Goal: Task Accomplishment & Management: Use online tool/utility

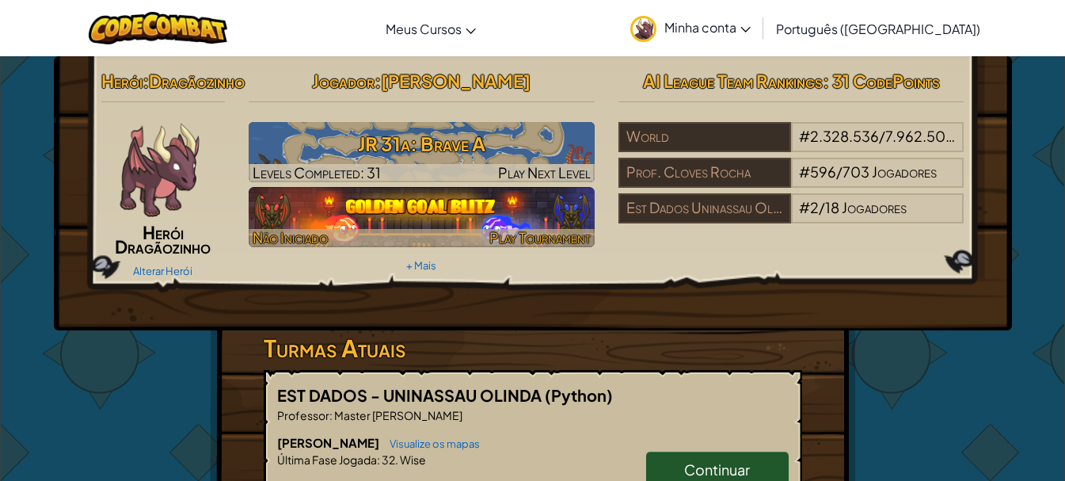
click at [411, 219] on img at bounding box center [422, 217] width 346 height 60
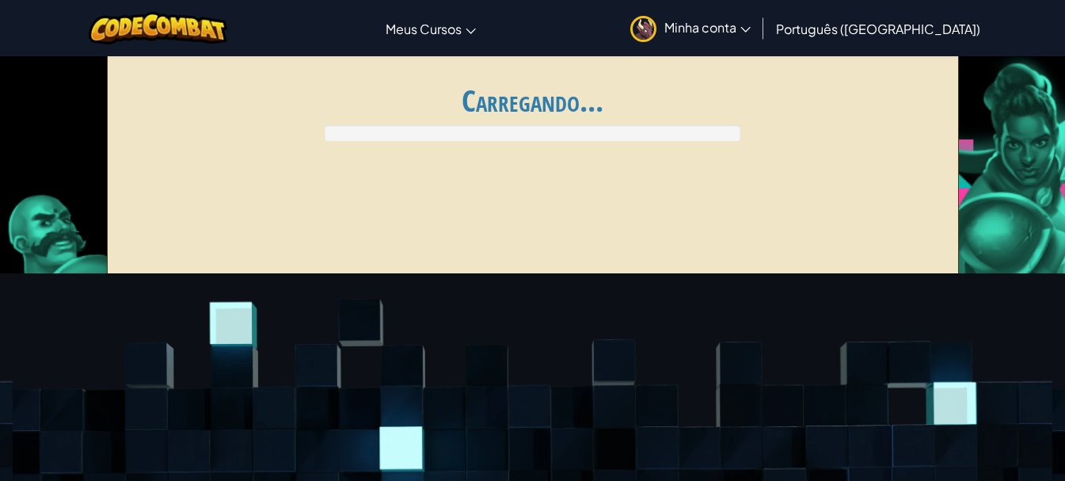
click at [421, 211] on div "Global AI League ends at [DATE] 03:59 Register for AI League Progressão Minhas …" at bounding box center [533, 170] width 852 height 238
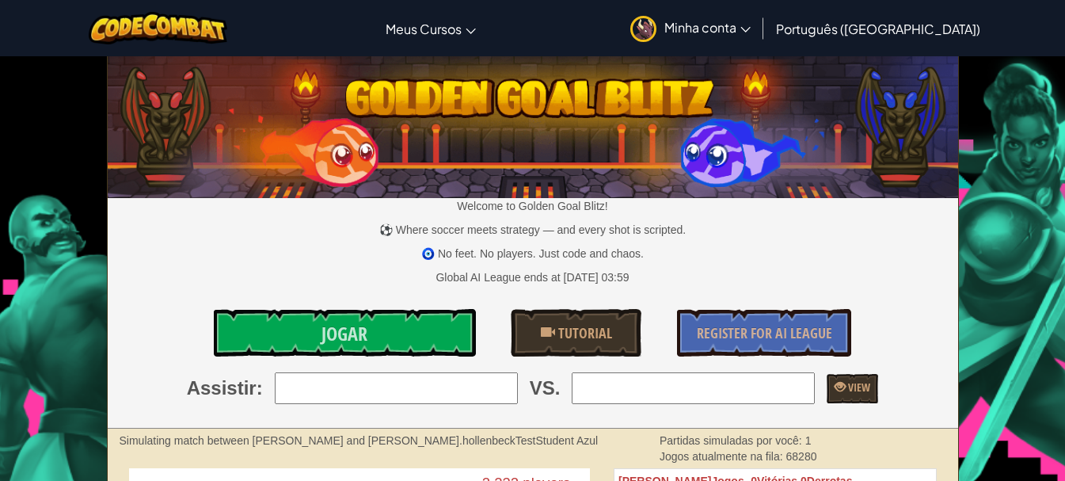
click at [751, 26] on span "Minha conta" at bounding box center [707, 27] width 86 height 17
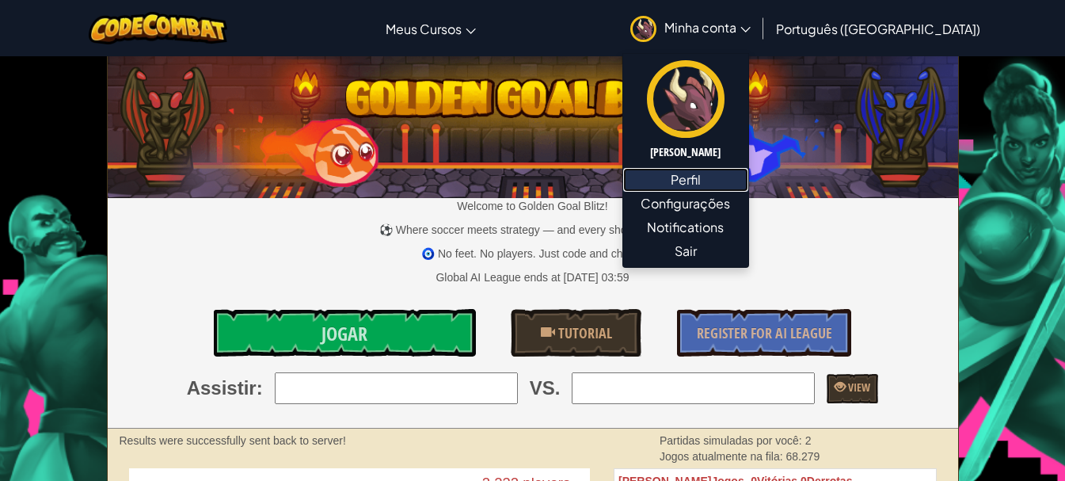
click at [748, 169] on link "Perfil" at bounding box center [685, 180] width 125 height 24
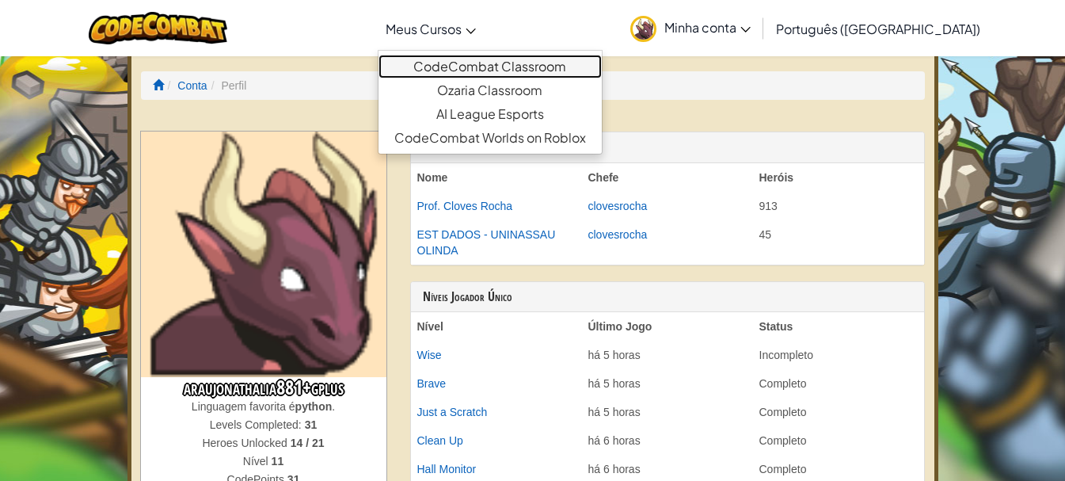
click at [497, 63] on link "CodeCombat Classroom" at bounding box center [490, 67] width 223 height 24
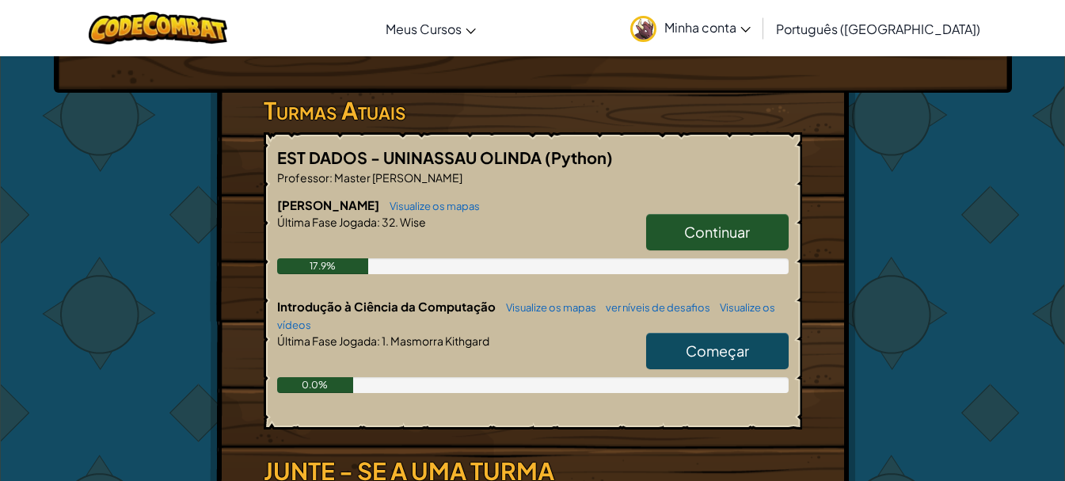
scroll to position [317, 0]
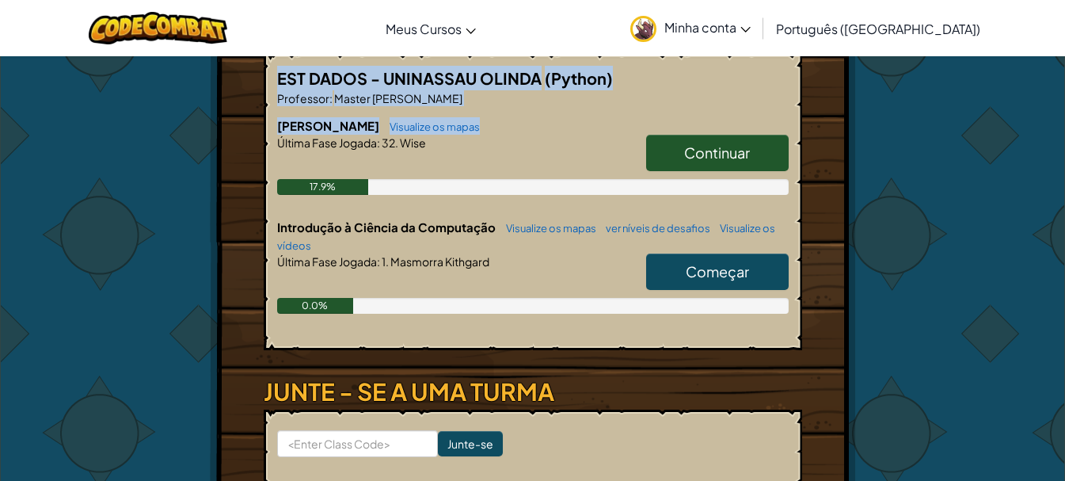
drag, startPoint x: 278, startPoint y: 113, endPoint x: 512, endPoint y: 166, distance: 240.2
click at [512, 166] on div "EST DADOS - UNINASSAU OLINDA (Python) Professor : Master [PERSON_NAME] Visualiz…" at bounding box center [533, 201] width 539 height 297
click at [509, 135] on h6 "Júnior Visualize os mapas" at bounding box center [533, 125] width 512 height 17
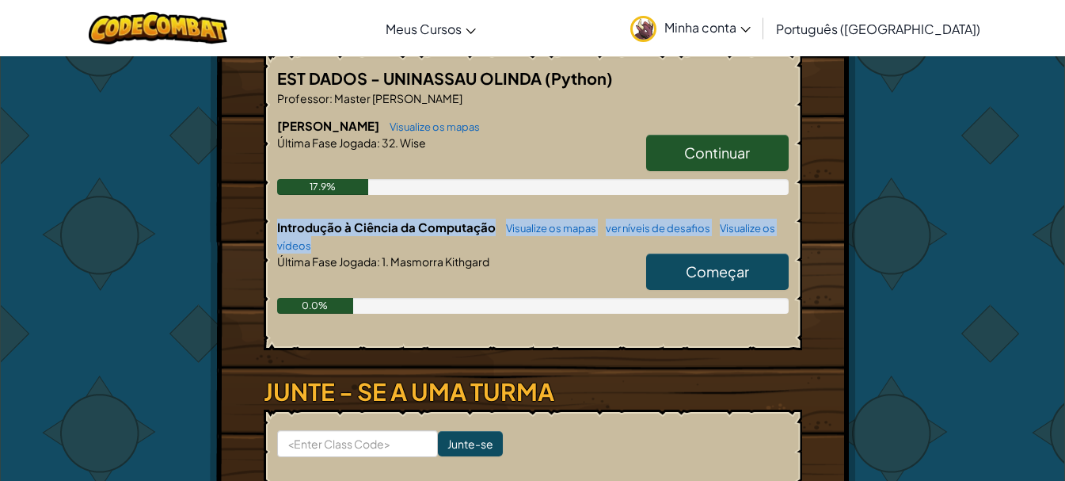
drag, startPoint x: 270, startPoint y: 264, endPoint x: 493, endPoint y: 276, distance: 223.7
click at [493, 276] on div "EST DADOS - UNINASSAU OLINDA (Python) Professor : Master [PERSON_NAME] Visualiz…" at bounding box center [533, 201] width 539 height 297
click at [495, 253] on h6 "Introdução à Ciência da Computação Visualize os mapas ver níveis de desafios Vi…" at bounding box center [533, 236] width 512 height 35
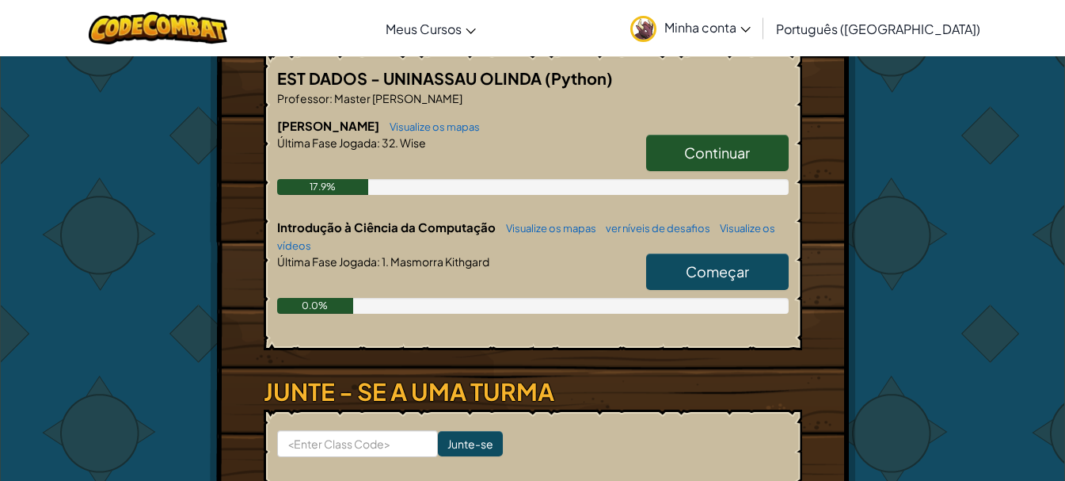
click at [669, 171] on link "Continuar" at bounding box center [717, 153] width 143 height 36
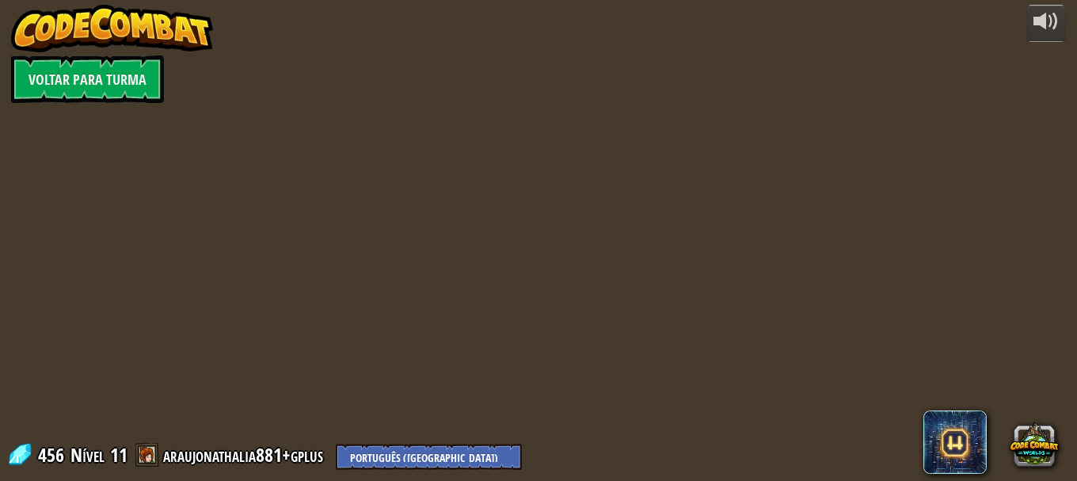
select select "pt-BR"
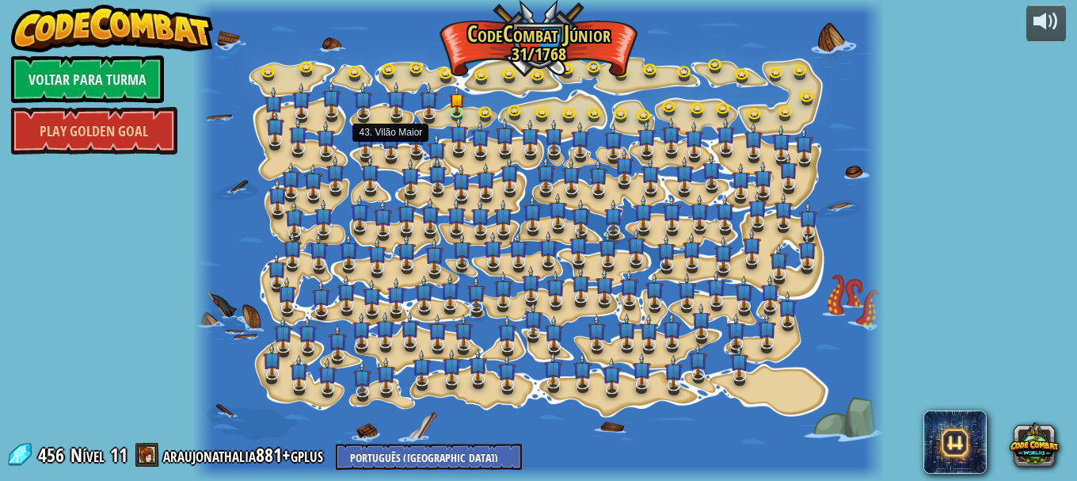
select select "pt-BR"
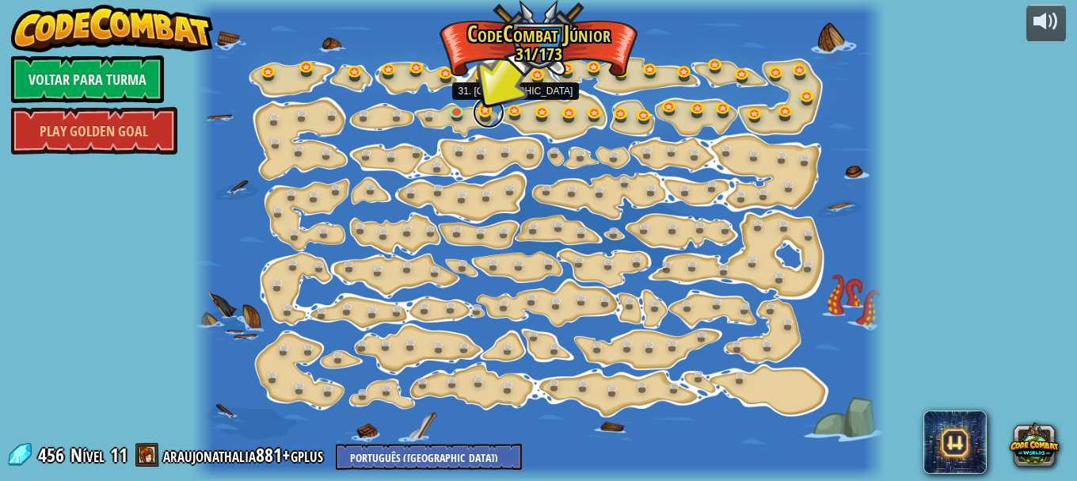
click at [478, 113] on link at bounding box center [489, 113] width 32 height 32
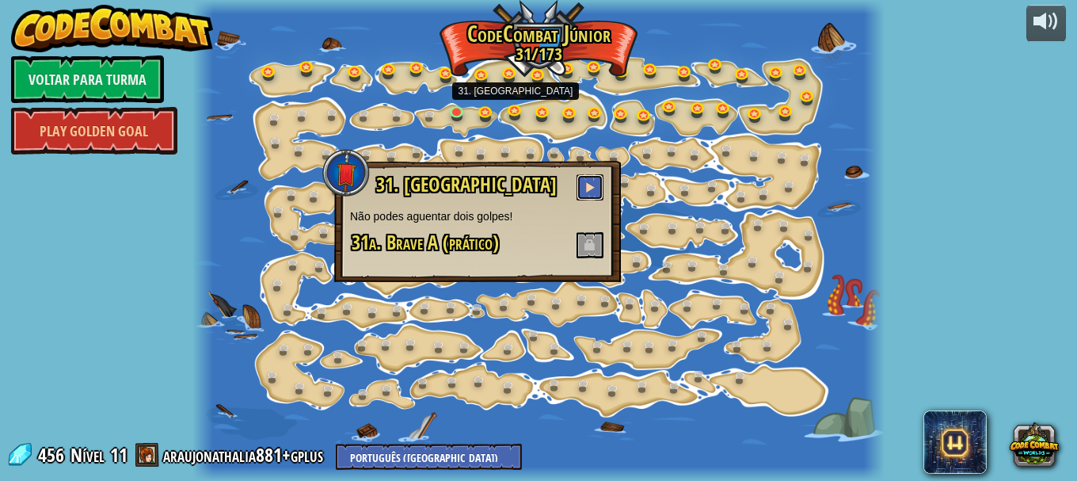
click at [592, 183] on span at bounding box center [589, 186] width 11 height 11
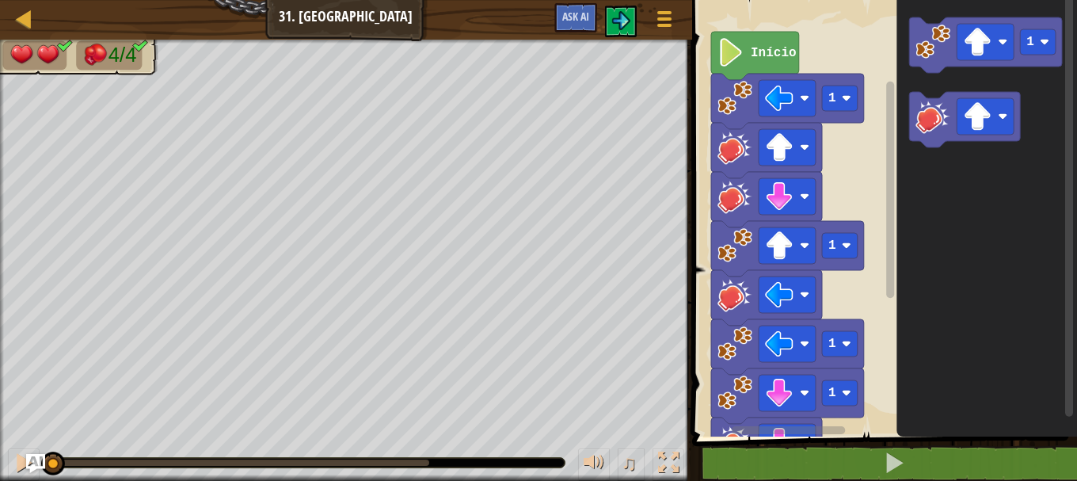
click at [745, 53] on icon "Espaço de trabalho do Blockly" at bounding box center [755, 56] width 88 height 48
click at [734, 66] on image "Espaço de trabalho do Blockly" at bounding box center [730, 52] width 27 height 29
click at [736, 64] on image "Espaço de trabalho do Blockly" at bounding box center [730, 52] width 27 height 29
click at [628, 18] on img at bounding box center [620, 20] width 19 height 19
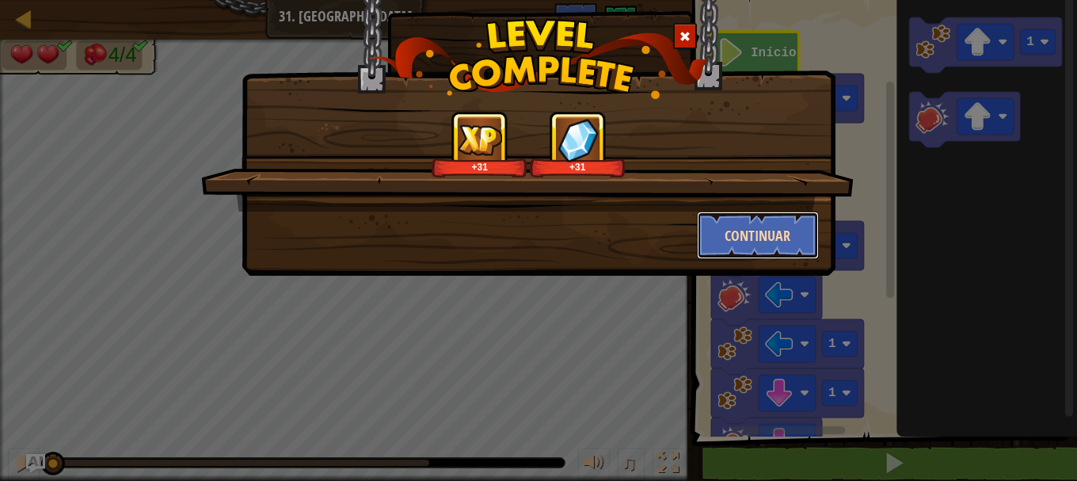
click at [733, 232] on button "Continuar" at bounding box center [758, 235] width 123 height 48
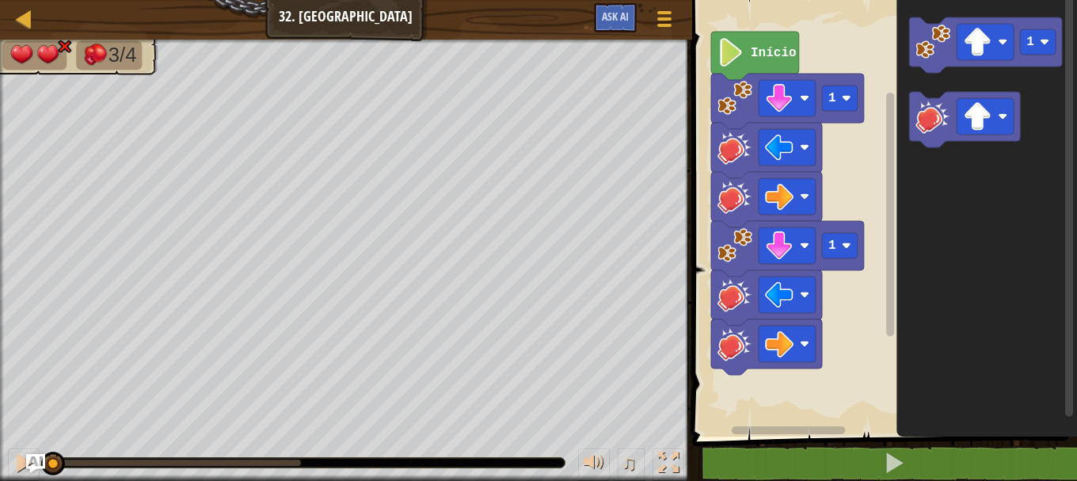
click at [737, 63] on image "Espaço de trabalho do Blockly" at bounding box center [730, 52] width 27 height 29
click at [609, 21] on span "Ask AI" at bounding box center [615, 16] width 27 height 15
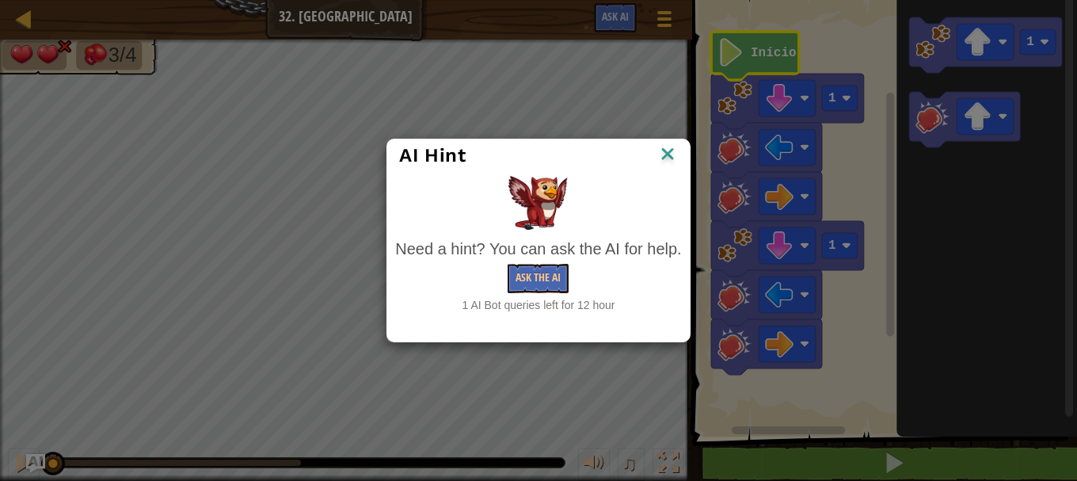
click at [671, 158] on img at bounding box center [667, 155] width 21 height 24
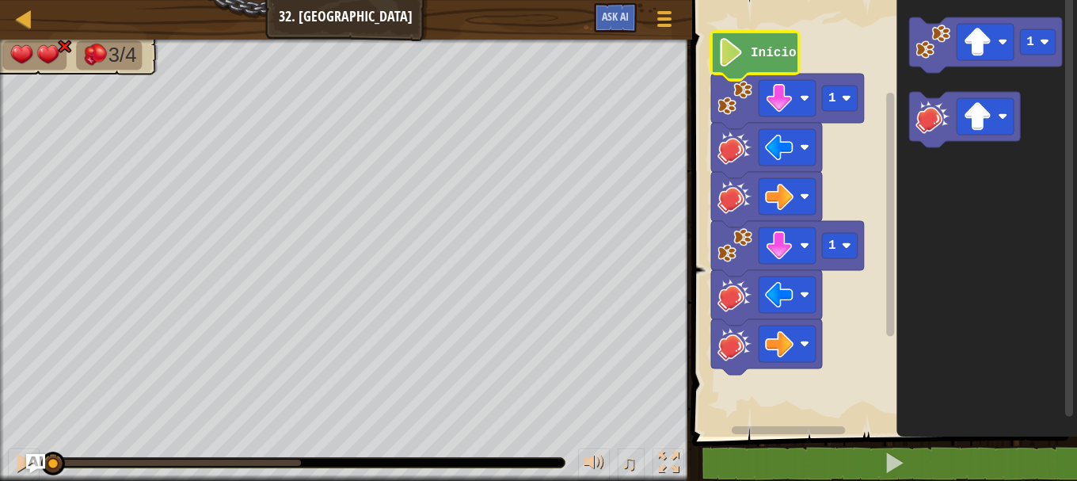
click at [729, 59] on image "Espaço de trabalho do Blockly" at bounding box center [730, 52] width 27 height 29
click at [736, 61] on image "Espaço de trabalho do Blockly" at bounding box center [730, 52] width 27 height 29
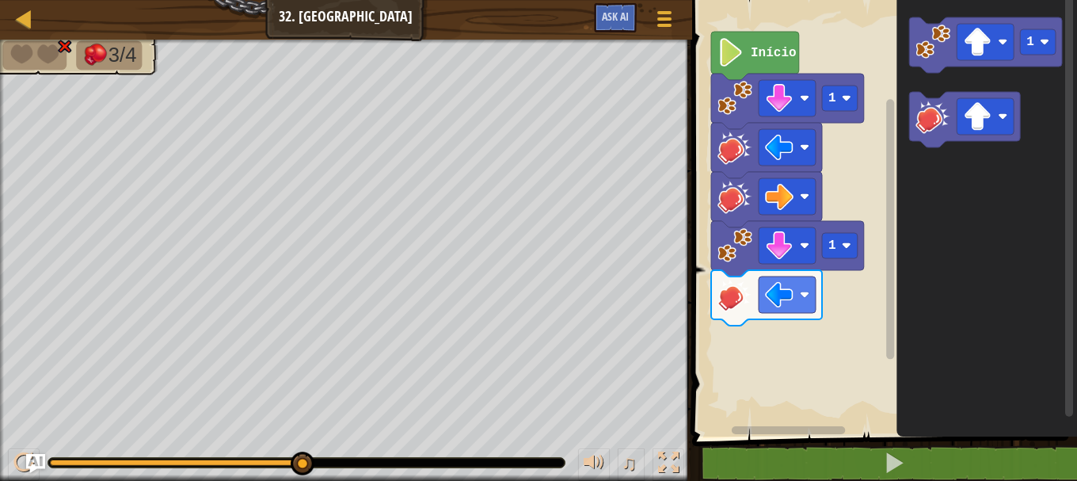
click at [30, 31] on div "Mapa Júnior 32. Sábio Menu do Jogo Ask AI" at bounding box center [346, 20] width 692 height 40
click at [25, 26] on div at bounding box center [24, 19] width 20 height 20
select select "pt-BR"
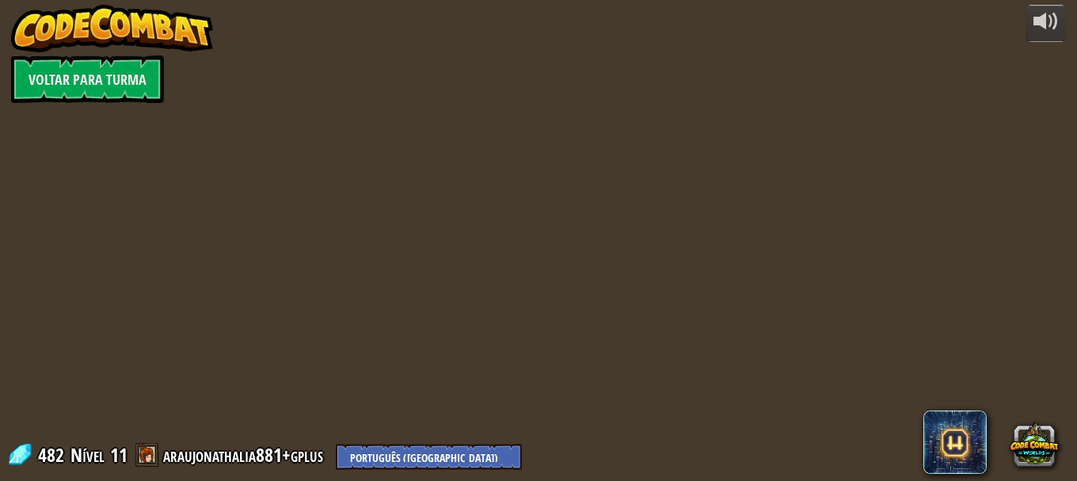
select select "pt-BR"
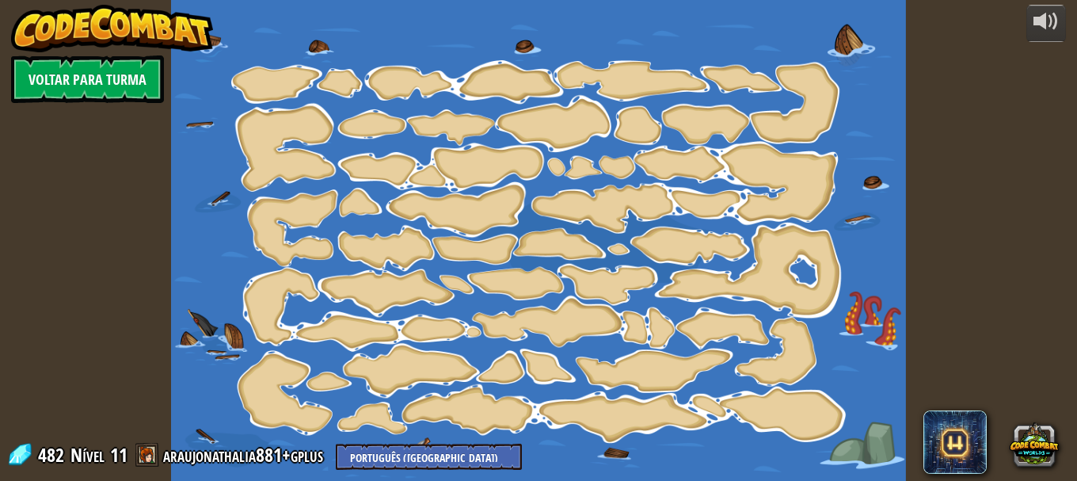
select select "pt-BR"
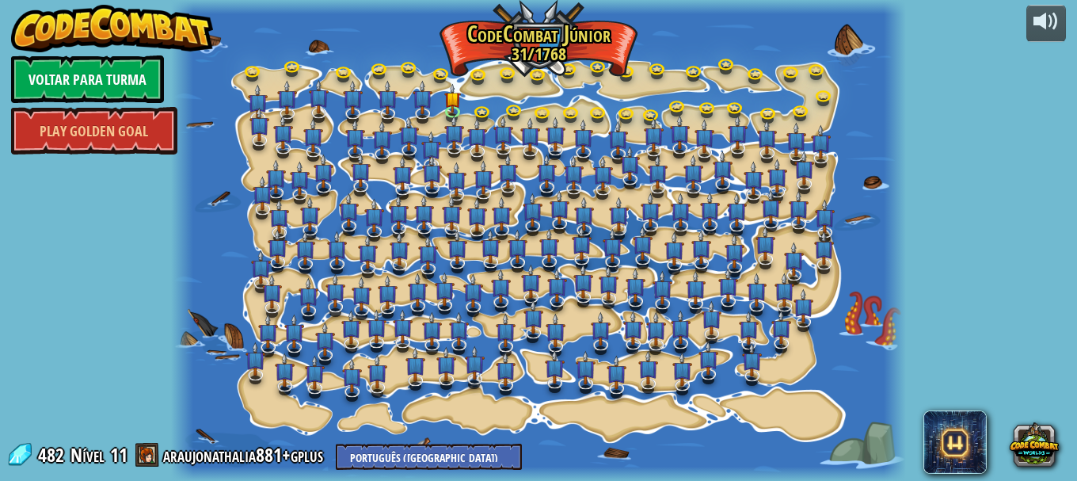
select select "pt-BR"
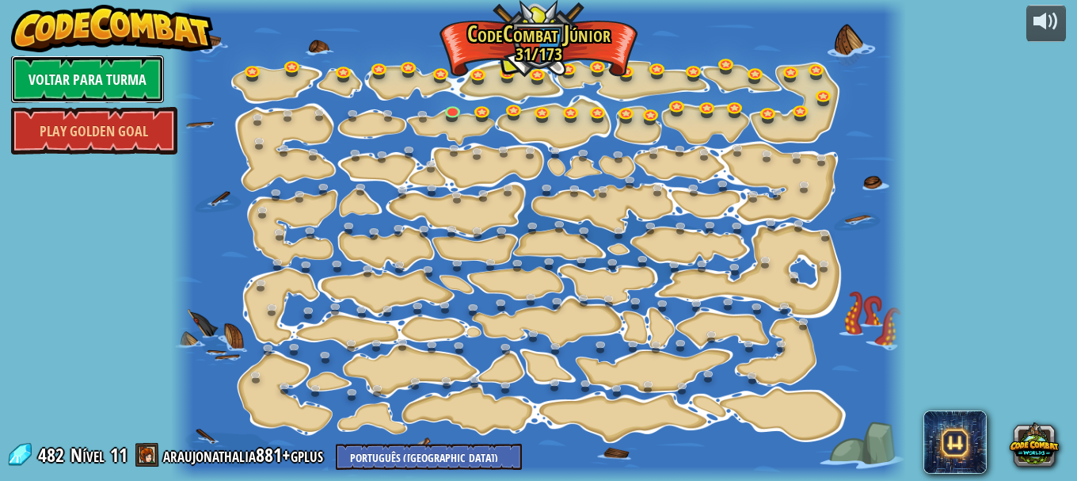
click at [138, 78] on link "Voltar para Turma" at bounding box center [87, 79] width 153 height 48
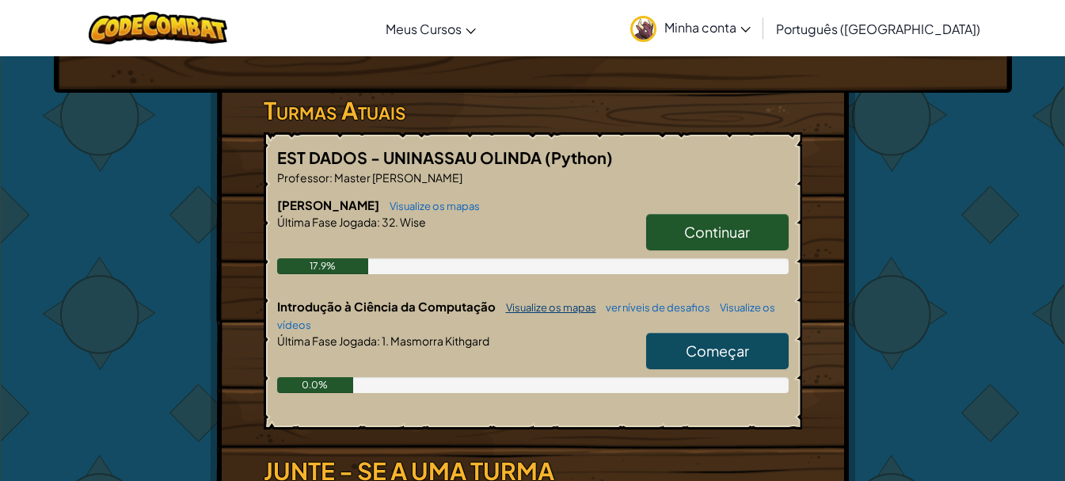
scroll to position [317, 0]
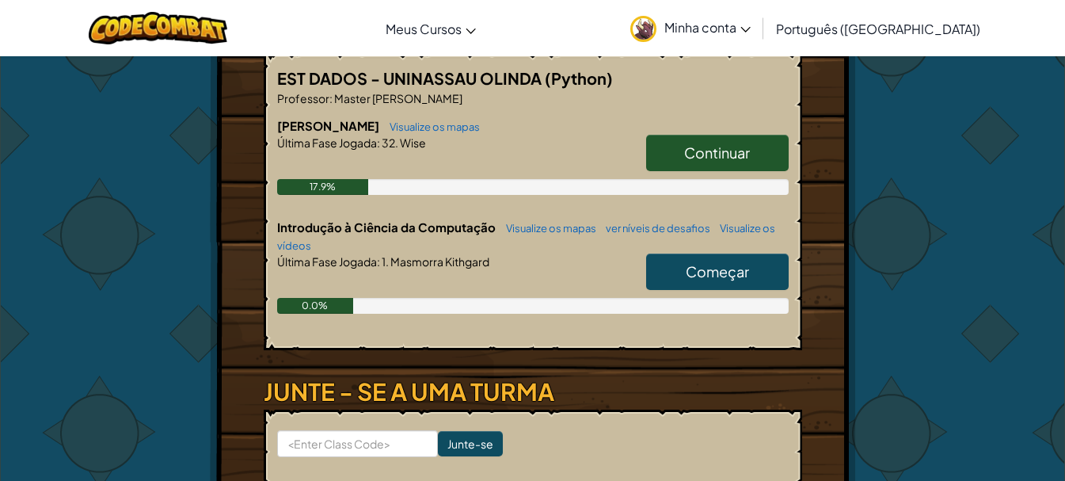
click at [689, 280] on span "Começar" at bounding box center [717, 271] width 63 height 18
select select "pt-BR"
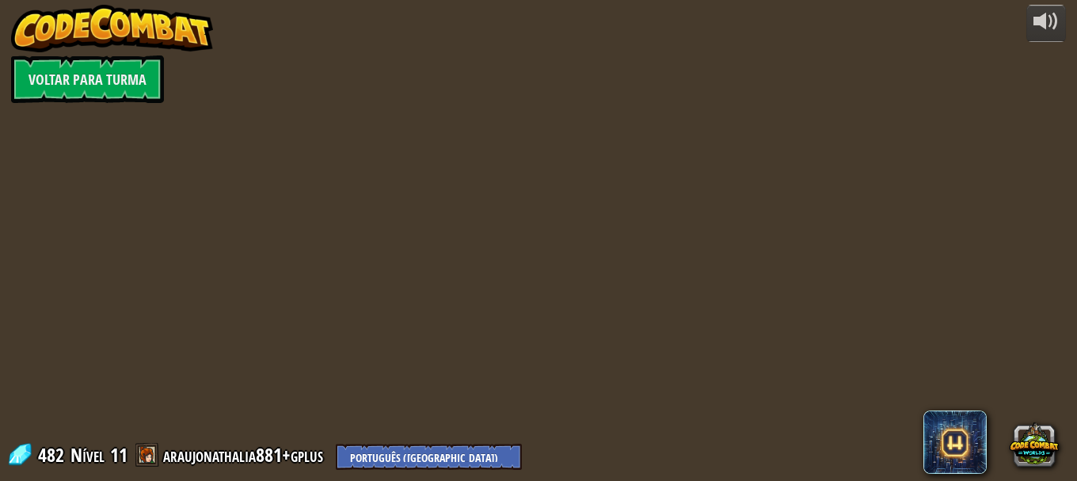
select select "pt-BR"
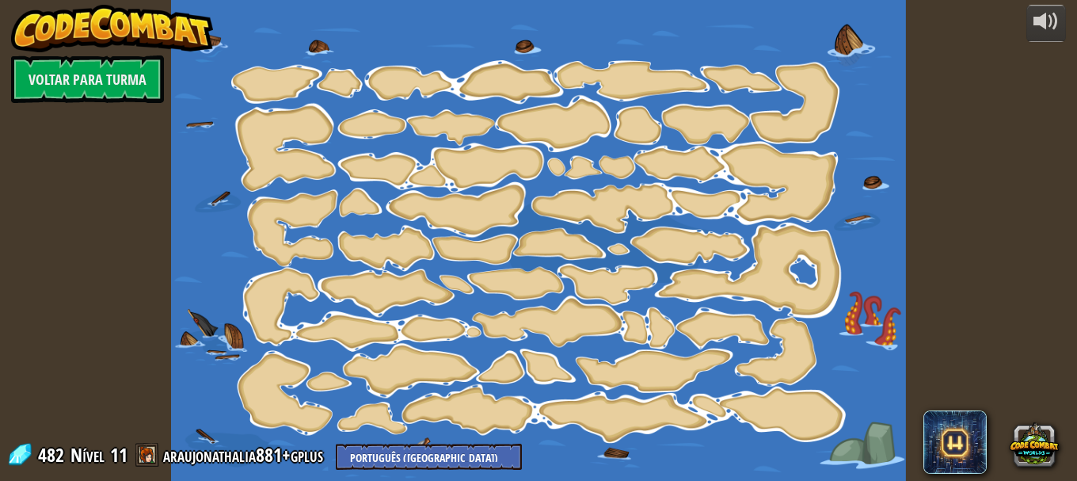
select select "pt-BR"
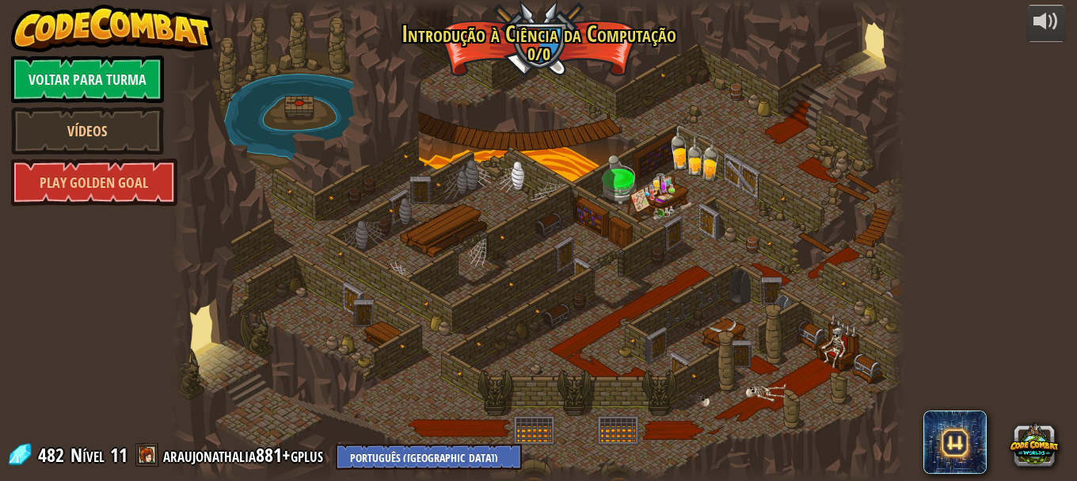
select select "pt-BR"
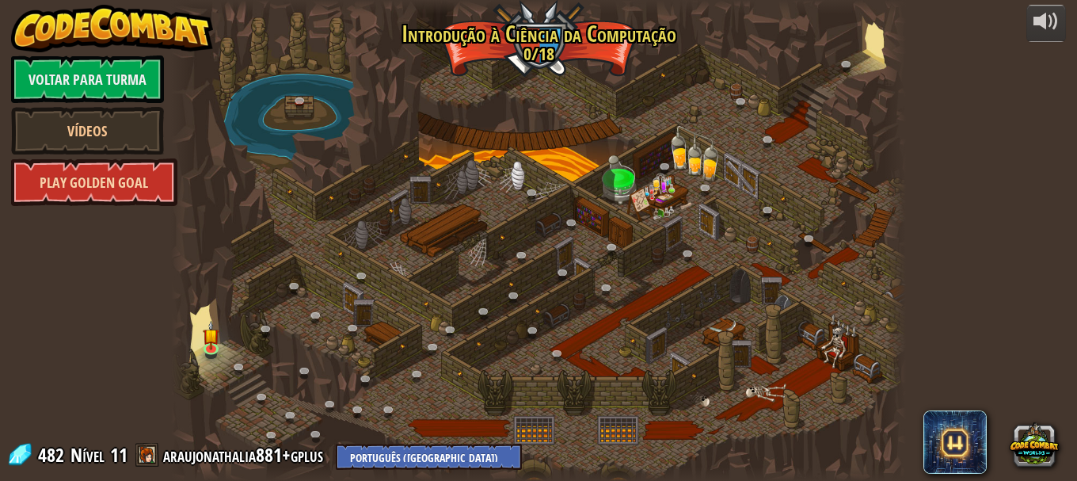
select select "pt-BR"
click at [73, 131] on link "Vídeos" at bounding box center [87, 131] width 153 height 48
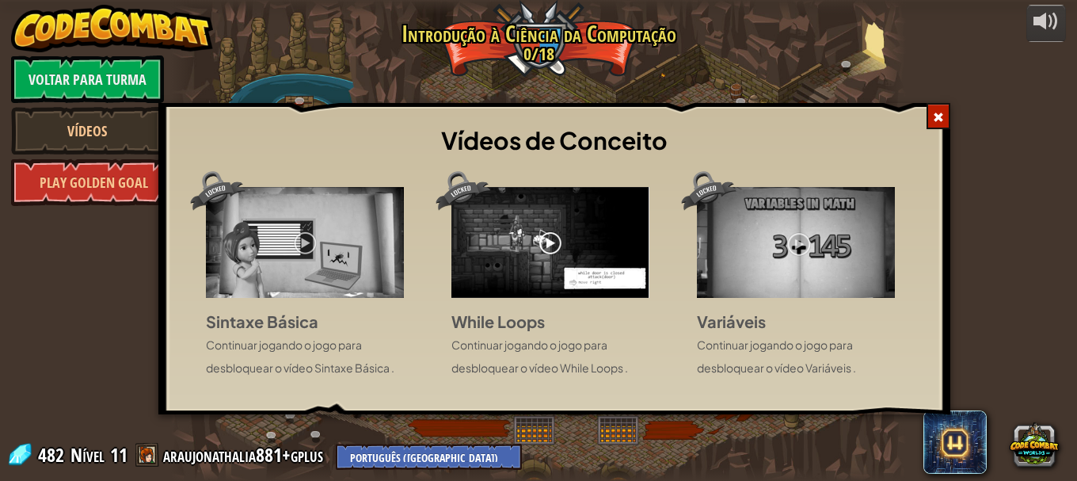
click at [938, 121] on span at bounding box center [938, 117] width 11 height 11
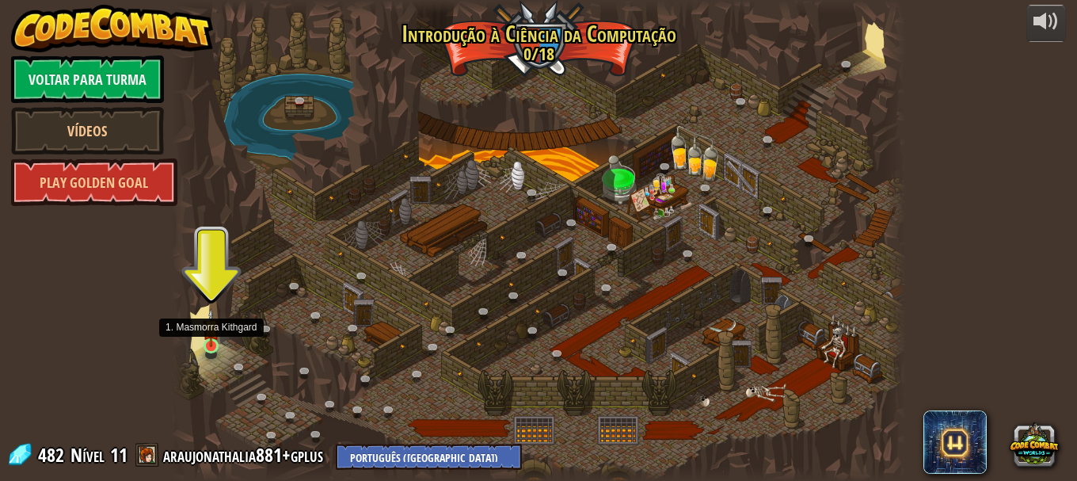
click at [214, 343] on img at bounding box center [211, 327] width 17 height 39
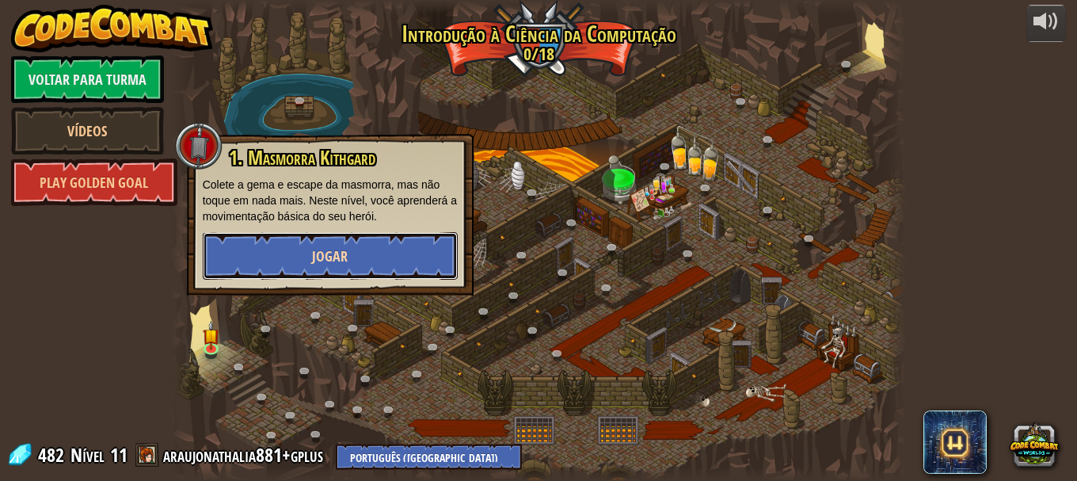
click at [269, 264] on button "Jogar" at bounding box center [330, 256] width 255 height 48
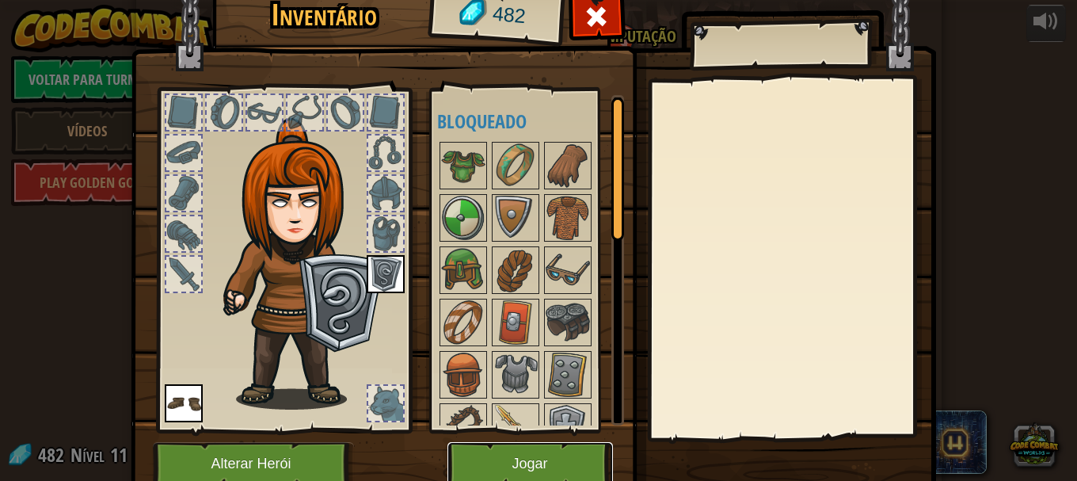
click at [504, 460] on button "Jogar" at bounding box center [530, 464] width 166 height 44
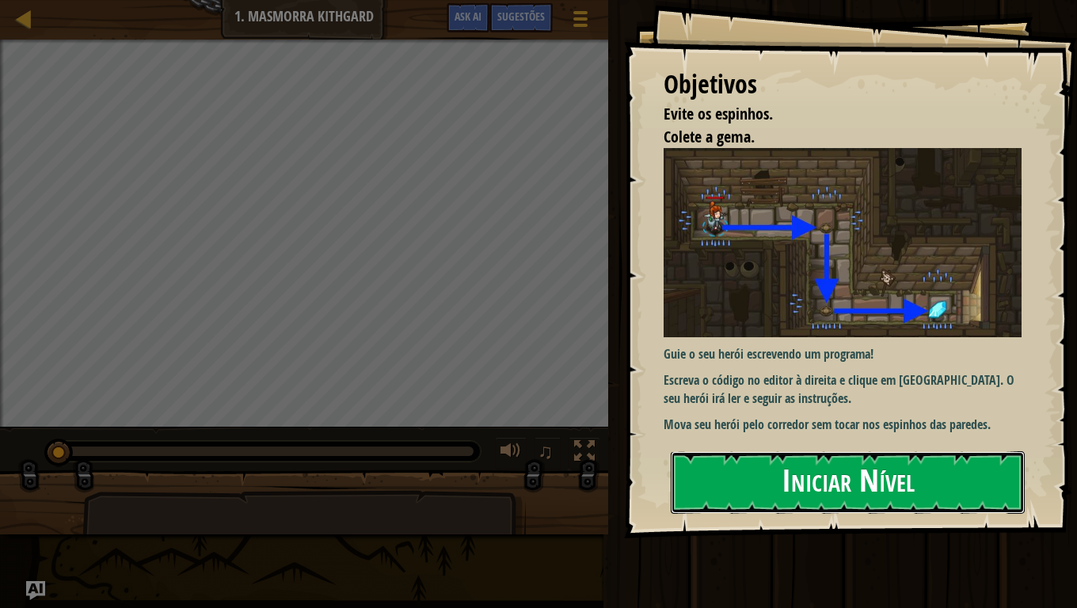
click at [941, 480] on button "Iniciar Nível" at bounding box center [848, 482] width 354 height 63
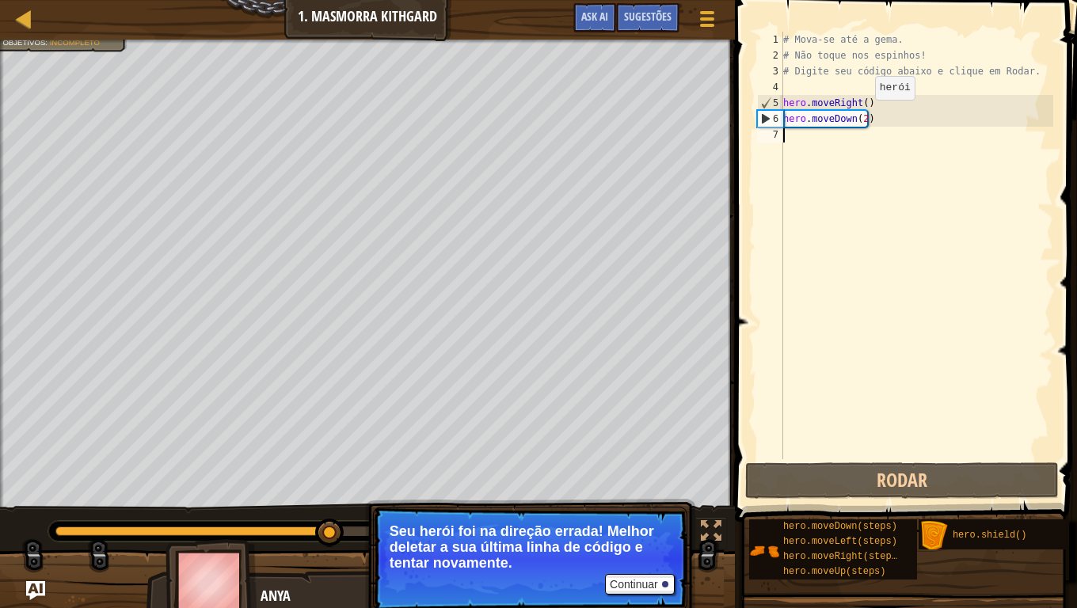
click at [862, 116] on div "# Mova-se até a gema. # Não toque nos espinhos! # Digite seu código abaixo e cl…" at bounding box center [916, 261] width 273 height 459
type textarea "hero.moveDown(1)"
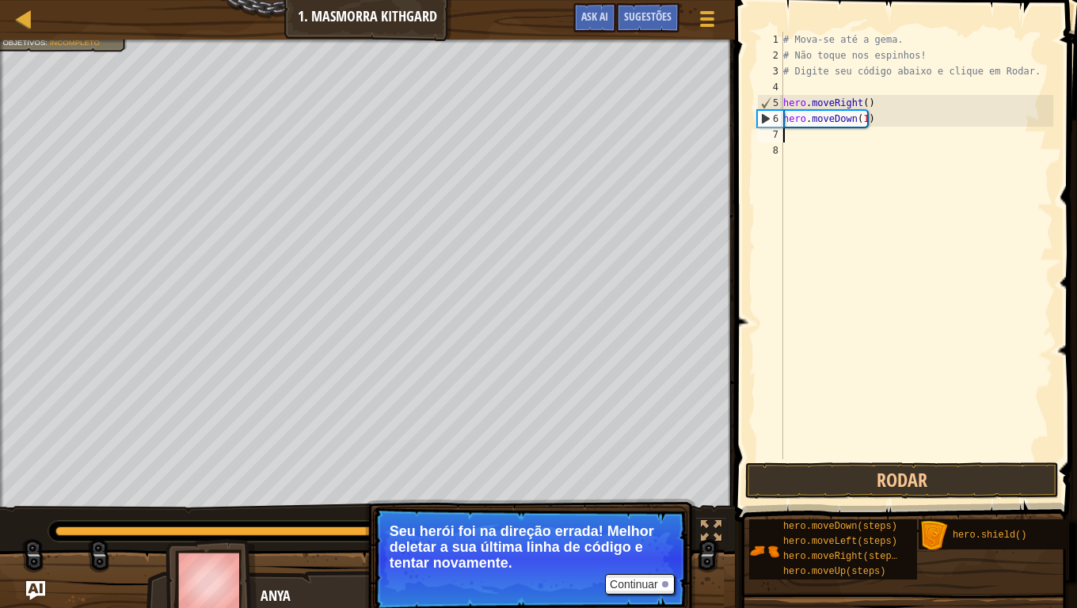
scroll to position [7, 0]
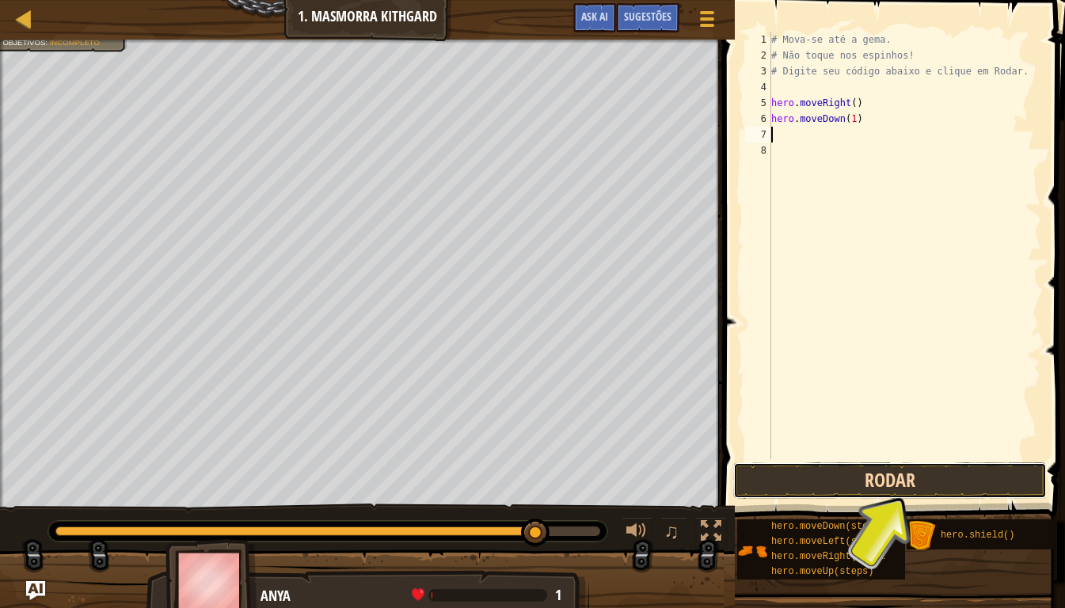
click at [949, 480] on button "Rodar" at bounding box center [890, 480] width 314 height 36
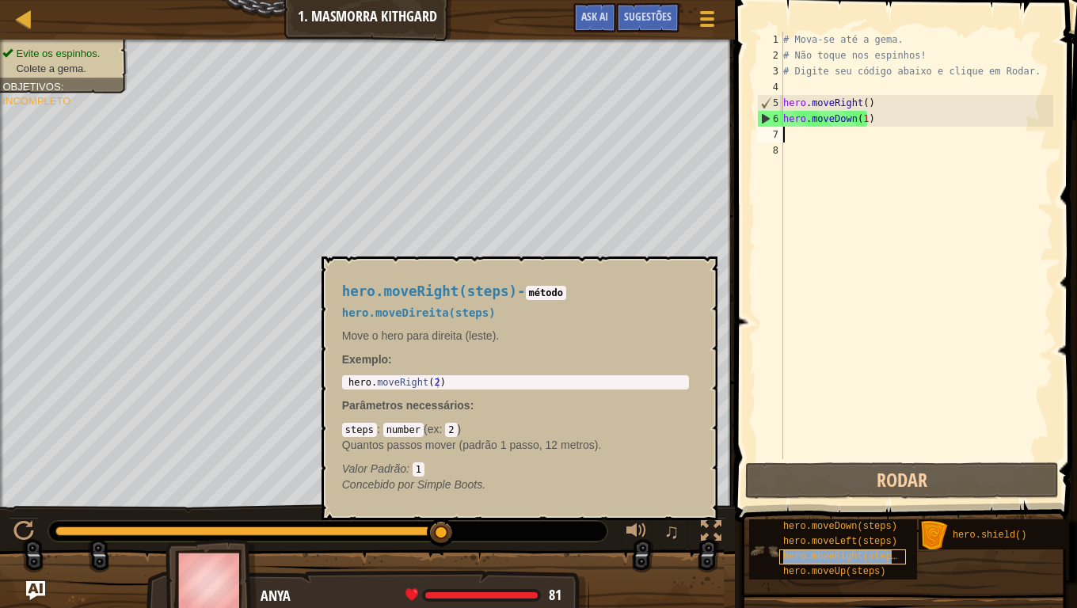
click at [877, 480] on span "hero.moveRight(steps)" at bounding box center [843, 556] width 120 height 11
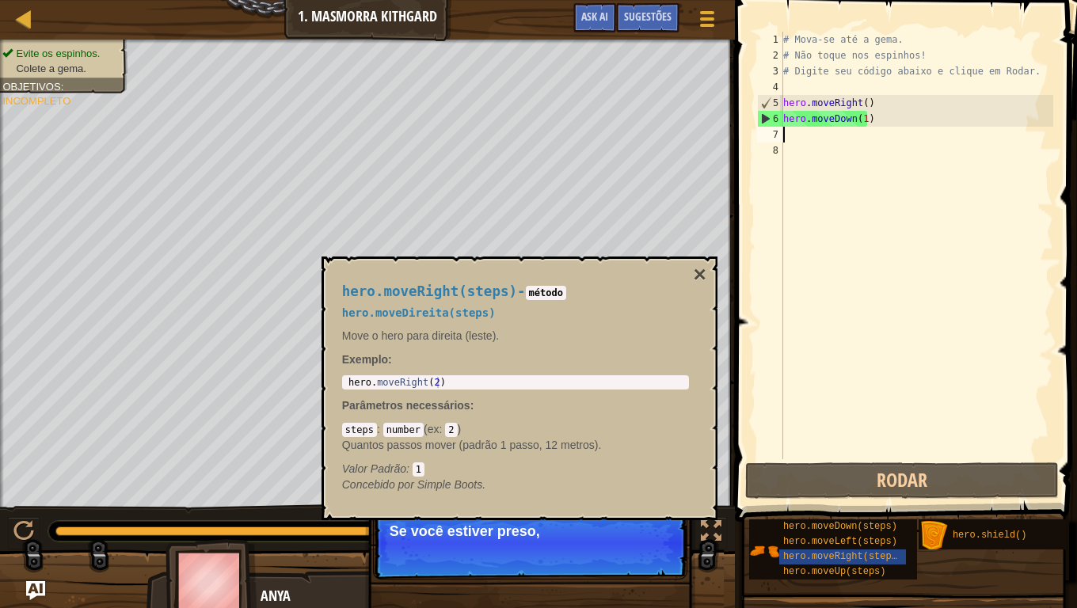
type textarea "hero.moveRight(2)"
click at [454, 384] on div "hero . moveRight ( 2 )" at bounding box center [515, 393] width 341 height 33
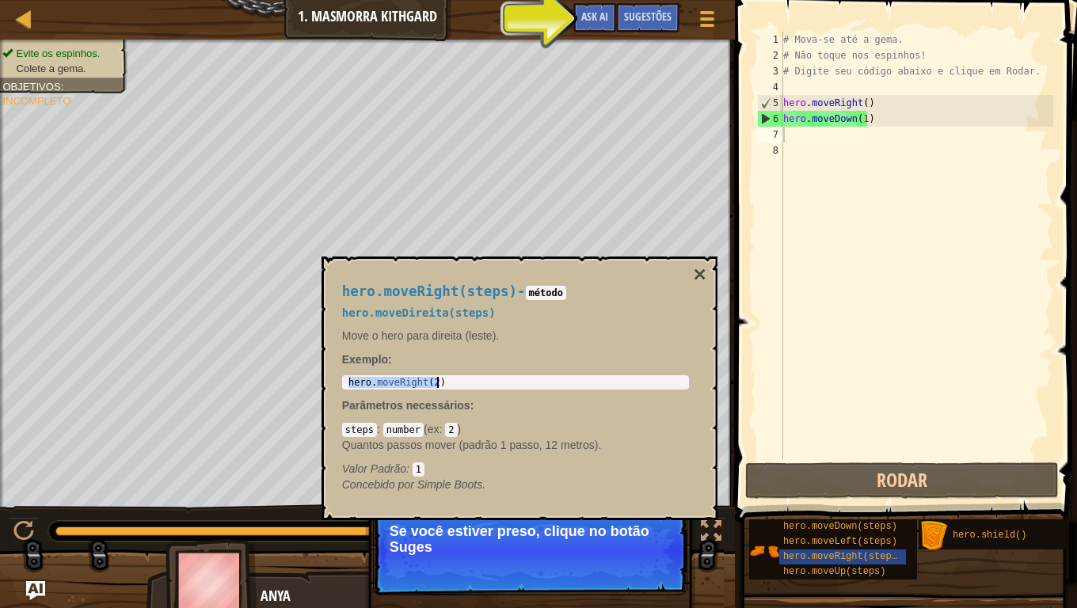
click at [454, 384] on div "hero . moveRight ( 2 )" at bounding box center [515, 393] width 341 height 33
click at [835, 135] on div "# Mova-se até a gema. # Não toque nos espinhos! # Digite seu código abaixo e cl…" at bounding box center [916, 261] width 273 height 459
paste textarea "hero.moveRight(2)"
type textarea "hero.moveRight(2)"
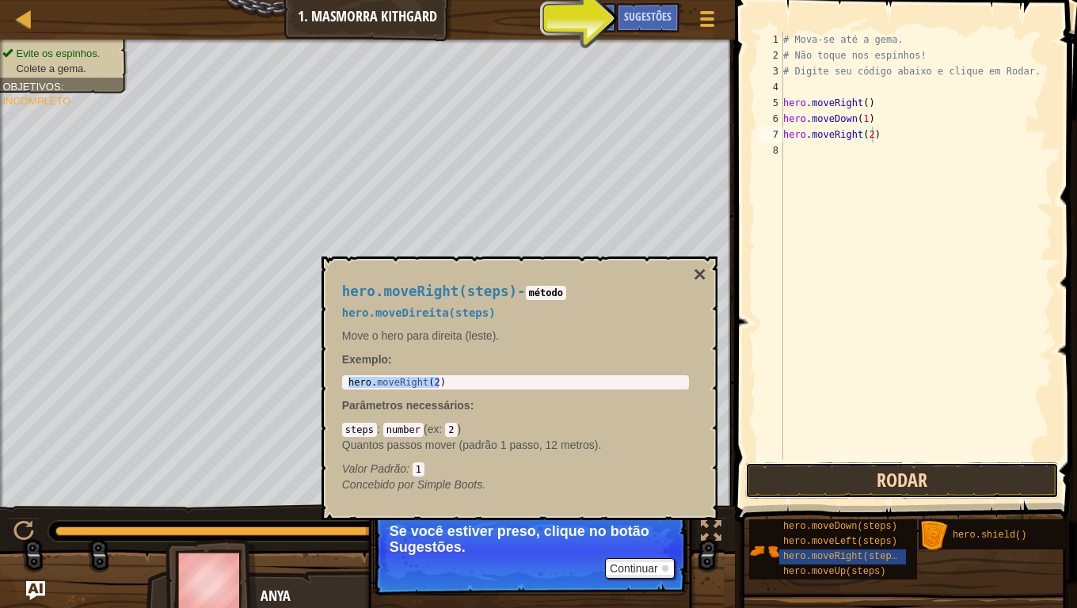
click at [943, 480] on button "Rodar" at bounding box center [902, 480] width 314 height 36
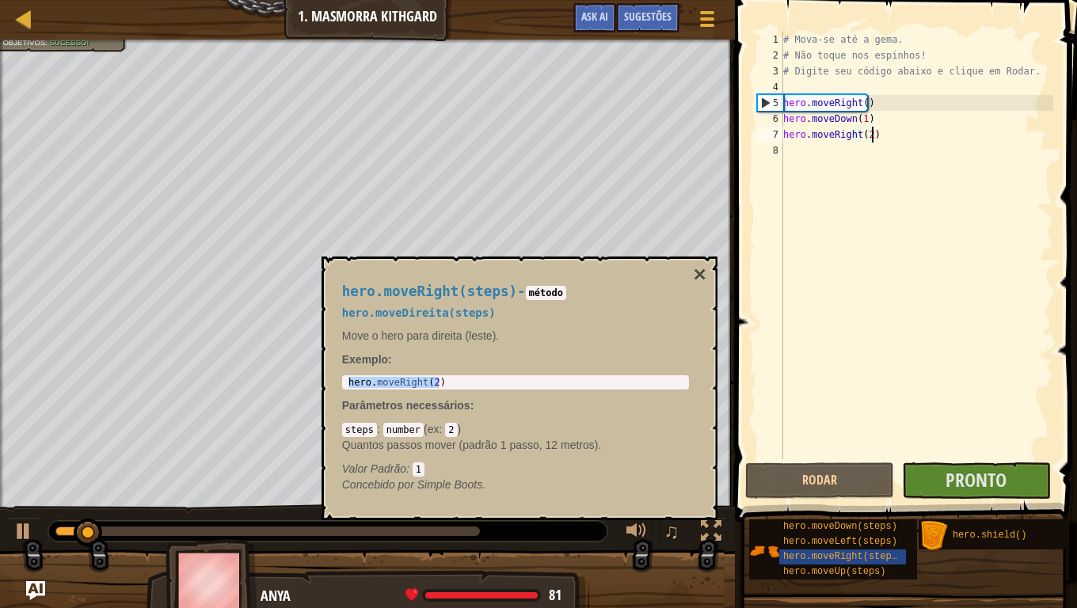
click at [859, 381] on div "# Mova-se até a gema. # Não toque nos espinhos! # Digite seu código abaixo e cl…" at bounding box center [916, 261] width 273 height 459
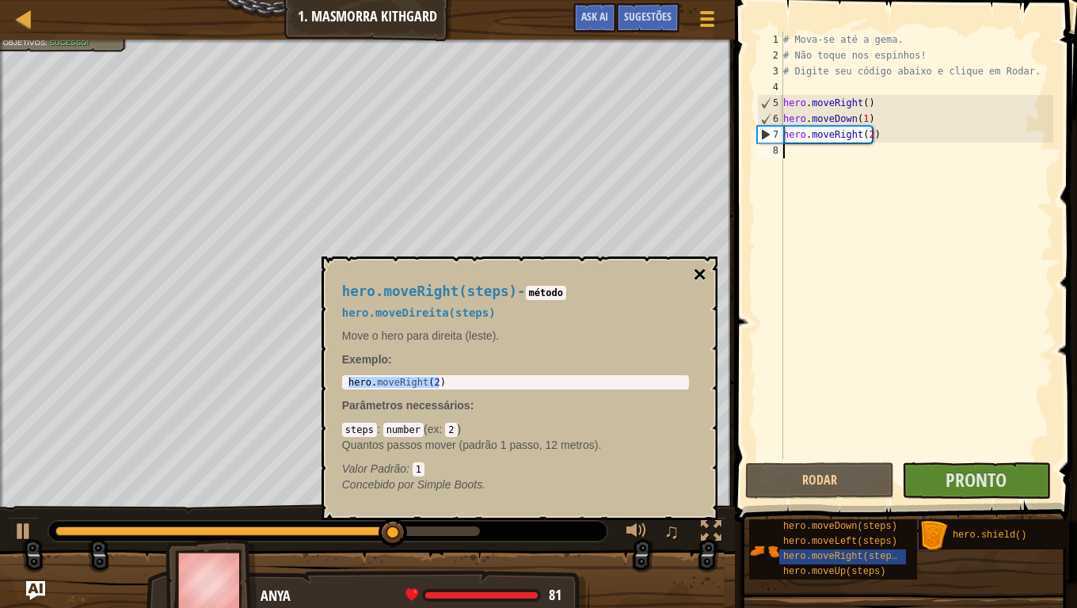
click at [699, 276] on button "×" at bounding box center [699, 275] width 13 height 22
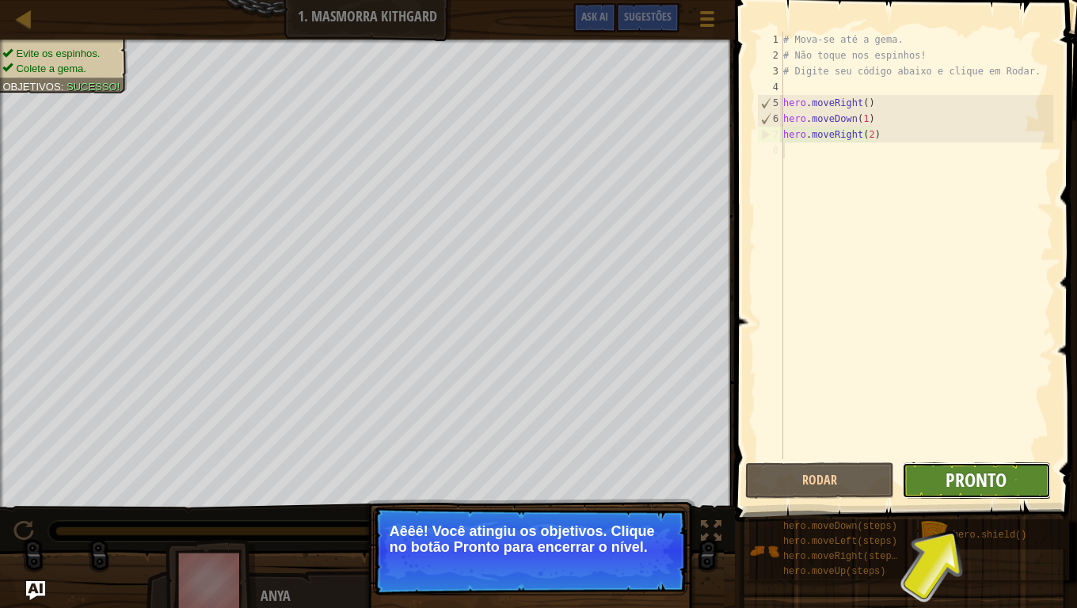
click at [997, 478] on span "Pronto" at bounding box center [976, 479] width 61 height 25
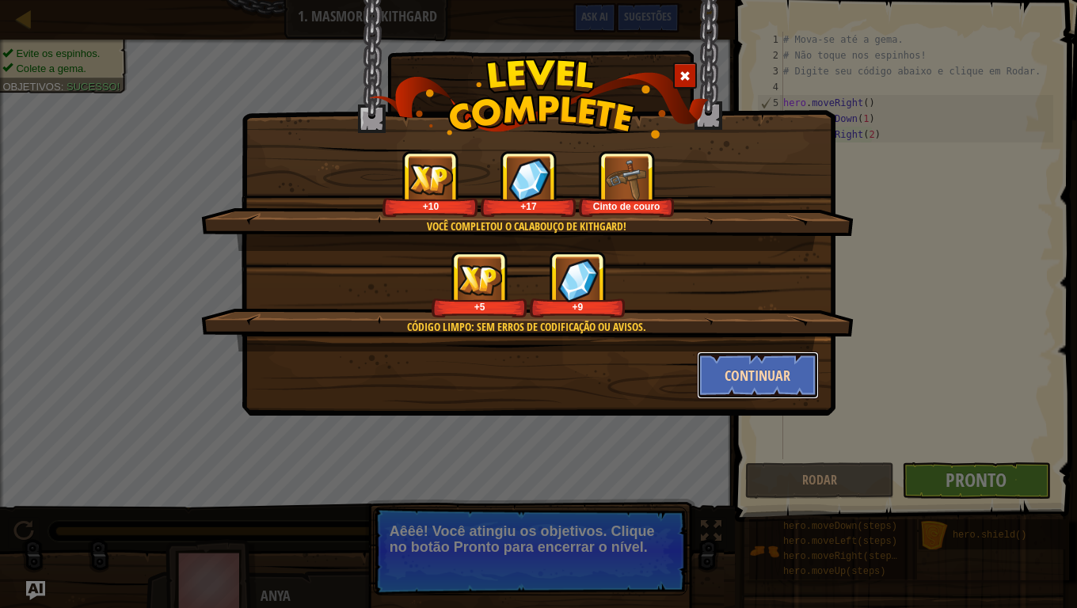
click at [756, 368] on button "Continuar" at bounding box center [758, 376] width 123 height 48
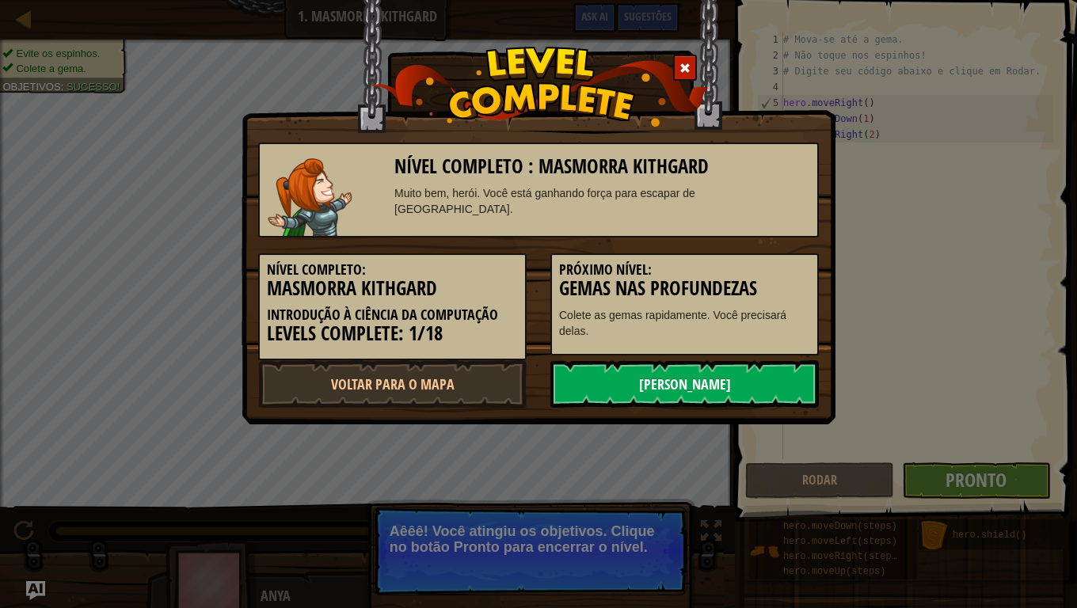
click at [681, 386] on link "[PERSON_NAME]" at bounding box center [684, 384] width 268 height 48
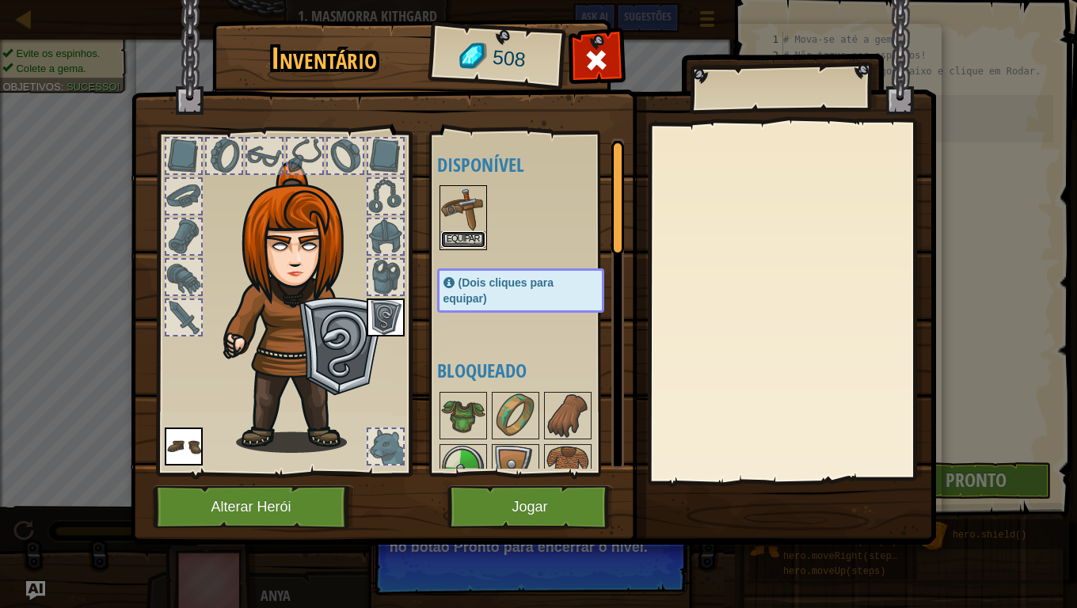
click at [470, 238] on button "Equipar" at bounding box center [463, 239] width 44 height 17
click at [470, 444] on div at bounding box center [464, 468] width 48 height 48
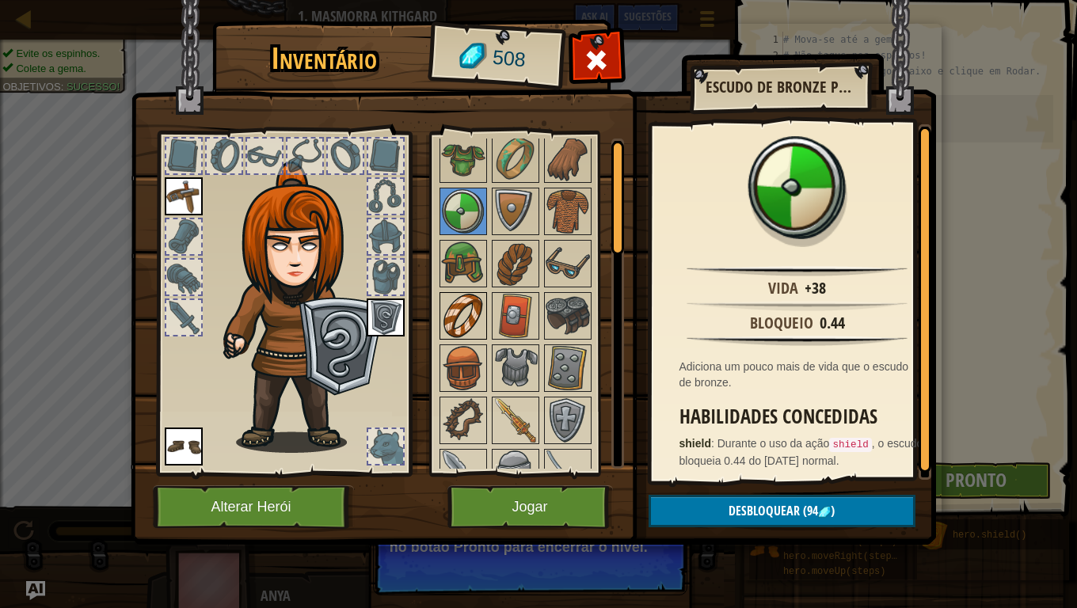
scroll to position [0, 0]
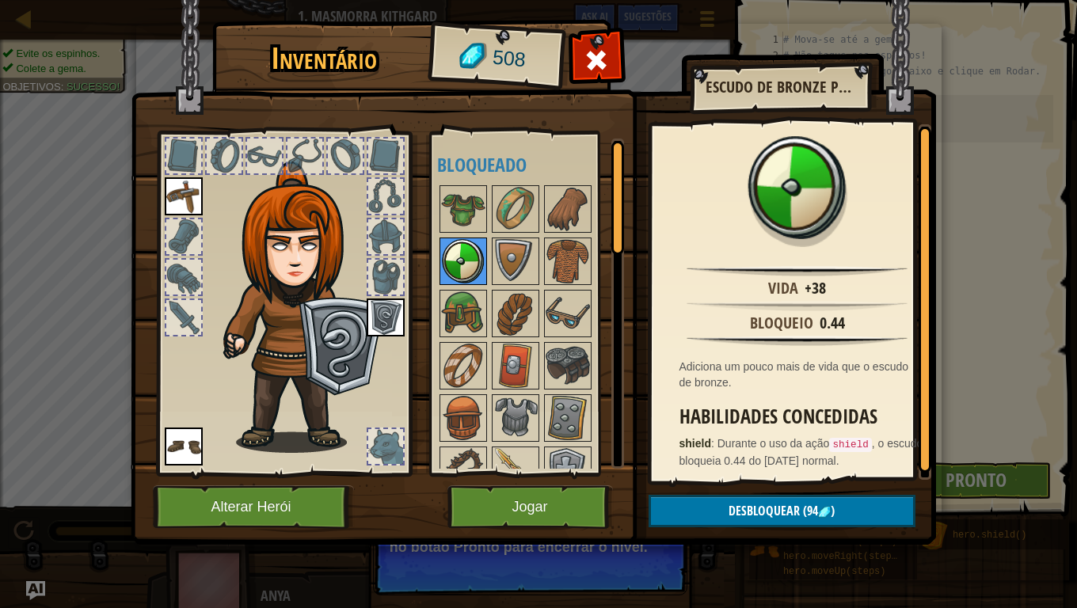
click at [453, 248] on img at bounding box center [463, 261] width 44 height 44
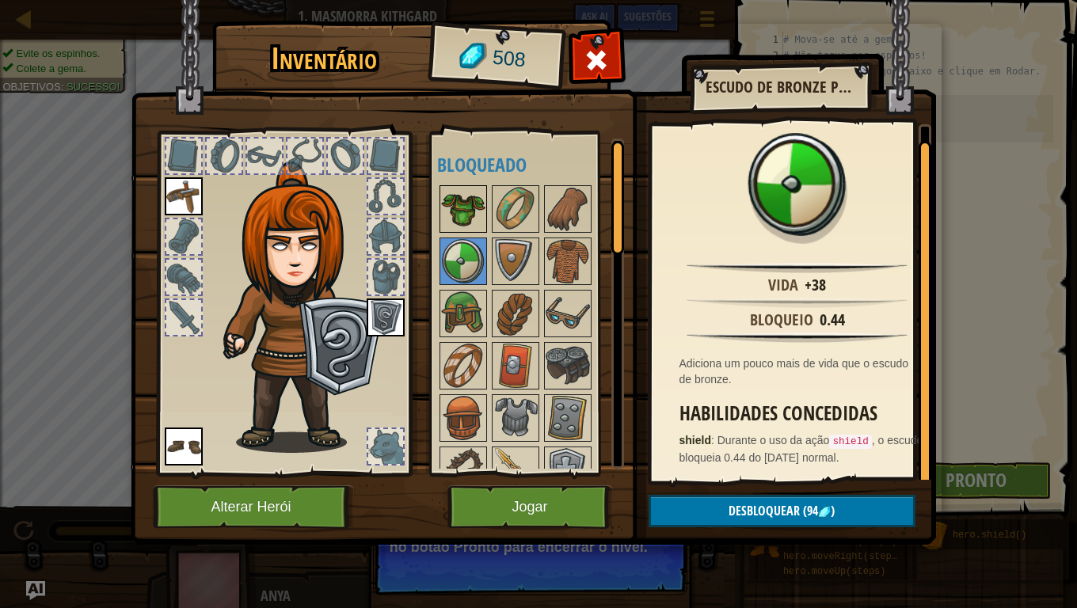
click at [469, 213] on img at bounding box center [463, 209] width 44 height 44
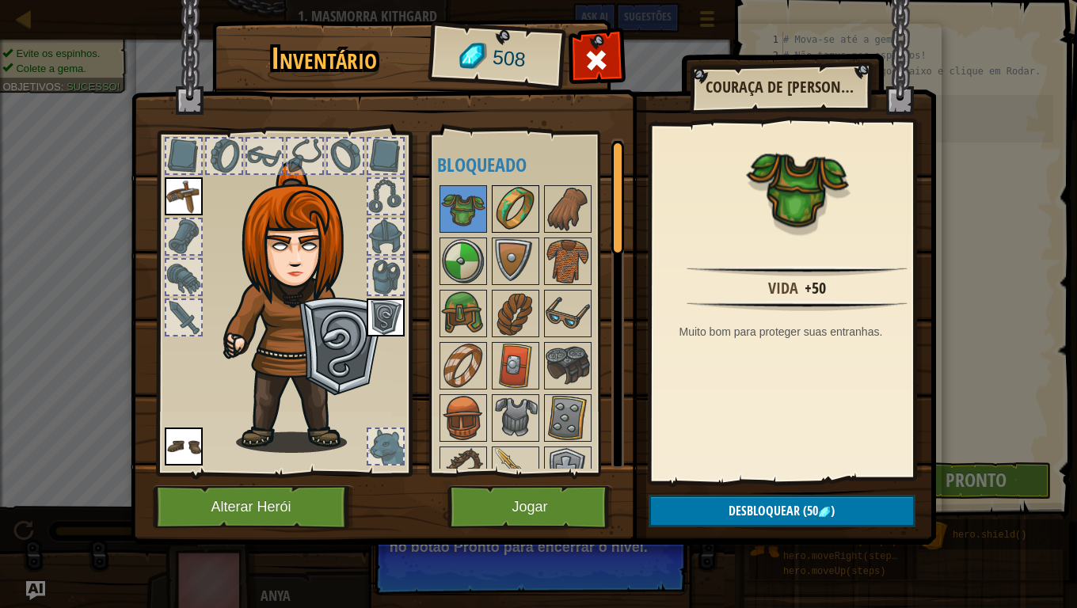
click at [505, 207] on img at bounding box center [515, 209] width 44 height 44
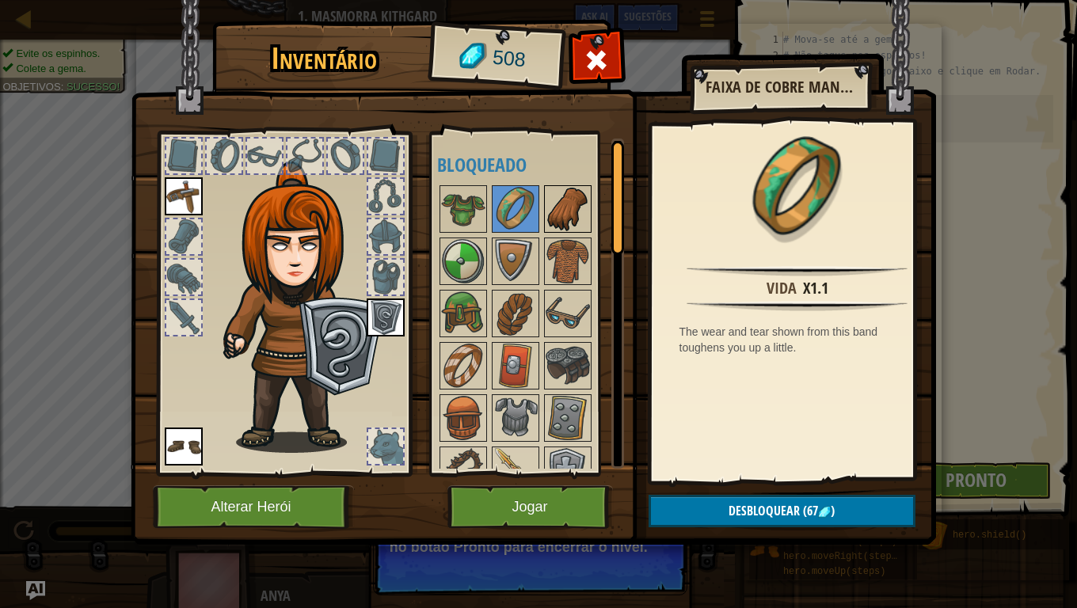
click at [564, 204] on img at bounding box center [568, 209] width 44 height 44
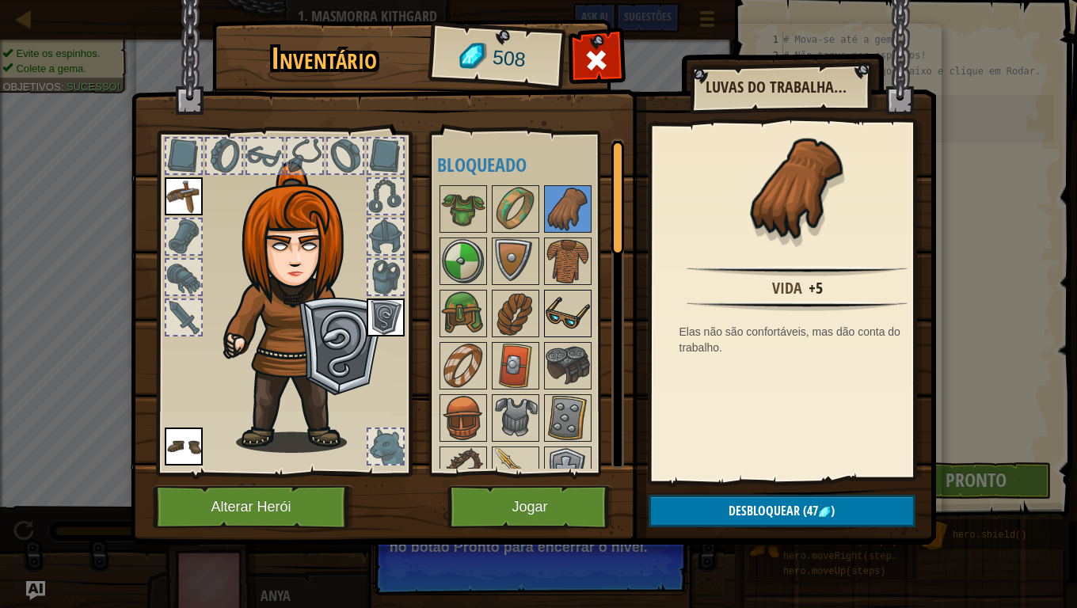
click at [588, 294] on img at bounding box center [568, 313] width 44 height 44
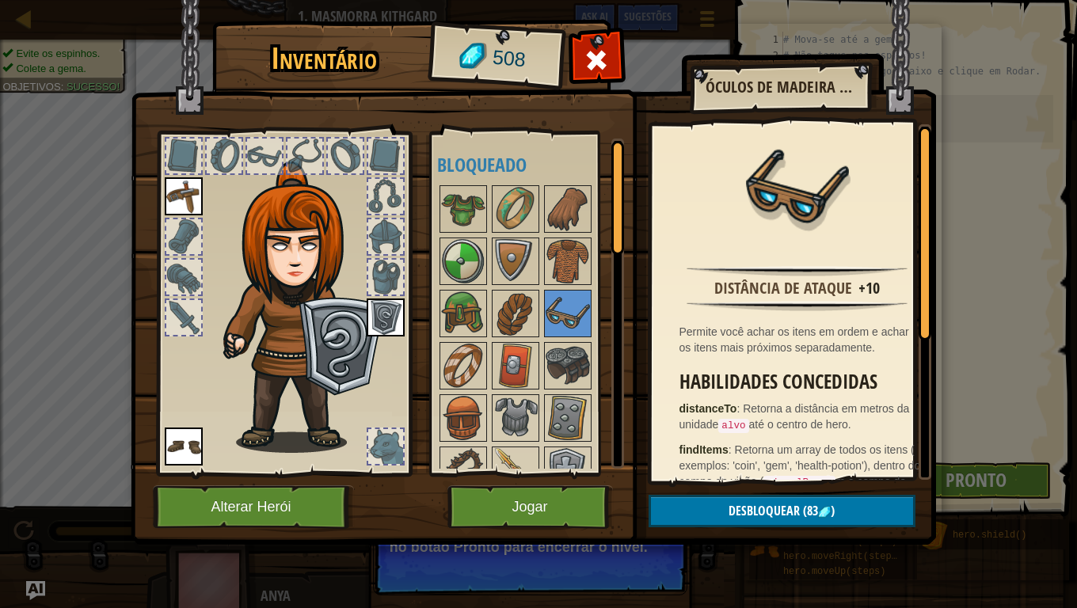
click at [385, 321] on img at bounding box center [386, 318] width 38 height 38
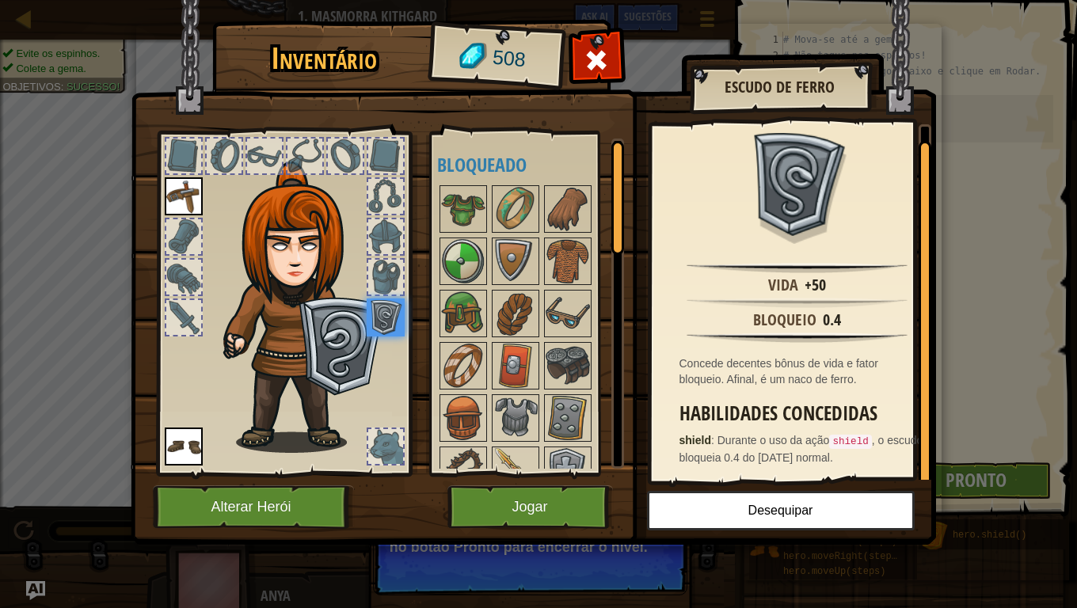
scroll to position [0, 0]
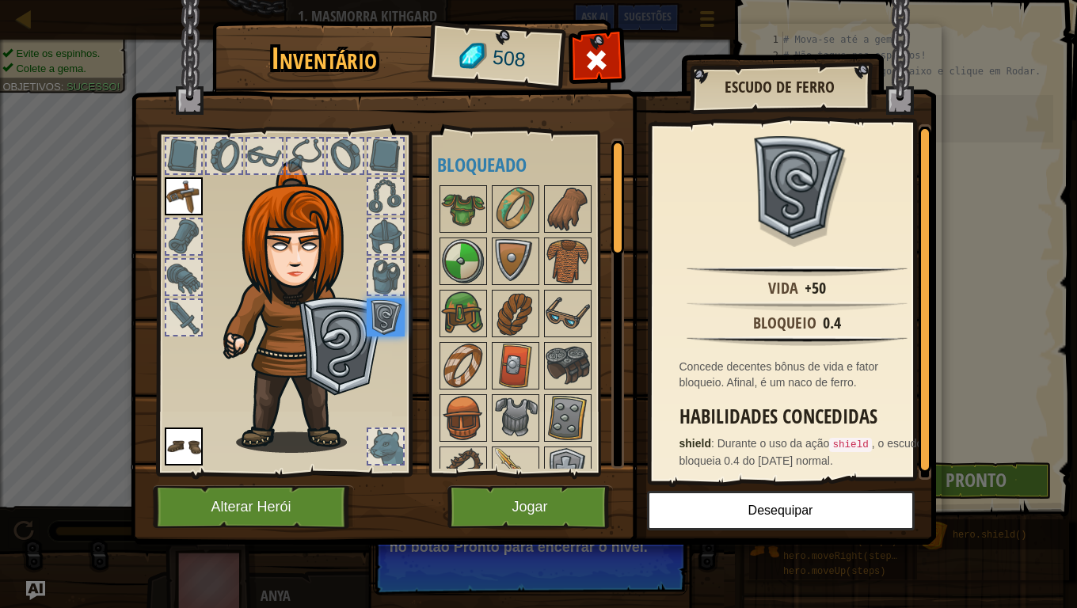
click at [200, 199] on img at bounding box center [184, 196] width 38 height 38
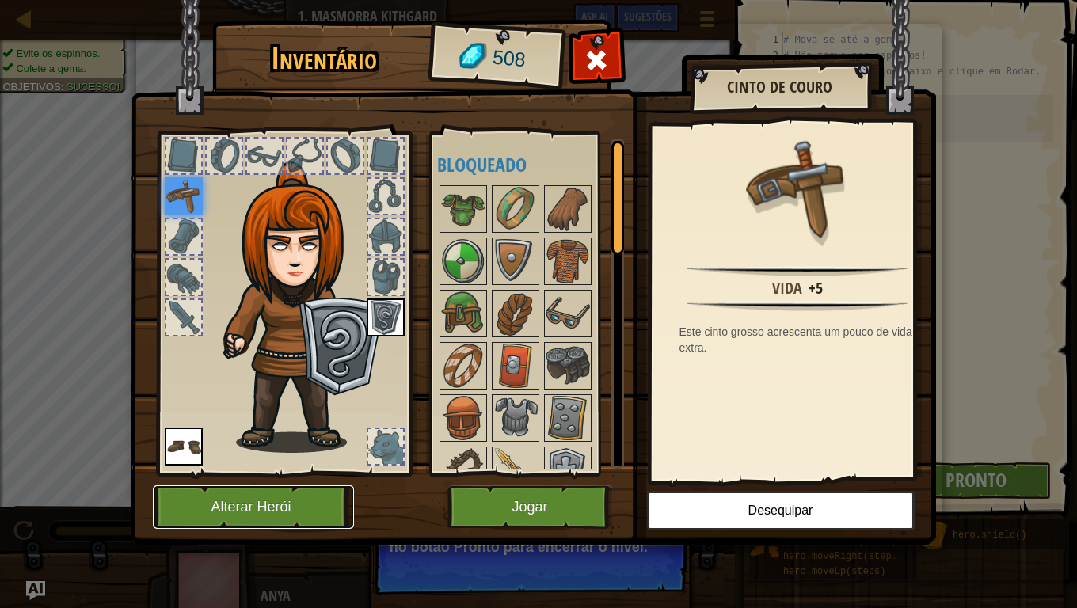
click at [317, 480] on button "Alterar Herói" at bounding box center [253, 507] width 201 height 44
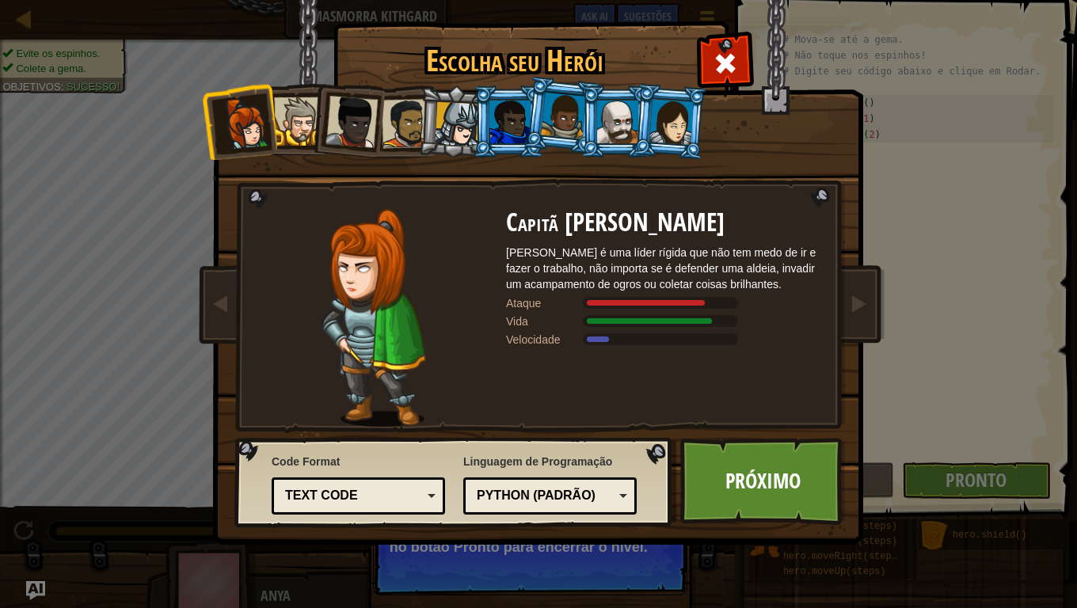
click at [282, 137] on div at bounding box center [298, 121] width 48 height 48
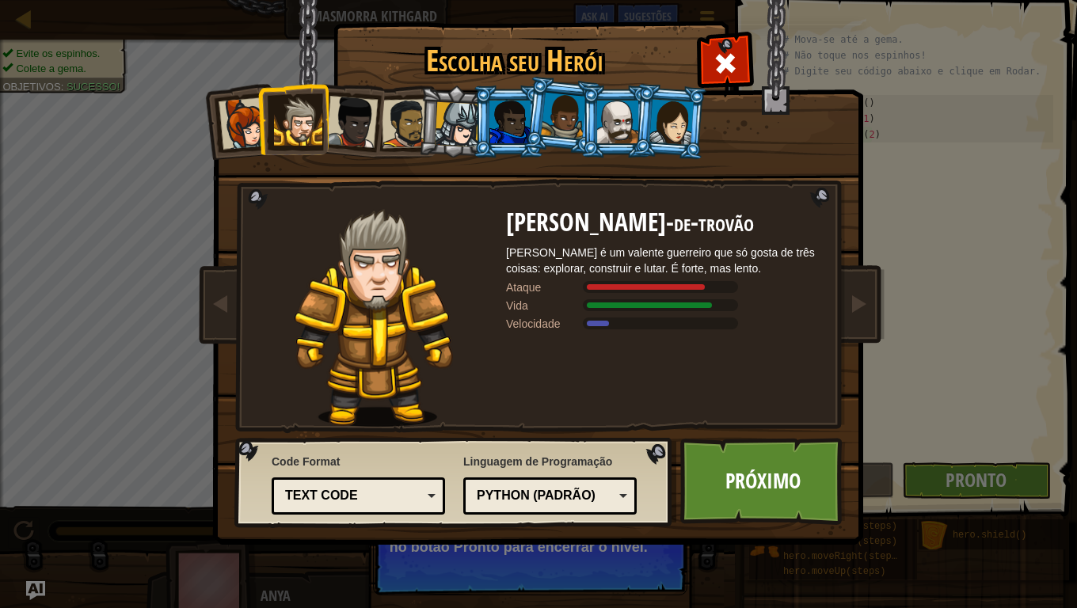
click at [342, 139] on div at bounding box center [351, 122] width 52 height 52
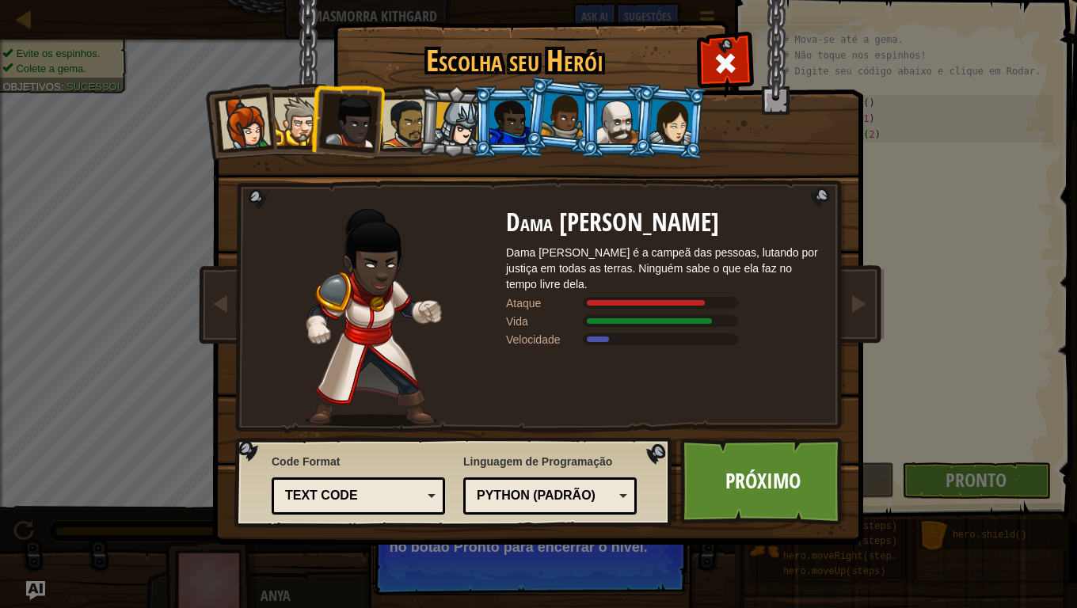
click at [402, 135] on div at bounding box center [406, 123] width 49 height 49
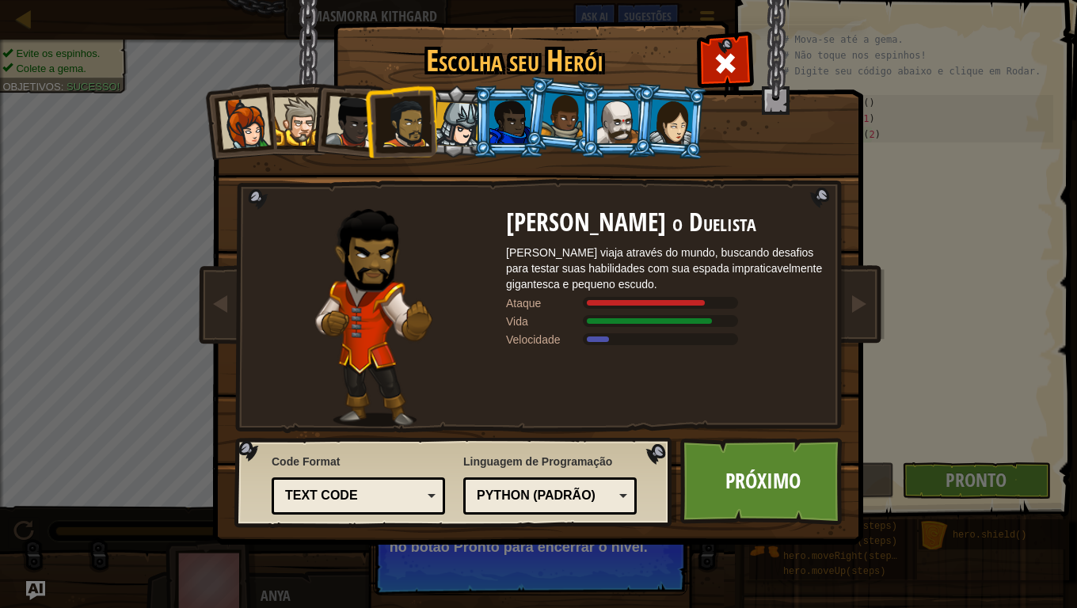
click at [443, 131] on div at bounding box center [457, 124] width 45 height 45
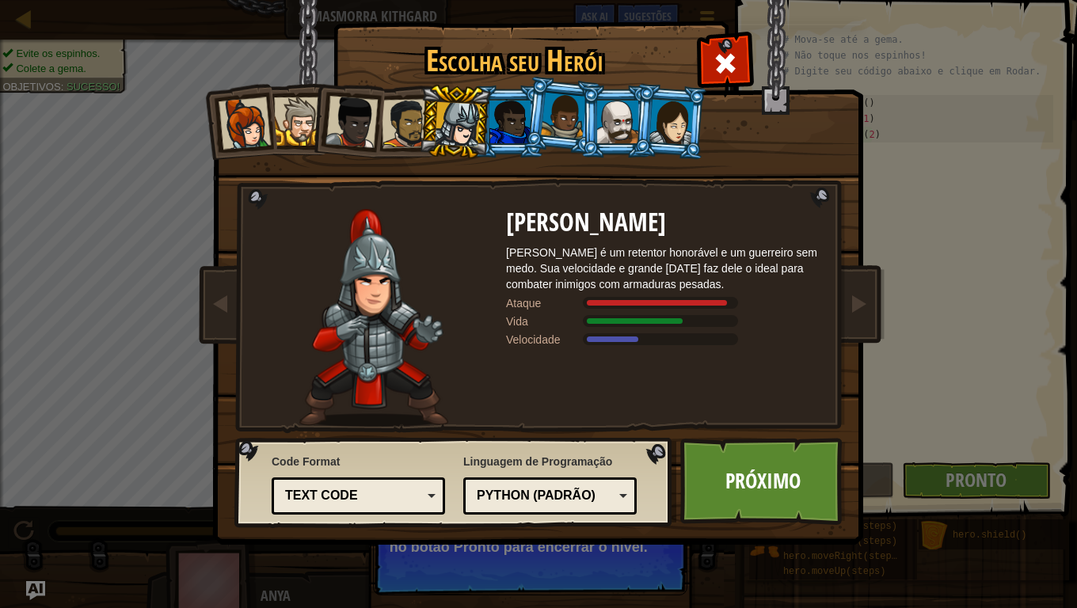
click at [531, 120] on li at bounding box center [562, 115] width 78 height 79
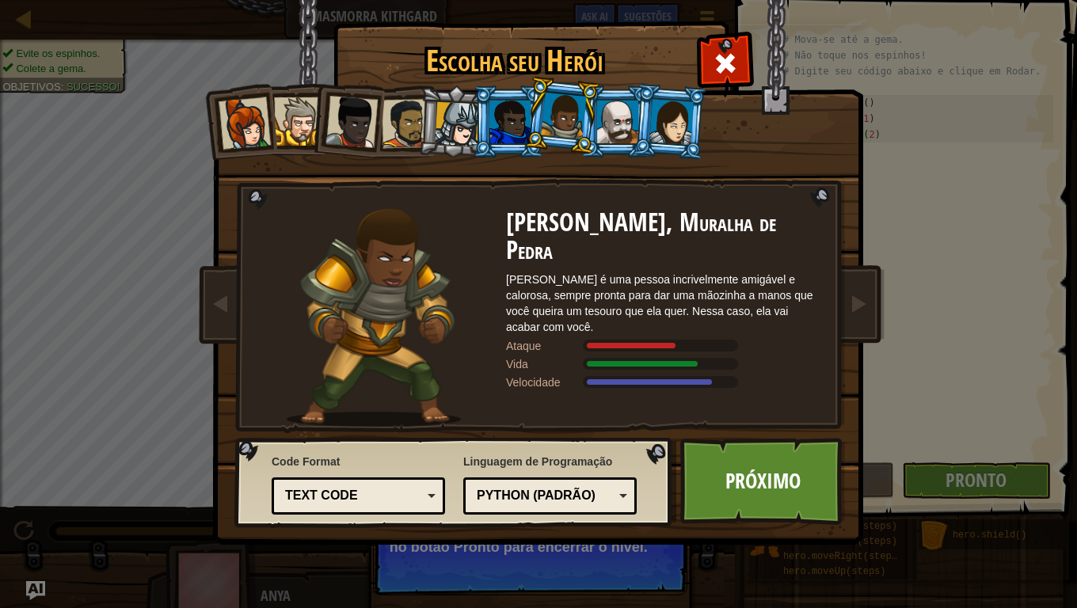
click at [616, 128] on div at bounding box center [617, 122] width 41 height 43
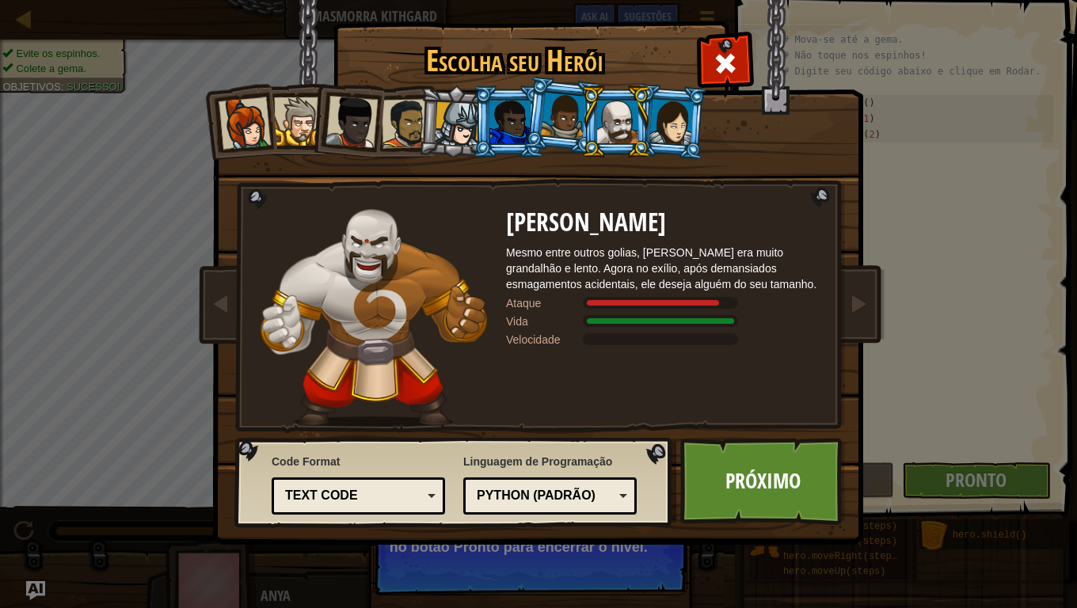
click at [700, 129] on li at bounding box center [670, 121] width 76 height 77
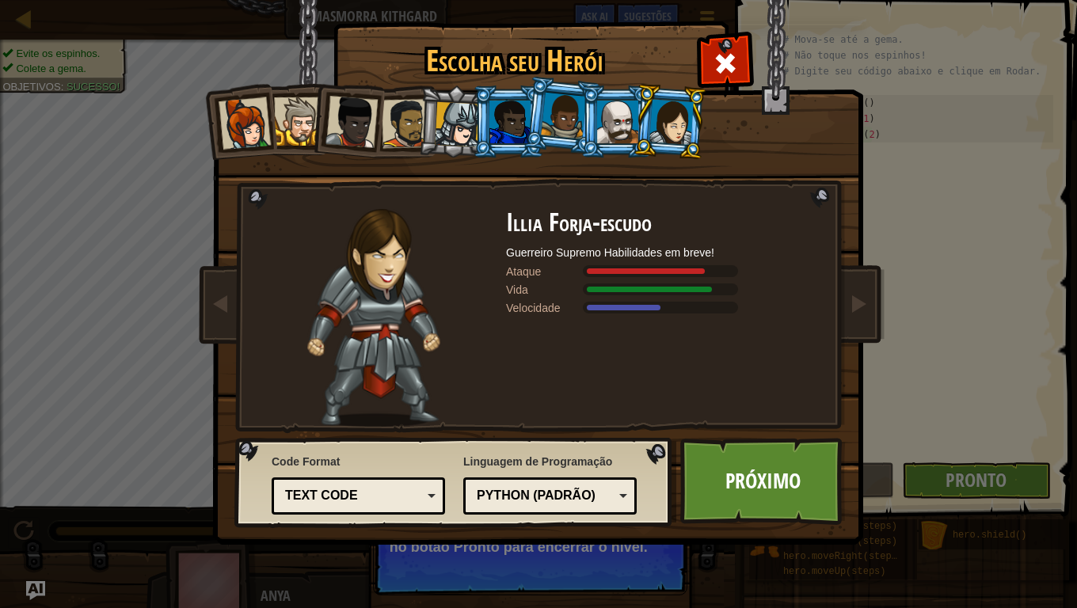
click at [261, 135] on div at bounding box center [245, 123] width 52 height 52
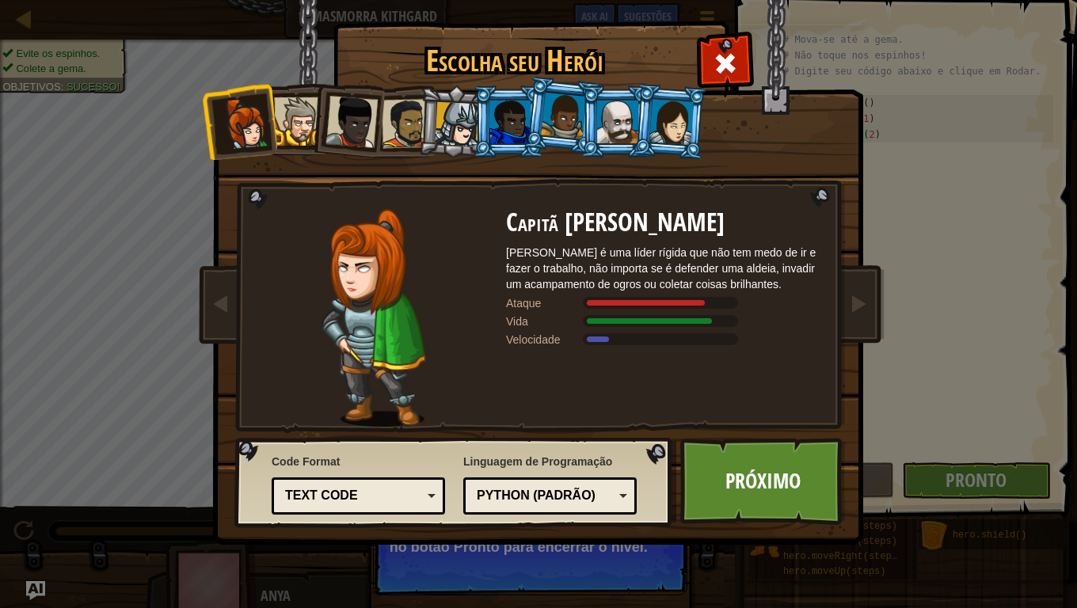
click at [306, 112] on div at bounding box center [298, 121] width 48 height 48
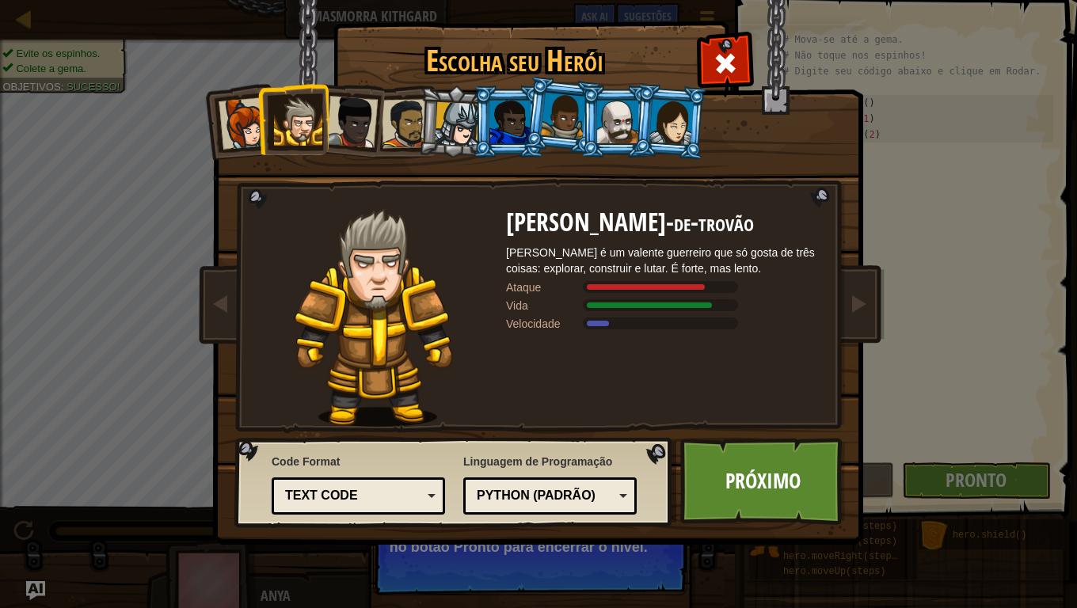
click at [333, 112] on div at bounding box center [351, 122] width 52 height 52
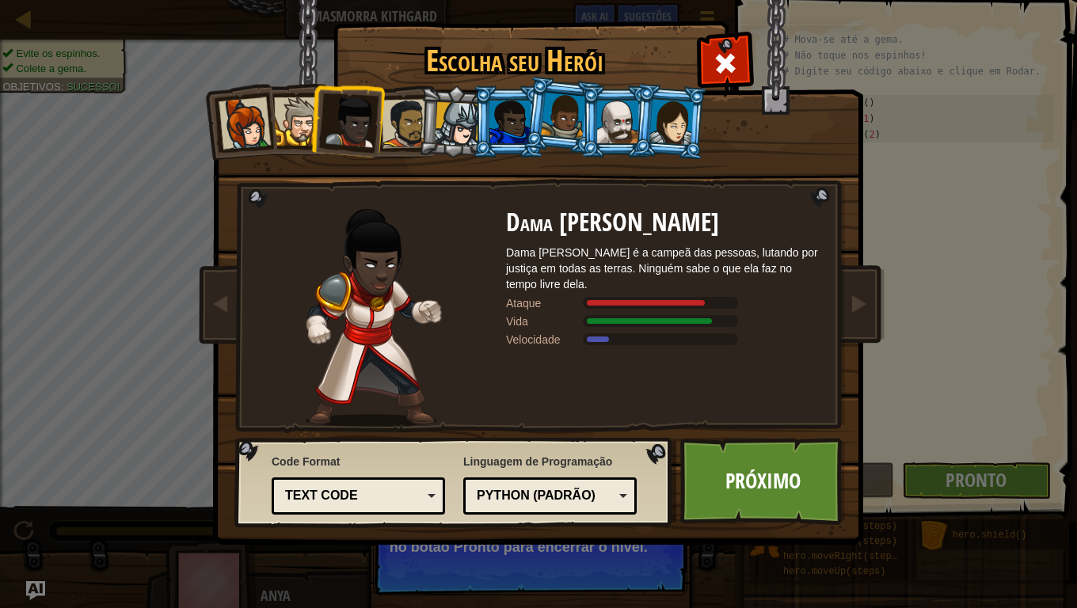
click at [386, 110] on div at bounding box center [406, 123] width 49 height 49
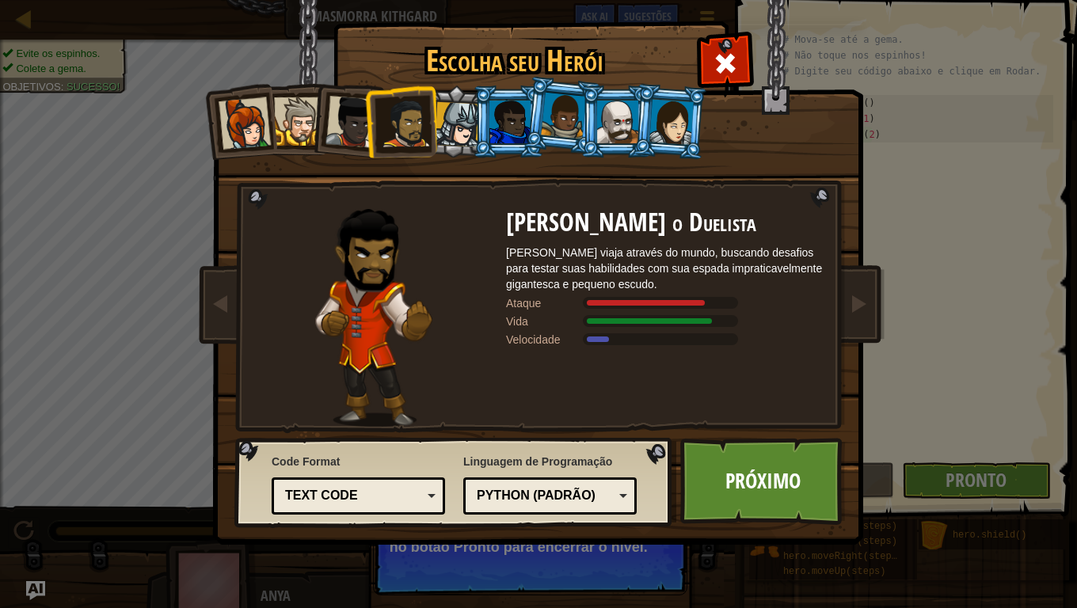
click at [451, 124] on div at bounding box center [457, 124] width 45 height 45
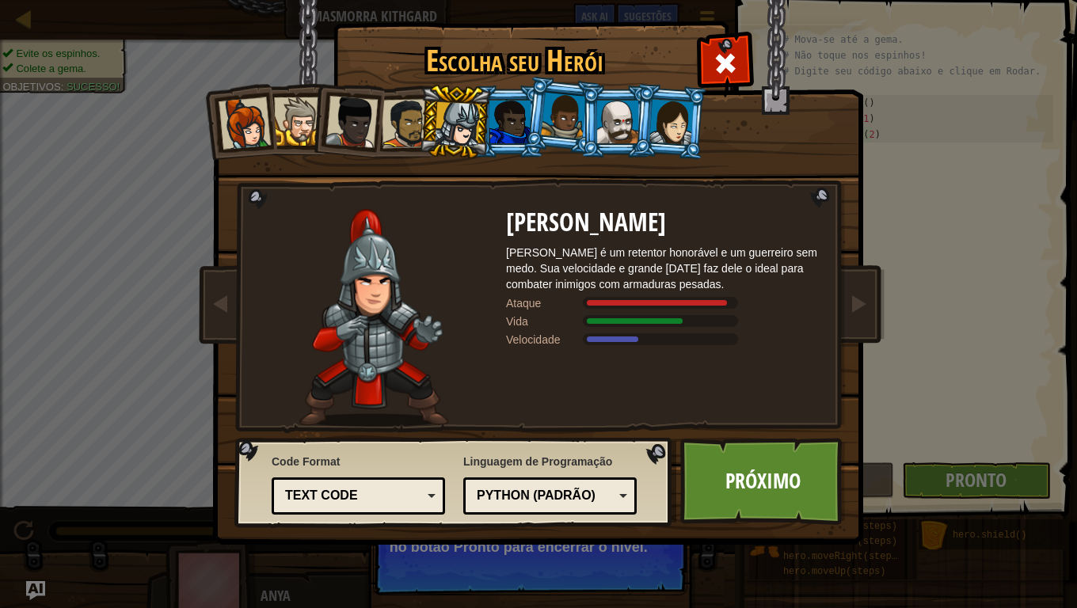
click at [705, 36] on img at bounding box center [542, 261] width 686 height 567
click at [708, 47] on div at bounding box center [725, 61] width 50 height 50
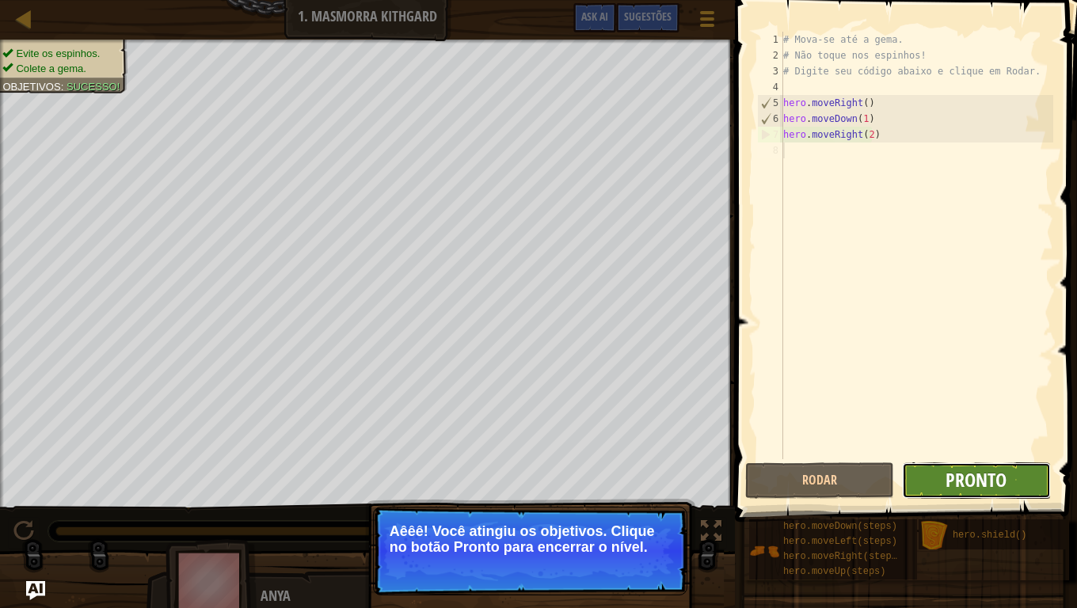
click at [976, 480] on span "Pronto" at bounding box center [976, 479] width 61 height 25
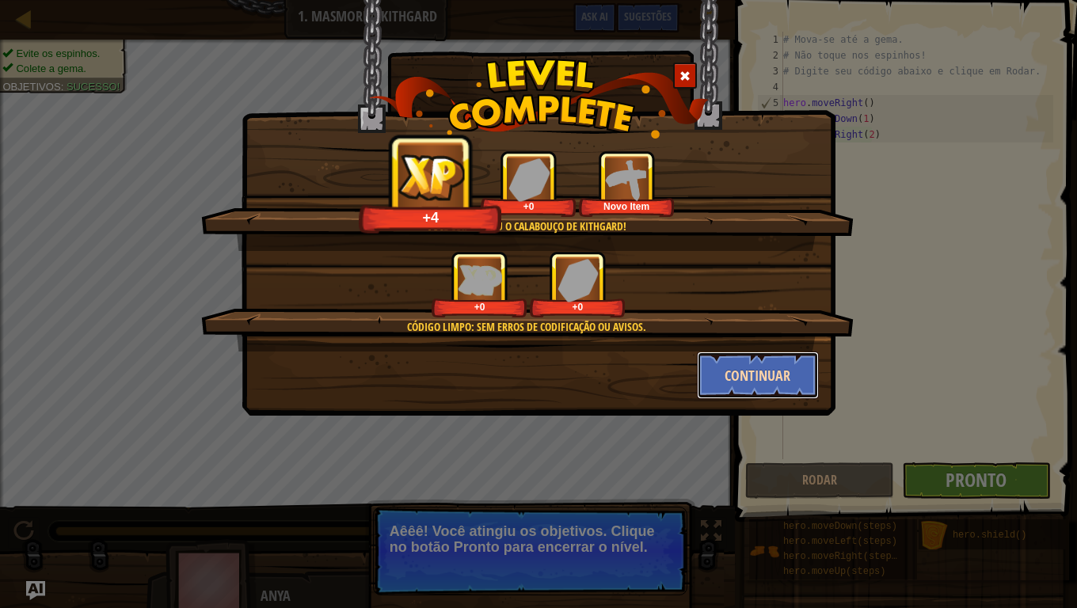
click at [759, 376] on button "Continuar" at bounding box center [758, 376] width 123 height 48
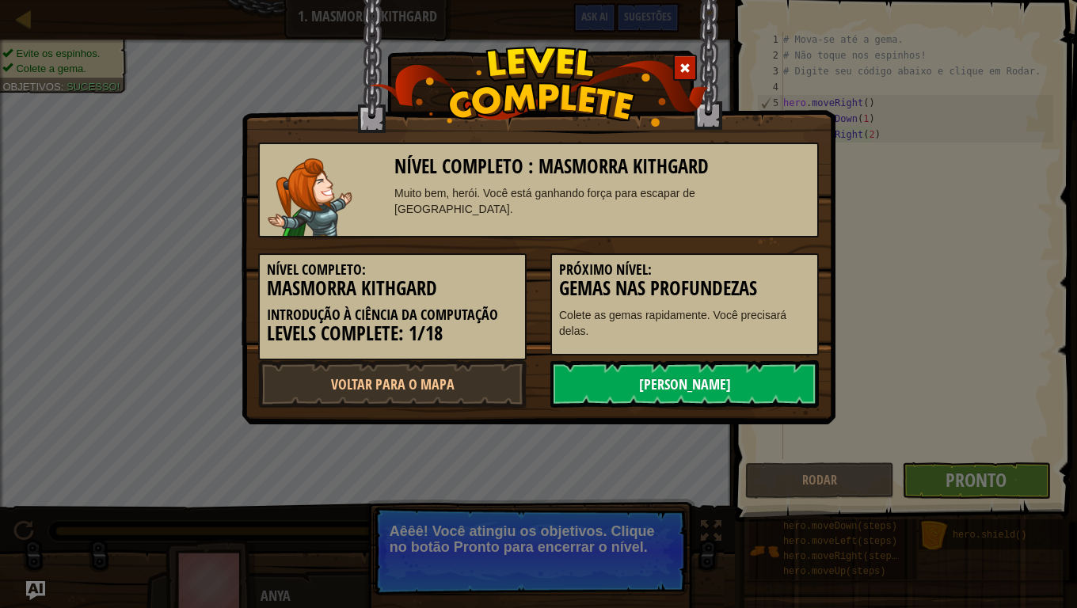
drag, startPoint x: 744, startPoint y: 394, endPoint x: 736, endPoint y: 400, distance: 10.1
click at [736, 400] on link "[PERSON_NAME]" at bounding box center [684, 384] width 268 height 48
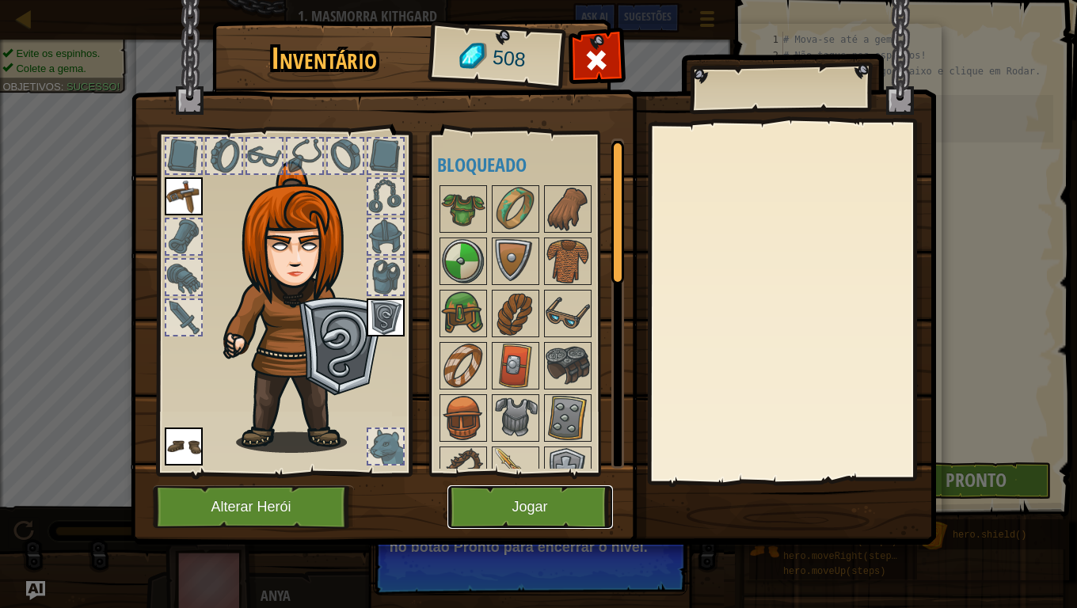
click at [540, 480] on button "Jogar" at bounding box center [530, 507] width 166 height 44
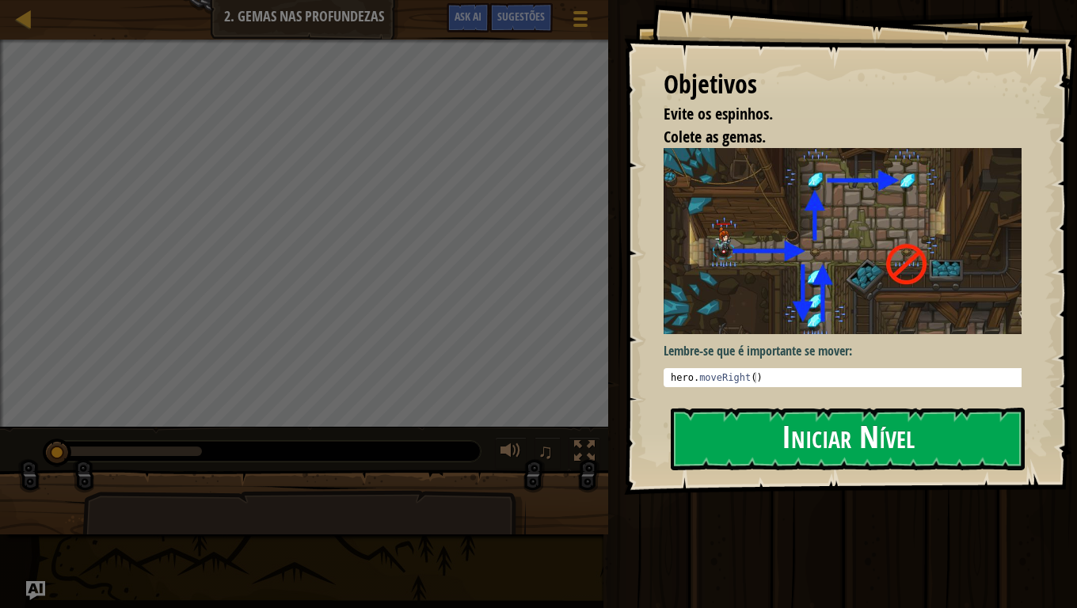
click at [794, 438] on button "Iniciar Nível" at bounding box center [848, 439] width 354 height 63
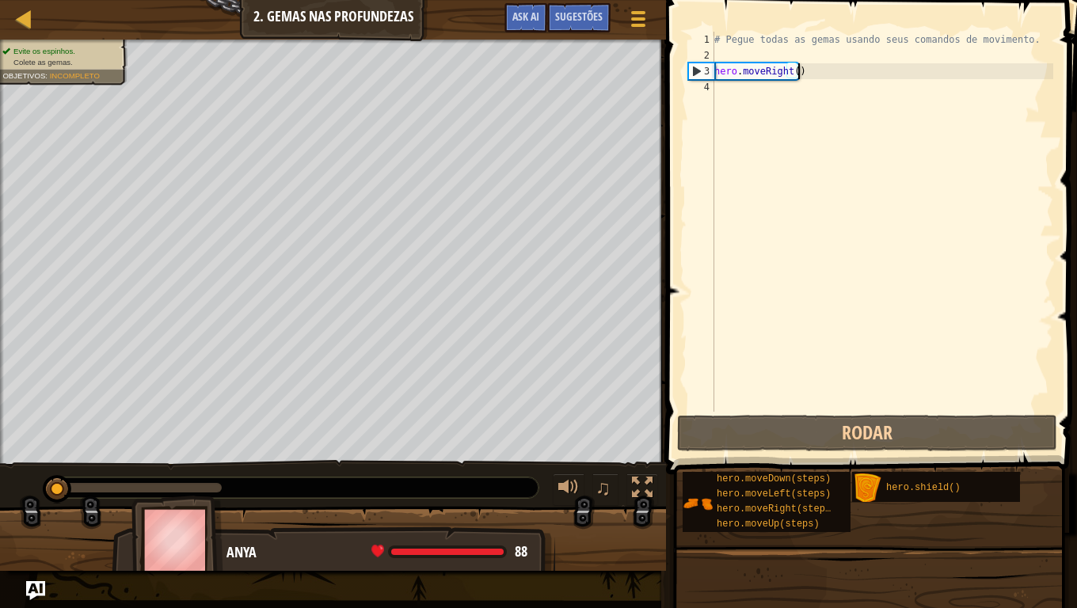
click at [797, 72] on div "# Pegue todas as gemas usando seus comandos de movimento. hero . moveRight ( )" at bounding box center [882, 238] width 342 height 412
click at [794, 69] on div "# Pegue todas as gemas usando seus comandos de movimento. hero . moveRight ( )" at bounding box center [882, 238] width 342 height 412
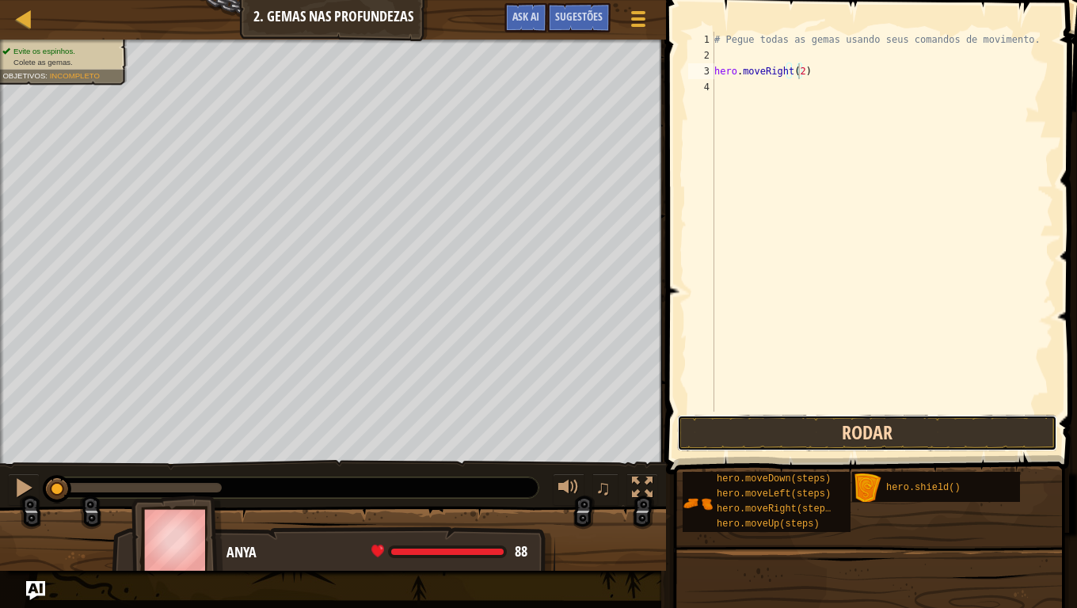
click at [865, 430] on button "Rodar" at bounding box center [867, 433] width 380 height 36
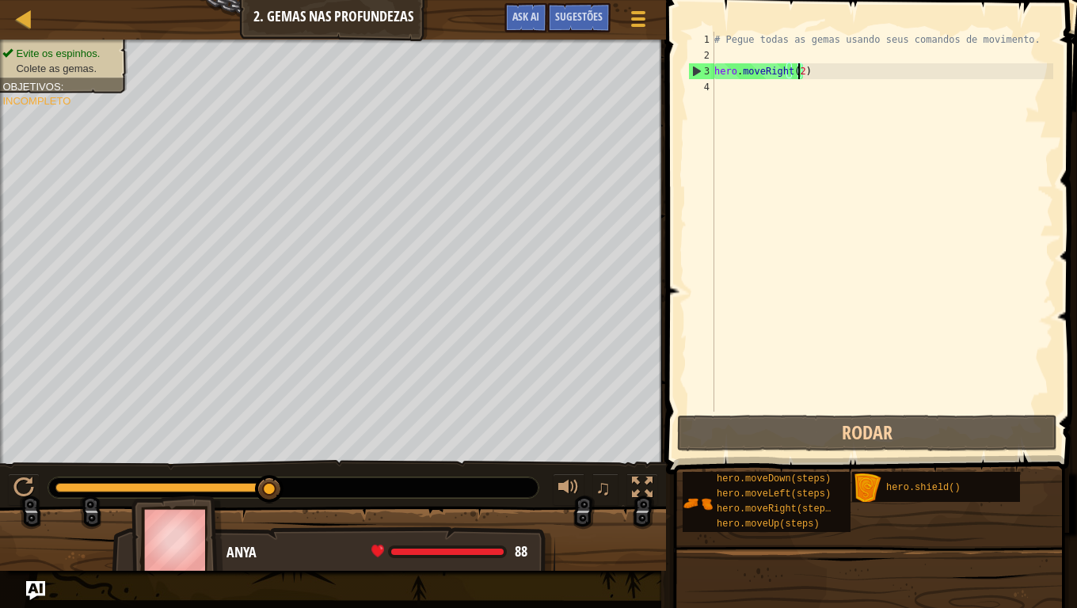
type textarea "hero.moveRight(1)"
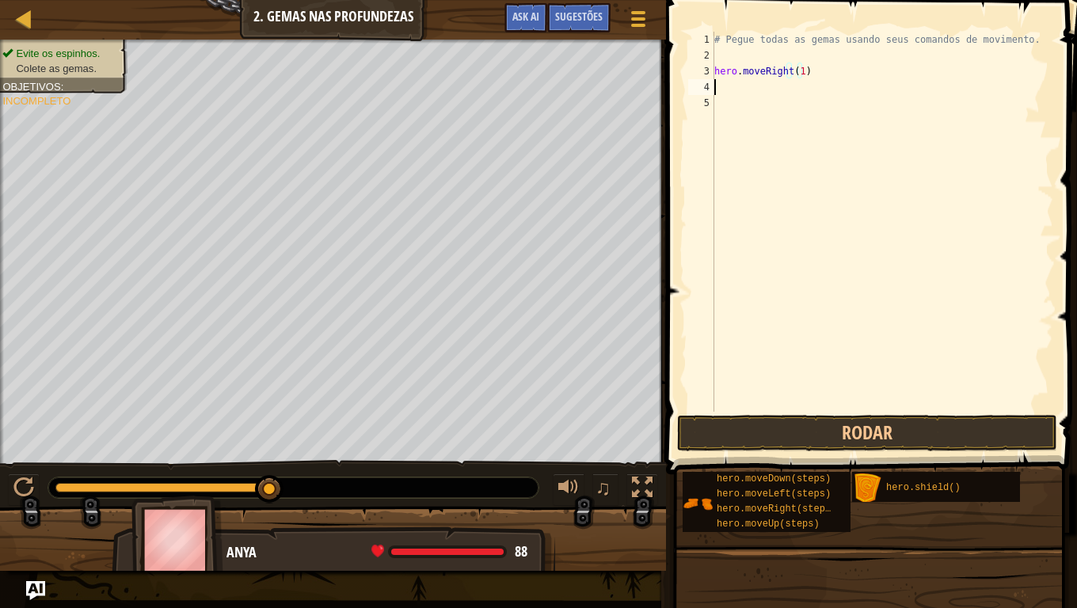
scroll to position [7, 0]
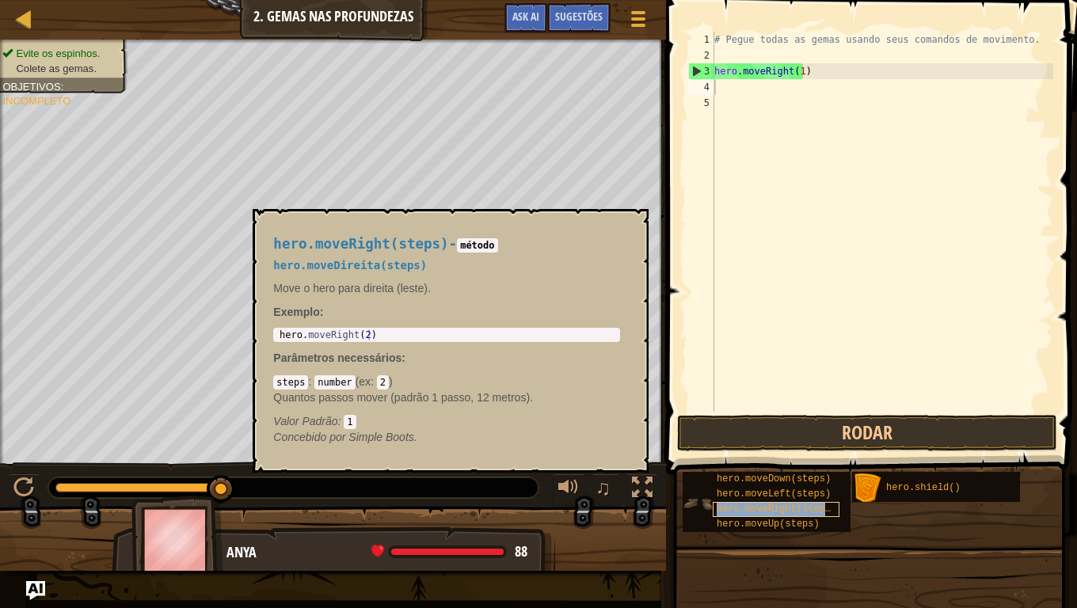
click at [757, 480] on span "hero.moveRight(steps)" at bounding box center [777, 509] width 120 height 11
type textarea "hero.moveRight(2)"
click at [474, 332] on div "hero . moveRight ( 2 )" at bounding box center [446, 345] width 341 height 33
click at [474, 330] on div "hero . moveRight ( 2 )" at bounding box center [446, 345] width 341 height 33
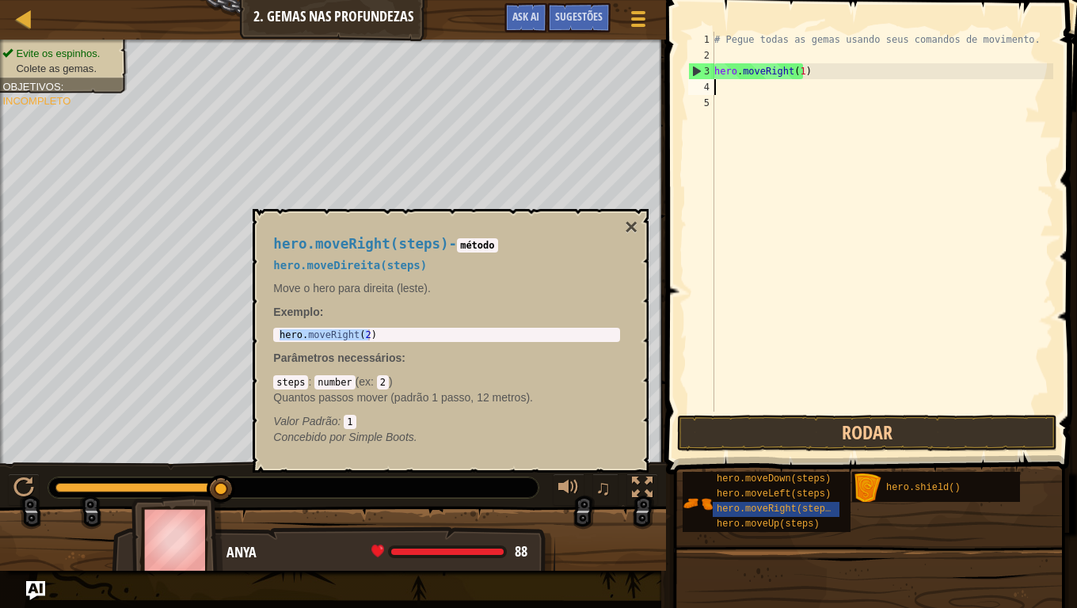
click at [784, 82] on div "# Pegue todas as gemas usando seus comandos de movimento. hero . moveRight ( 1 )" at bounding box center [882, 238] width 342 height 412
paste textarea "hero.moveRight(2)"
click at [627, 232] on button "×" at bounding box center [631, 227] width 13 height 22
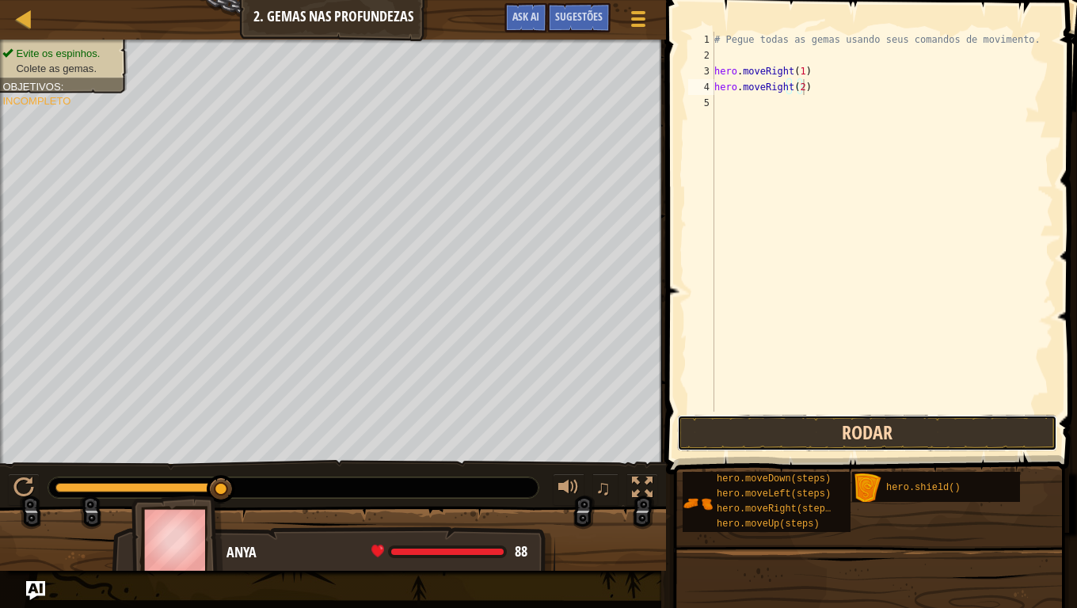
click at [803, 432] on button "Rodar" at bounding box center [867, 433] width 380 height 36
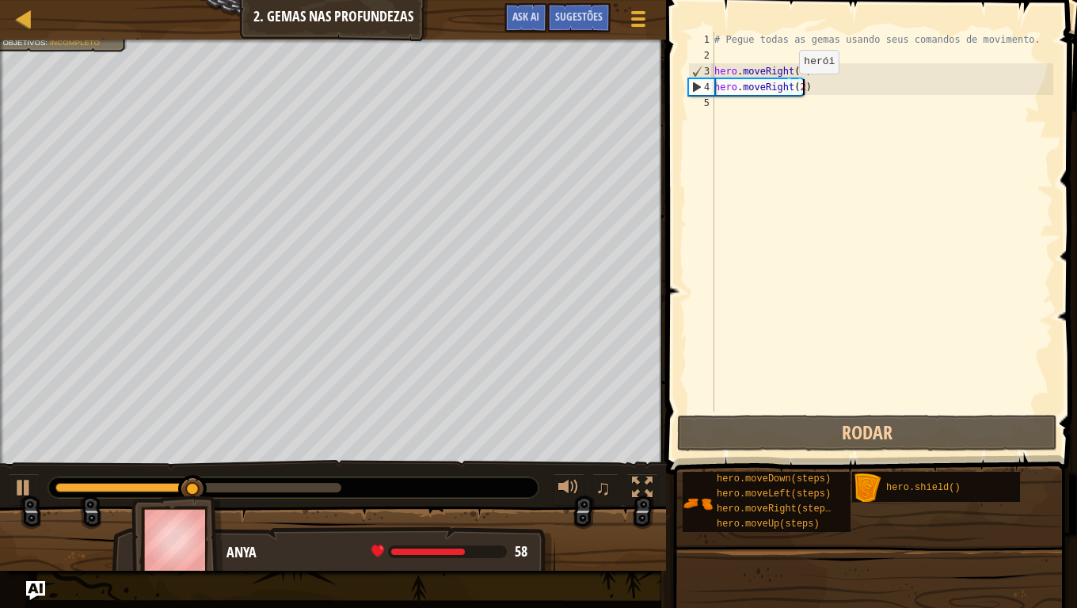
click at [787, 89] on div "# Pegue todas as gemas usando seus comandos de movimento. hero . moveRight ( 1 …" at bounding box center [882, 238] width 342 height 412
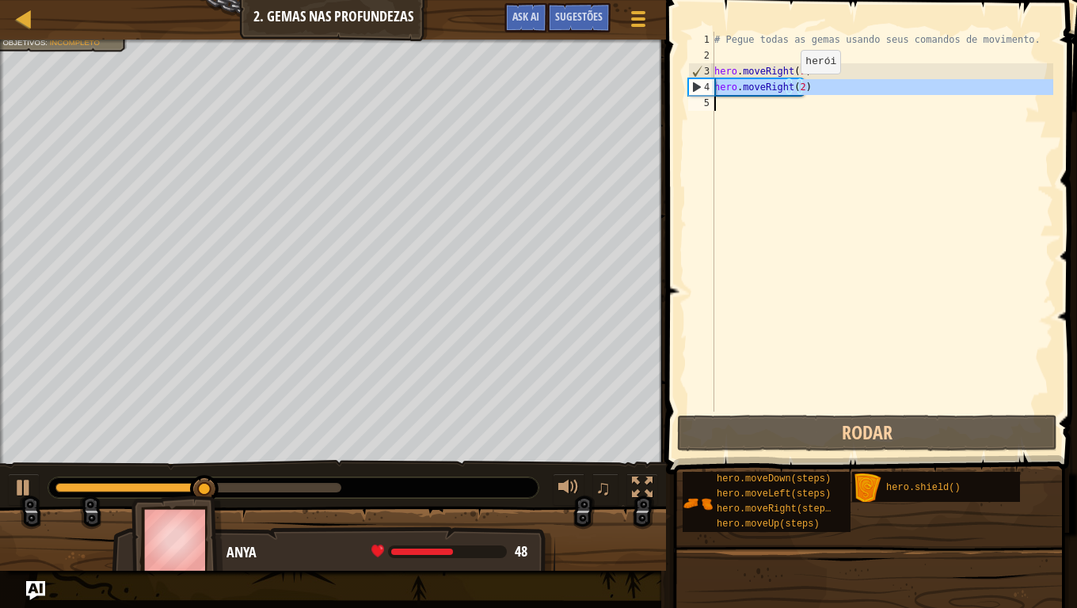
click at [787, 89] on div "# Pegue todas as gemas usando seus comandos de movimento. hero . moveRight ( 1 …" at bounding box center [882, 238] width 342 height 412
type textarea "hero.moveRight(2)"
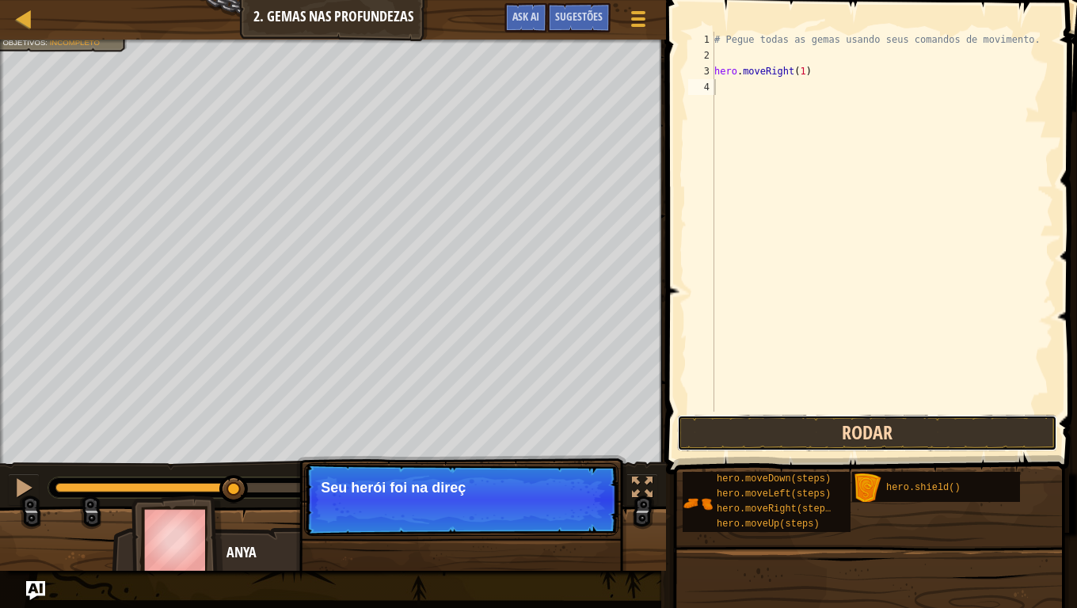
click at [863, 432] on button "Rodar" at bounding box center [867, 433] width 380 height 36
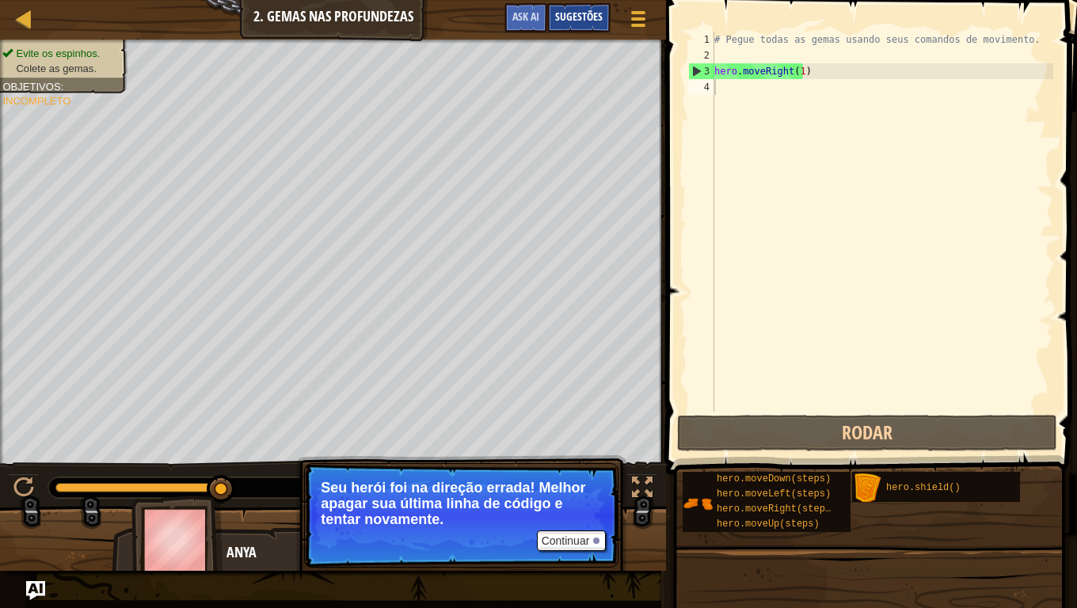
click at [575, 7] on div "Sugestões" at bounding box center [578, 17] width 63 height 29
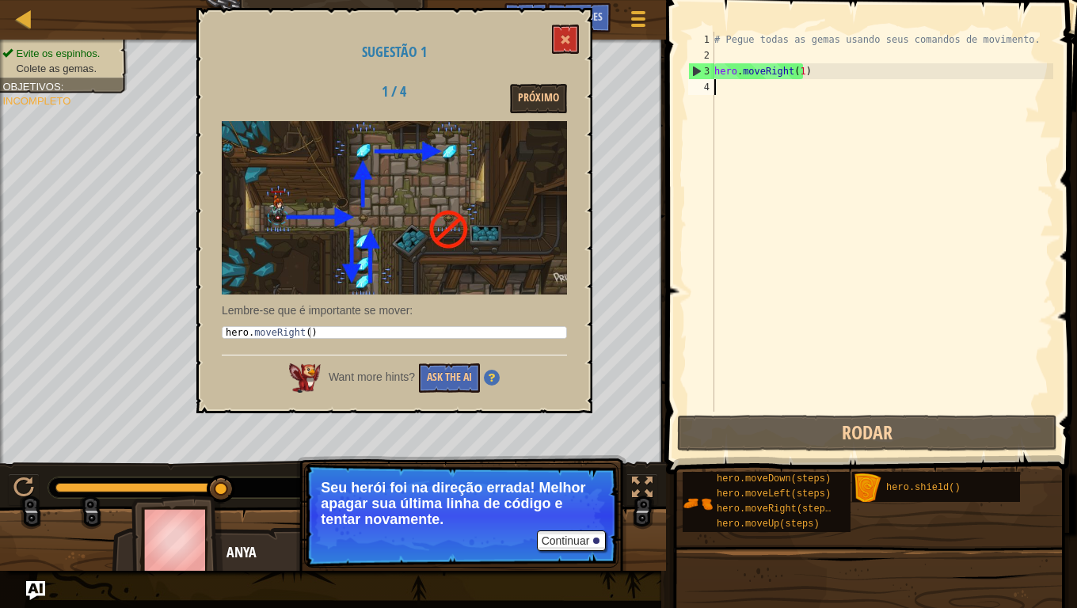
click at [350, 268] on img at bounding box center [394, 207] width 345 height 173
click at [374, 253] on img at bounding box center [394, 207] width 345 height 173
click at [491, 376] on img at bounding box center [492, 378] width 16 height 16
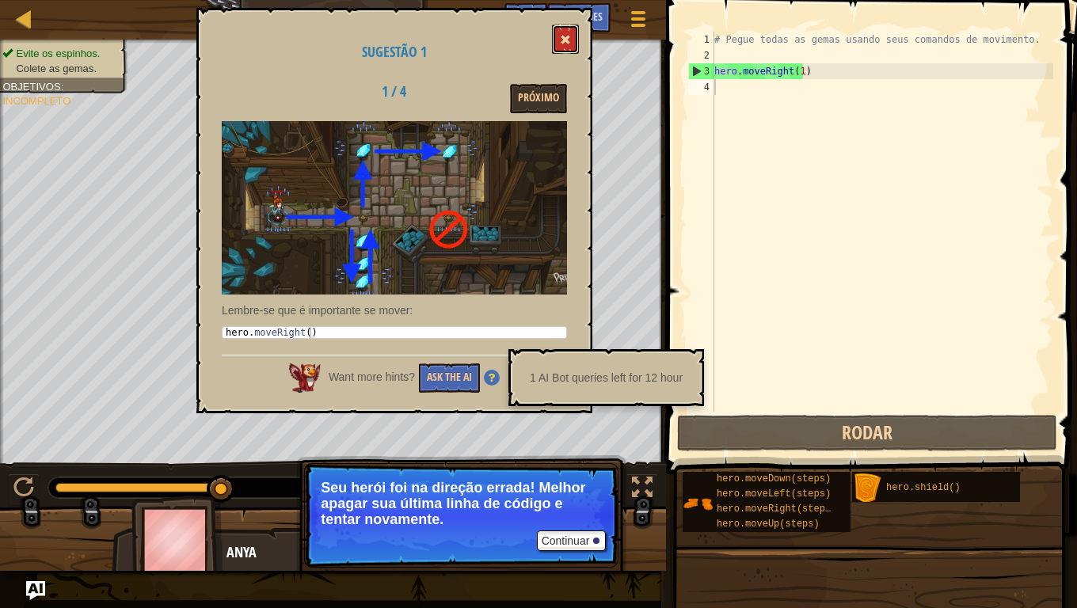
click at [569, 36] on span at bounding box center [565, 39] width 11 height 11
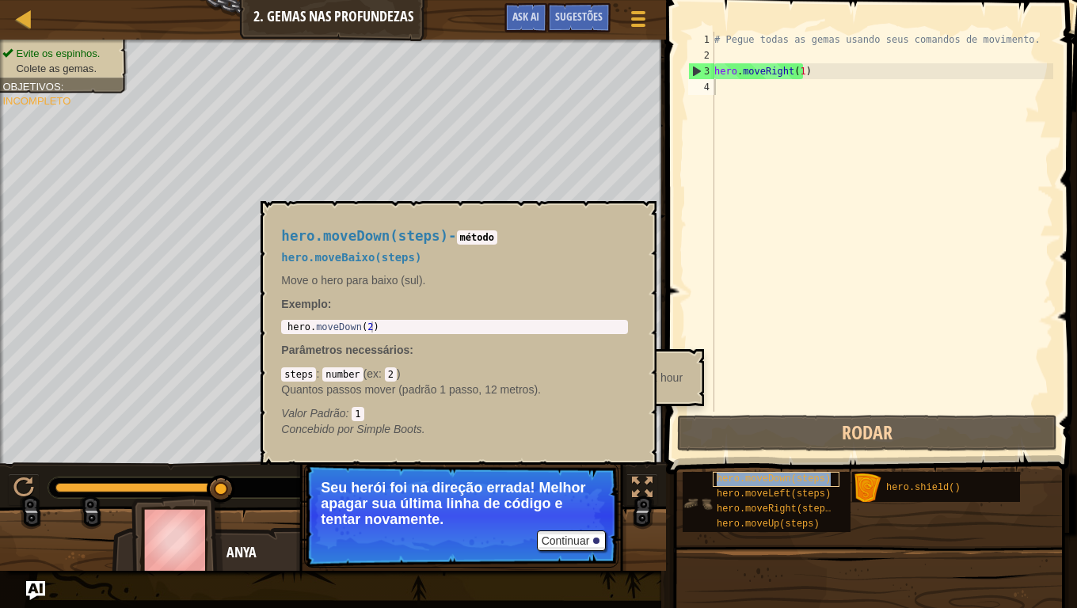
click at [762, 479] on span "hero.moveDown(steps)" at bounding box center [774, 479] width 114 height 11
type textarea "hero.moveDown(2)"
click at [565, 324] on div "hero . moveDown ( 2 )" at bounding box center [454, 338] width 341 height 33
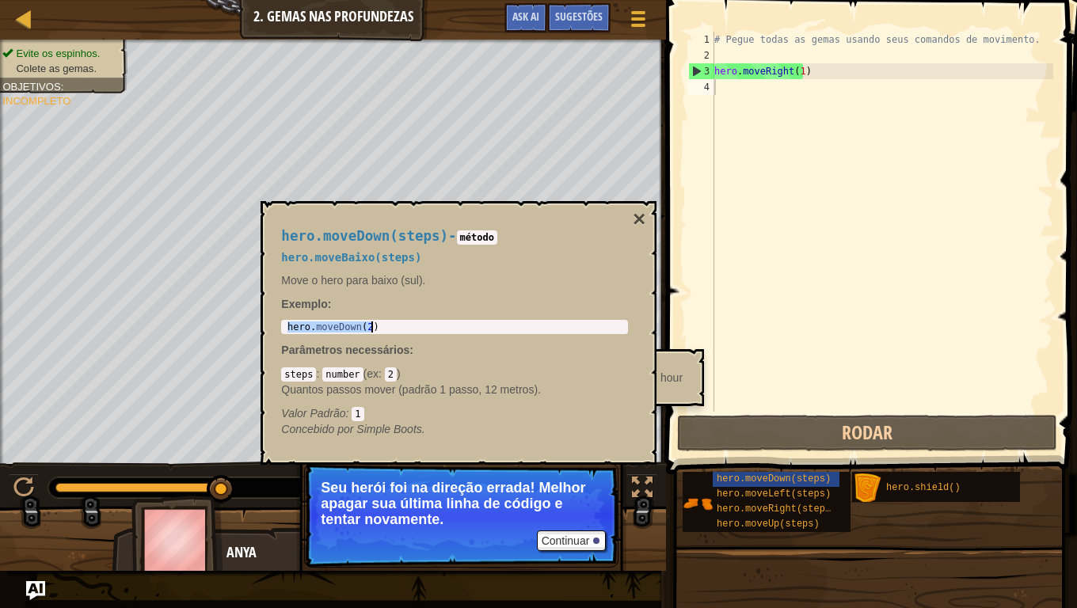
click at [759, 83] on div "# Pegue todas as gemas usando seus comandos de movimento. hero . moveRight ( 1 )" at bounding box center [882, 238] width 342 height 412
paste textarea "hero.moveDown(2)"
type textarea "hero.moveDown(2)"
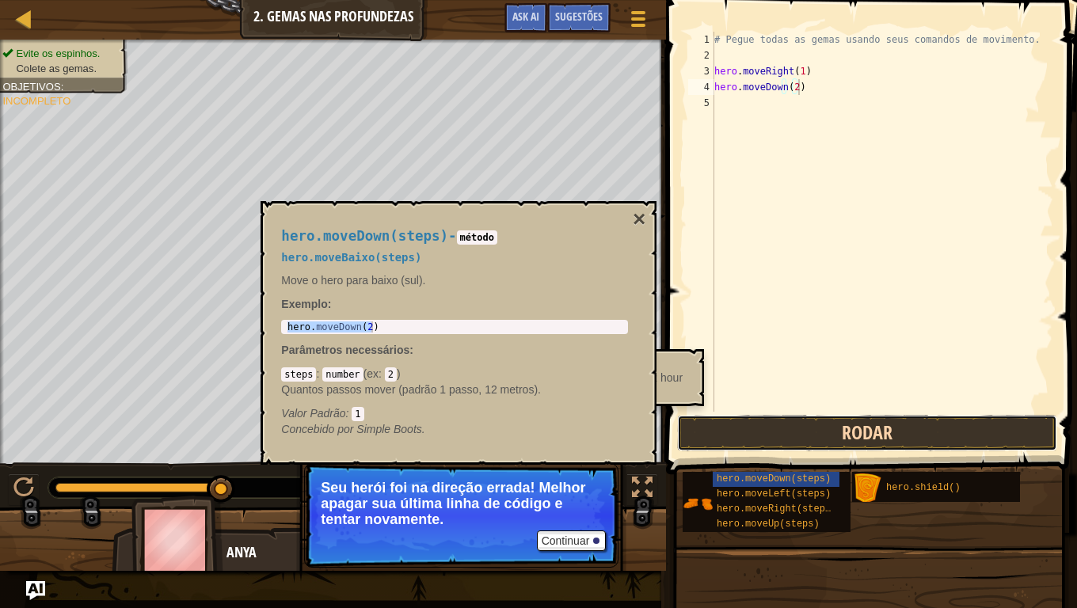
click at [838, 421] on button "Rodar" at bounding box center [867, 433] width 380 height 36
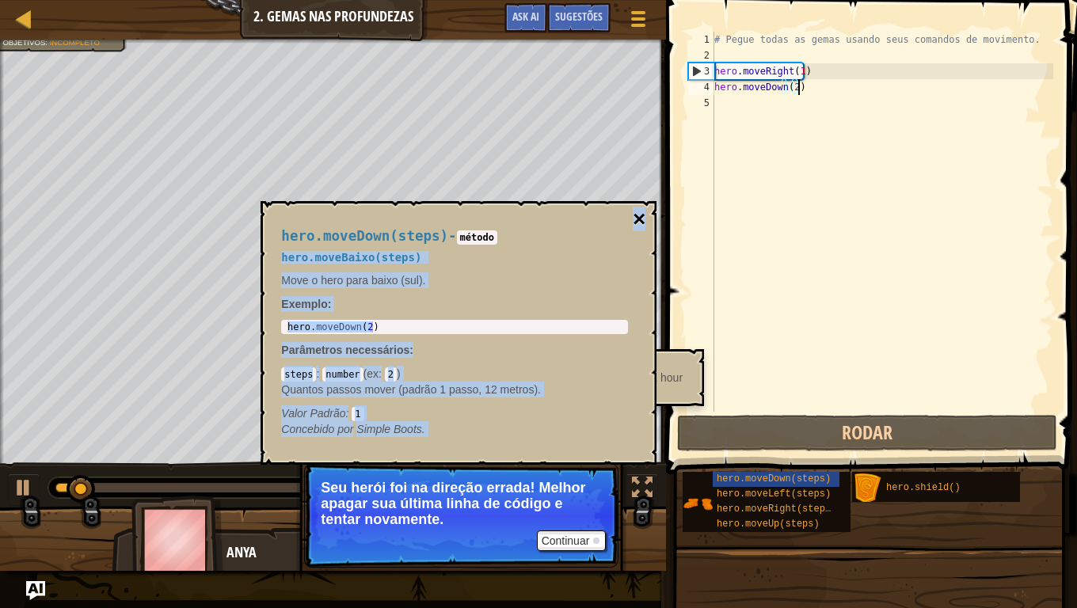
click at [643, 218] on div "hero.moveDown(steps) - método hero.moveBaixo(steps) Move o hero para baixo (sul…" at bounding box center [459, 333] width 396 height 264
click at [635, 219] on button "×" at bounding box center [639, 219] width 13 height 22
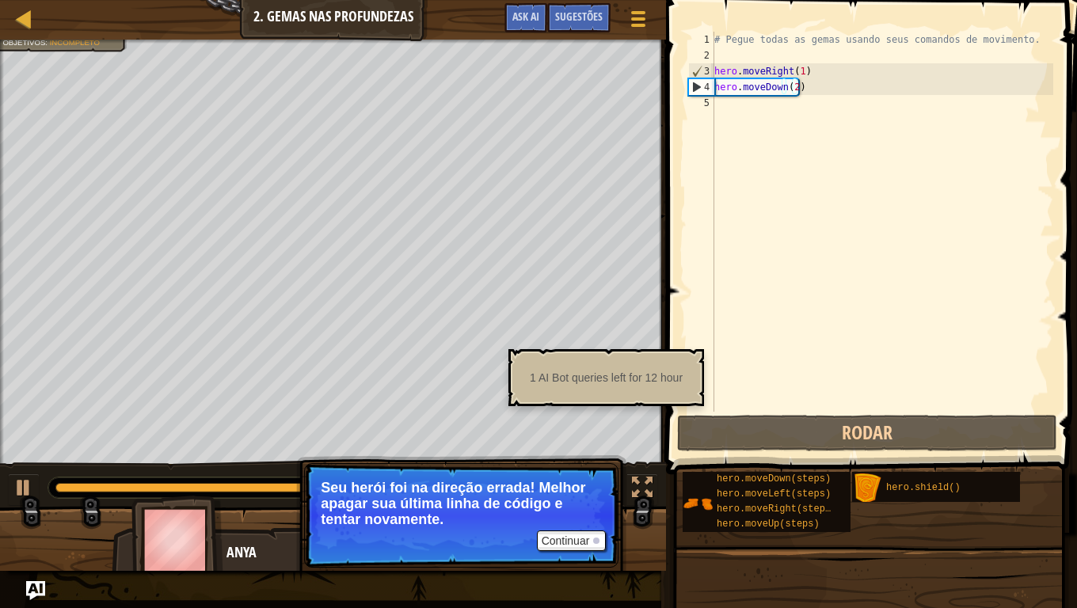
click at [768, 97] on div "# Pegue todas as gemas usando seus comandos de movimento. hero . moveRight ( 1 …" at bounding box center [882, 238] width 342 height 412
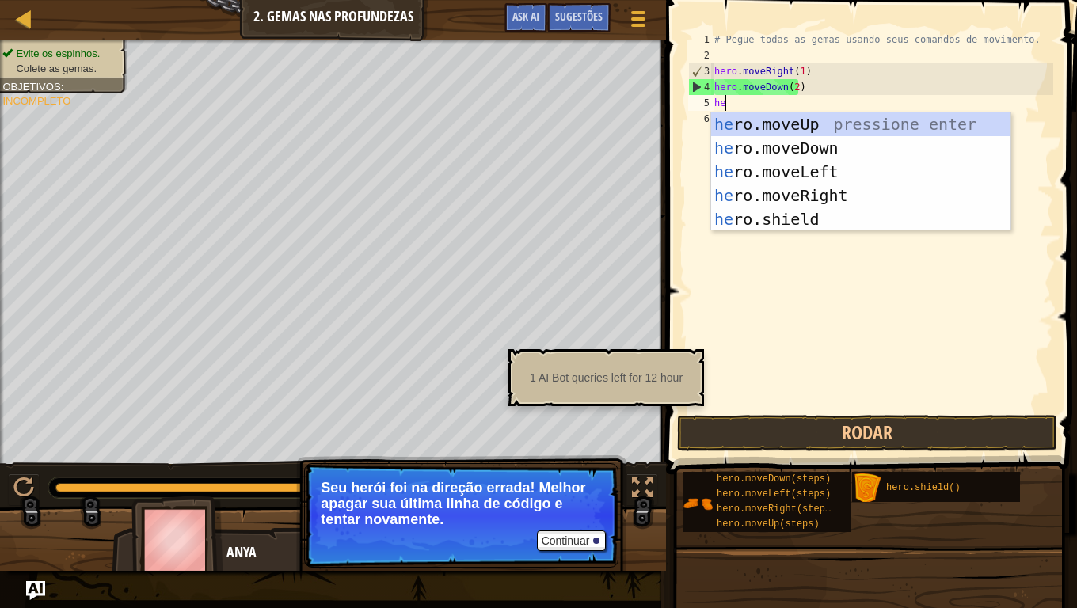
type textarea "hero"
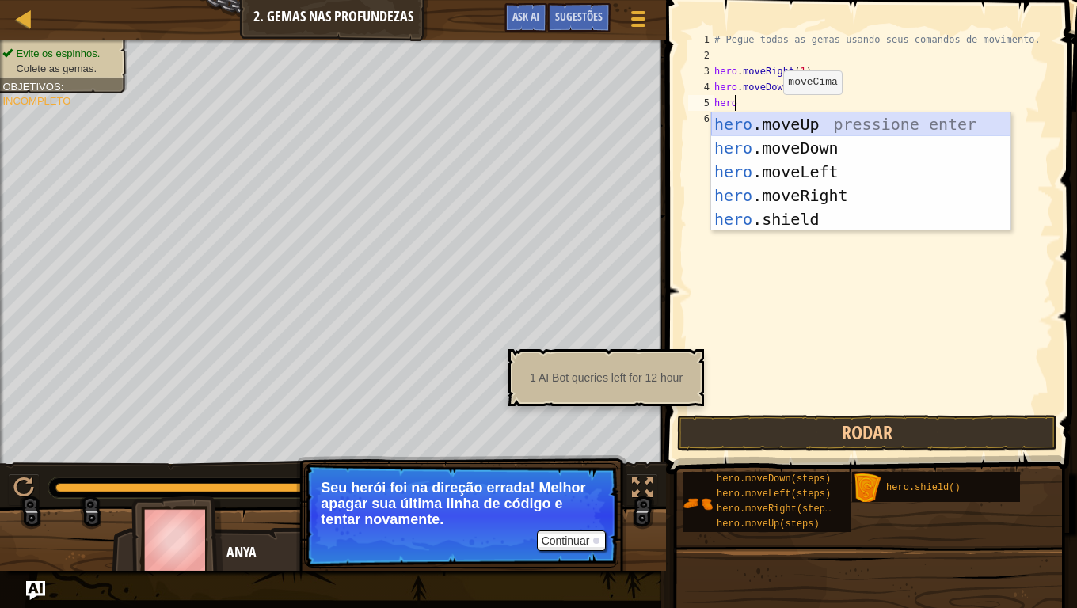
click at [789, 121] on div "hero .moveUp pressione enter hero .moveDown pressione enter hero .moveLeft pres…" at bounding box center [860, 195] width 299 height 166
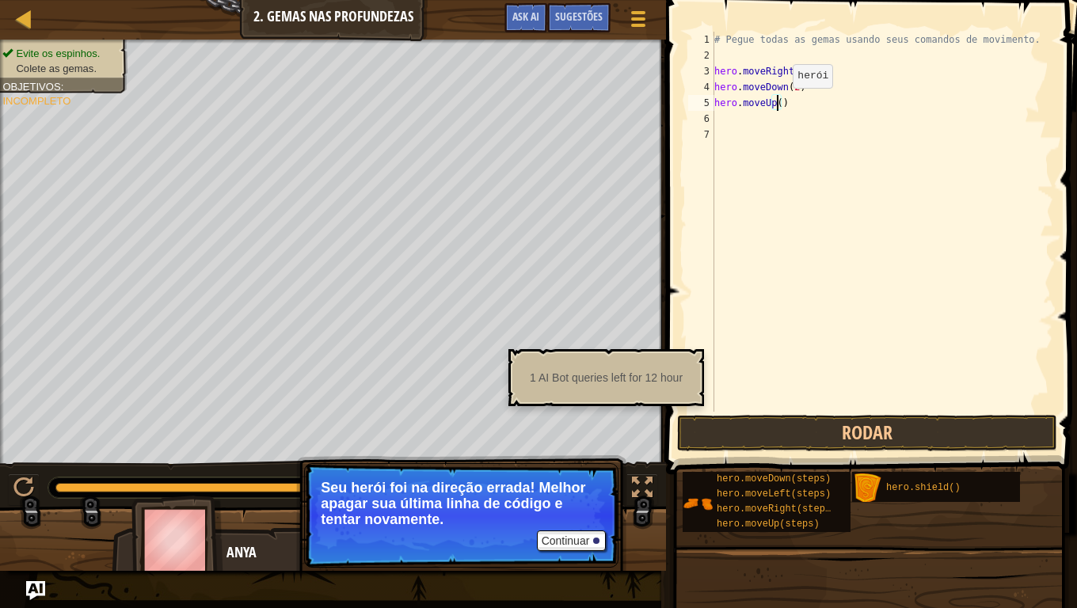
click at [779, 104] on div "# Pegue todas as gemas usando seus comandos de movimento. hero . moveRight ( 1 …" at bounding box center [882, 238] width 342 height 412
click at [754, 422] on button "Rodar" at bounding box center [867, 433] width 380 height 36
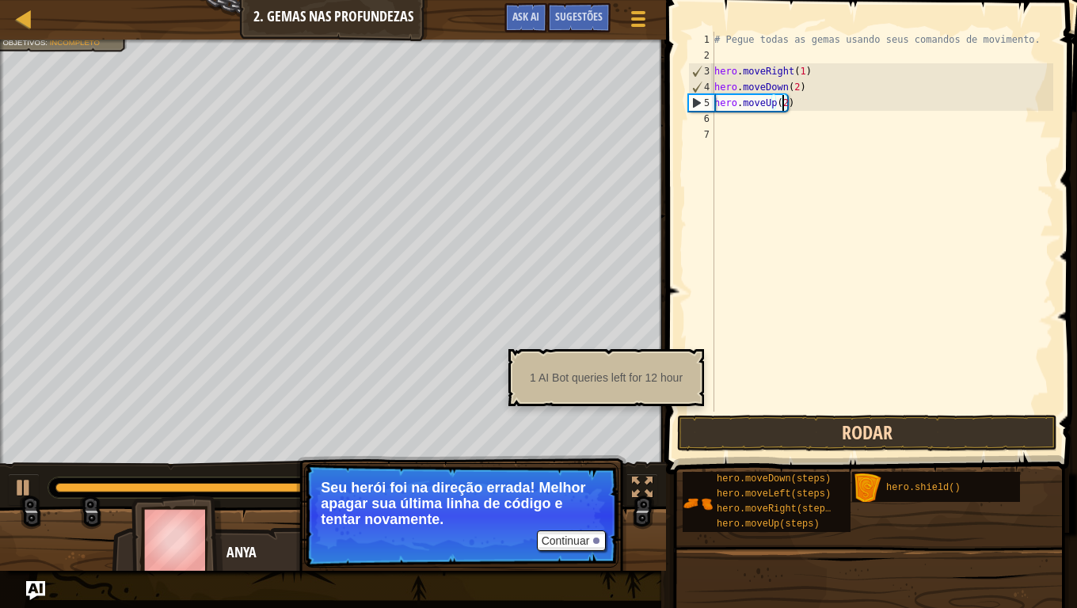
type textarea "hero.moveUp(2)"
click at [877, 428] on button "Rodar" at bounding box center [867, 433] width 380 height 36
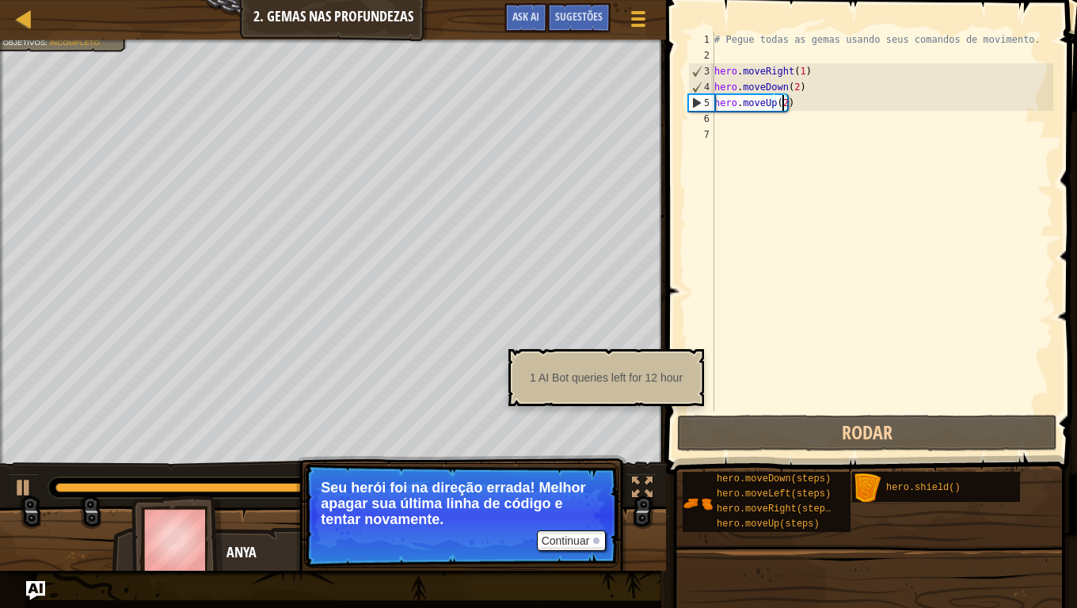
click at [754, 115] on div "# Pegue todas as gemas usando seus comandos de movimento. hero . moveRight ( 1 …" at bounding box center [882, 238] width 342 height 412
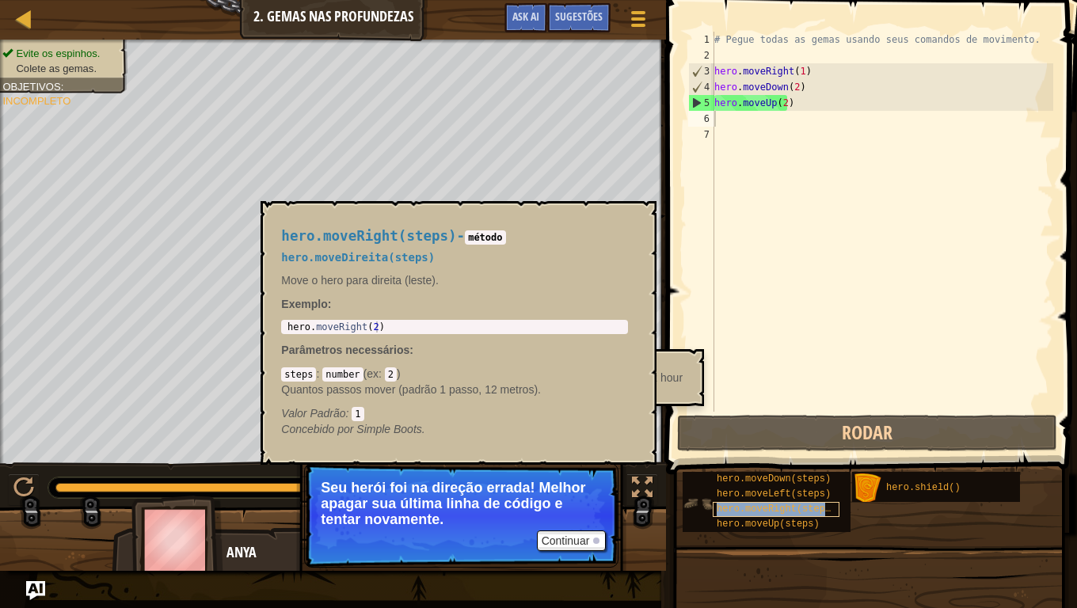
click at [827, 480] on div "hero.moveRight(steps)" at bounding box center [776, 509] width 127 height 15
type textarea "hero.moveRight(2)"
click at [434, 322] on div "hero . moveRight ( 2 )" at bounding box center [454, 338] width 341 height 33
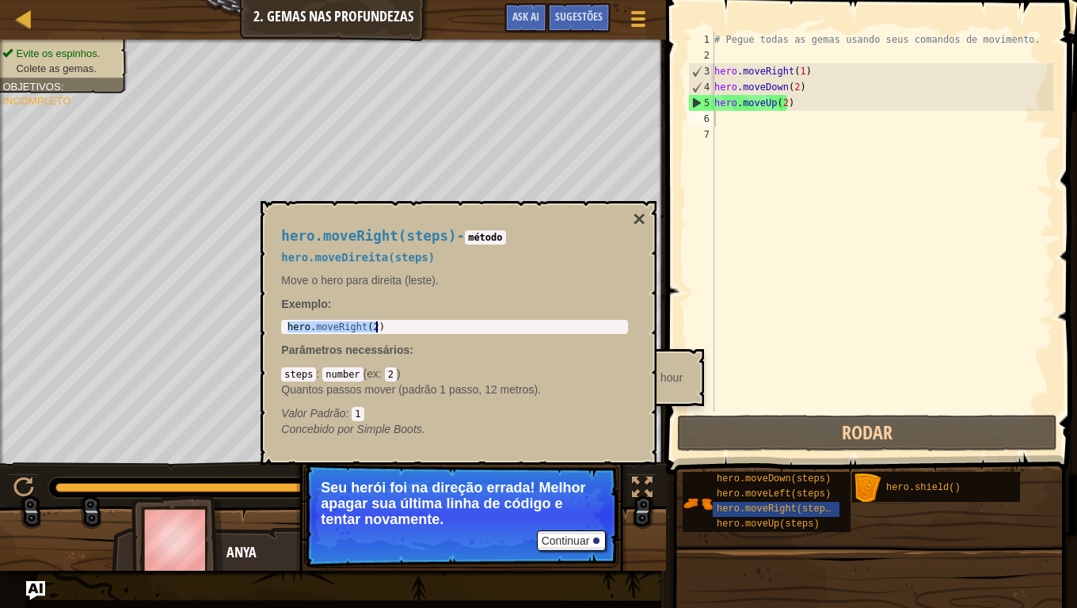
click at [646, 218] on div "hero.moveRight(steps) - método hero.moveDireita(steps) Move o hero para direita…" at bounding box center [459, 333] width 396 height 264
click at [645, 219] on button "×" at bounding box center [639, 219] width 13 height 22
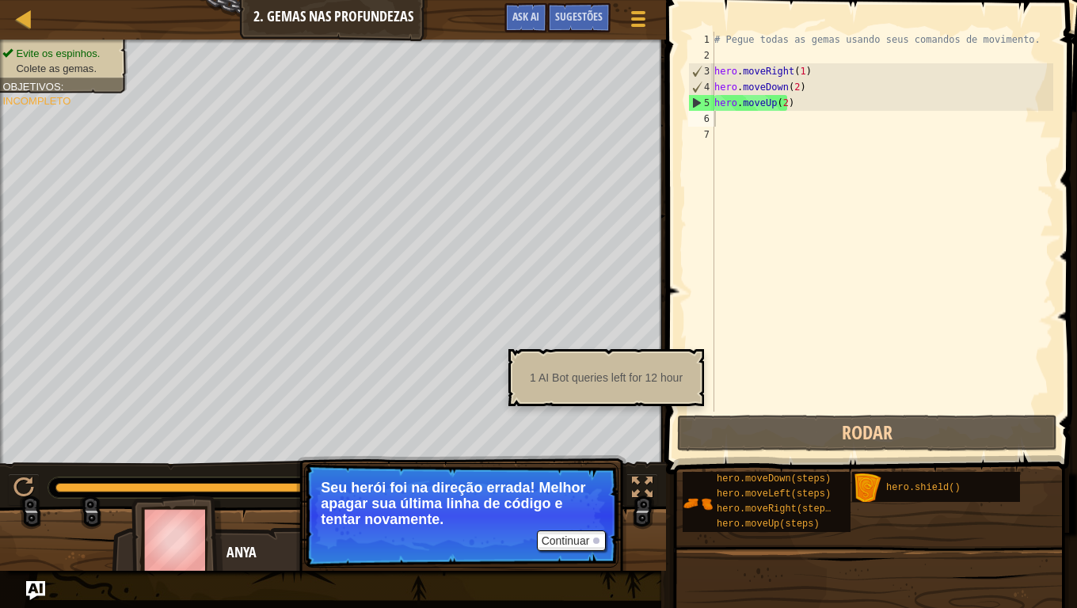
click at [759, 126] on div "# Pegue todas as gemas usando seus comandos de movimento. hero . moveRight ( 1 …" at bounding box center [882, 238] width 342 height 412
paste textarea "hero.moveRight(2)"
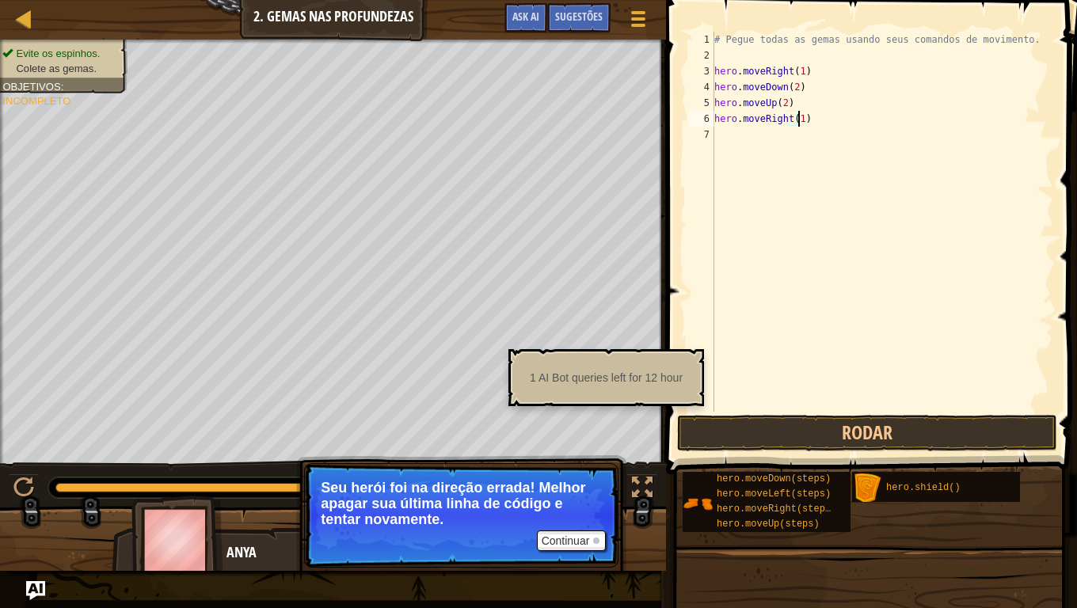
scroll to position [7, 6]
click at [884, 428] on button "Rodar" at bounding box center [867, 433] width 380 height 36
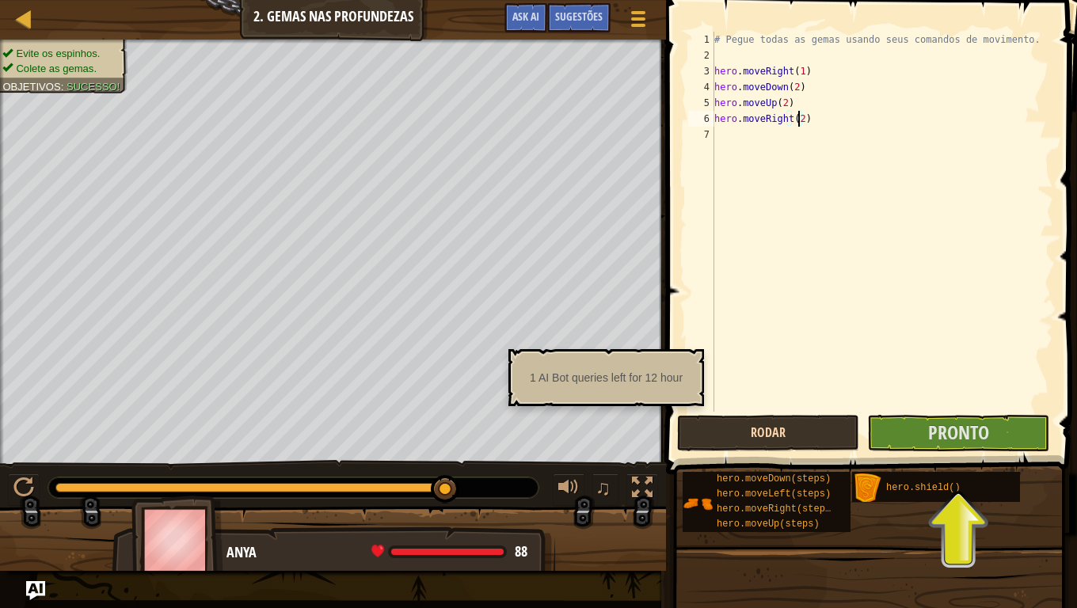
type textarea "hero.moveRight(2)"
click at [808, 436] on button "Rodar" at bounding box center [768, 433] width 182 height 36
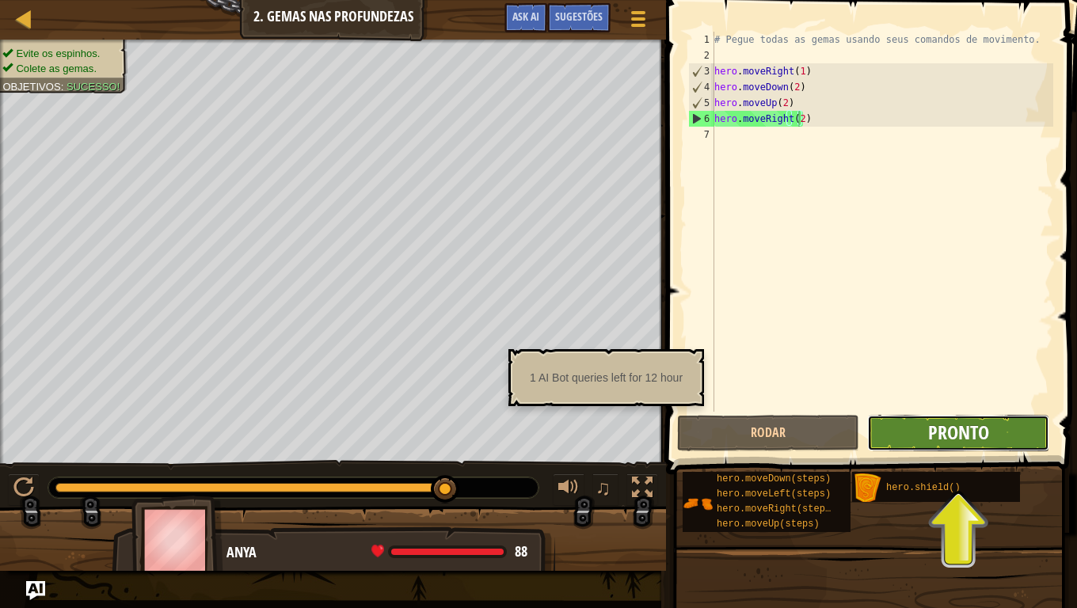
click at [977, 444] on span "Pronto" at bounding box center [958, 432] width 61 height 25
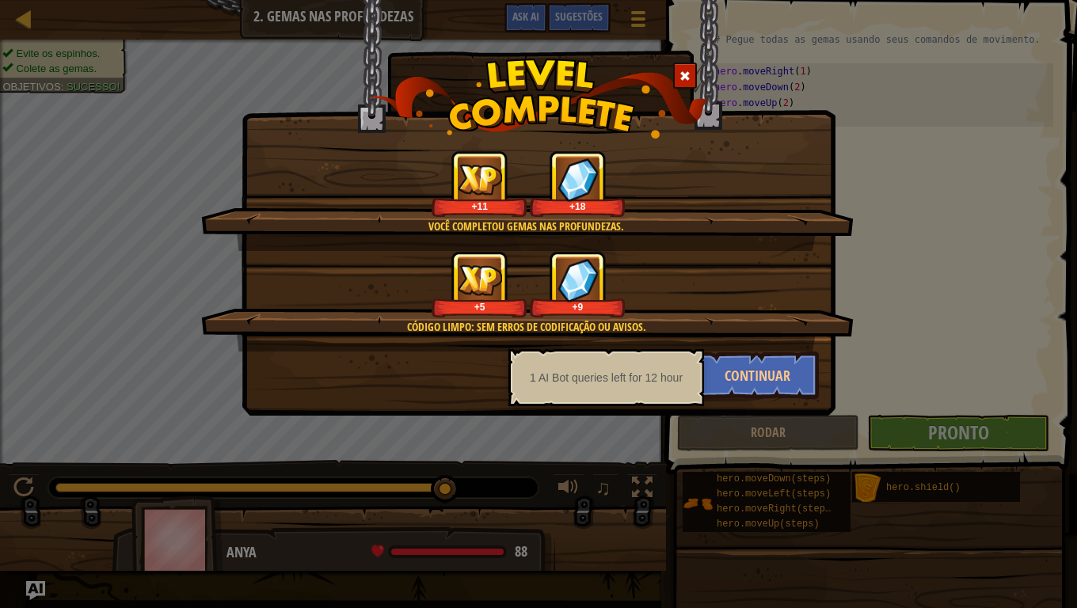
click at [746, 441] on div "Você completou Gemas nas Profundezas. +11 +18 Código Limpo: sem erros de codifi…" at bounding box center [538, 304] width 1077 height 608
drag, startPoint x: 746, startPoint y: 400, endPoint x: 746, endPoint y: 387, distance: 12.7
click at [746, 398] on div "Você completou Gemas nas Profundezas. +11 +18 Código Limpo: sem erros de codifi…" at bounding box center [539, 208] width 594 height 416
click at [746, 387] on button "Continuar" at bounding box center [758, 376] width 123 height 48
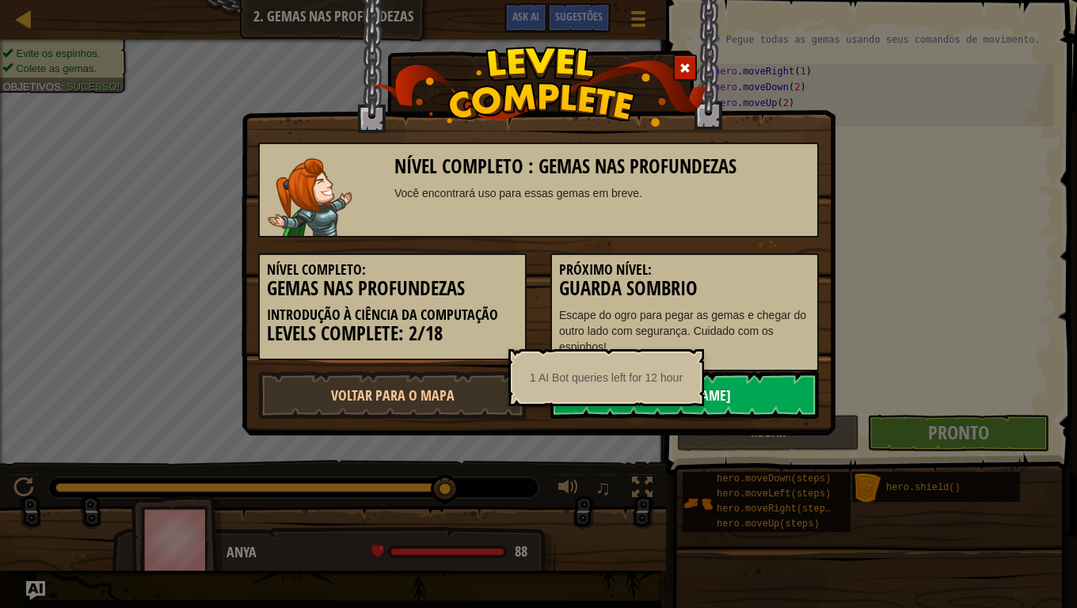
click at [763, 405] on link "[PERSON_NAME]" at bounding box center [684, 395] width 268 height 48
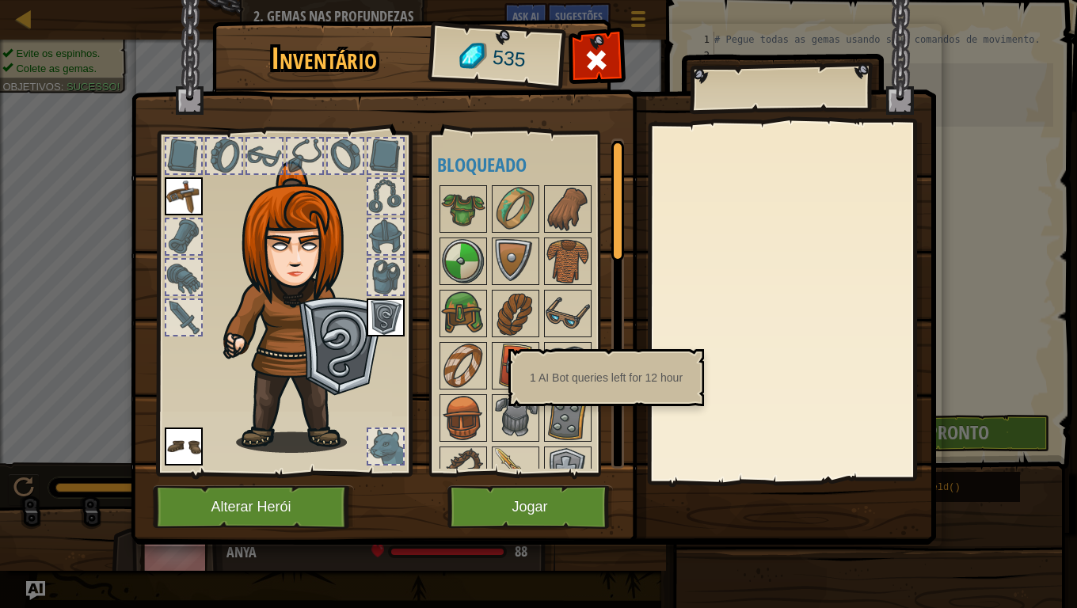
click at [803, 406] on div at bounding box center [792, 302] width 280 height 356
click at [603, 386] on div "1 AI Bot queries left for 12 hour" at bounding box center [606, 378] width 175 height 30
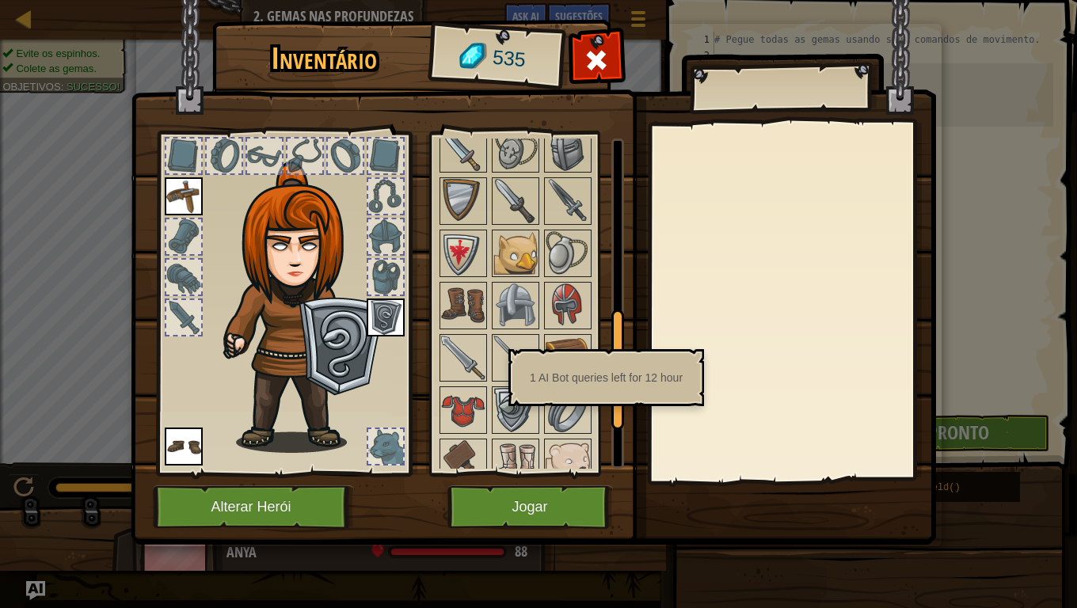
drag, startPoint x: 618, startPoint y: 224, endPoint x: 626, endPoint y: 178, distance: 46.6
click at [645, 2] on body "Mapa Introdução à Ciência da Computação 2. Gemas nas Profundezas Menu do Jogo P…" at bounding box center [538, 1] width 1077 height 2
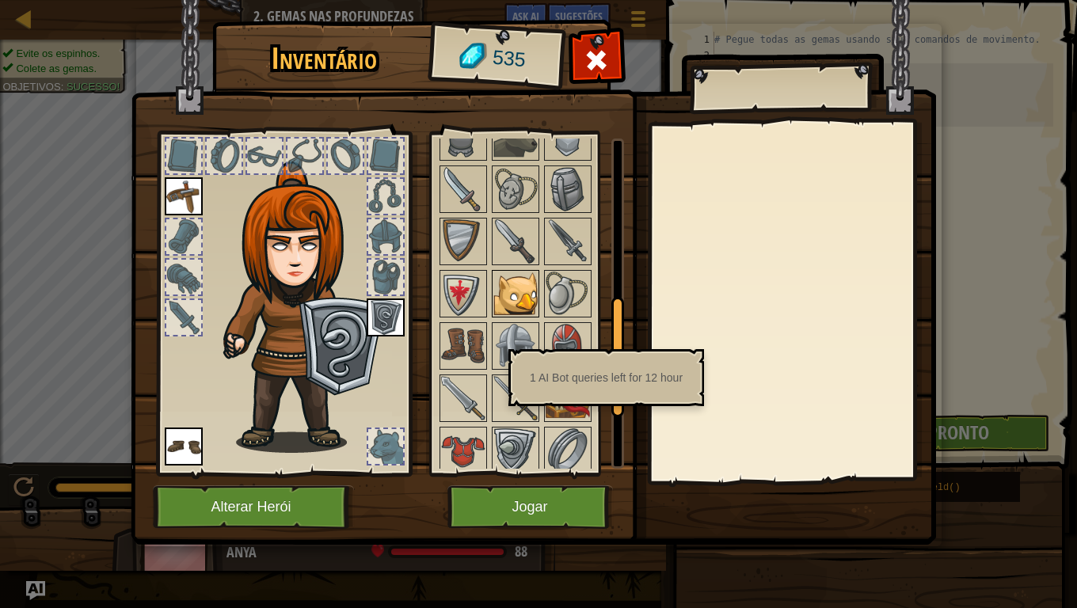
click at [516, 306] on img at bounding box center [515, 294] width 44 height 44
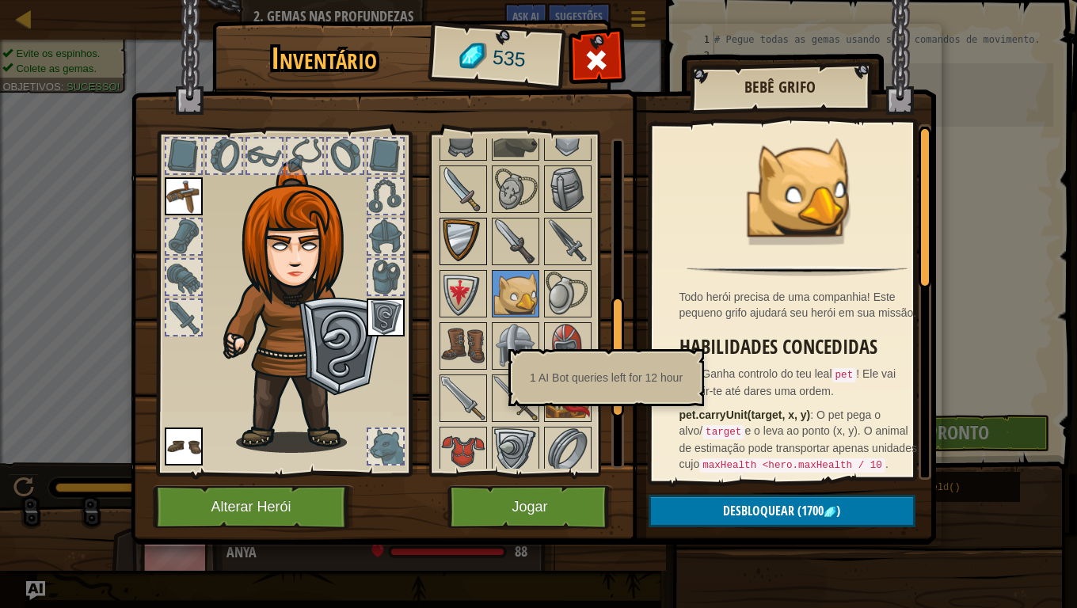
click at [442, 254] on img at bounding box center [463, 241] width 44 height 44
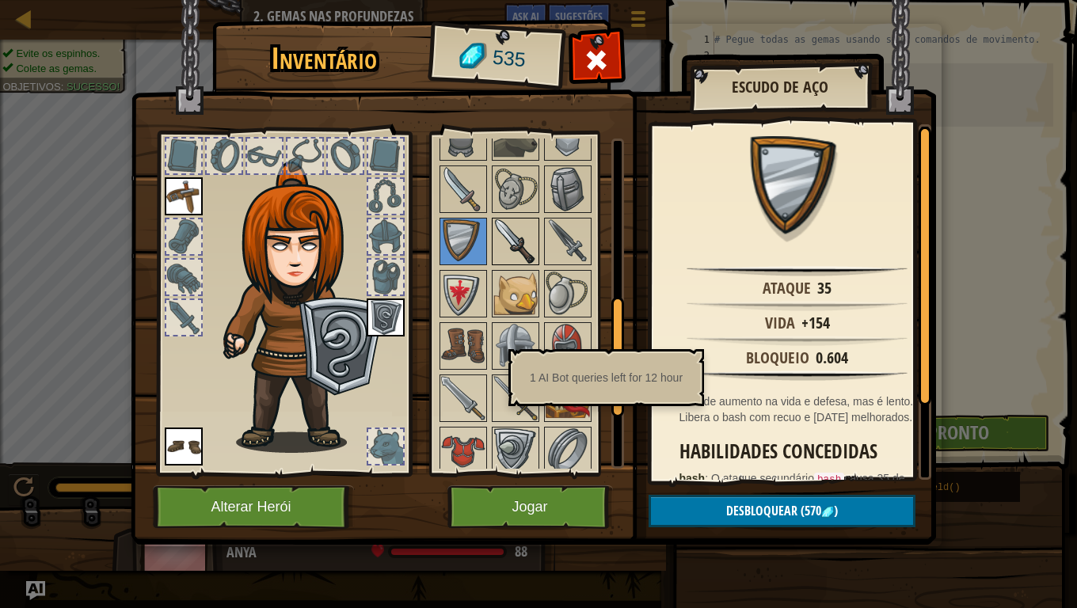
click at [492, 232] on div at bounding box center [516, 242] width 48 height 48
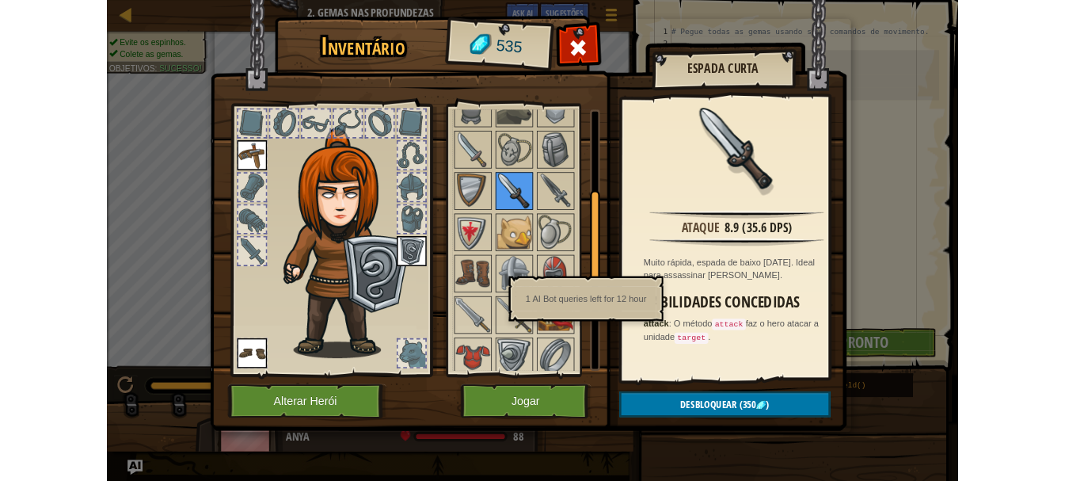
scroll to position [121, 0]
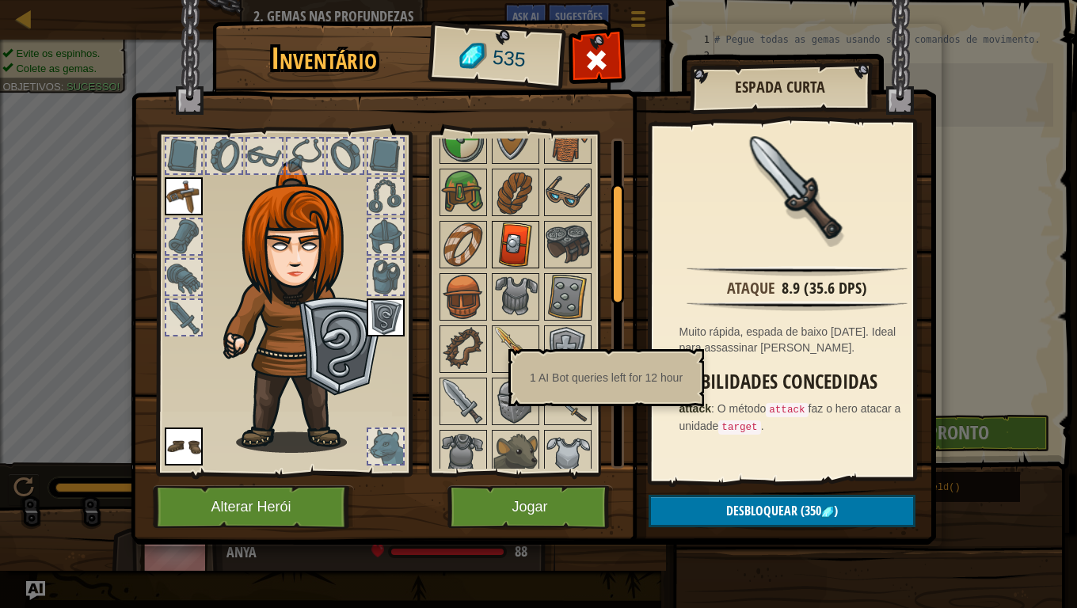
click at [513, 253] on img at bounding box center [515, 245] width 44 height 44
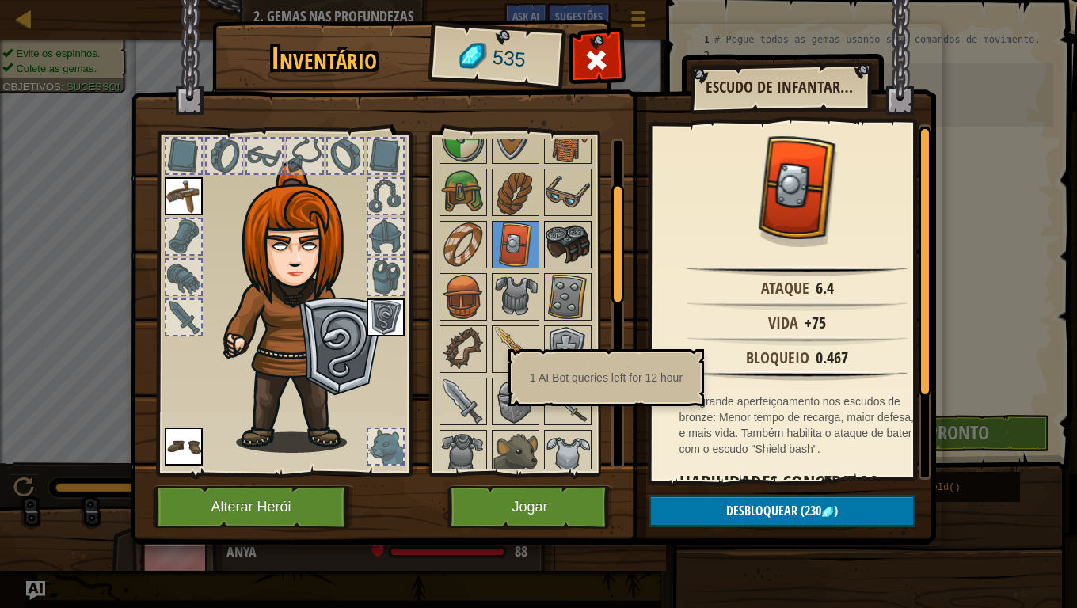
click at [569, 238] on img at bounding box center [568, 245] width 44 height 44
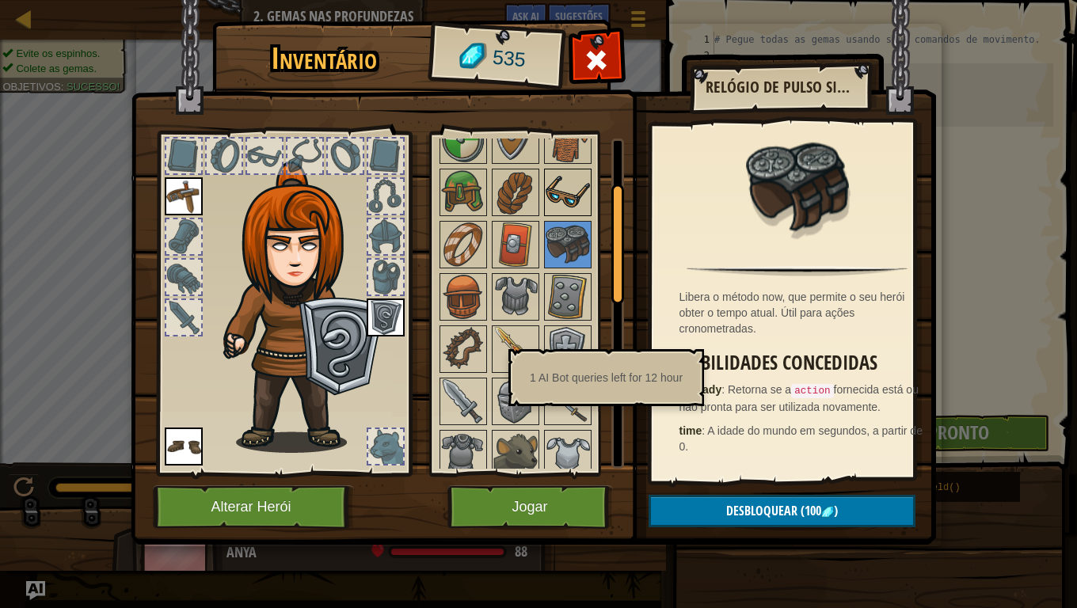
click at [554, 205] on img at bounding box center [568, 192] width 44 height 44
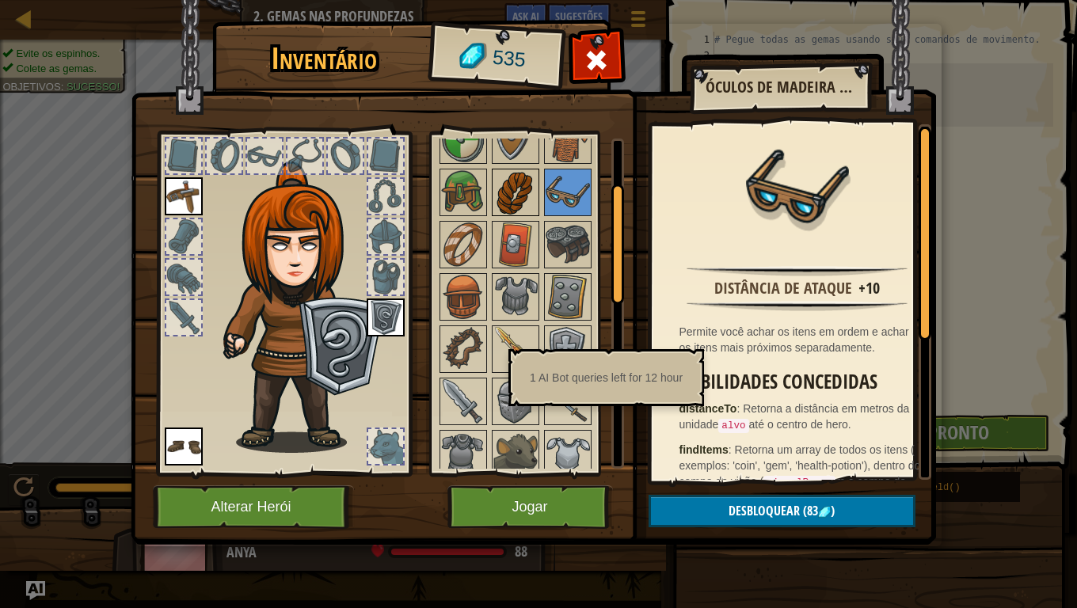
click at [516, 188] on img at bounding box center [515, 192] width 44 height 44
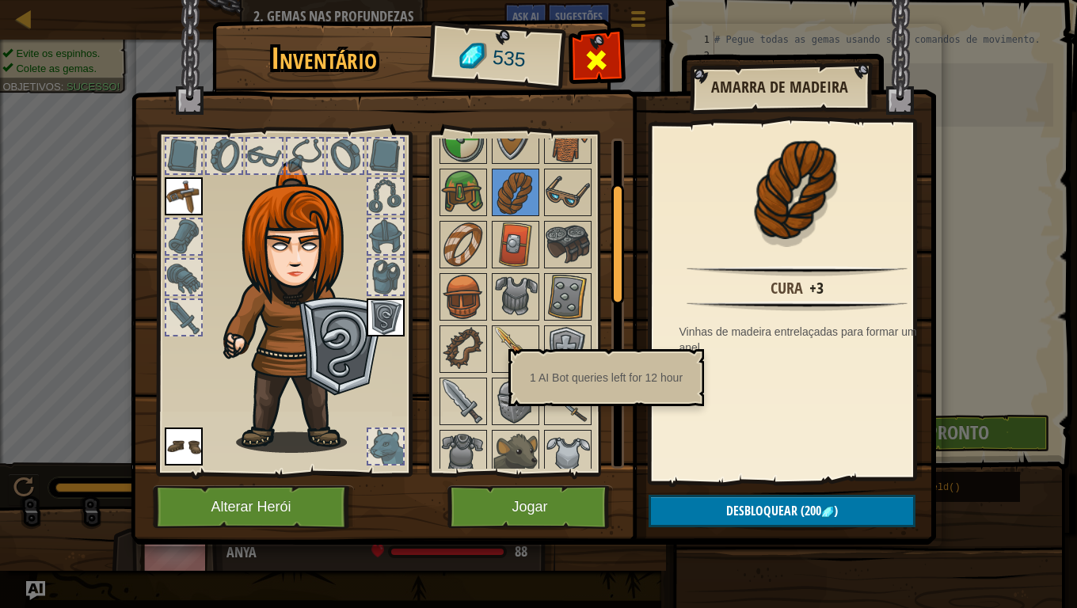
click at [586, 56] on span at bounding box center [596, 60] width 25 height 25
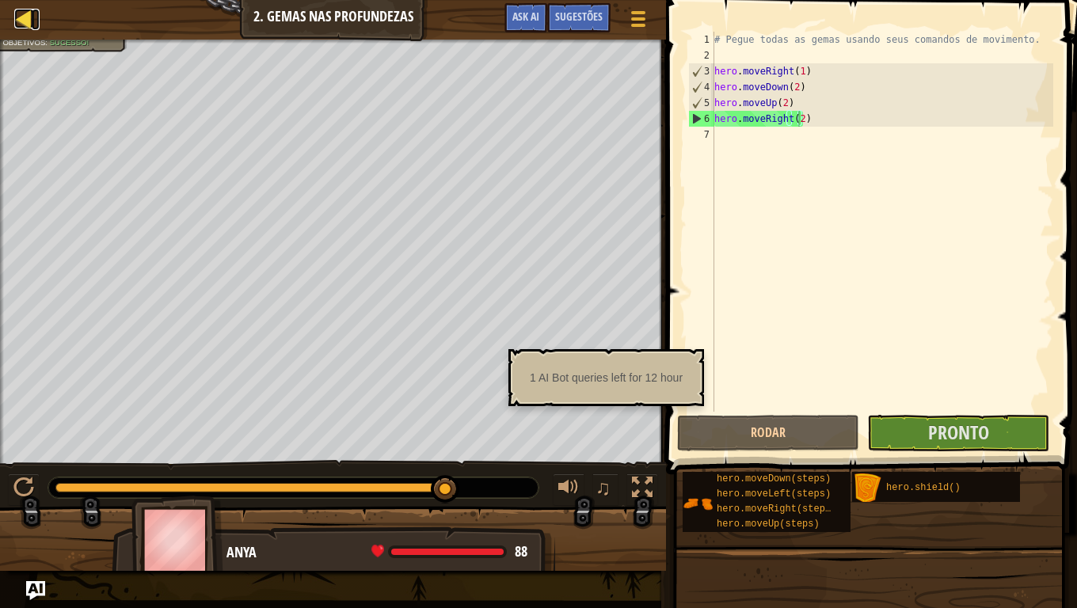
click at [25, 21] on div at bounding box center [24, 19] width 20 height 20
select select "pt-BR"
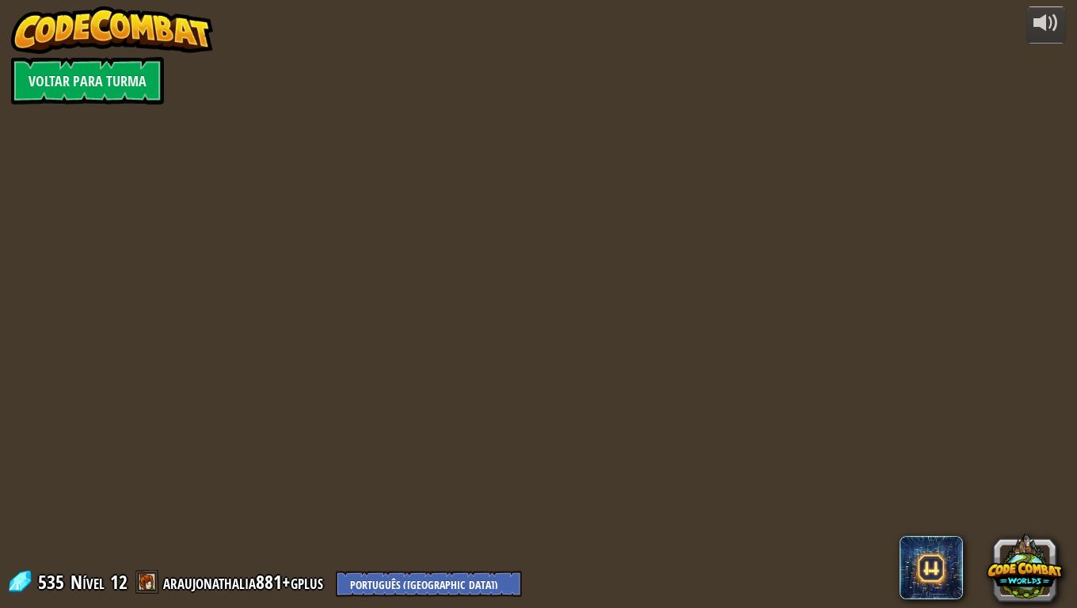
select select "pt-BR"
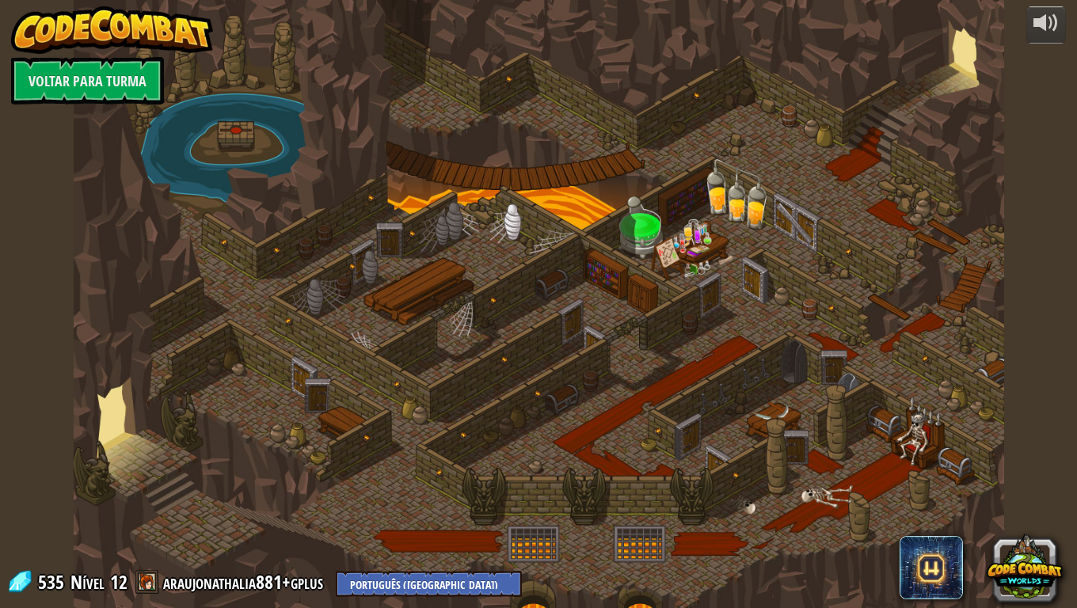
select select "pt-BR"
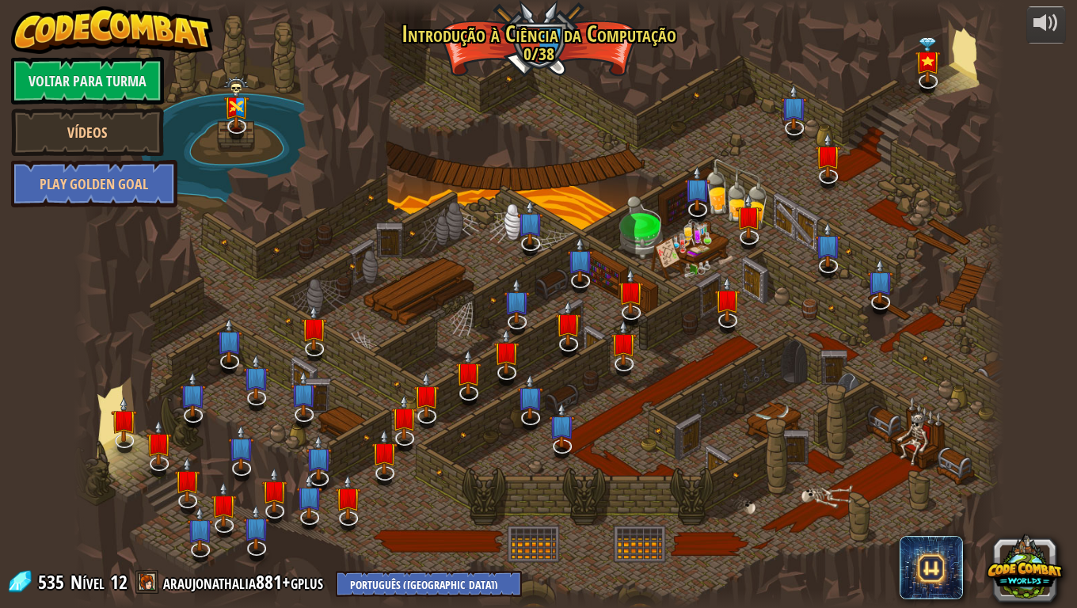
select select "pt-BR"
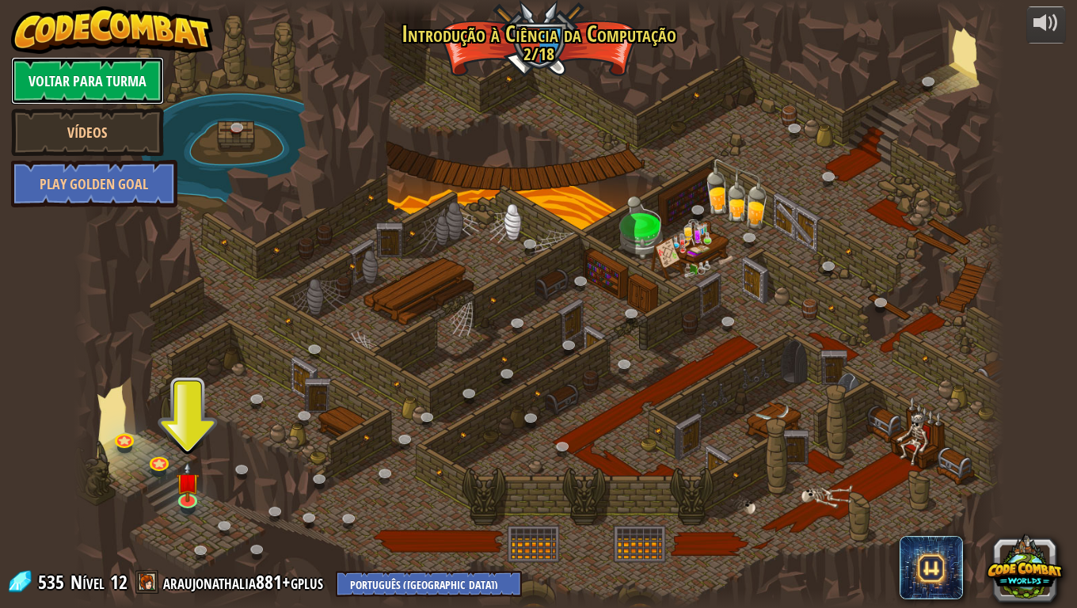
click at [101, 75] on link "Voltar para Turma" at bounding box center [87, 81] width 153 height 48
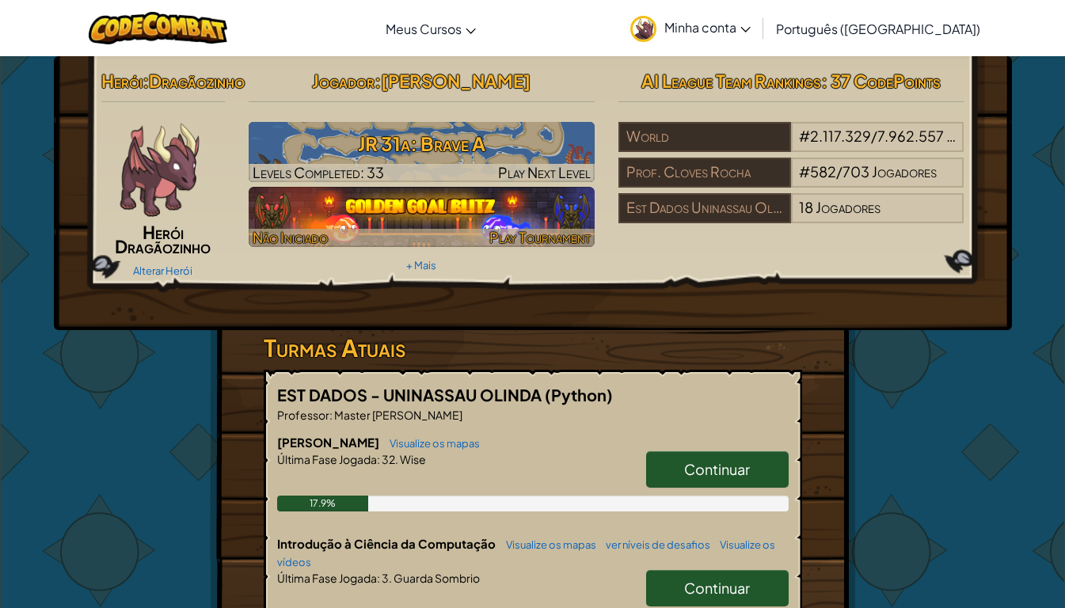
click at [516, 234] on span "Play Tournament" at bounding box center [539, 237] width 101 height 18
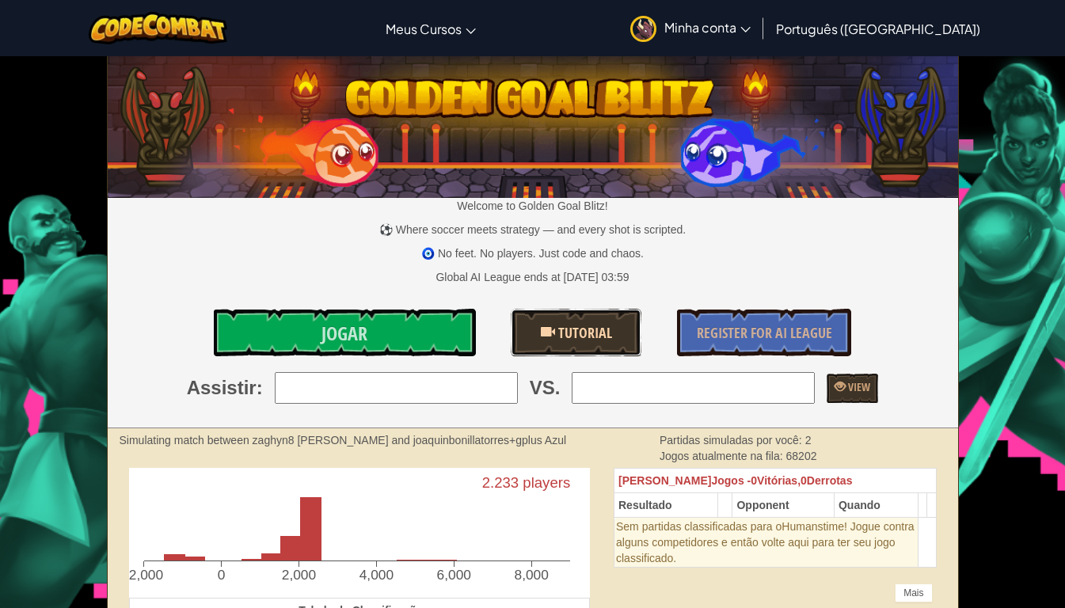
click at [537, 329] on link "Tutorial" at bounding box center [576, 333] width 131 height 48
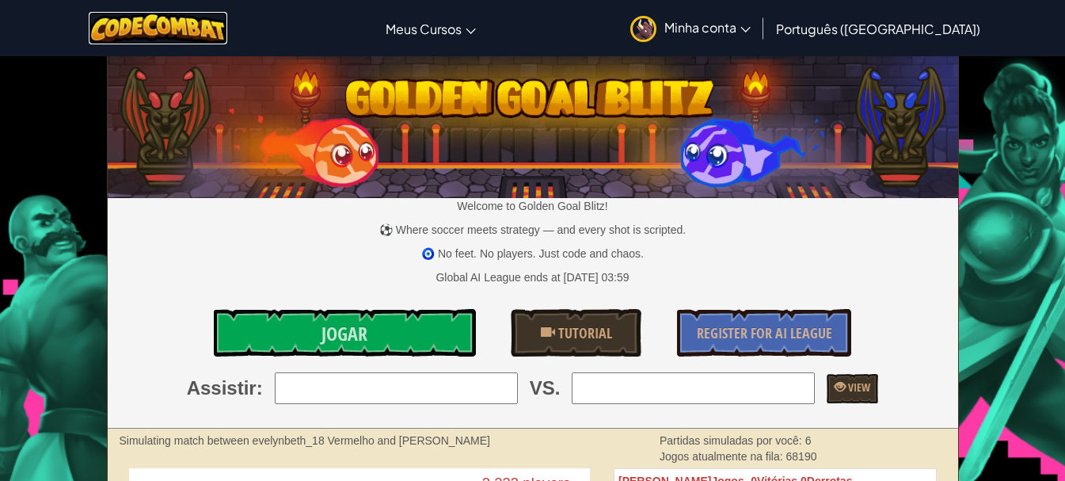
click at [192, 21] on img at bounding box center [158, 28] width 139 height 32
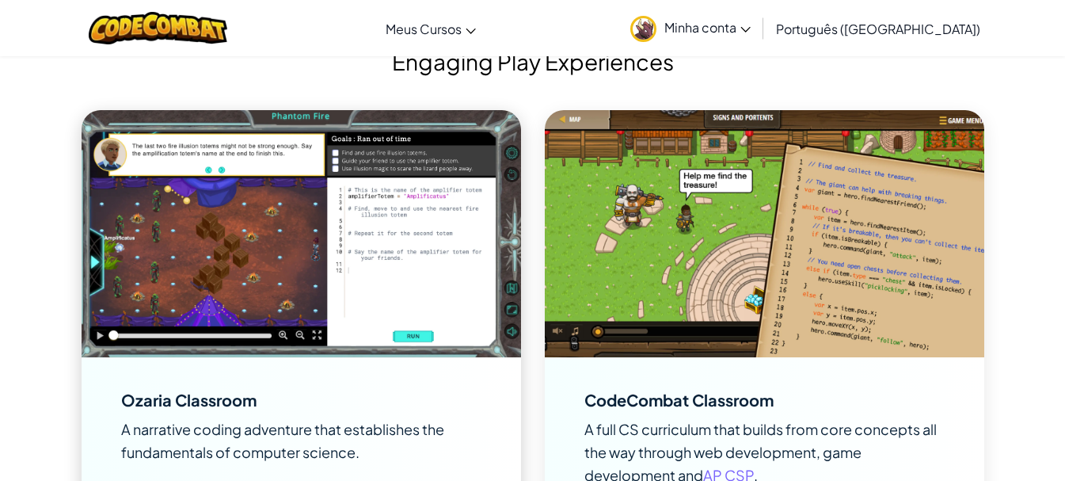
scroll to position [2059, 0]
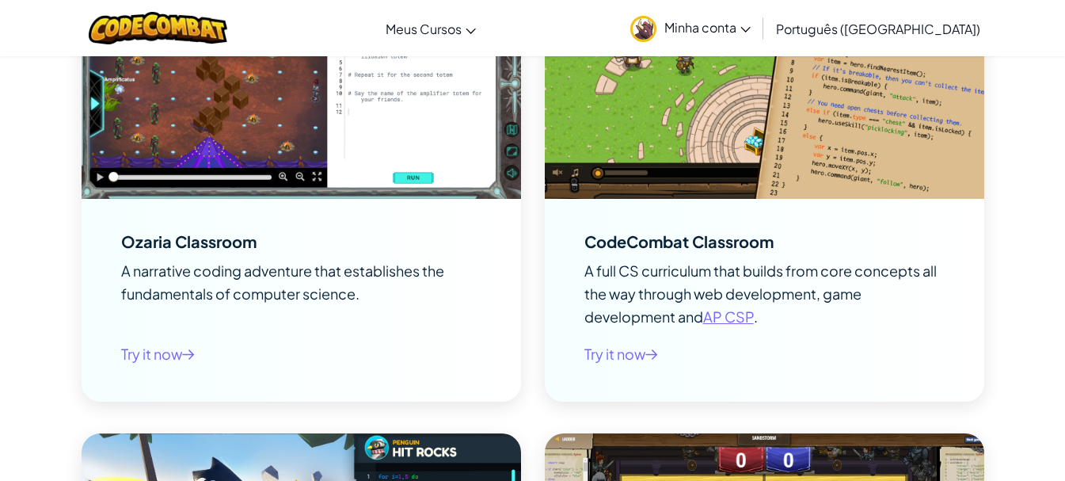
click at [751, 26] on span "Minha conta" at bounding box center [707, 27] width 86 height 17
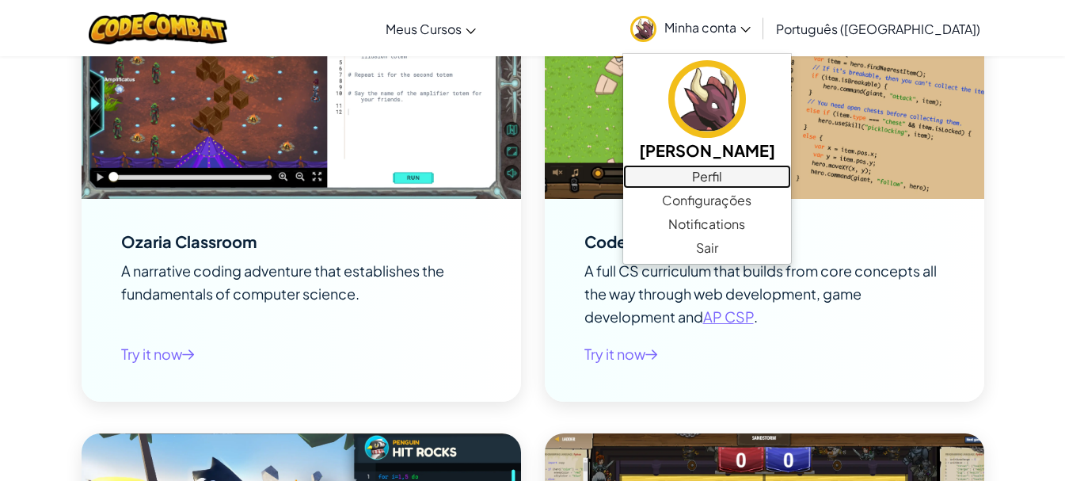
click at [789, 180] on link "Perfil" at bounding box center [707, 177] width 168 height 24
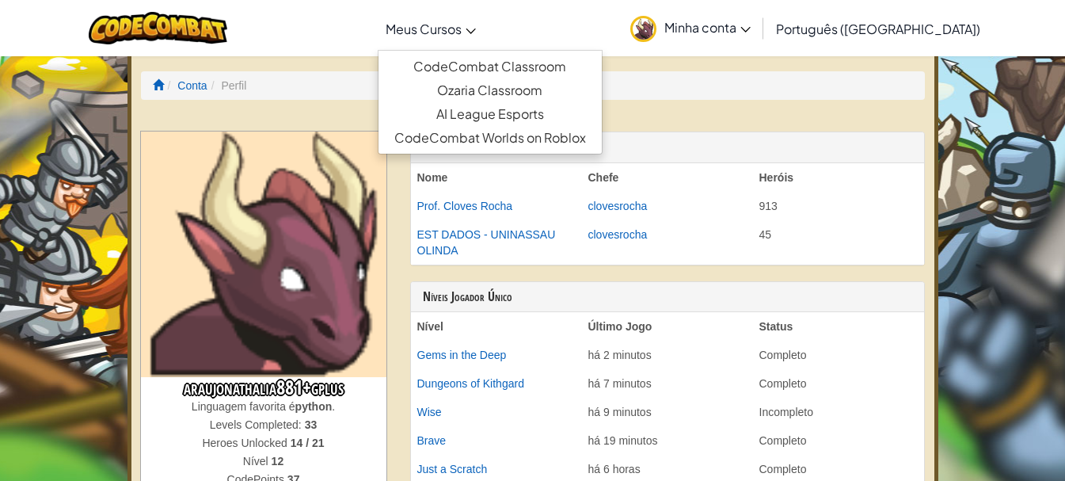
click at [484, 36] on link "Meus Cursos" at bounding box center [431, 28] width 106 height 43
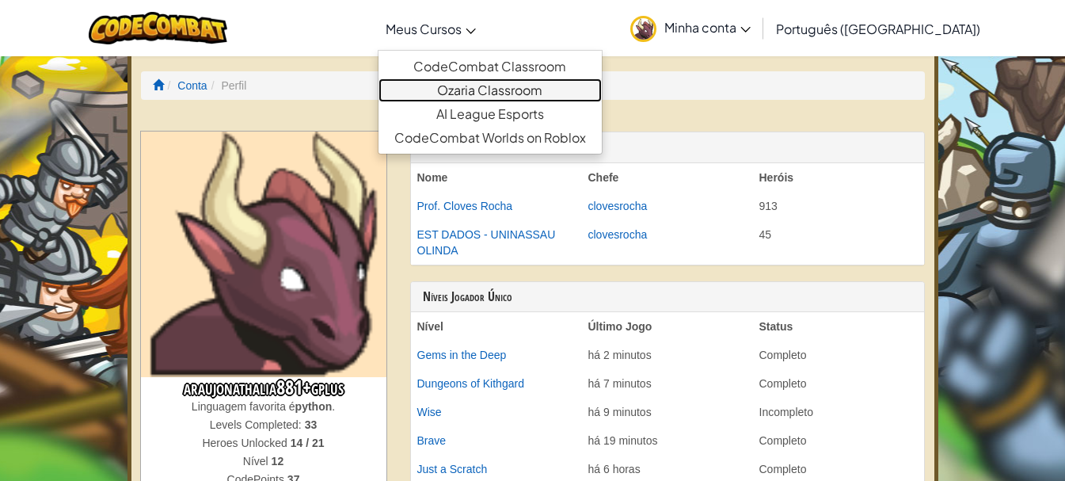
click at [548, 94] on link "Ozaria Classroom" at bounding box center [490, 90] width 223 height 24
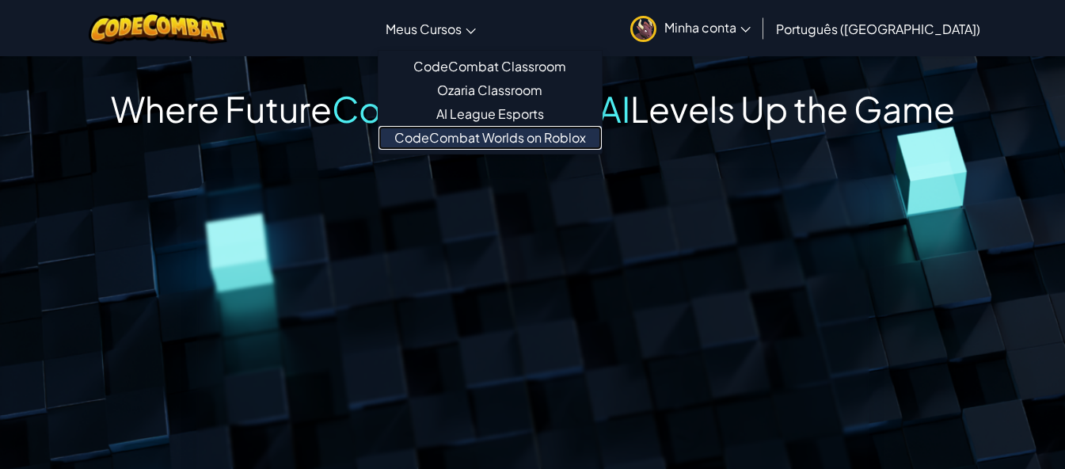
click at [524, 145] on link "CodeCombat Worlds on Roblox" at bounding box center [490, 138] width 223 height 24
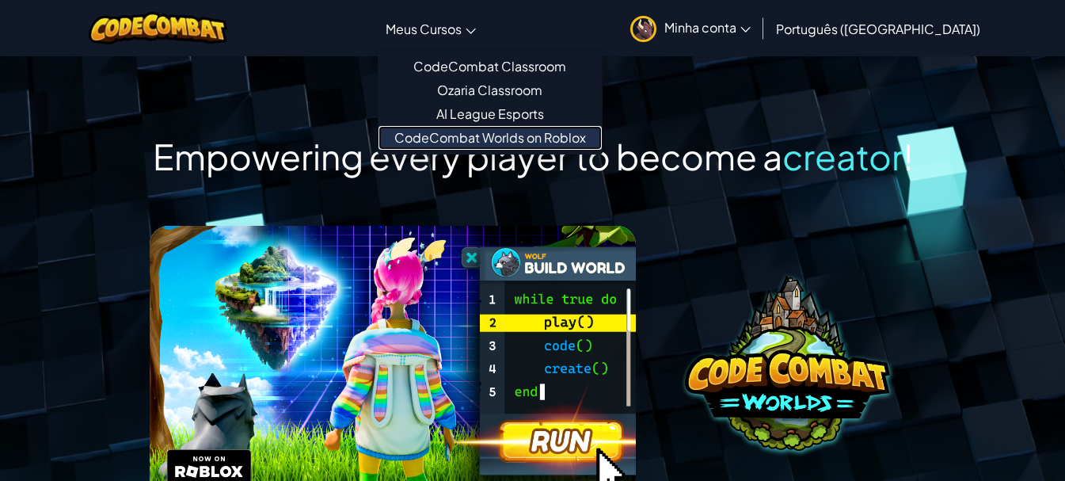
click at [523, 135] on link "CodeCombat Worlds on Roblox" at bounding box center [490, 138] width 223 height 24
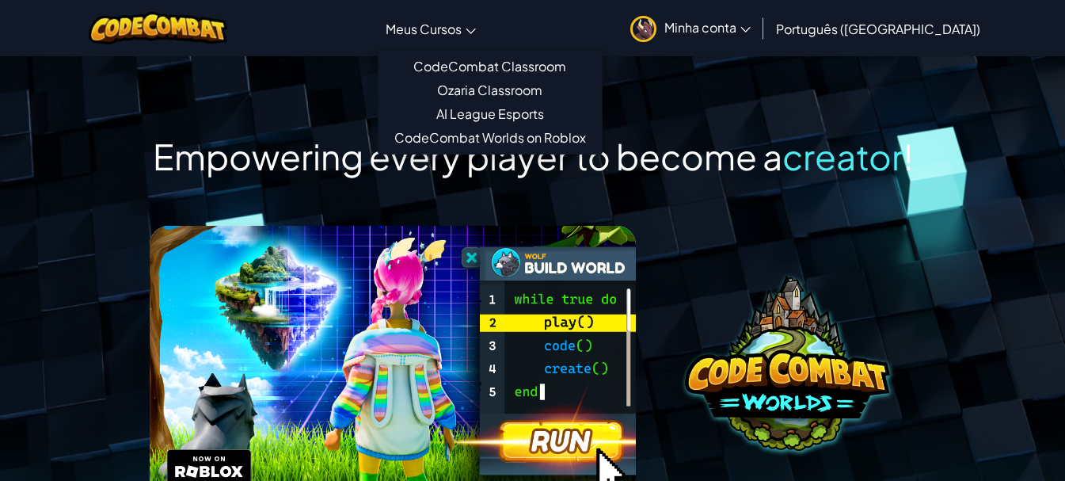
click at [29, 200] on div "Empowering every player to become a creator ! Experience the easiest and most e…" at bounding box center [532, 418] width 1065 height 727
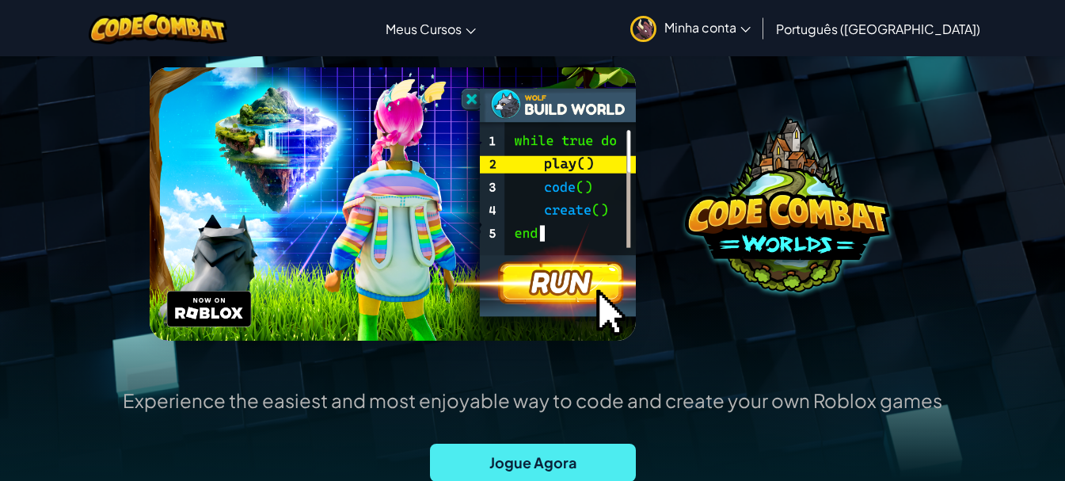
scroll to position [317, 0]
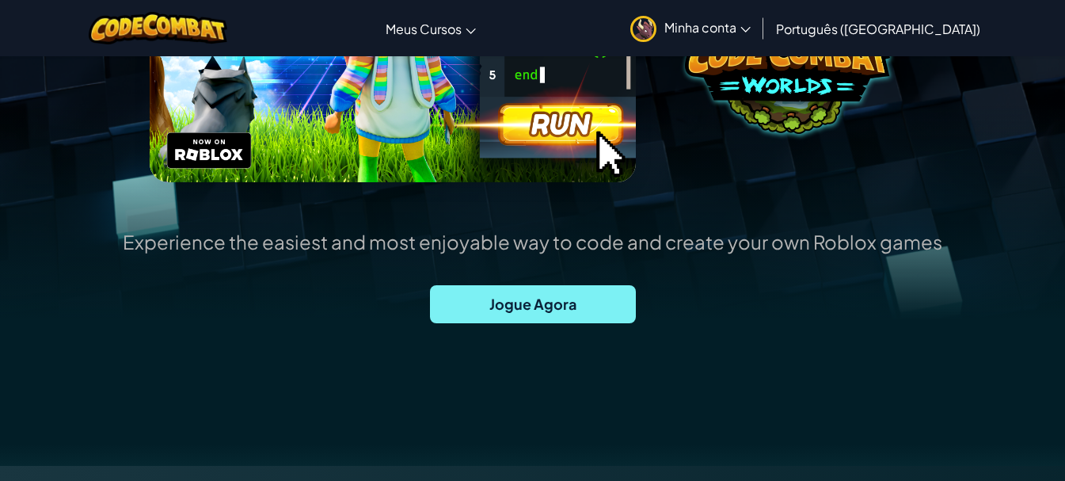
click at [534, 287] on span "Jogue Agora" at bounding box center [533, 304] width 206 height 38
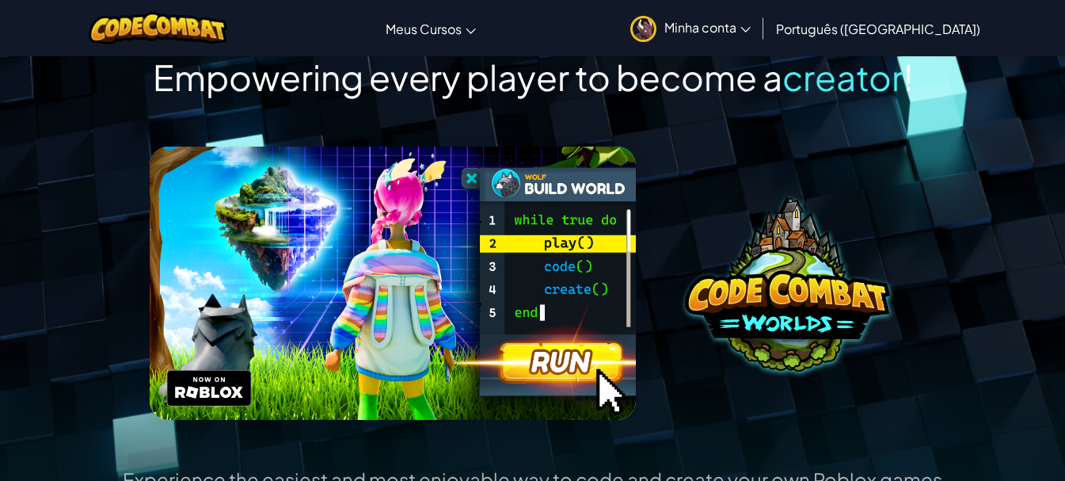
scroll to position [0, 0]
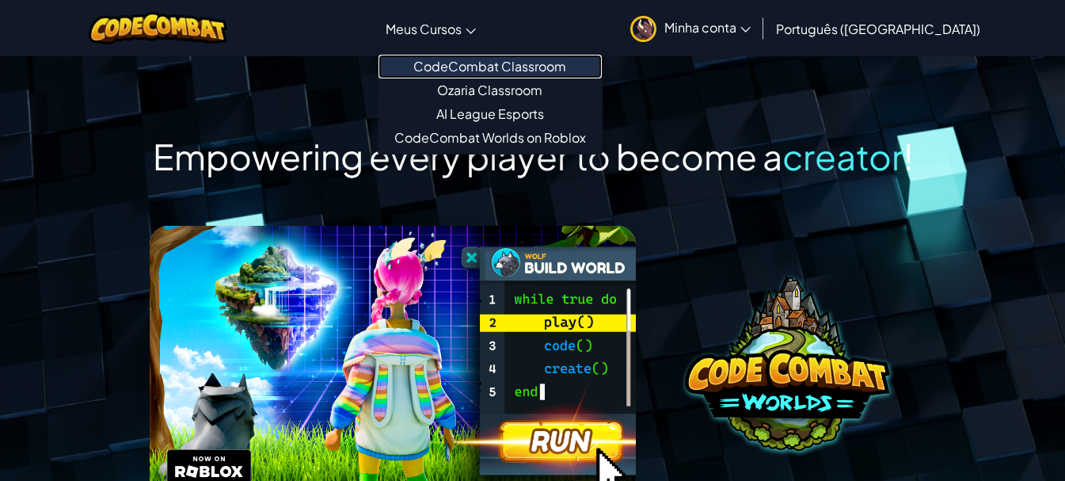
click at [542, 64] on link "CodeCombat Classroom" at bounding box center [490, 67] width 223 height 24
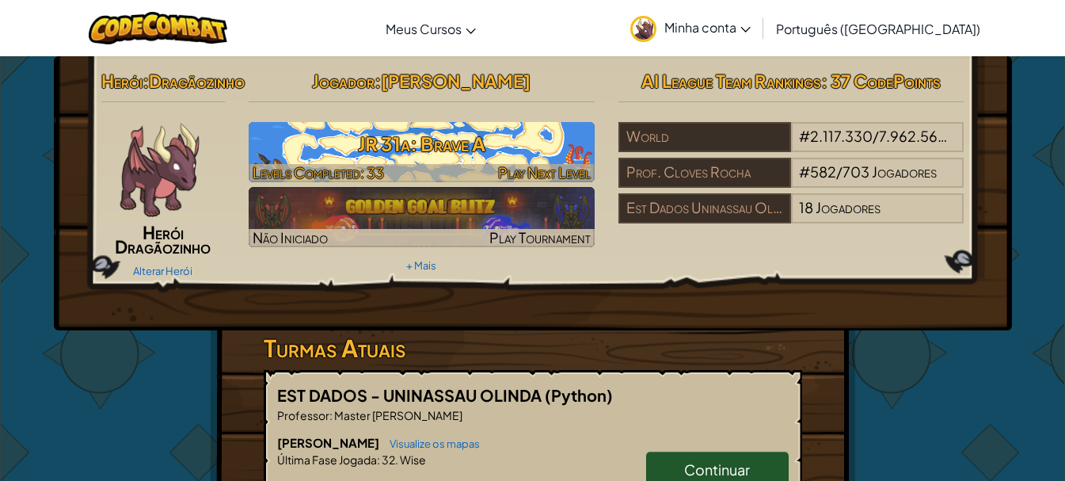
click at [510, 147] on h3 "JR 31a: Brave A" at bounding box center [422, 144] width 346 height 36
select select "pt-BR"
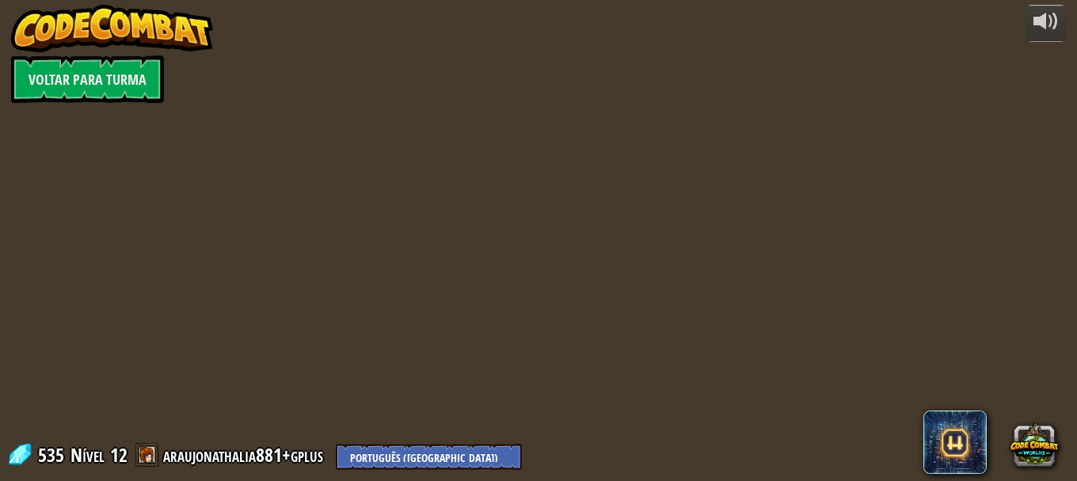
select select "pt-BR"
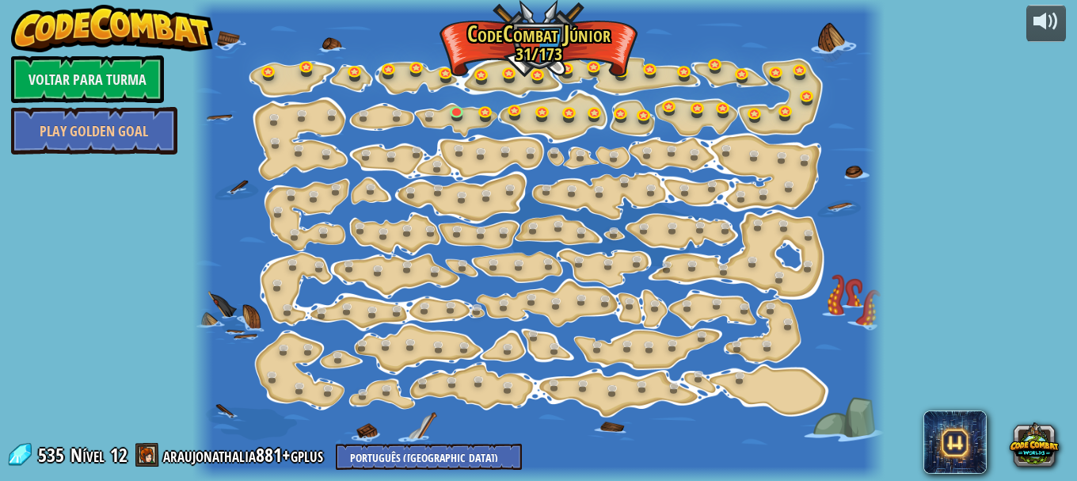
select select "pt-BR"
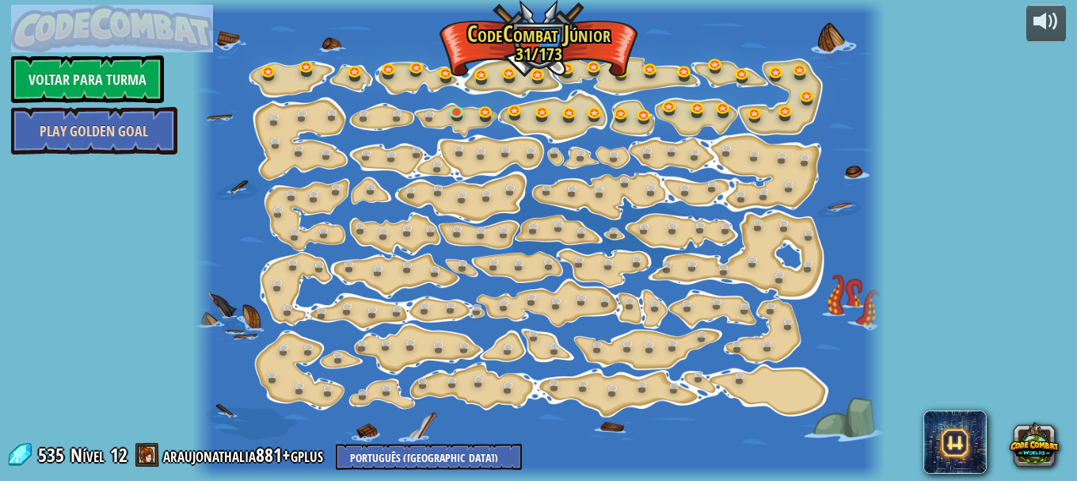
click at [40, 118] on link "Play Golden Goal" at bounding box center [94, 131] width 166 height 48
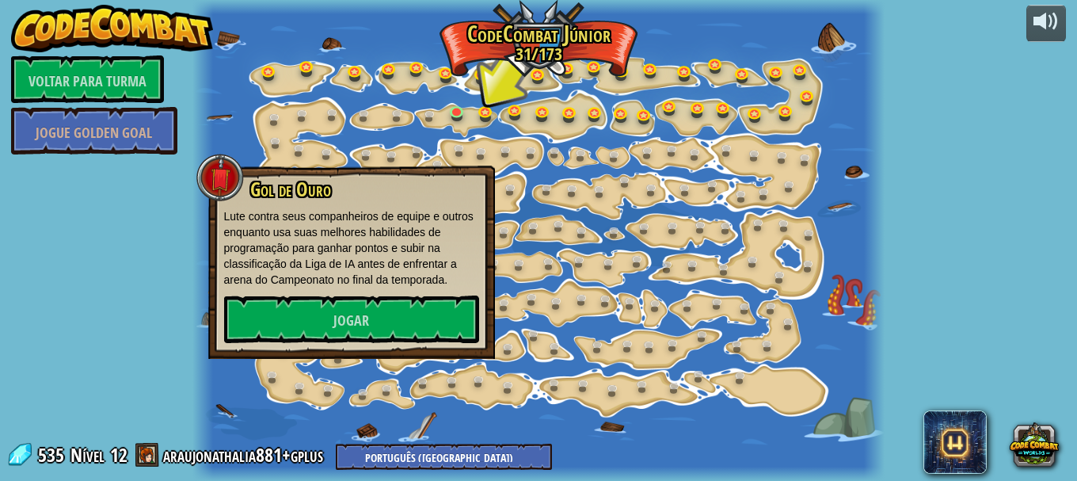
click at [339, 346] on div "Gol de Ouro Lute contra seus companheiros de equipe e outros enquanto usa suas …" at bounding box center [351, 262] width 287 height 193
click at [342, 341] on link "Jogar" at bounding box center [351, 319] width 255 height 48
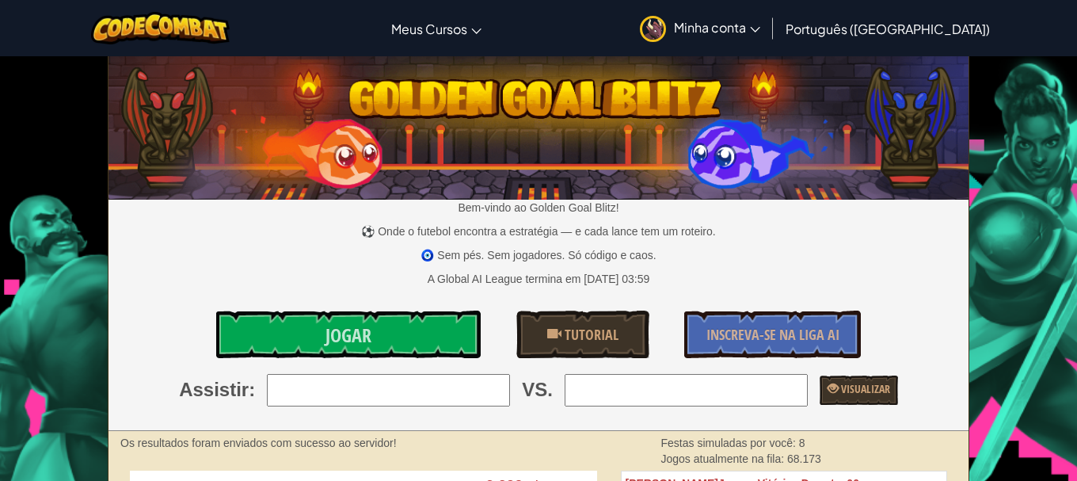
select select "pt-BR"
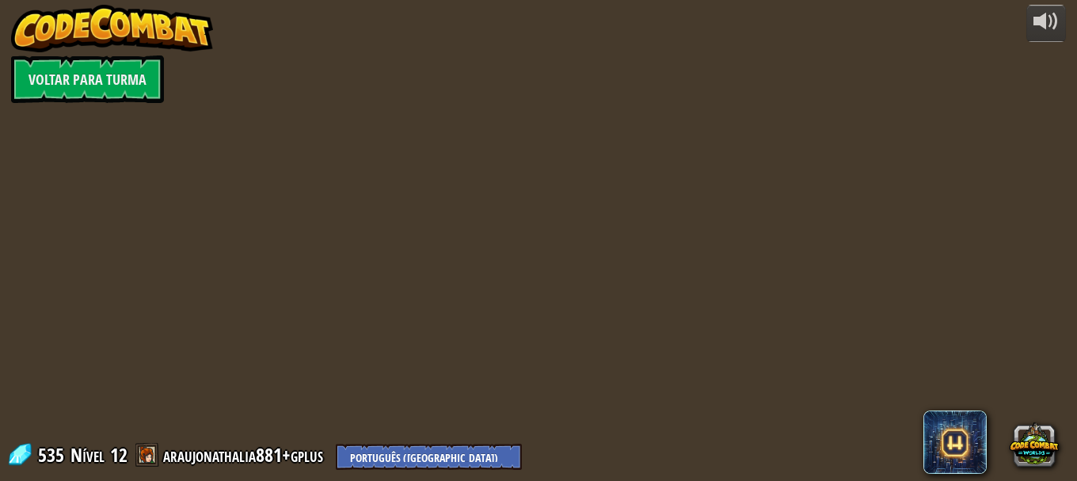
select select "pt-BR"
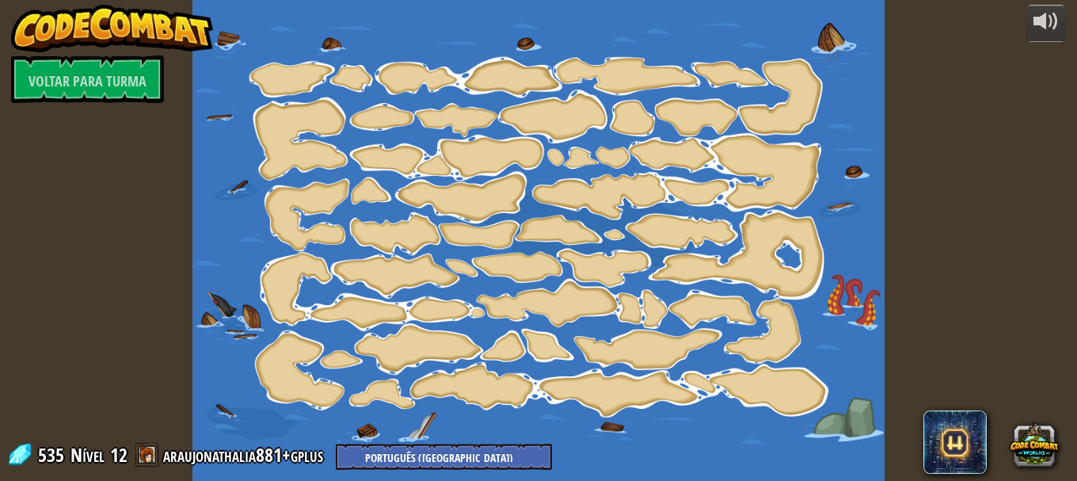
select select "pt-BR"
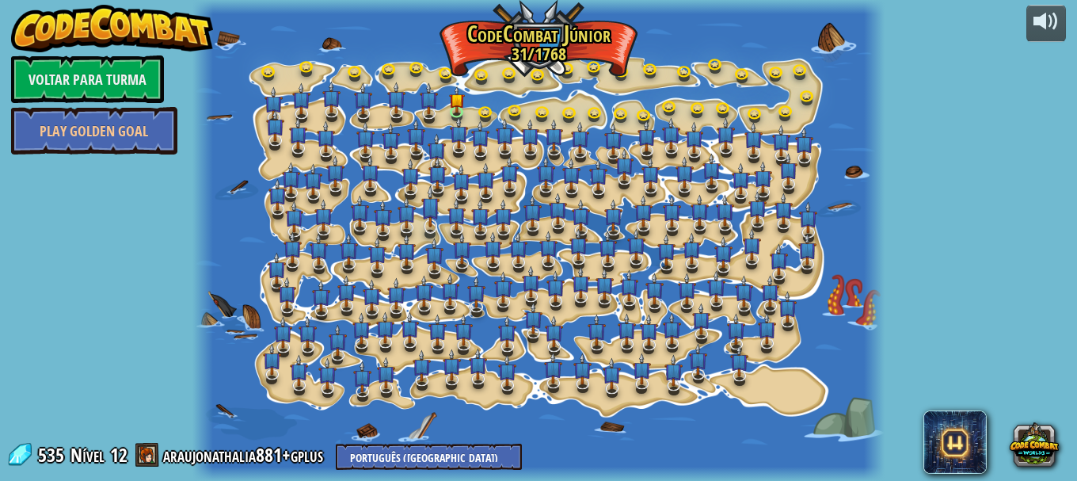
select select "pt-BR"
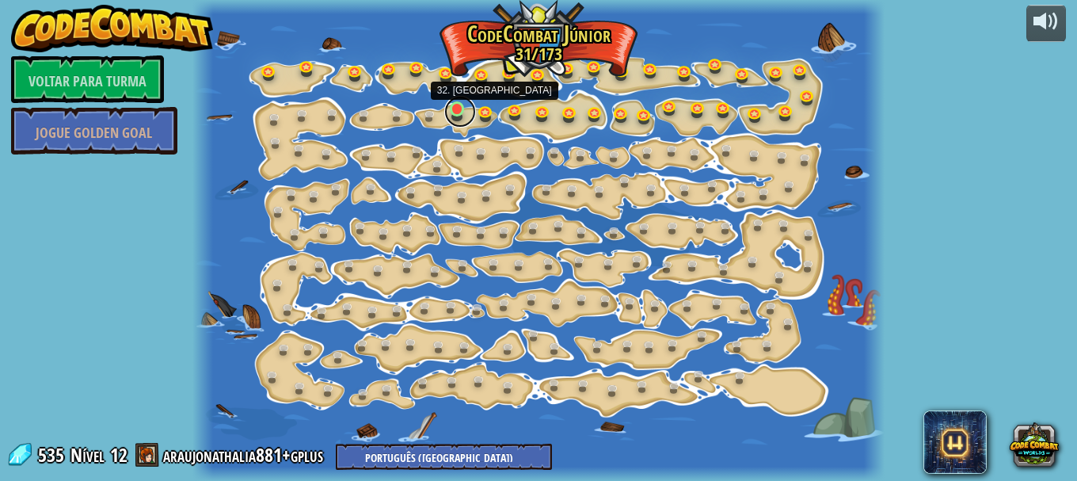
click at [456, 105] on link at bounding box center [460, 112] width 32 height 32
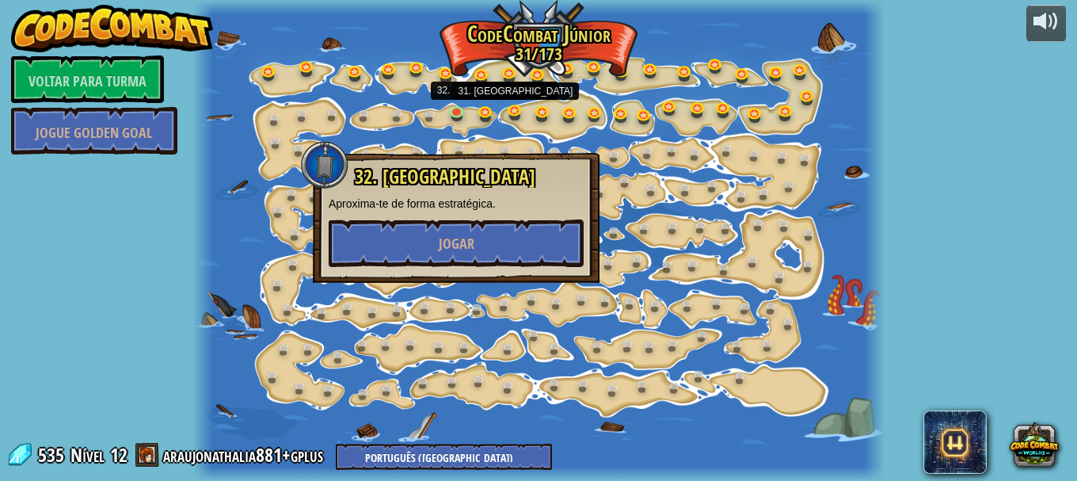
click at [501, 121] on div at bounding box center [538, 240] width 693 height 481
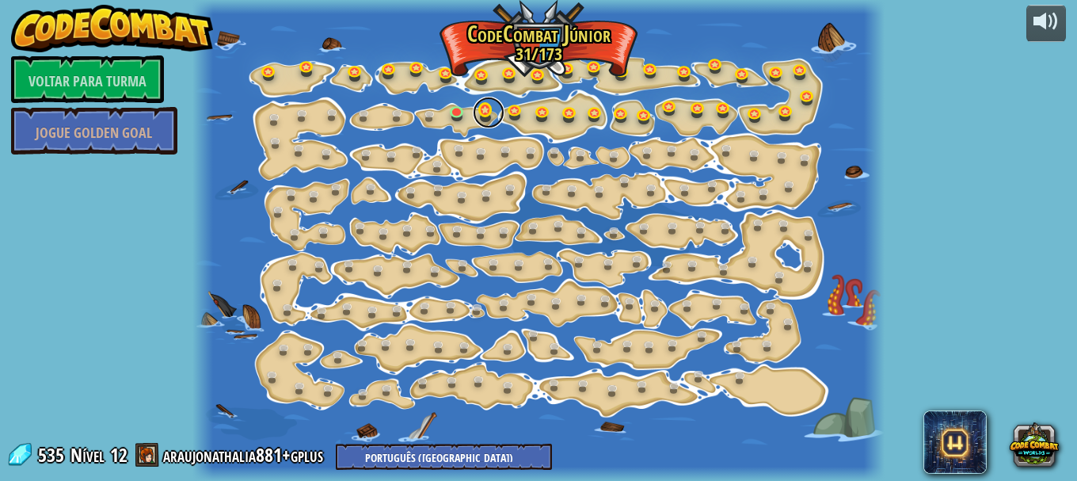
click at [488, 115] on link at bounding box center [489, 113] width 32 height 32
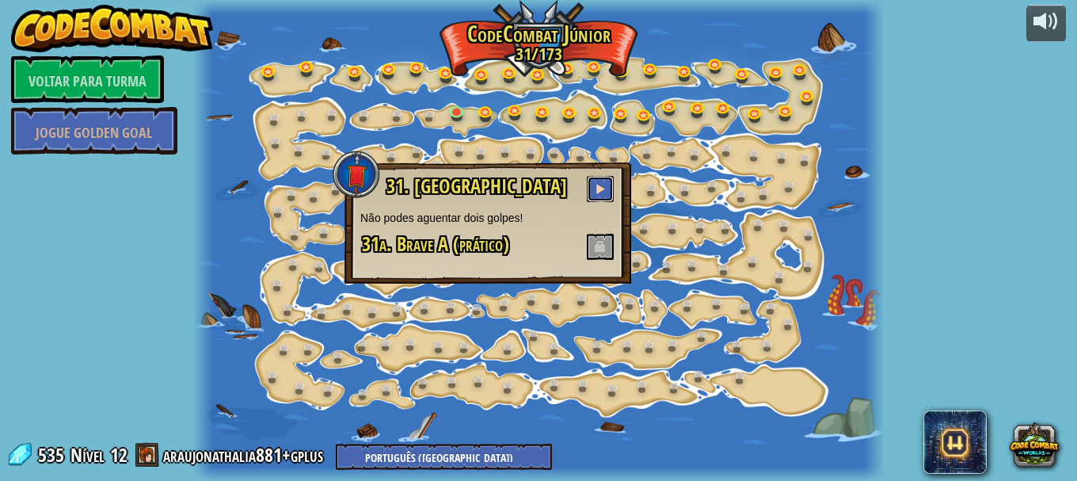
click at [603, 194] on span at bounding box center [600, 188] width 11 height 11
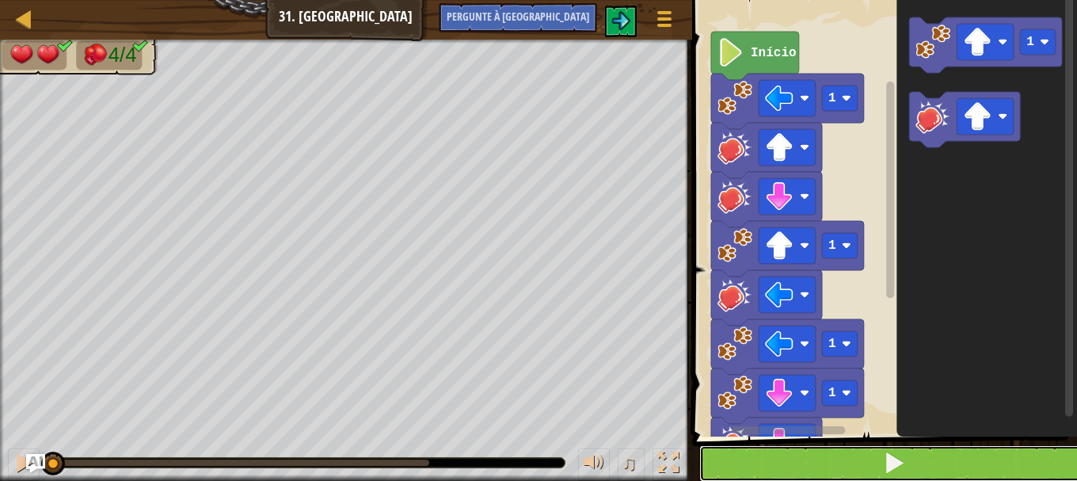
click at [833, 450] on button at bounding box center [894, 463] width 390 height 36
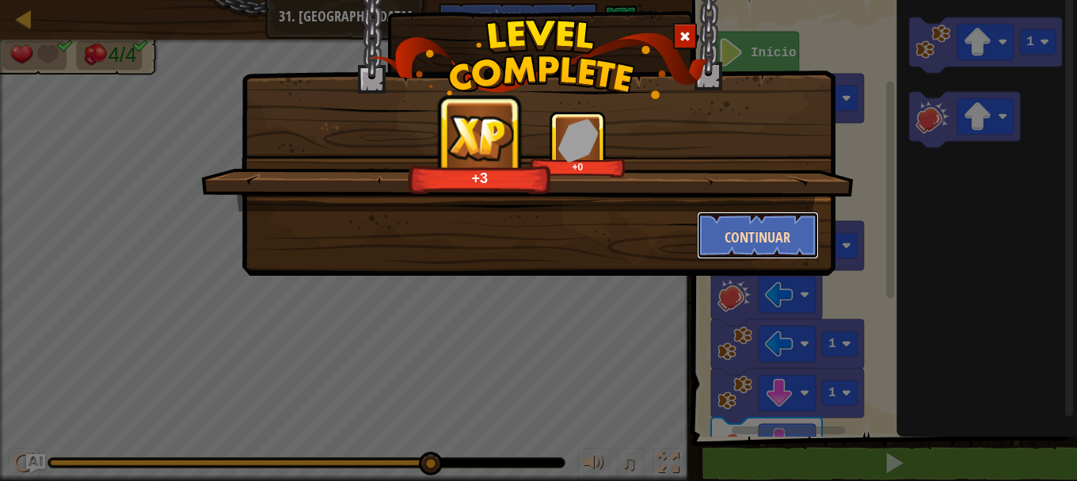
click at [749, 227] on font "Continuar" at bounding box center [758, 237] width 66 height 20
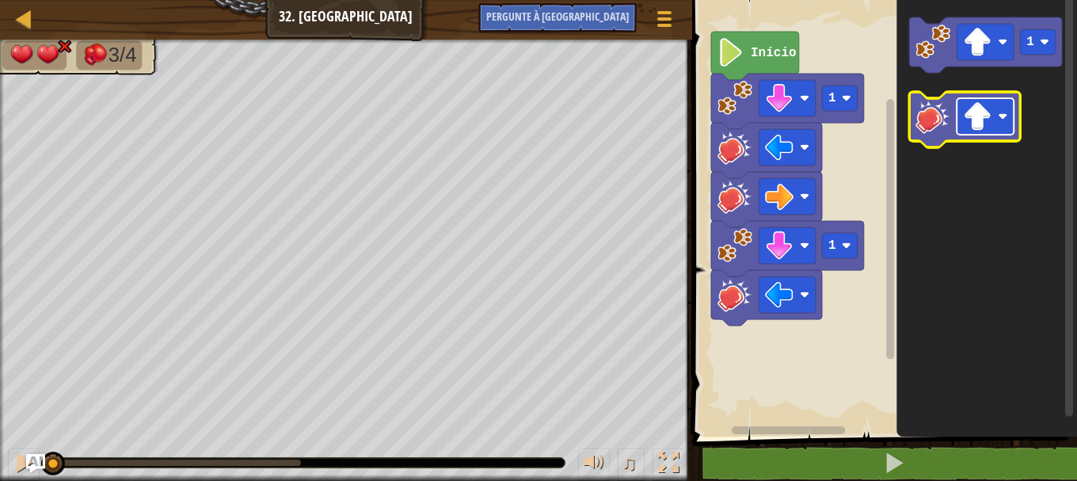
click at [1006, 120] on image "Espaço de trabalho do Blockly" at bounding box center [1003, 117] width 10 height 10
click at [950, 211] on icon "1" at bounding box center [986, 214] width 181 height 444
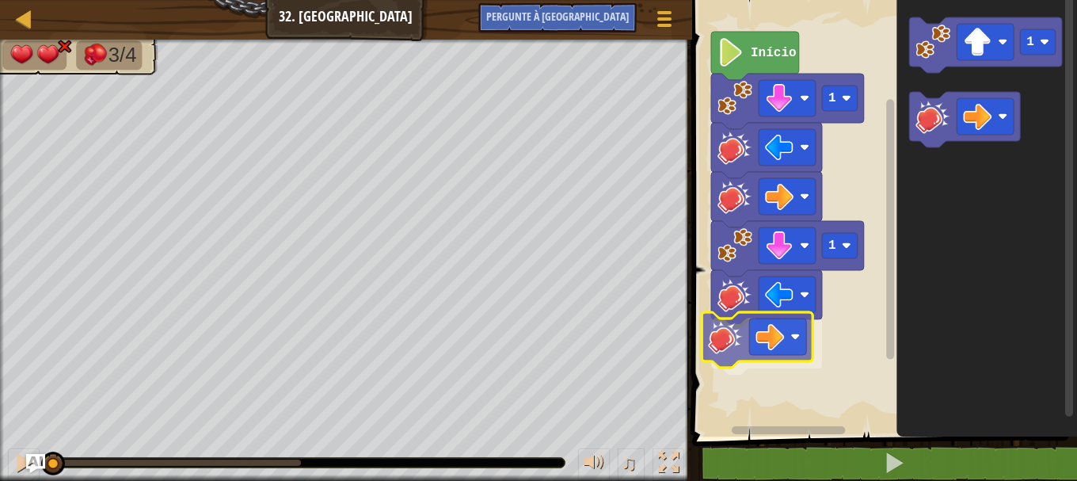
click at [729, 345] on div "1 1 Início 1" at bounding box center [882, 214] width 390 height 444
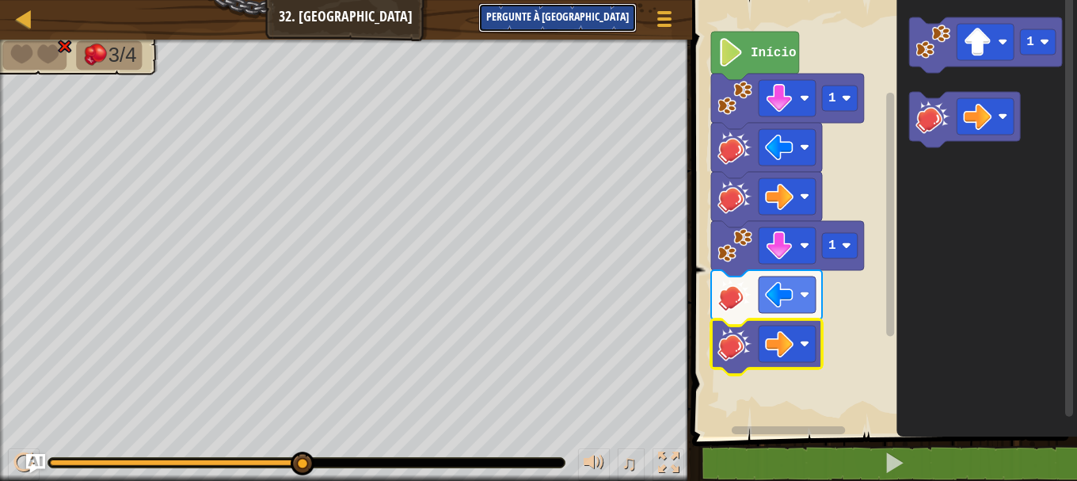
click at [591, 13] on font "Pergunte à IA" at bounding box center [557, 16] width 143 height 15
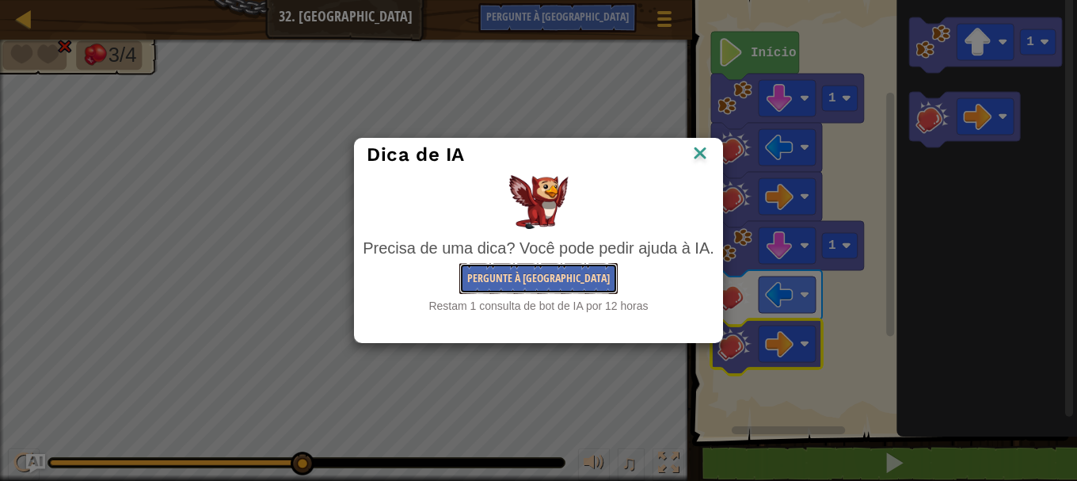
click at [527, 282] on font "Pergunte à IA" at bounding box center [538, 277] width 143 height 15
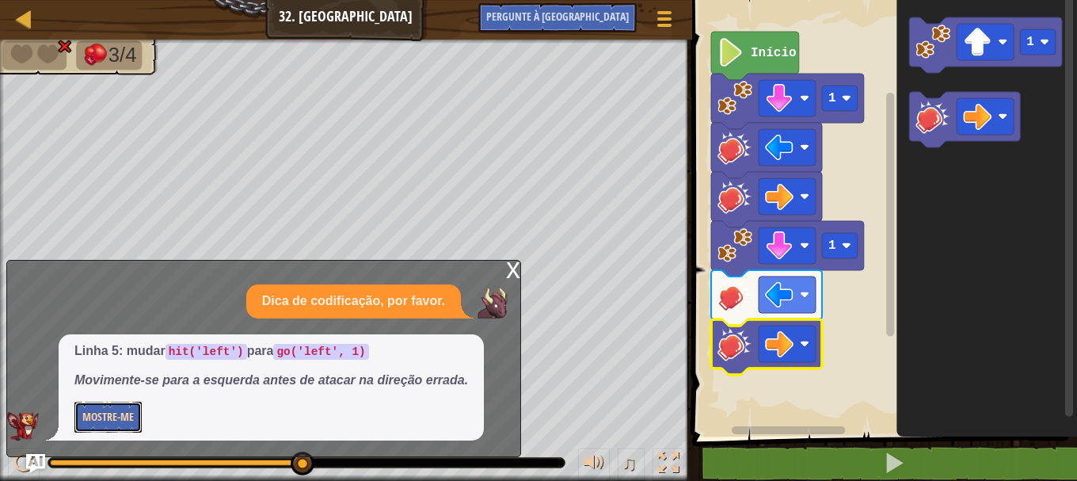
click at [95, 415] on font "Mostre-me" at bounding box center [107, 416] width 51 height 15
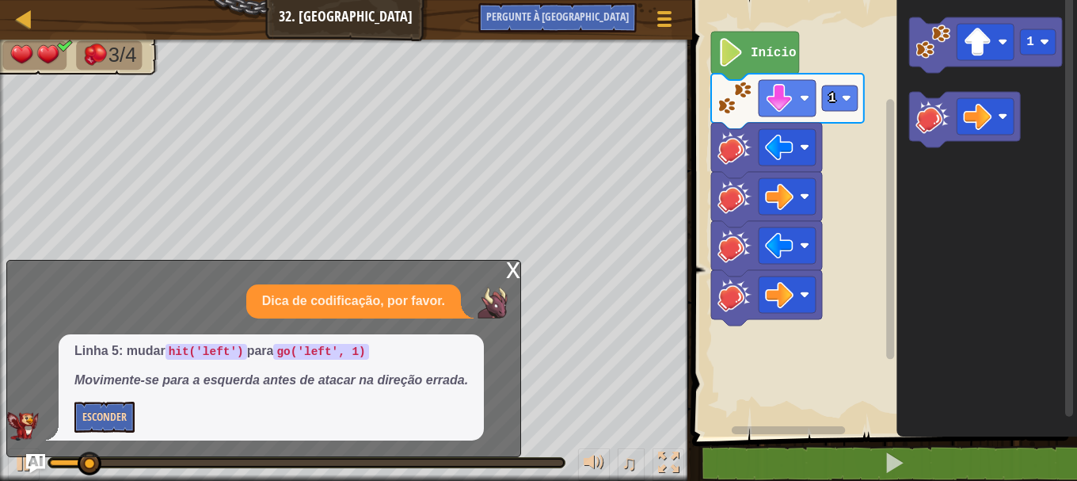
click at [830, 379] on rect "Espaço de trabalho do Blockly" at bounding box center [882, 214] width 390 height 444
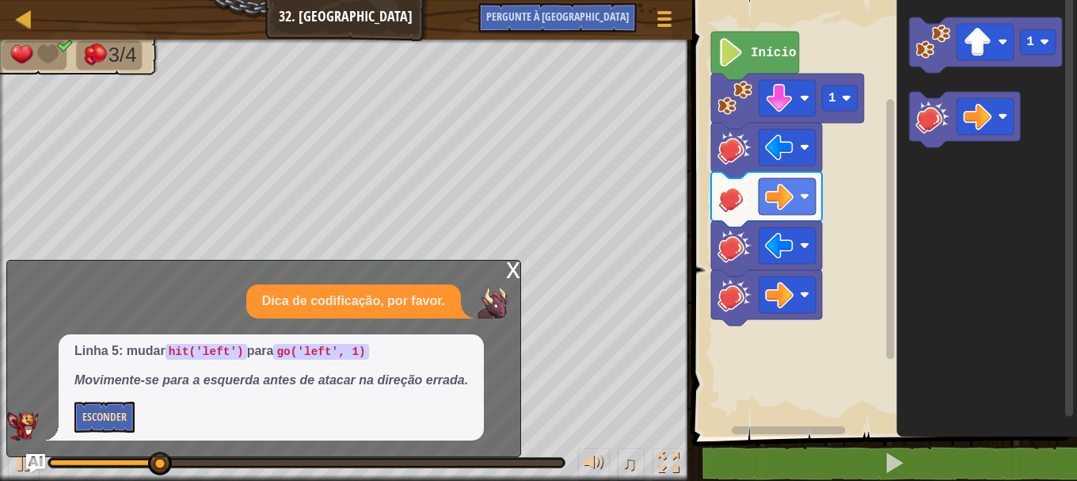
click at [513, 276] on font "x" at bounding box center [513, 268] width 14 height 32
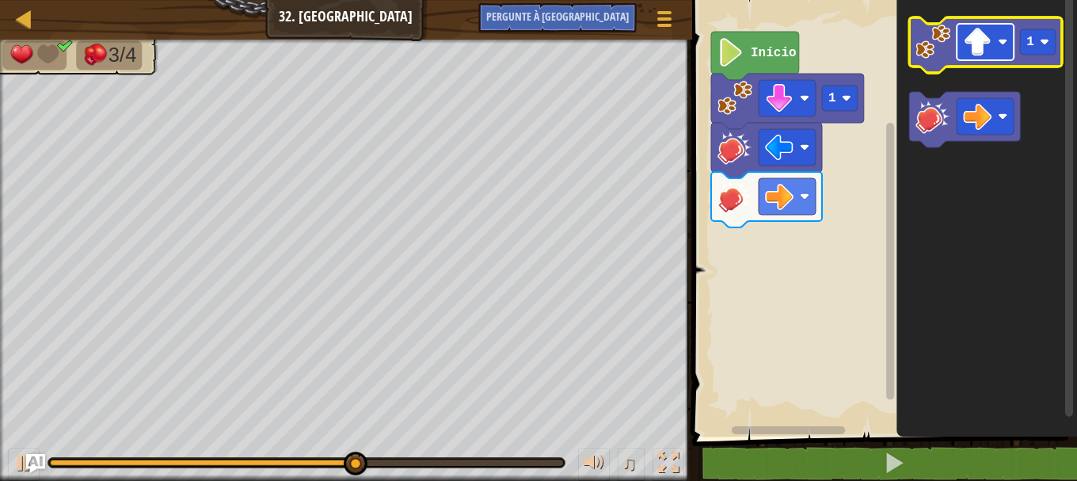
click at [984, 46] on image "Espaço de trabalho do Blockly" at bounding box center [977, 42] width 29 height 29
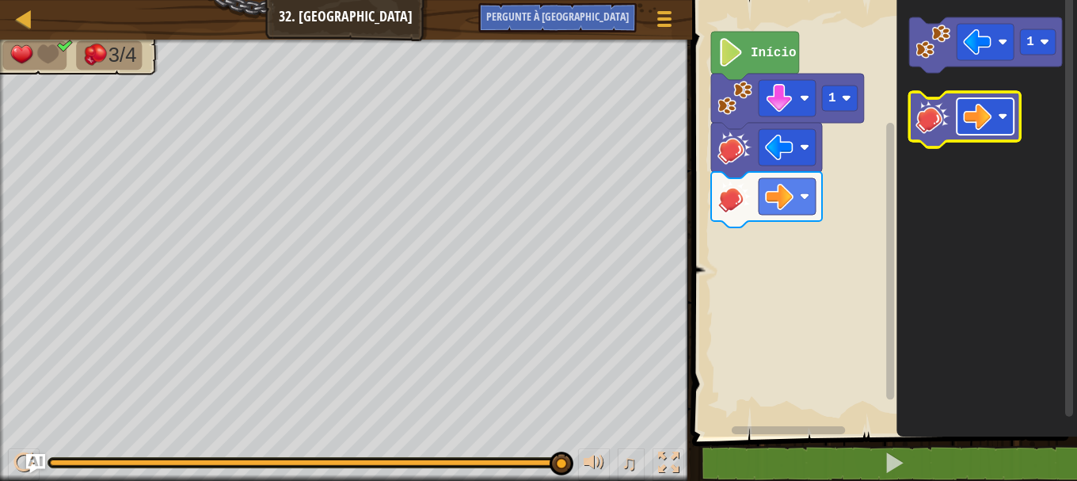
click at [996, 124] on rect "Espaço de trabalho do Blockly" at bounding box center [985, 116] width 57 height 36
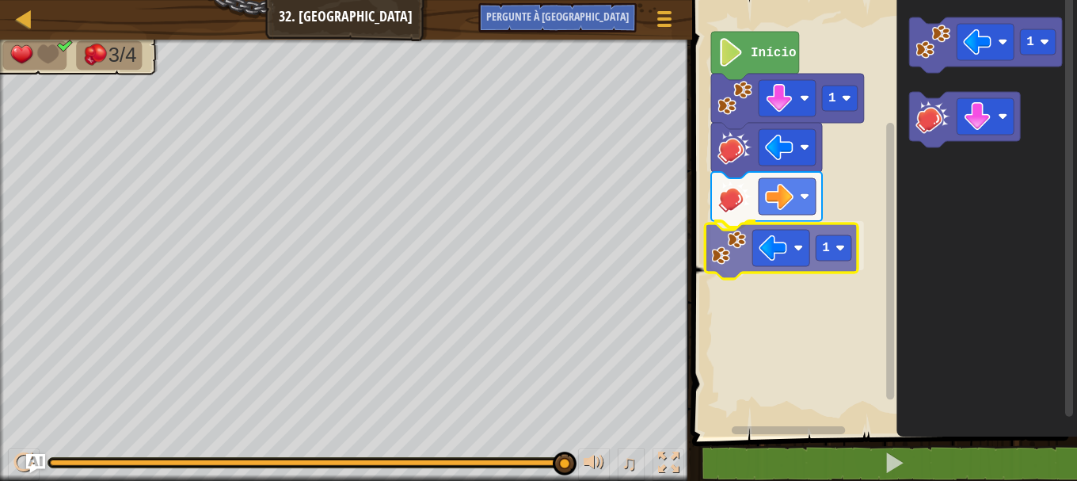
click at [738, 261] on div "1 1 Início 1 1" at bounding box center [882, 214] width 390 height 444
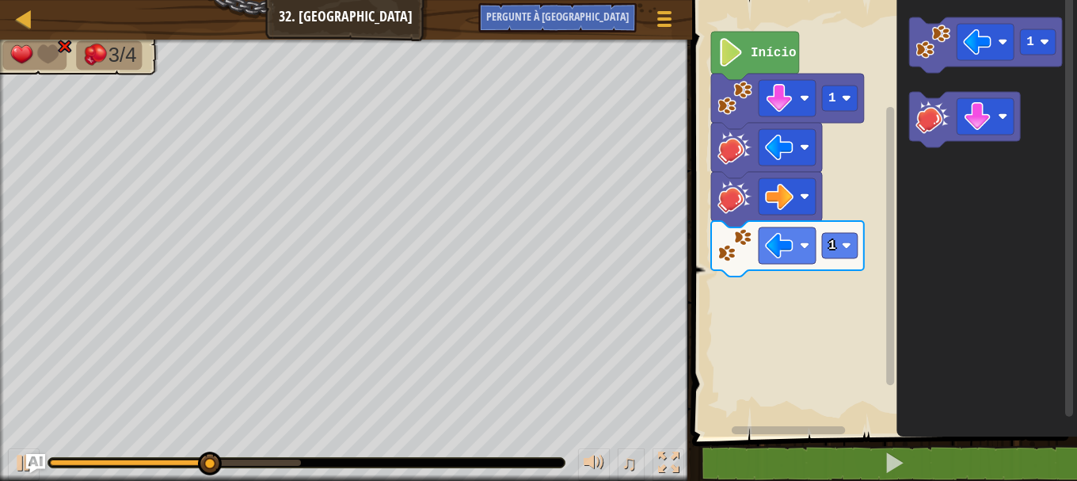
click at [892, 196] on div "1 1 Início 1" at bounding box center [882, 214] width 390 height 444
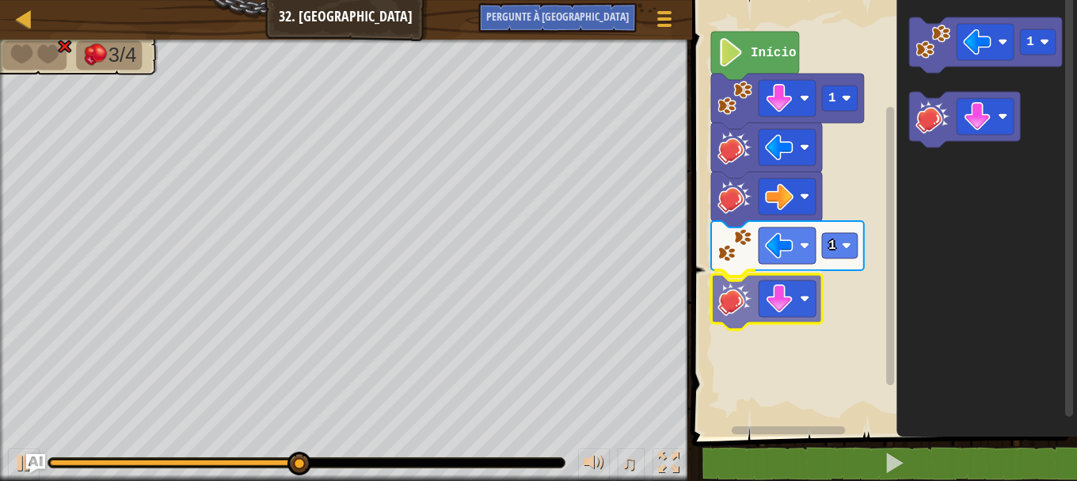
click at [735, 304] on div "1 1 Início 1" at bounding box center [882, 214] width 390 height 444
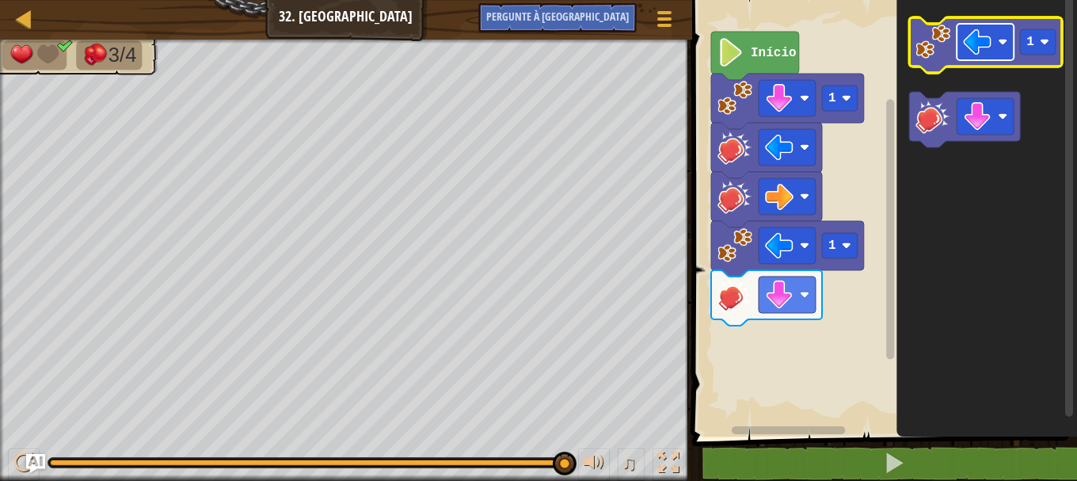
click at [984, 48] on image "Espaço de trabalho do Blockly" at bounding box center [977, 42] width 29 height 29
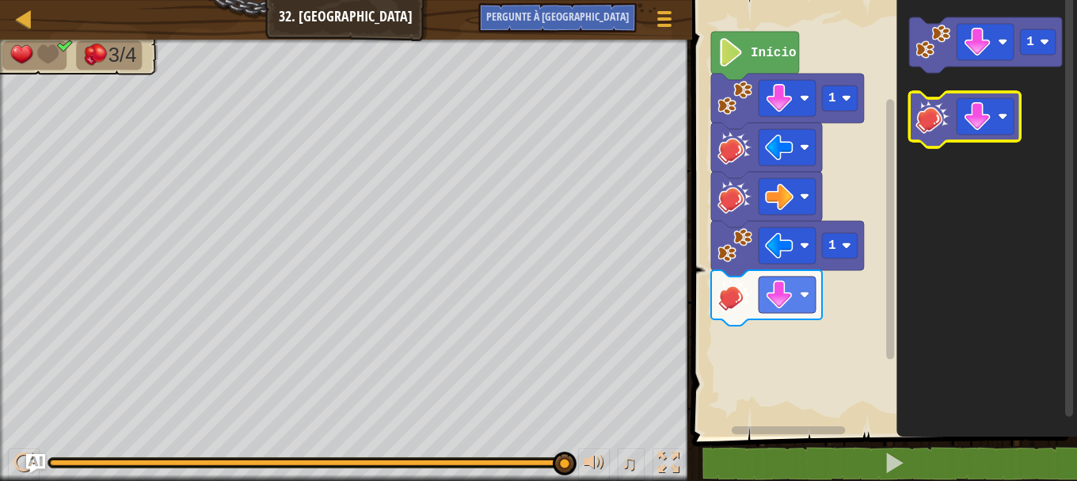
click at [939, 101] on g "1" at bounding box center [985, 82] width 153 height 130
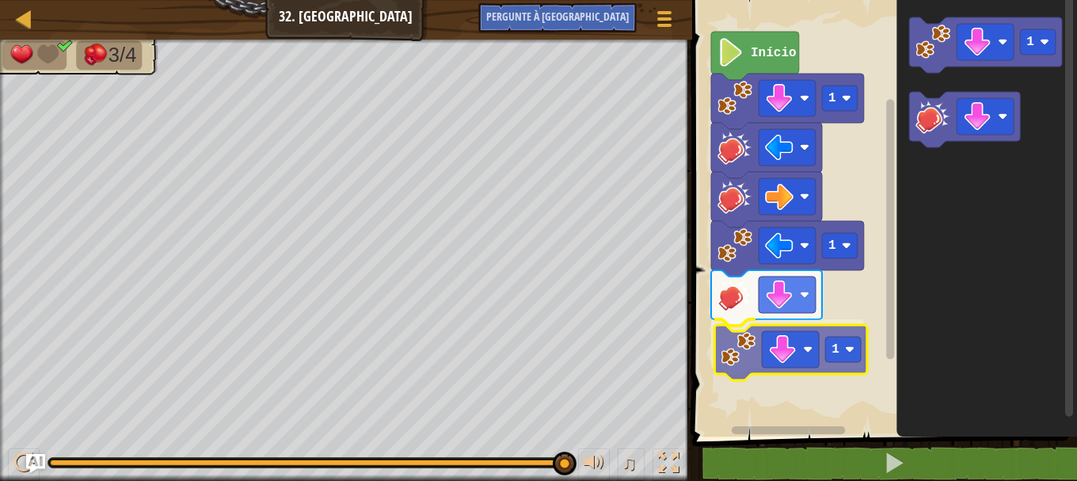
click at [757, 360] on div "1 1 1 Início 1 1" at bounding box center [882, 214] width 390 height 444
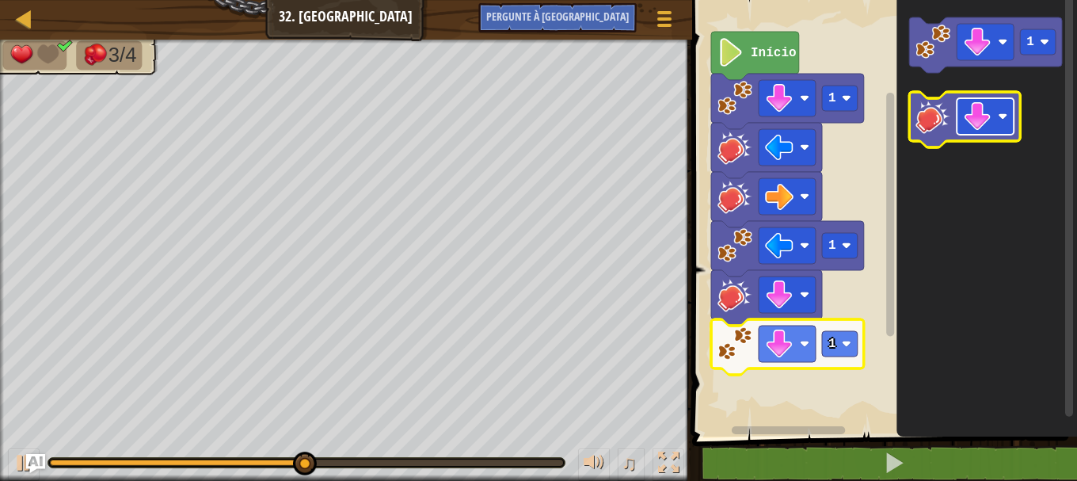
click at [1001, 111] on rect "Espaço de trabalho do Blockly" at bounding box center [985, 116] width 57 height 36
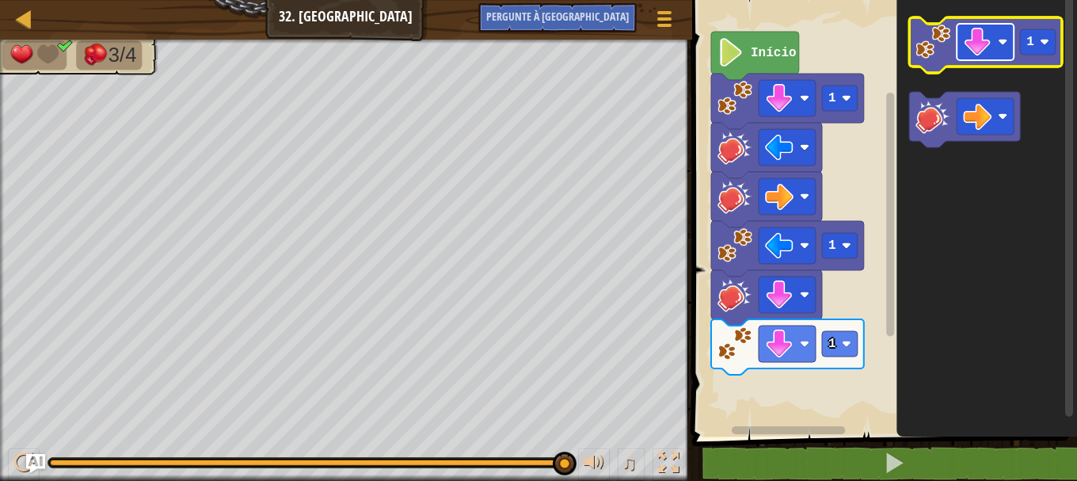
click at [1011, 35] on rect "Espaço de trabalho do Blockly" at bounding box center [985, 42] width 57 height 36
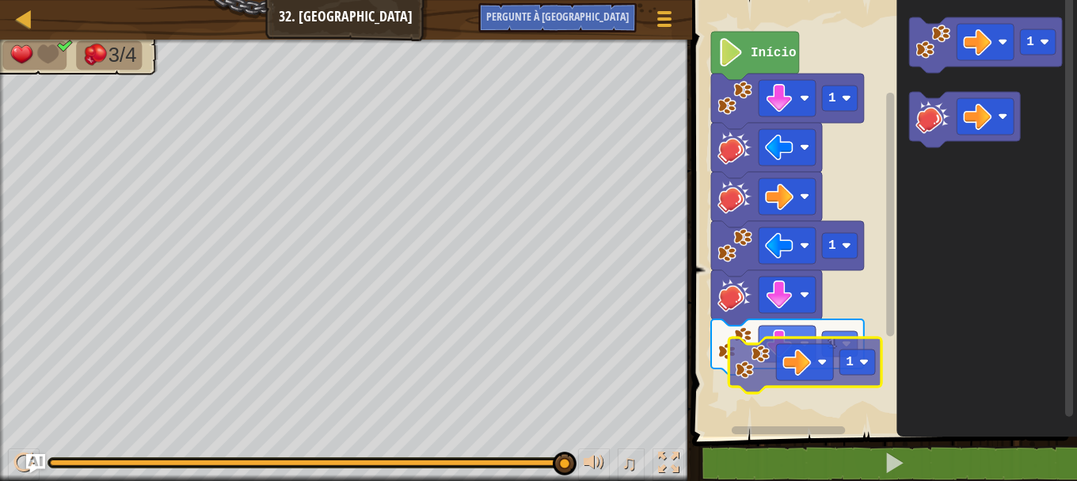
click at [763, 360] on div "1 1 1 Início 1 1" at bounding box center [882, 214] width 390 height 444
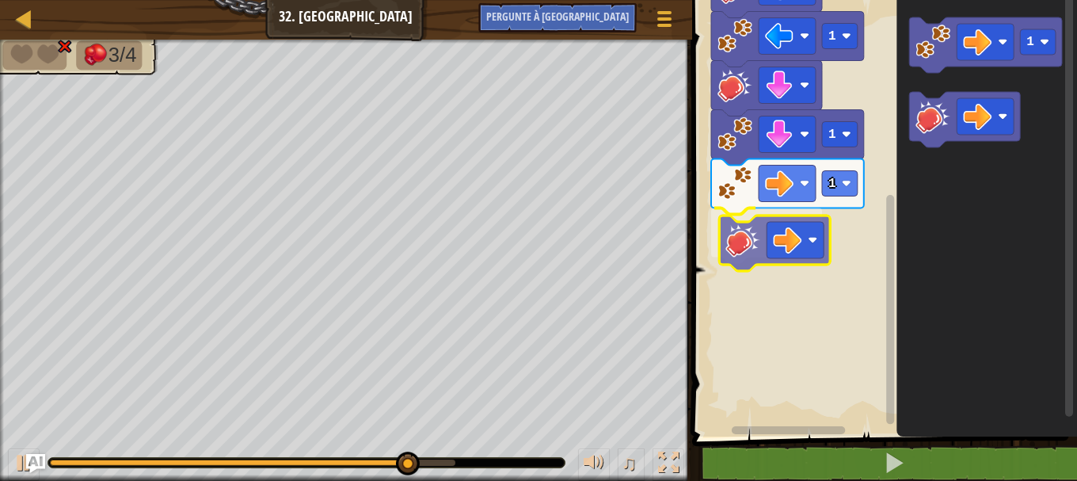
click at [760, 239] on div "1 1 1 1 Início 1" at bounding box center [882, 214] width 390 height 444
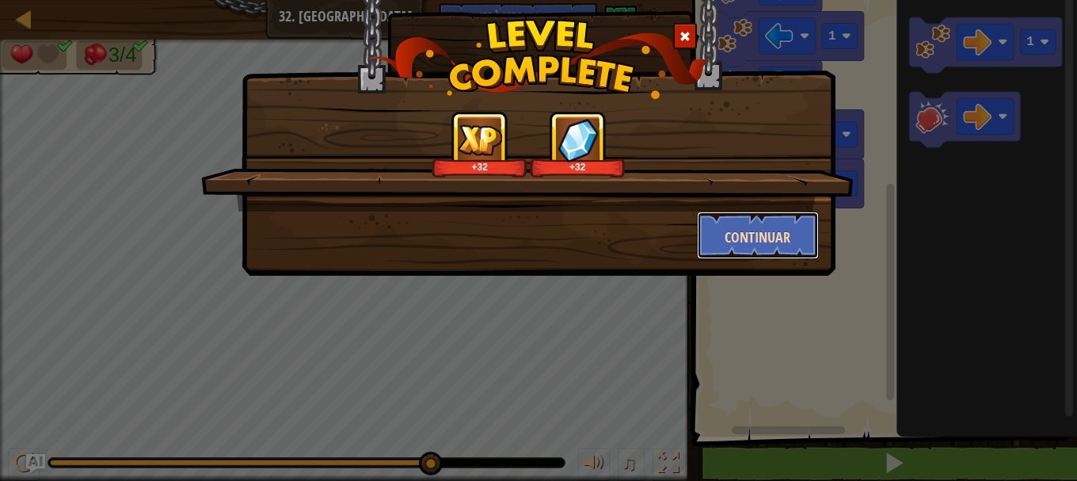
click at [749, 245] on font "Continuar" at bounding box center [758, 237] width 66 height 20
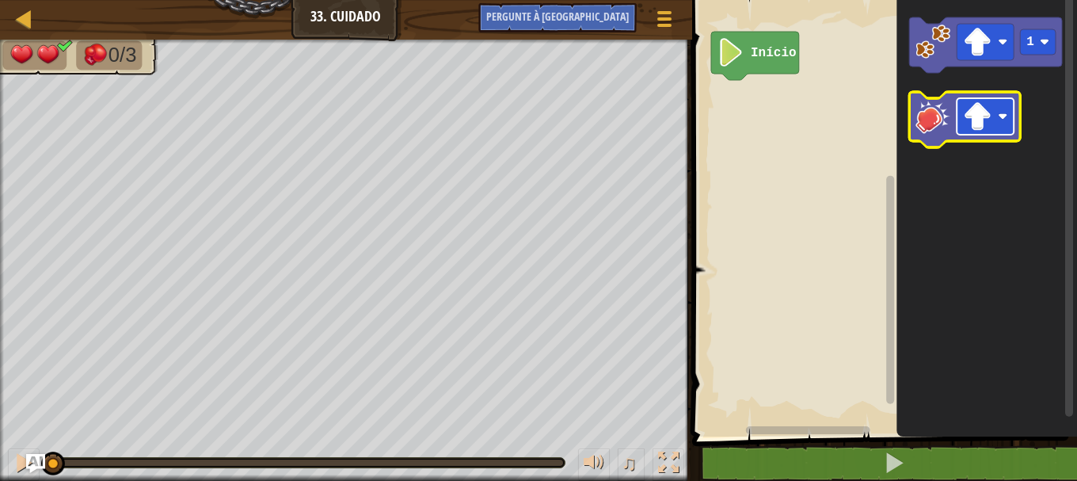
click at [1006, 117] on image "Espaço de trabalho do Blockly" at bounding box center [1003, 117] width 10 height 10
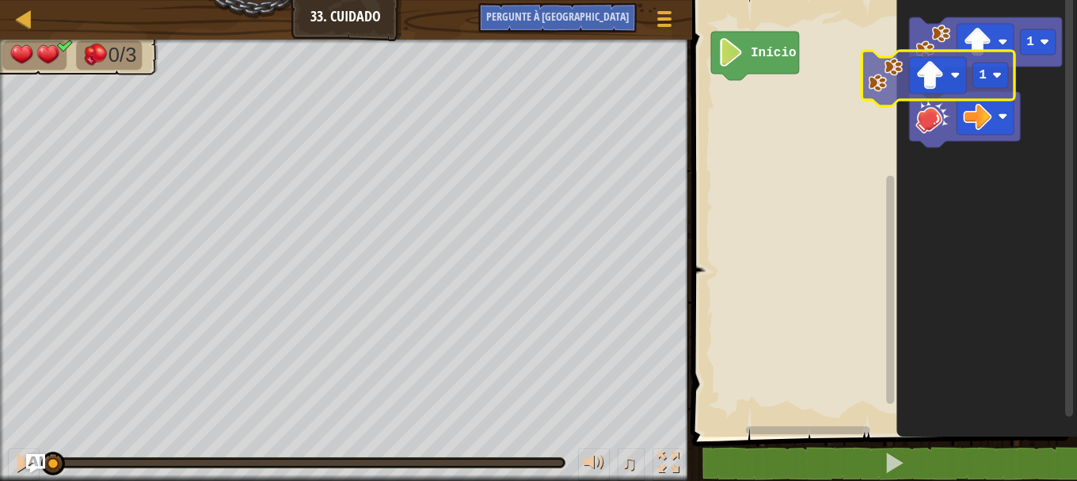
click at [779, 125] on div "Início 1 1" at bounding box center [882, 214] width 390 height 444
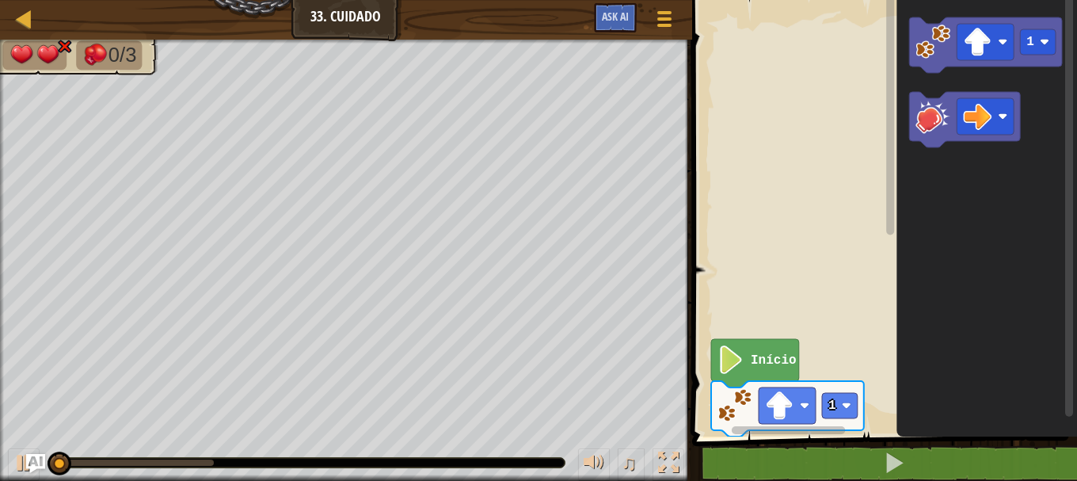
click at [887, 131] on g "Espaço de trabalho do Blockly" at bounding box center [891, 209] width 12 height 432
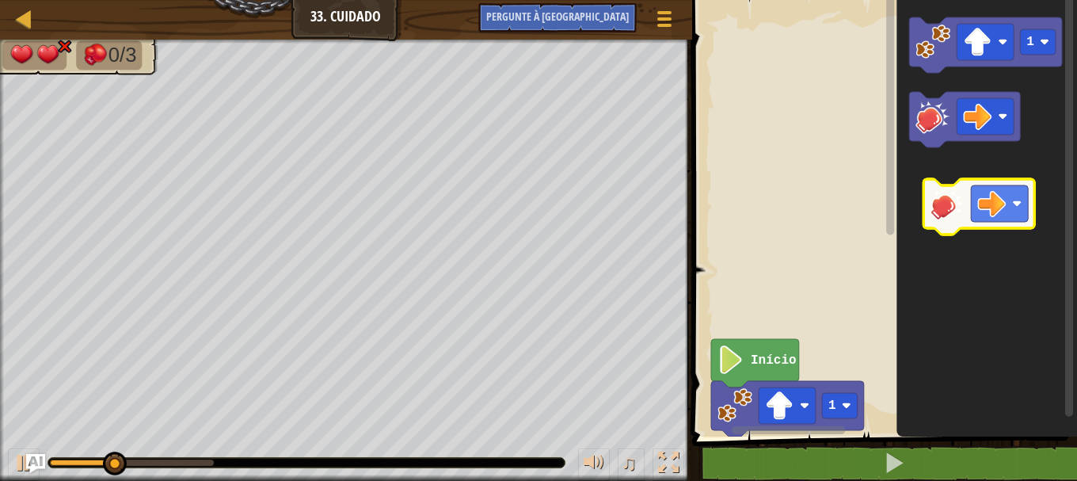
click at [955, 230] on icon "1" at bounding box center [986, 214] width 181 height 444
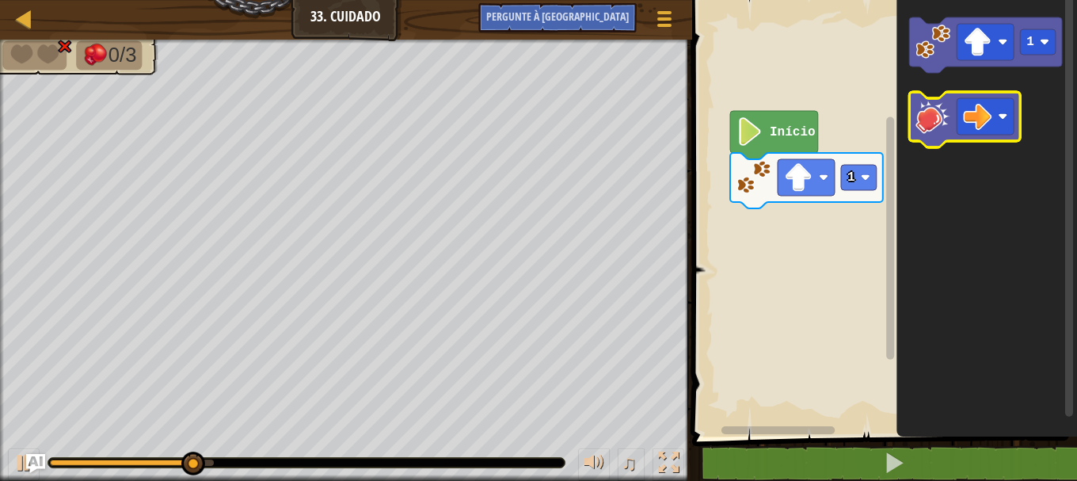
click at [917, 128] on g "Espaço de trabalho do Blockly" at bounding box center [964, 119] width 111 height 55
click at [782, 230] on div "1 Início 1" at bounding box center [882, 214] width 390 height 444
click at [843, 234] on div "1 Início 1" at bounding box center [882, 214] width 390 height 444
click at [866, 209] on div "1 Início 1" at bounding box center [882, 214] width 390 height 444
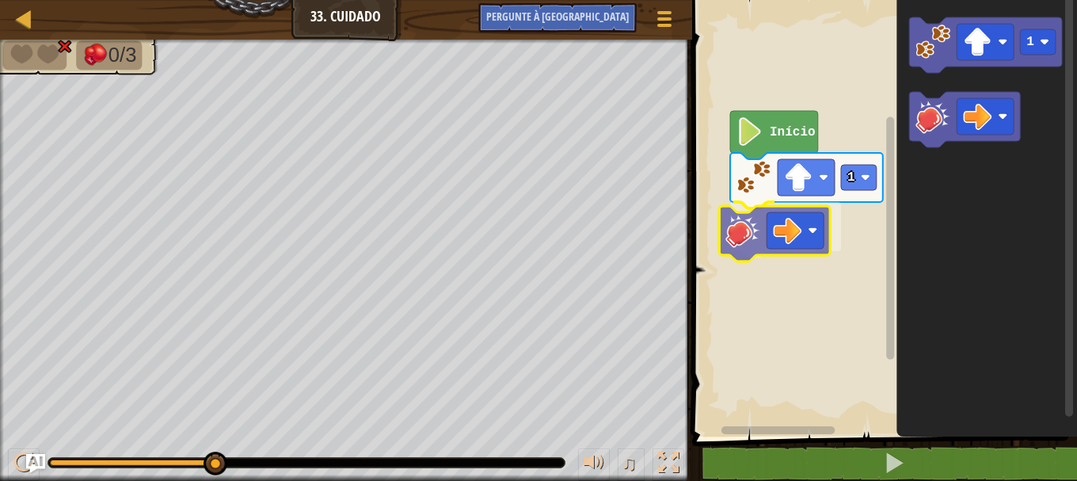
click at [765, 236] on div "1 Início 1" at bounding box center [882, 214] width 390 height 444
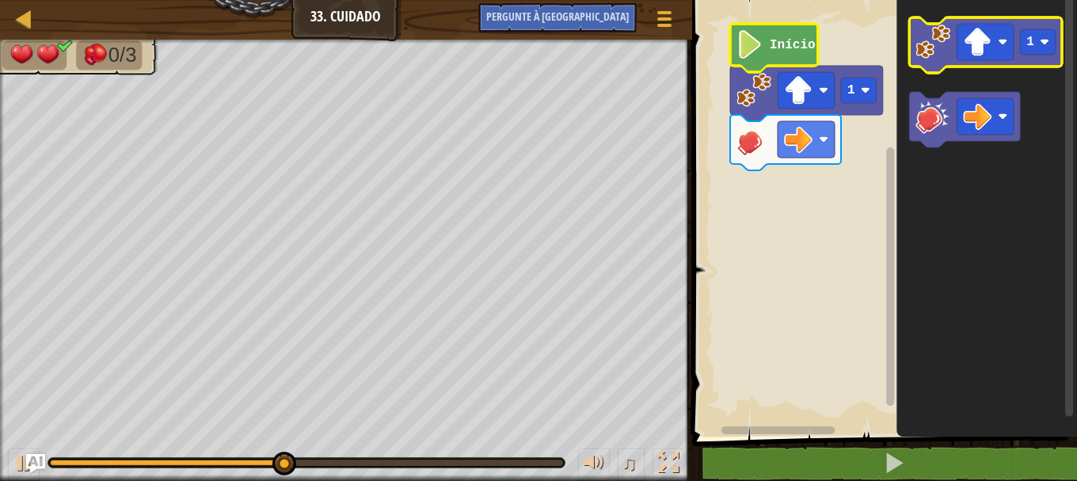
click at [1017, 52] on icon "Espaço de trabalho do Blockly" at bounding box center [985, 44] width 153 height 55
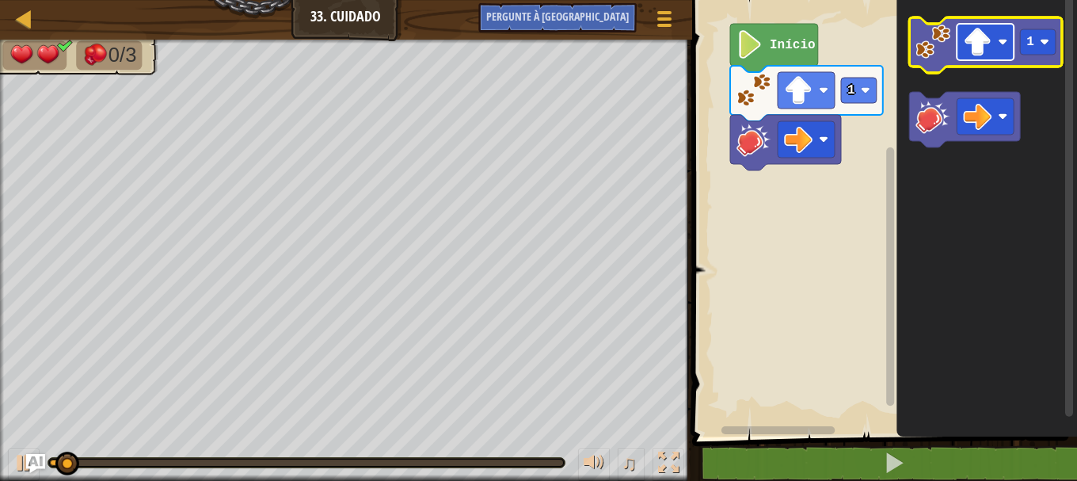
click at [1009, 49] on rect "Espaço de trabalho do Blockly" at bounding box center [985, 42] width 57 height 36
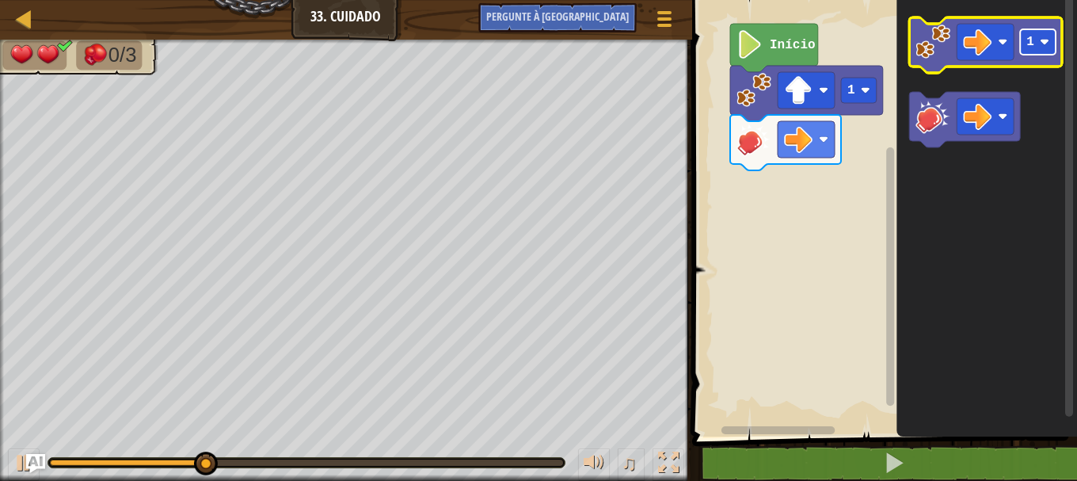
click at [1026, 36] on text "1" at bounding box center [1030, 42] width 8 height 14
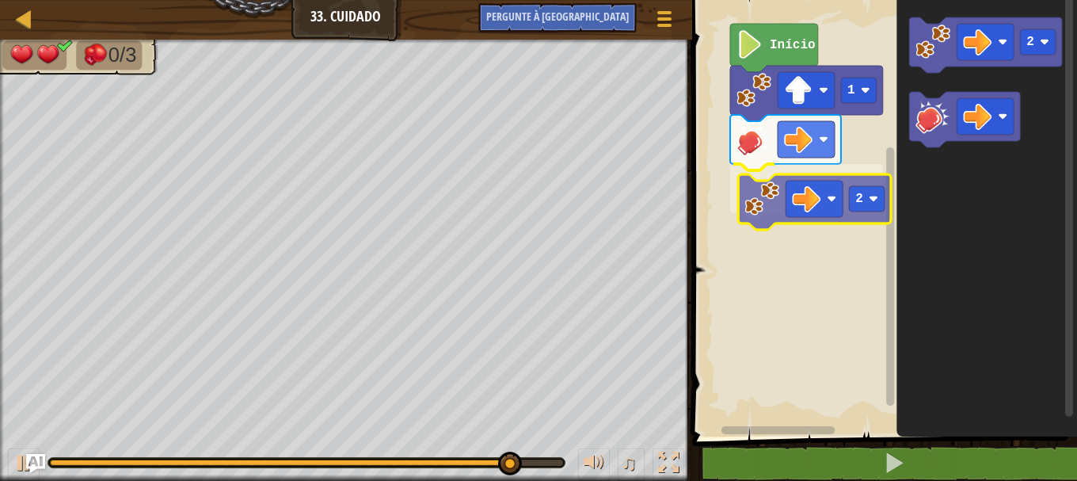
click at [767, 207] on div "1 2 Início 2 2" at bounding box center [882, 214] width 390 height 444
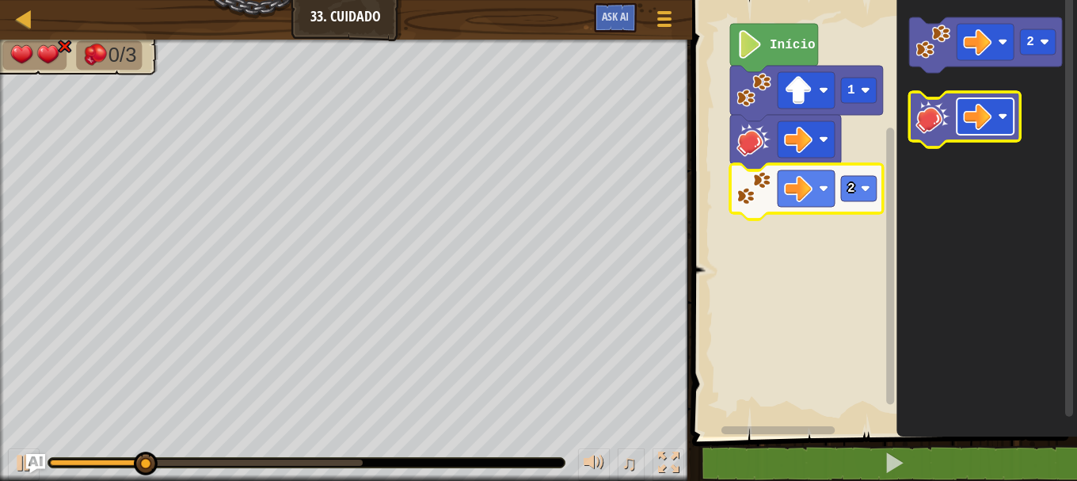
click at [996, 122] on rect "Espaço de trabalho do Blockly" at bounding box center [985, 116] width 57 height 36
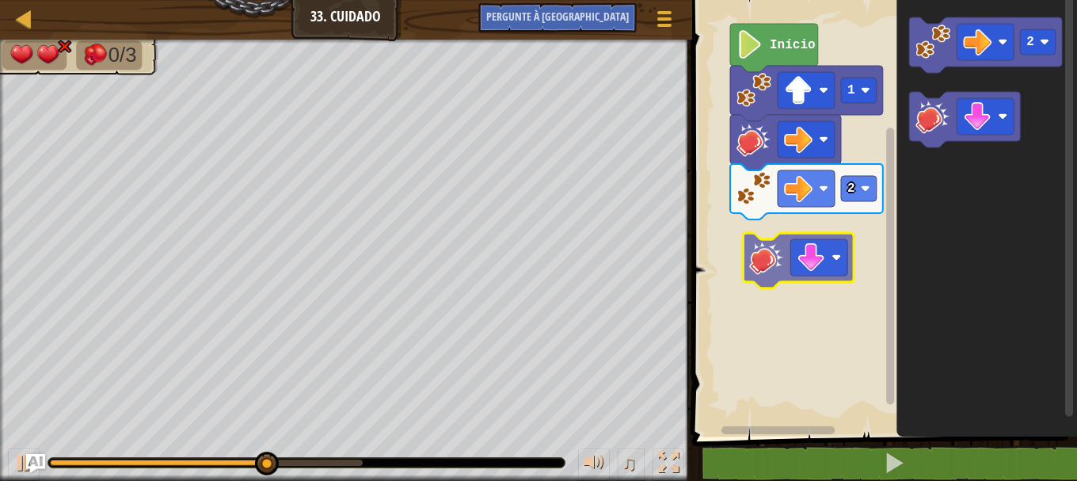
click at [759, 252] on div "1 2 Início 2" at bounding box center [882, 214] width 390 height 444
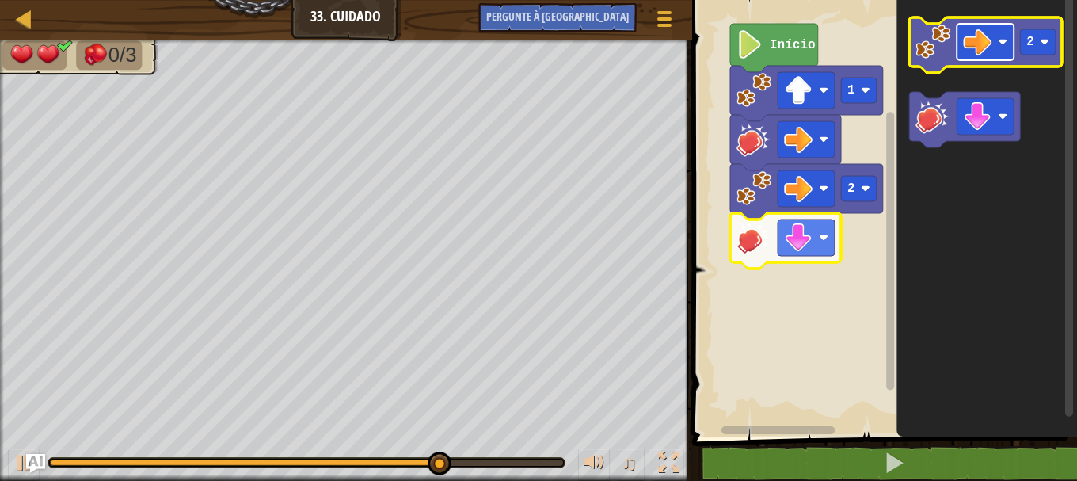
click at [984, 41] on image "Espaço de trabalho do Blockly" at bounding box center [977, 42] width 29 height 29
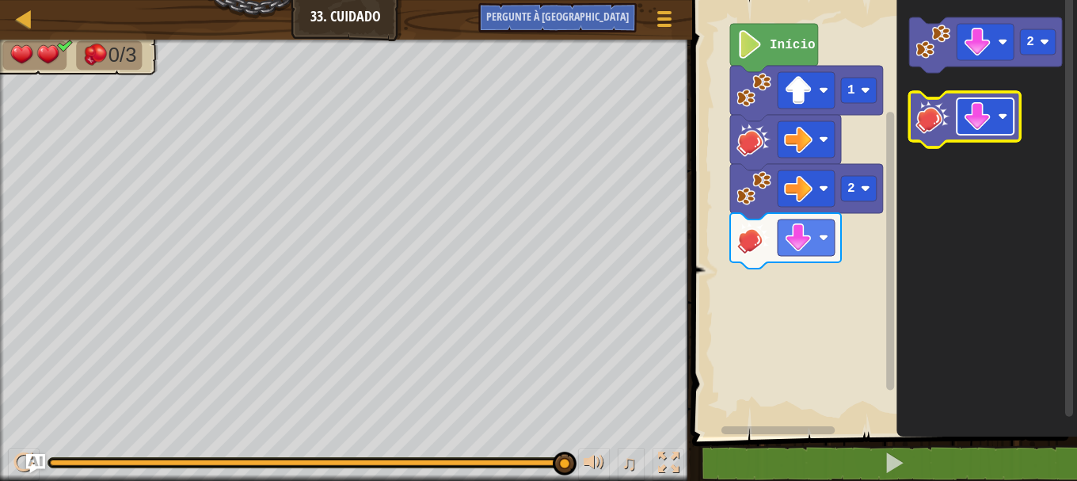
click at [999, 114] on image "Espaço de trabalho do Blockly" at bounding box center [1003, 117] width 10 height 10
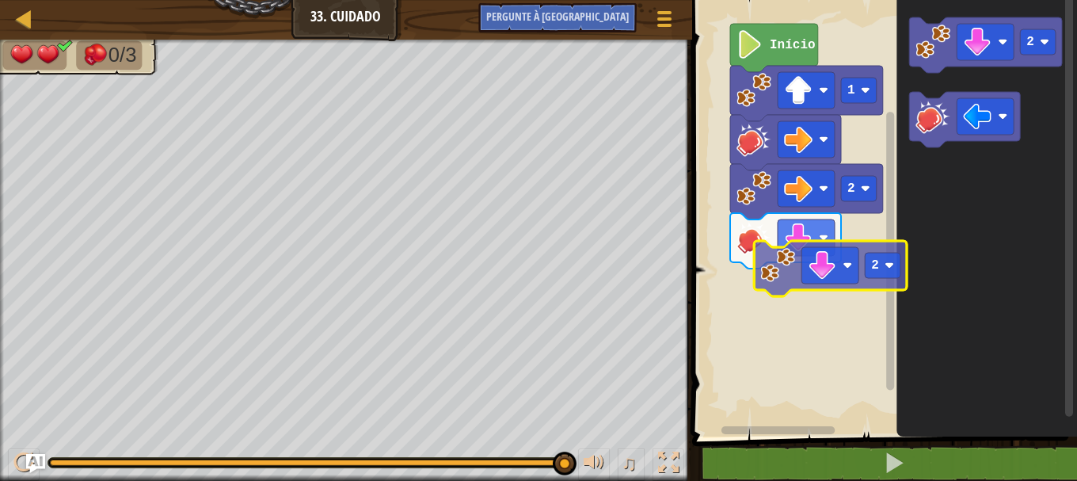
click at [748, 288] on div "1 2 Início 2 2" at bounding box center [882, 214] width 390 height 444
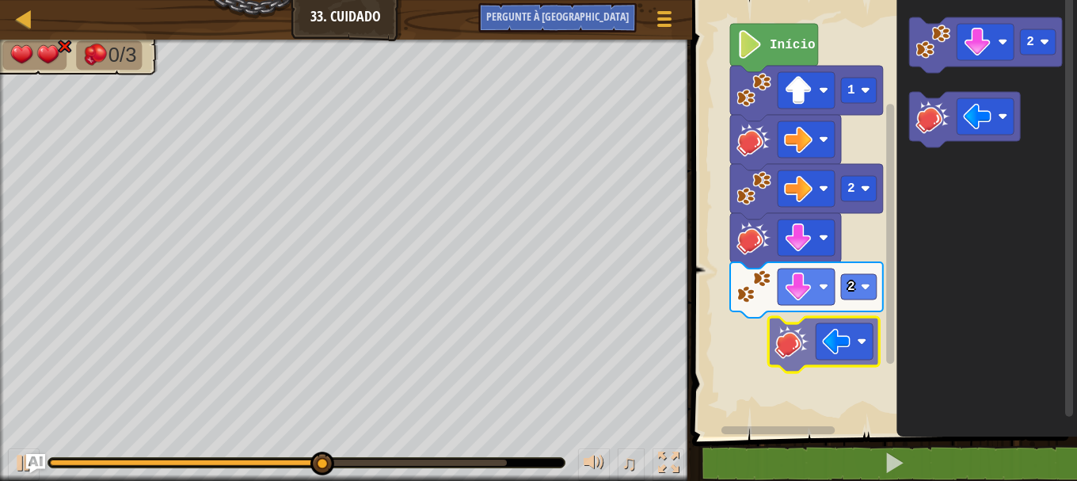
click at [770, 361] on div "1 2 2 Início 2" at bounding box center [882, 214] width 390 height 444
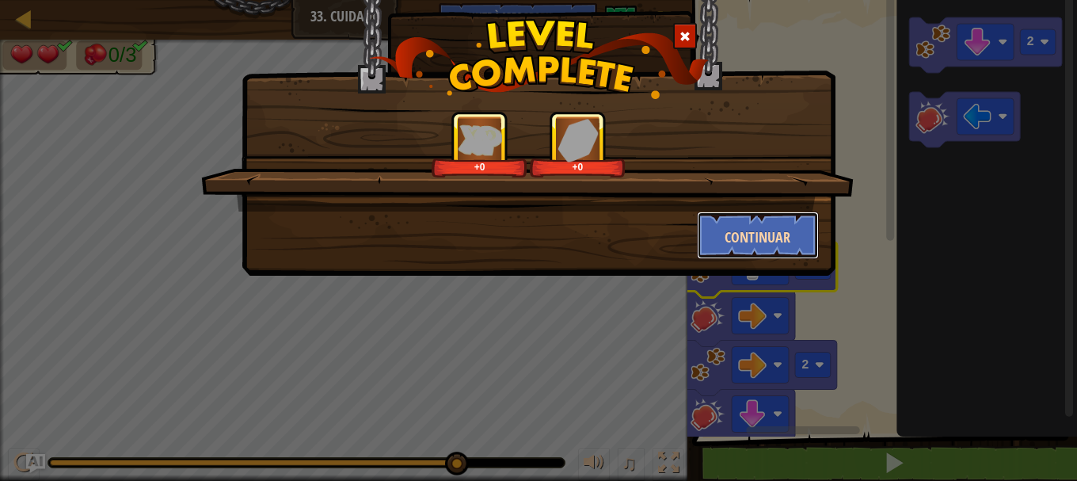
drag, startPoint x: 787, startPoint y: 231, endPoint x: 781, endPoint y: 239, distance: 10.1
click at [781, 239] on font "Continuar" at bounding box center [758, 237] width 66 height 20
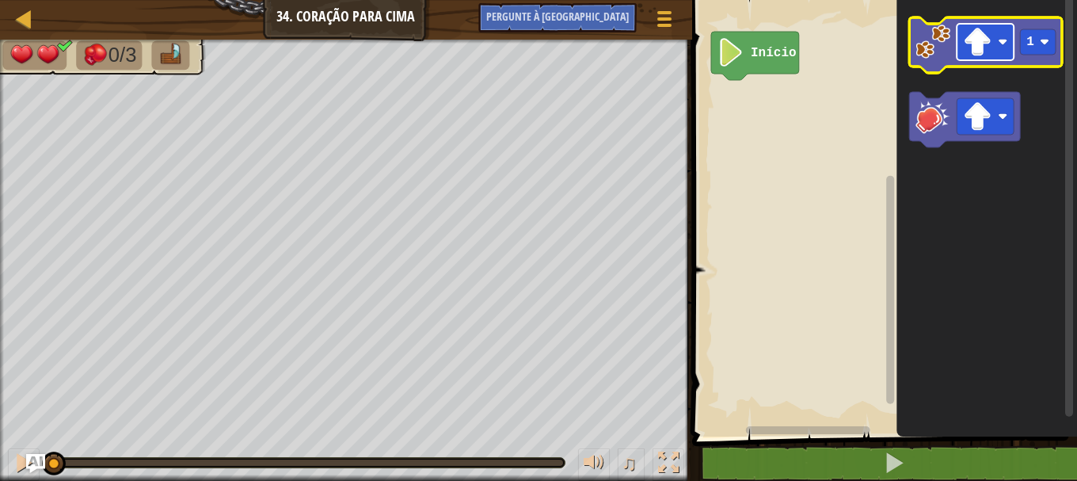
click at [979, 46] on image "Espaço de trabalho do Blockly" at bounding box center [977, 42] width 29 height 29
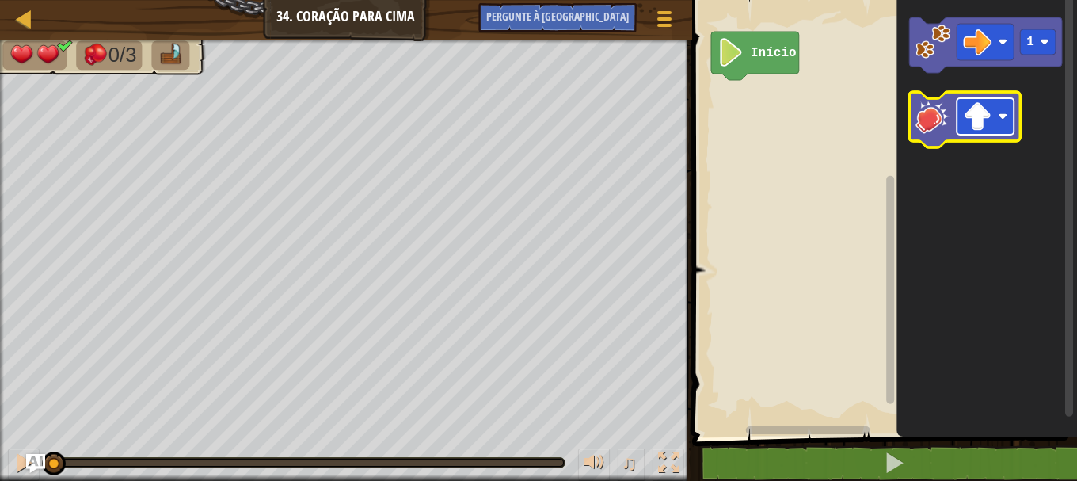
click at [987, 116] on image "Espaço de trabalho do Blockly" at bounding box center [977, 116] width 29 height 29
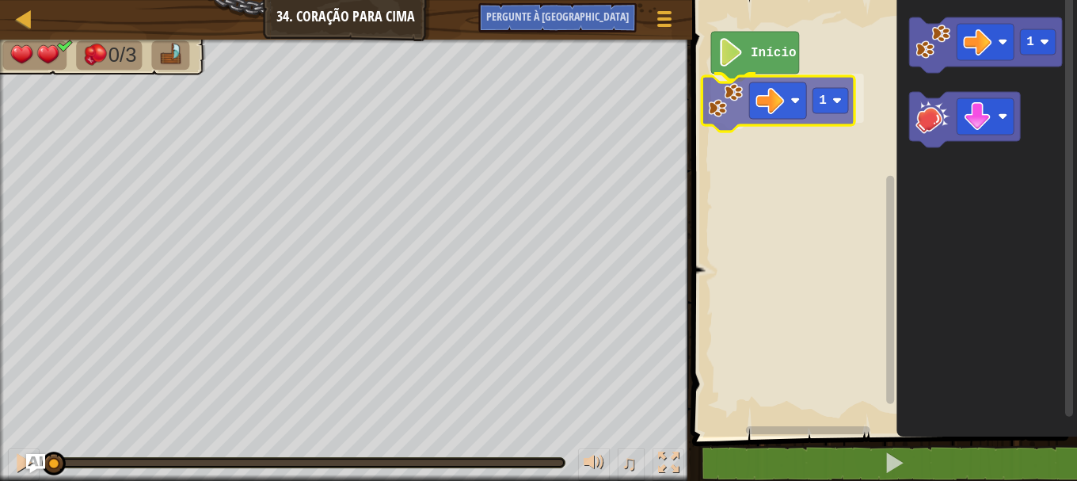
click at [730, 111] on div "Início 1 1 1" at bounding box center [882, 214] width 390 height 444
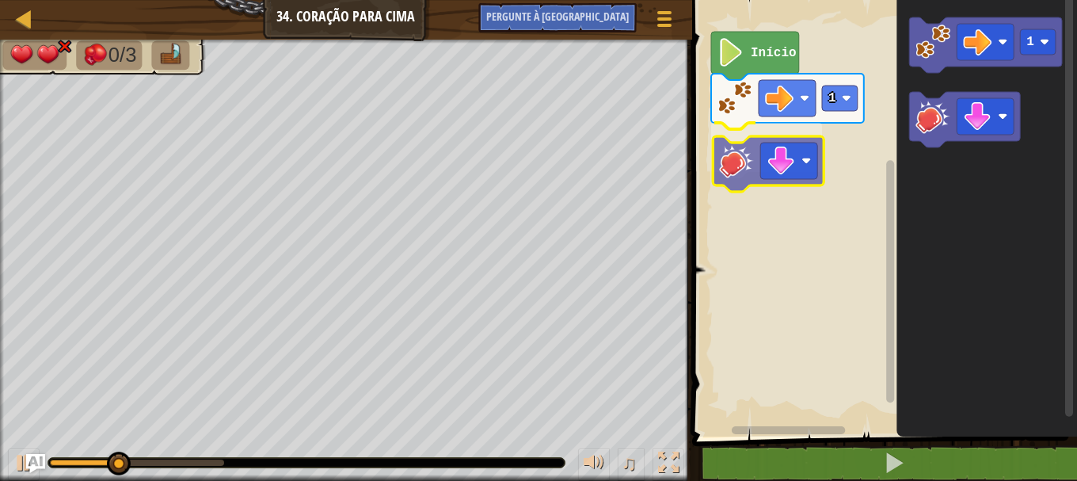
click at [757, 163] on div "Início 1 1" at bounding box center [882, 214] width 390 height 444
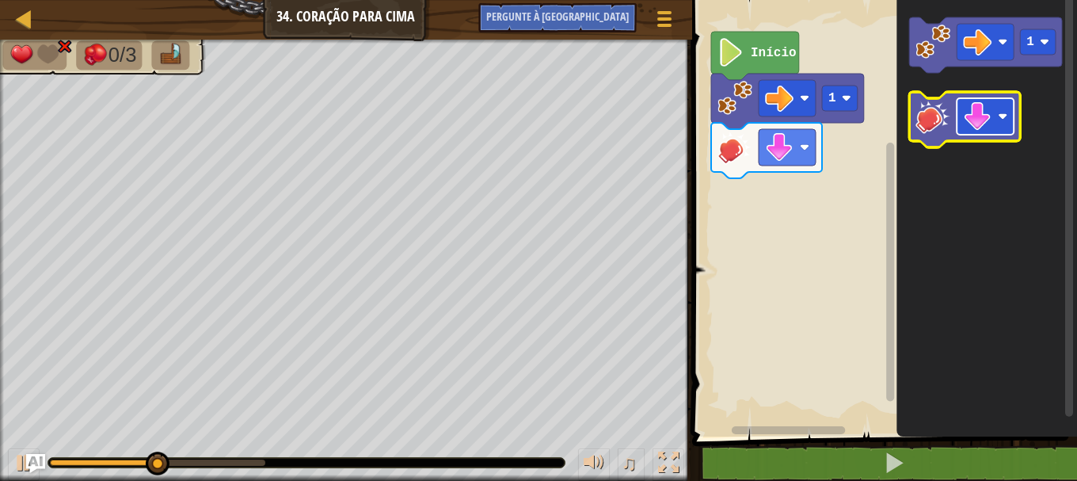
click at [998, 120] on g "Espaço de trabalho do Blockly" at bounding box center [985, 116] width 57 height 36
click at [998, 133] on rect "Espaço de trabalho do Blockly" at bounding box center [985, 116] width 57 height 36
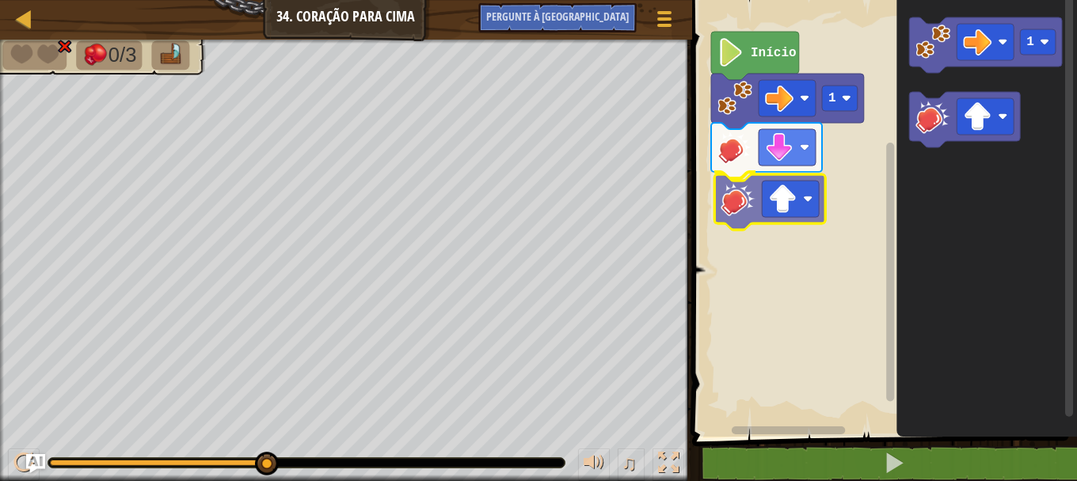
click at [746, 211] on div "Início 1 1" at bounding box center [882, 214] width 390 height 444
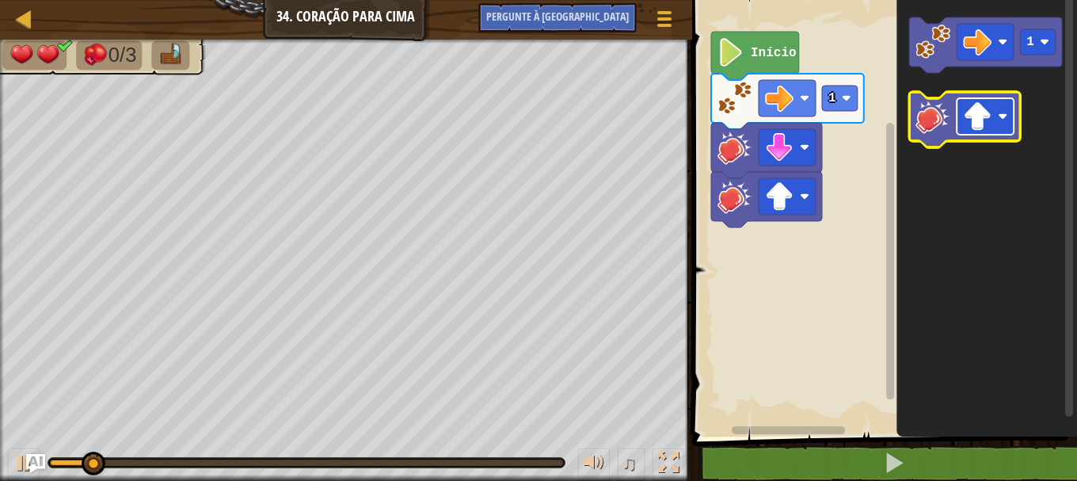
click at [999, 131] on rect "Espaço de trabalho do Blockly" at bounding box center [985, 116] width 57 height 36
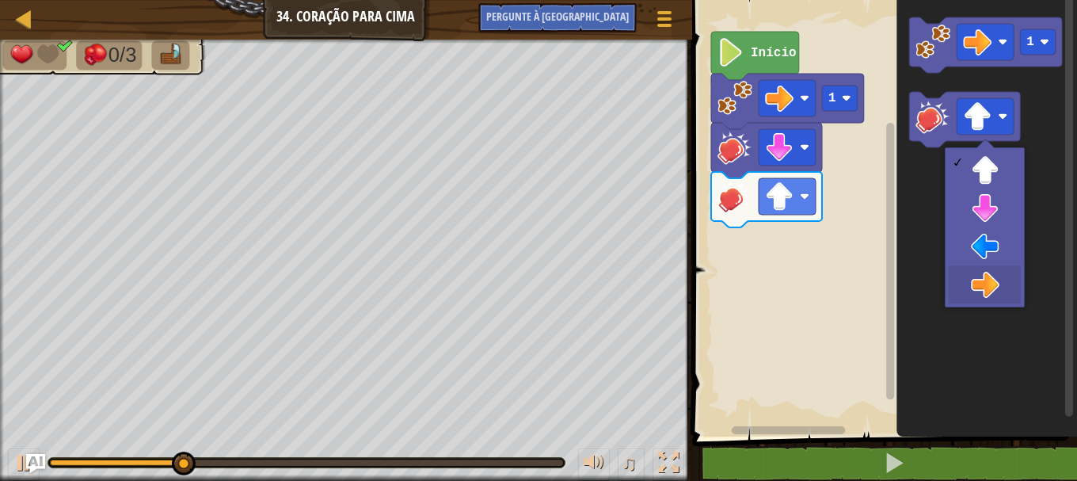
drag, startPoint x: 996, startPoint y: 285, endPoint x: 968, endPoint y: 215, distance: 75.3
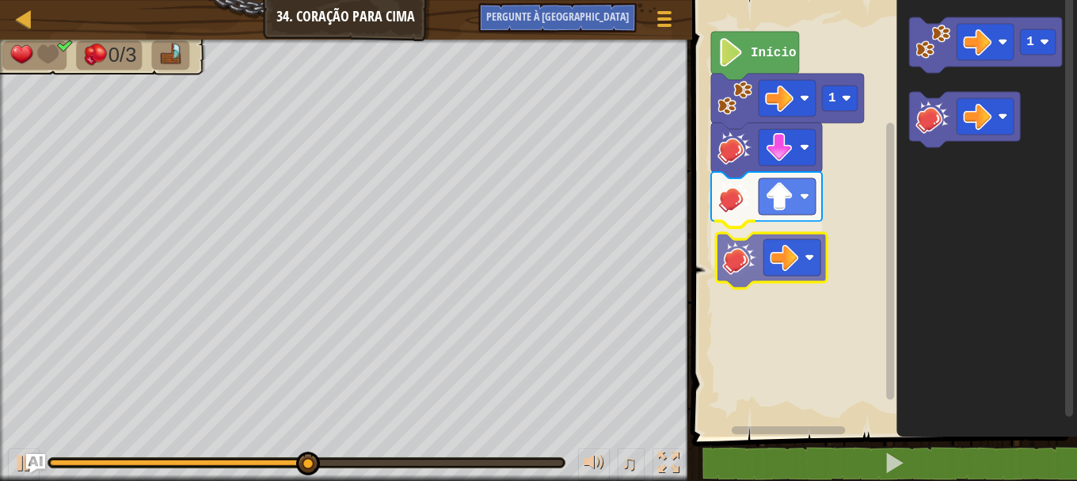
click at [752, 271] on div "Início 1 1" at bounding box center [882, 214] width 390 height 444
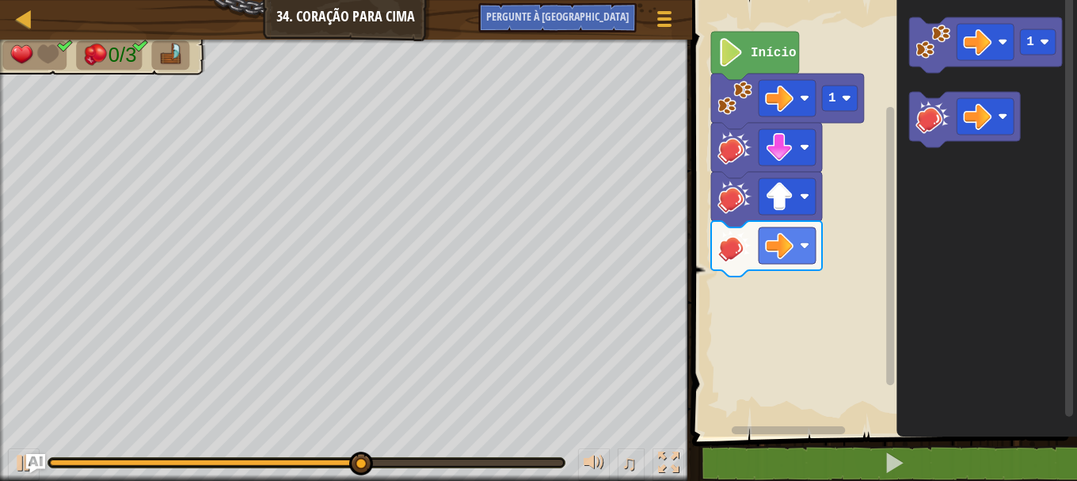
click at [953, 152] on icon "1" at bounding box center [986, 214] width 181 height 444
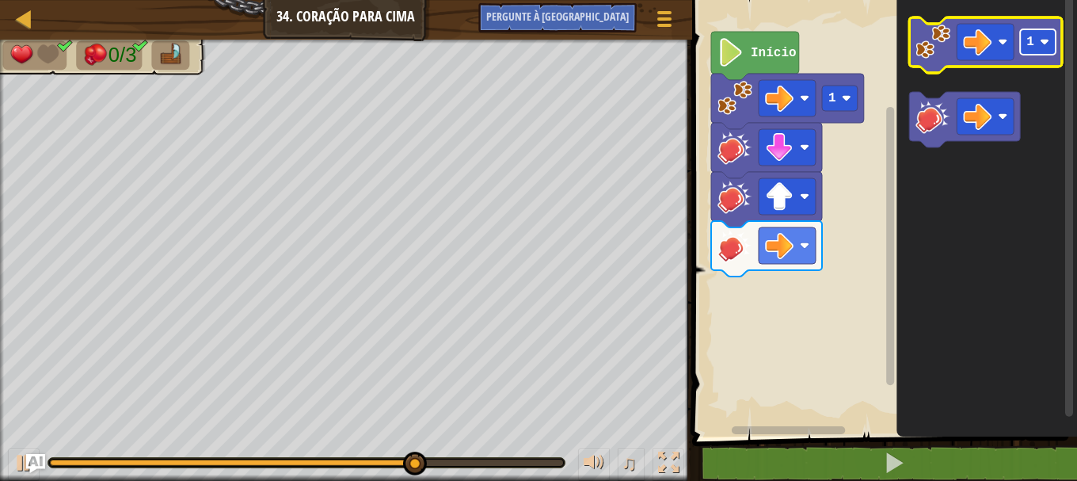
click at [1044, 40] on image "Espaço de trabalho do Blockly" at bounding box center [1045, 42] width 10 height 10
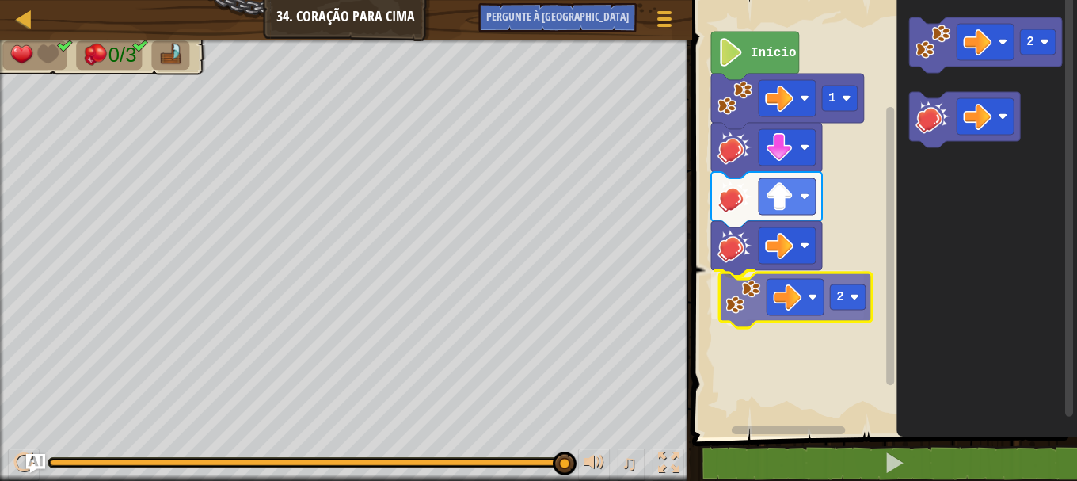
click at [722, 315] on div "Início 1 2 2 2" at bounding box center [882, 214] width 390 height 444
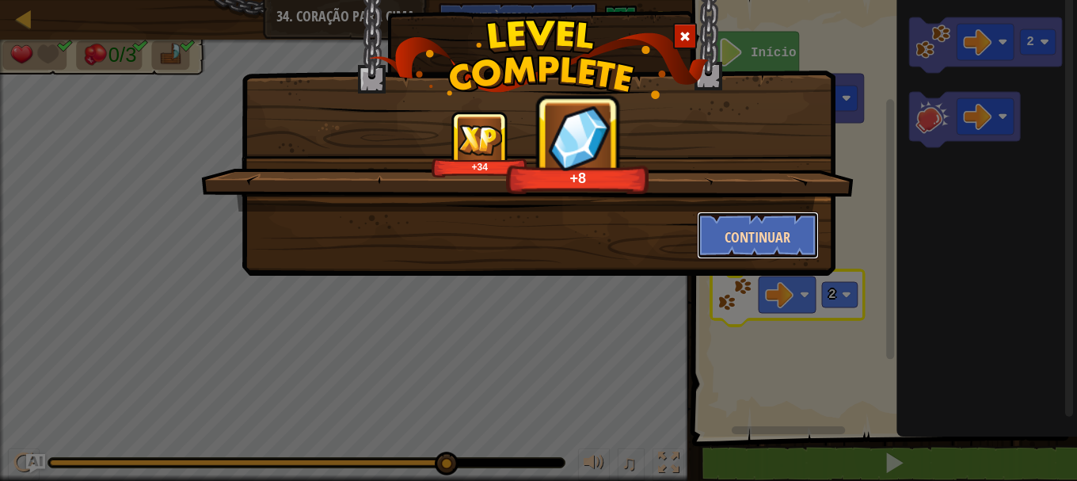
click at [760, 231] on font "Continuar" at bounding box center [758, 237] width 66 height 20
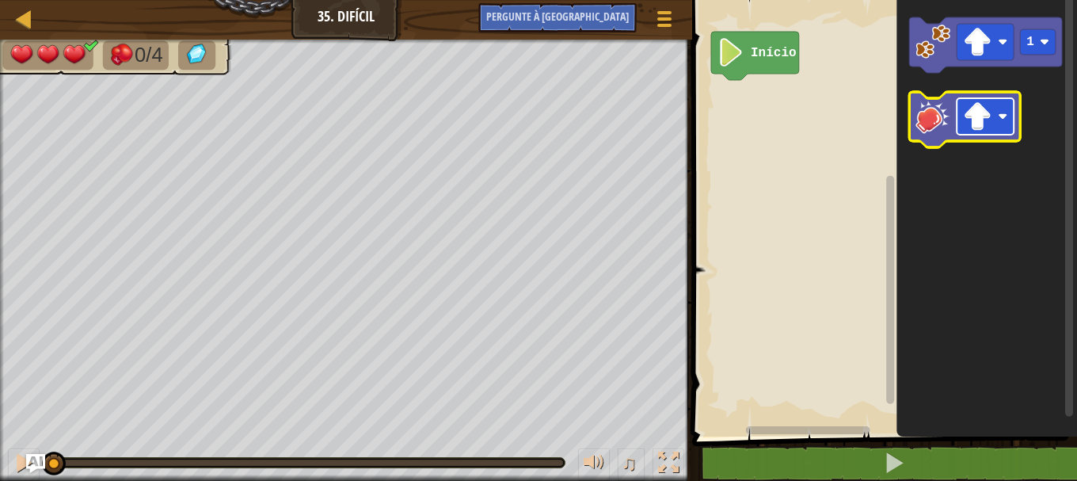
click at [1004, 124] on rect "Espaço de trabalho do Blockly" at bounding box center [985, 116] width 57 height 36
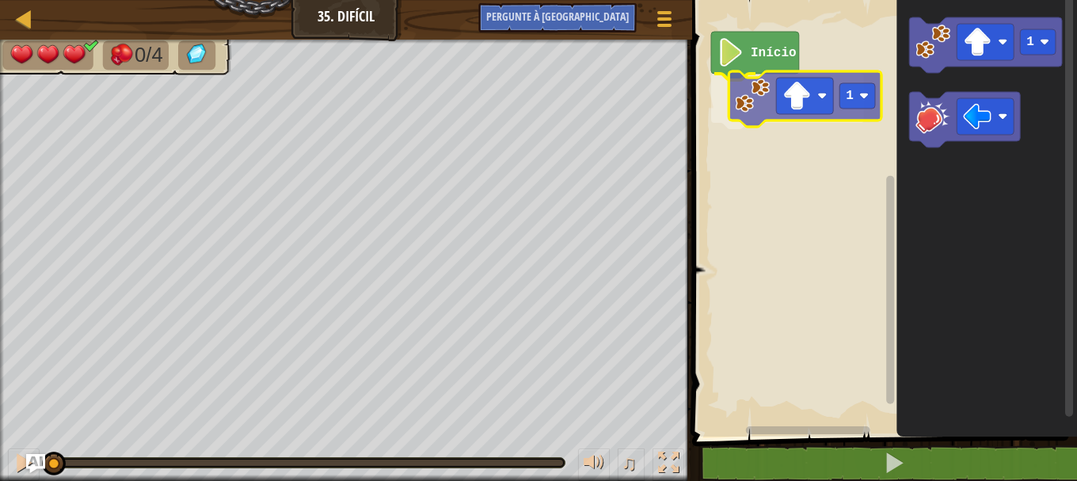
click at [757, 100] on div "Início 1 1 1" at bounding box center [882, 214] width 390 height 444
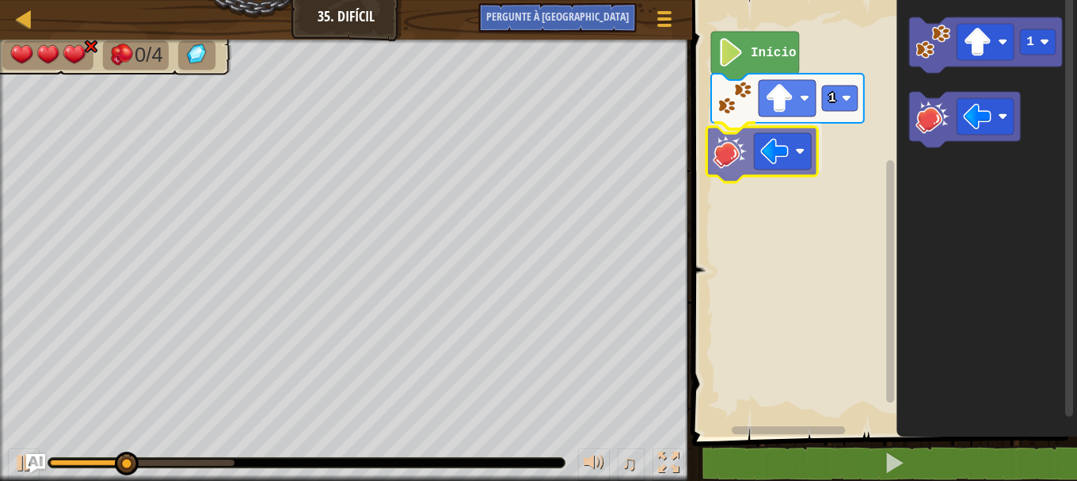
click at [735, 173] on div "Início 1 1" at bounding box center [882, 214] width 390 height 444
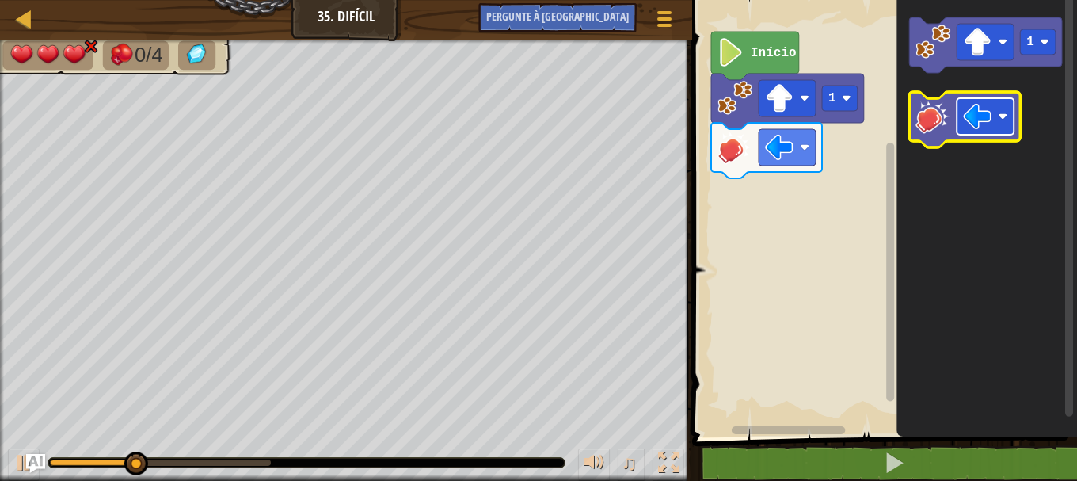
click at [1006, 119] on image "Espaço de trabalho do Blockly" at bounding box center [1003, 117] width 10 height 10
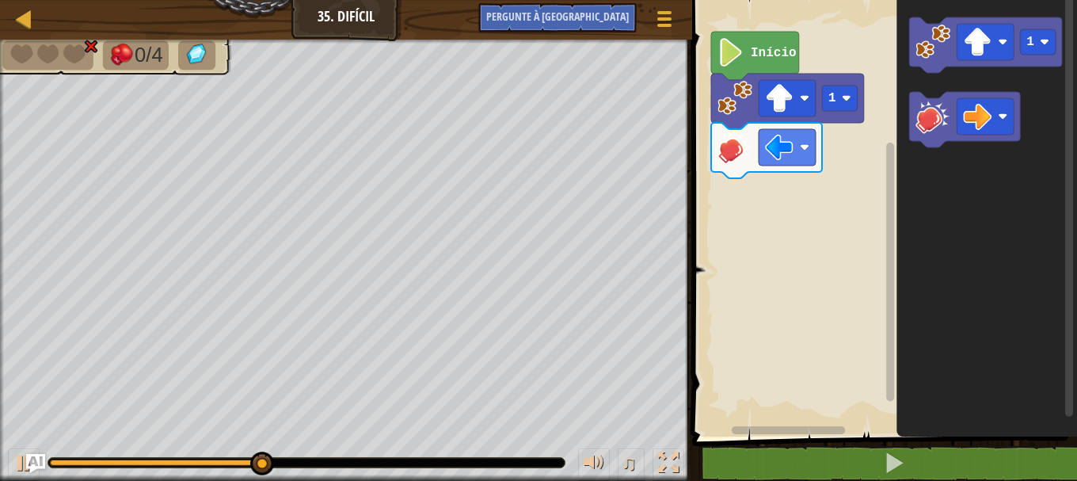
click at [890, 198] on div "Início 1 1" at bounding box center [882, 214] width 390 height 444
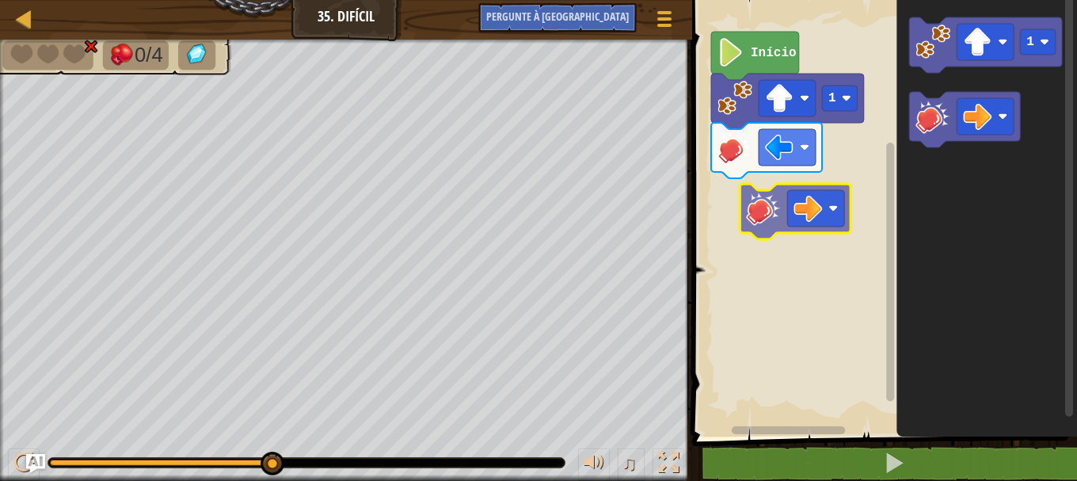
click at [770, 222] on div "Início 1 1" at bounding box center [882, 214] width 390 height 444
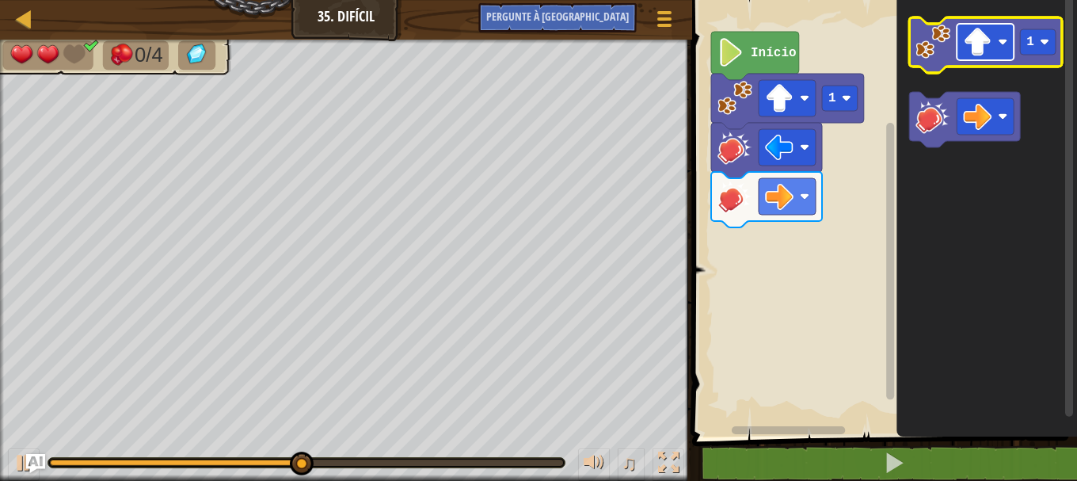
click at [1003, 36] on rect "Espaço de trabalho do Blockly" at bounding box center [985, 42] width 57 height 36
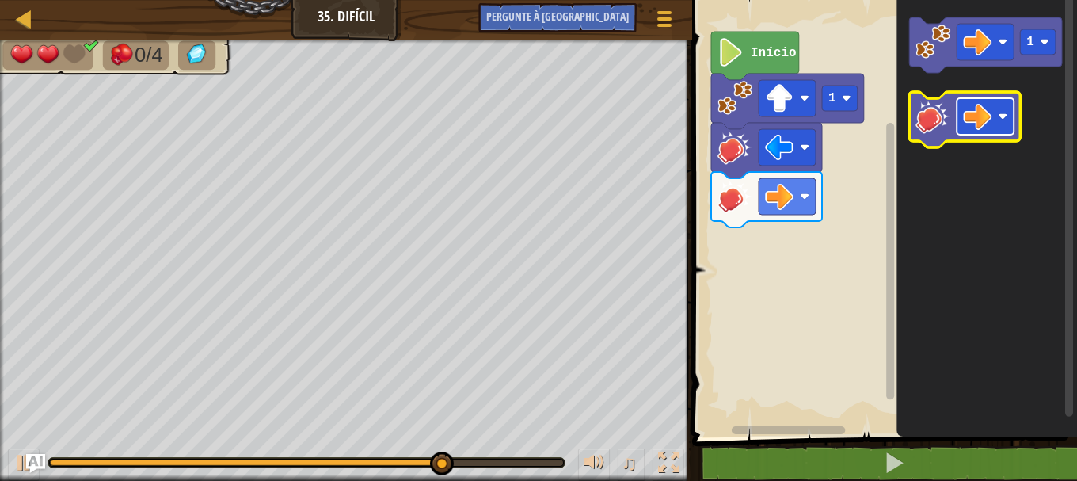
click at [998, 114] on rect "Espaço de trabalho do Blockly" at bounding box center [985, 116] width 57 height 36
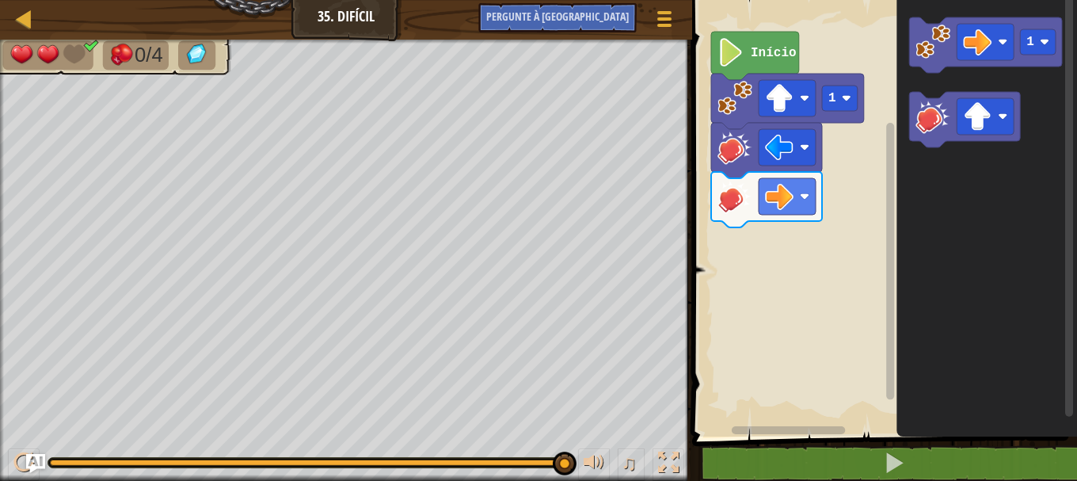
click at [890, 155] on div "1 Início 1" at bounding box center [882, 214] width 390 height 444
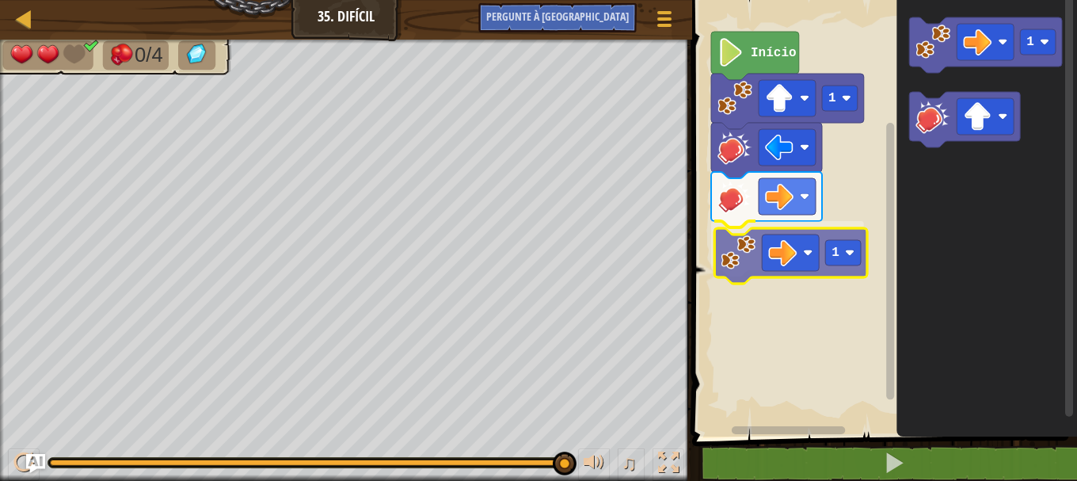
click at [748, 268] on div "1 1 Início 1 1" at bounding box center [882, 214] width 390 height 444
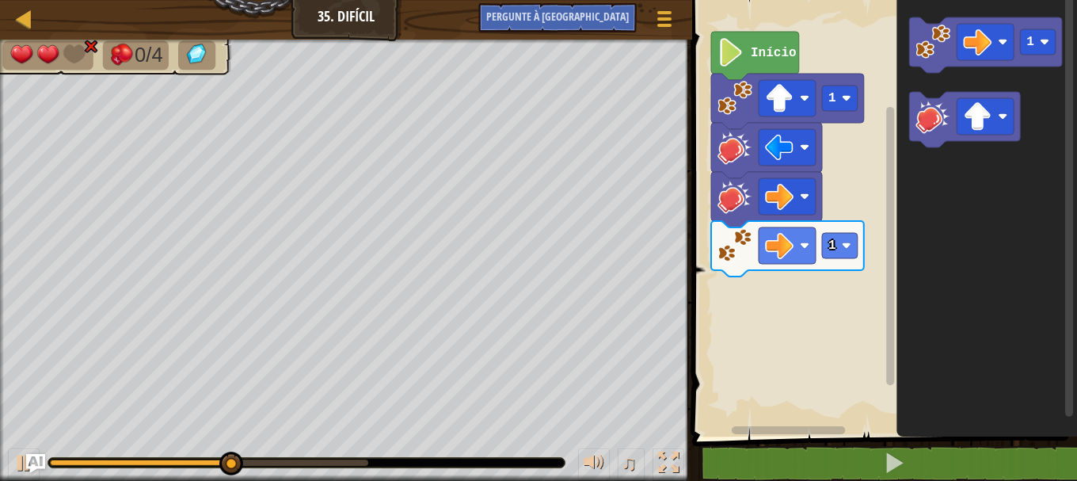
click at [936, 230] on icon "1" at bounding box center [986, 214] width 181 height 444
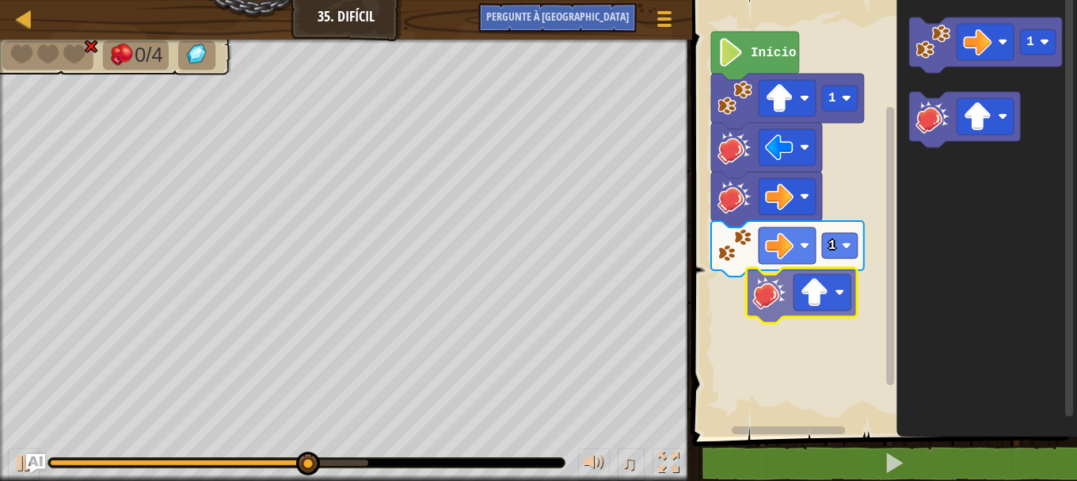
click at [770, 299] on div "1 1 Início 1" at bounding box center [882, 214] width 390 height 444
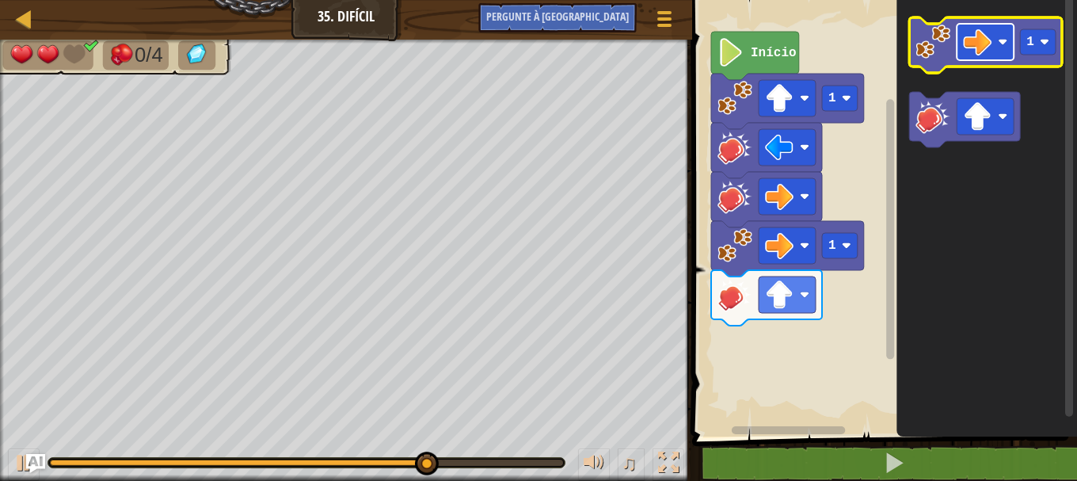
click at [990, 49] on image "Espaço de trabalho do Blockly" at bounding box center [977, 42] width 29 height 29
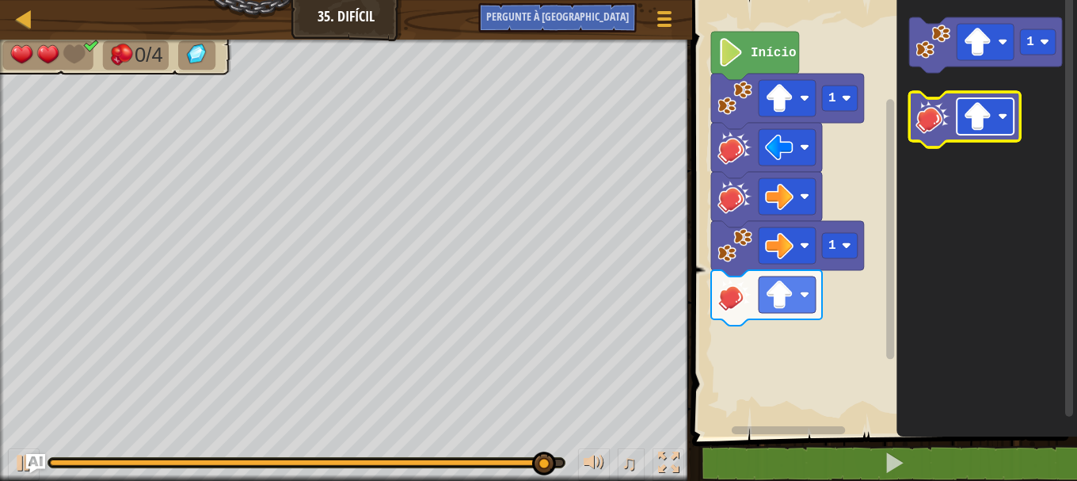
click at [998, 124] on rect "Espaço de trabalho do Blockly" at bounding box center [985, 116] width 57 height 36
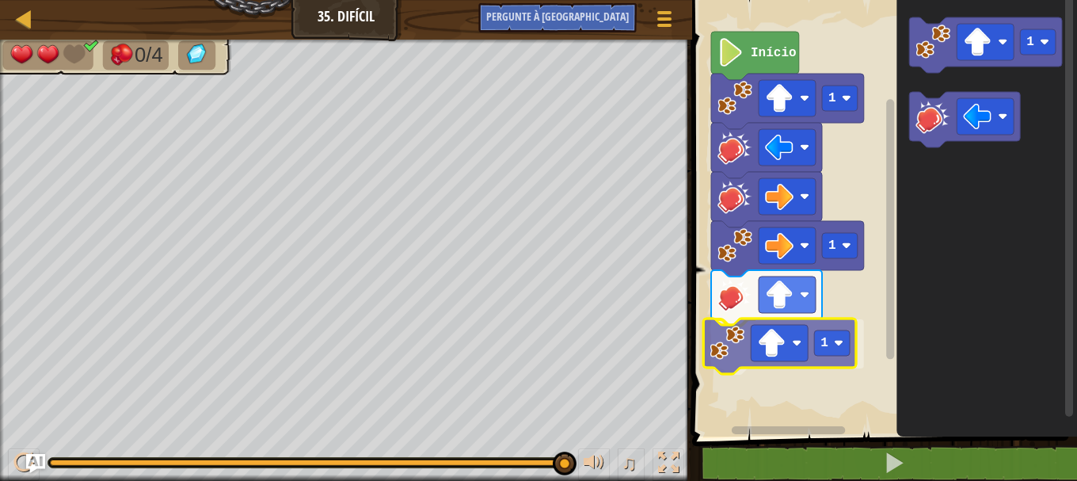
click at [724, 331] on div "1 1 1 Início 1 1" at bounding box center [882, 214] width 390 height 444
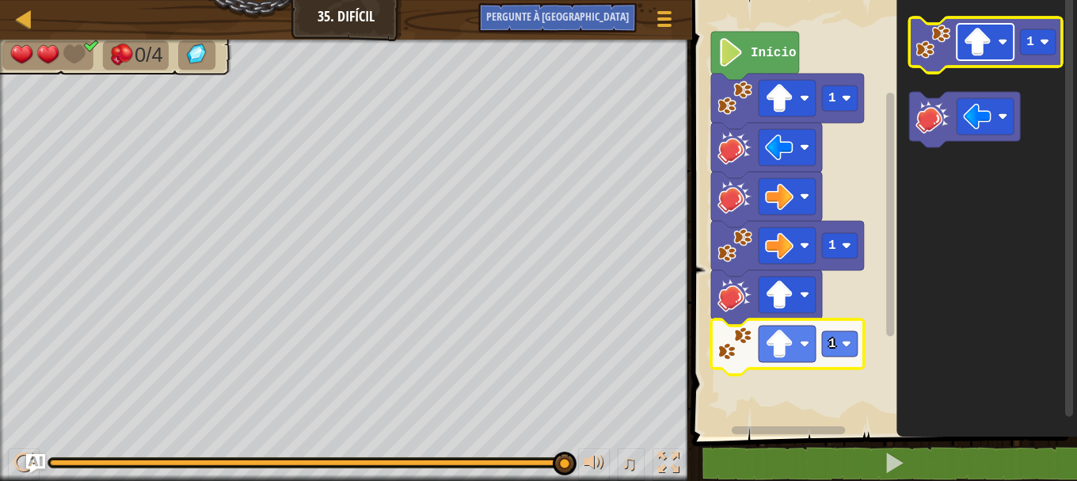
click at [1003, 43] on image "Espaço de trabalho do Blockly" at bounding box center [1003, 42] width 10 height 10
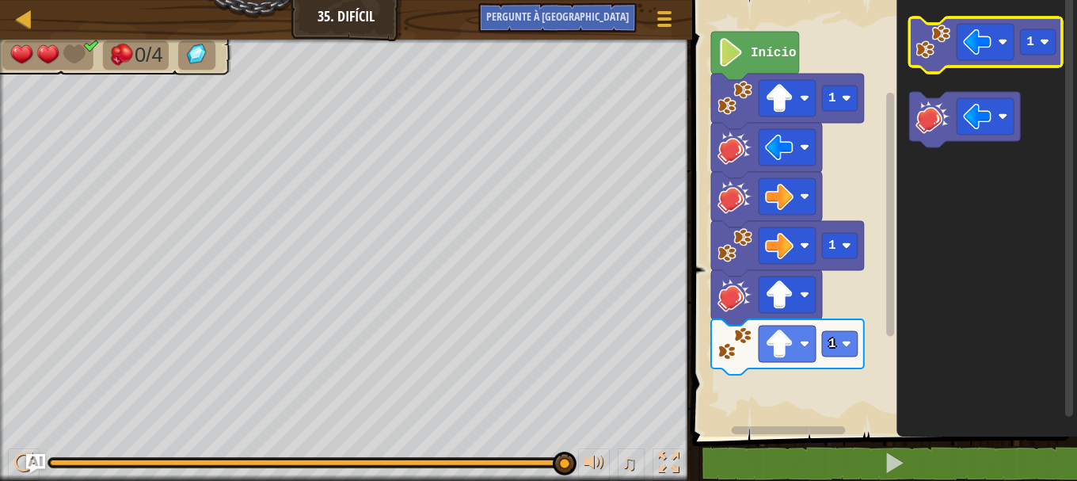
click at [1058, 51] on icon "Espaço de trabalho do Blockly" at bounding box center [985, 44] width 153 height 55
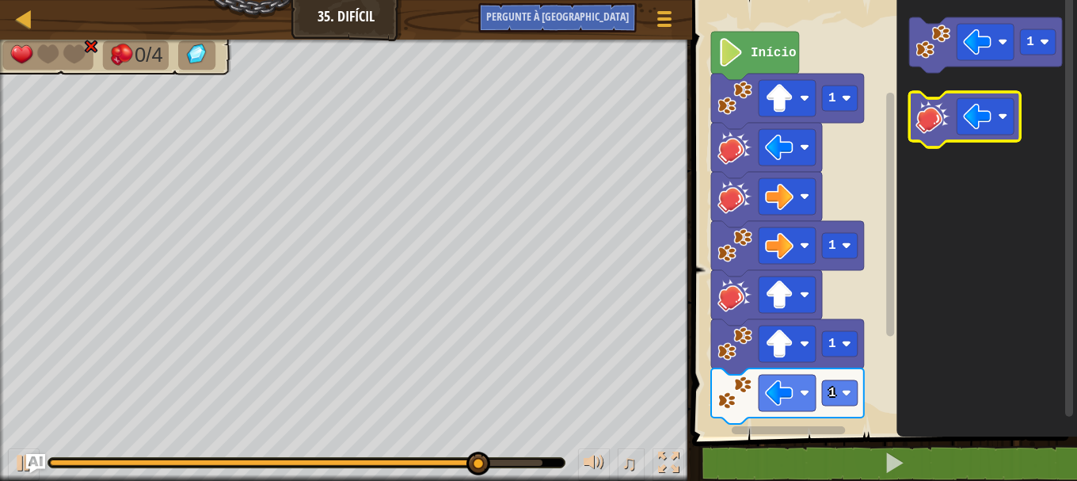
click at [931, 135] on icon "Espaço de trabalho do Blockly" at bounding box center [964, 119] width 111 height 55
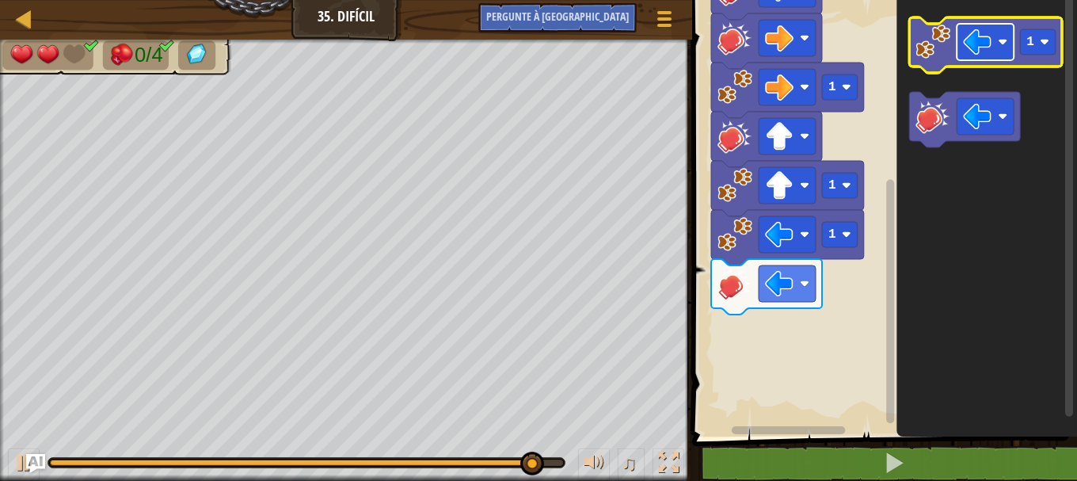
click at [995, 38] on rect "Espaço de trabalho do Blockly" at bounding box center [985, 42] width 57 height 36
click at [927, 52] on image "Espaço de trabalho do Blockly" at bounding box center [932, 42] width 35 height 35
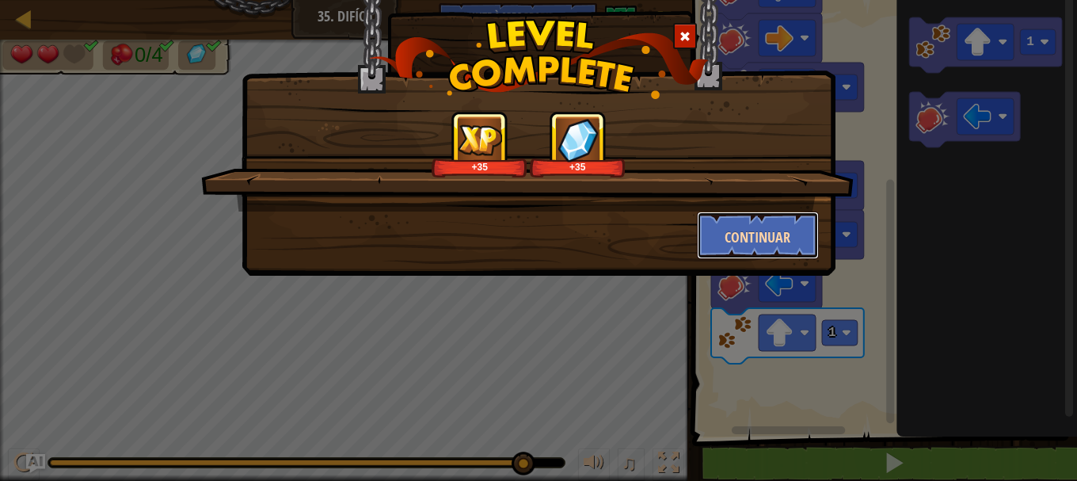
click at [770, 233] on font "Continuar" at bounding box center [758, 237] width 66 height 20
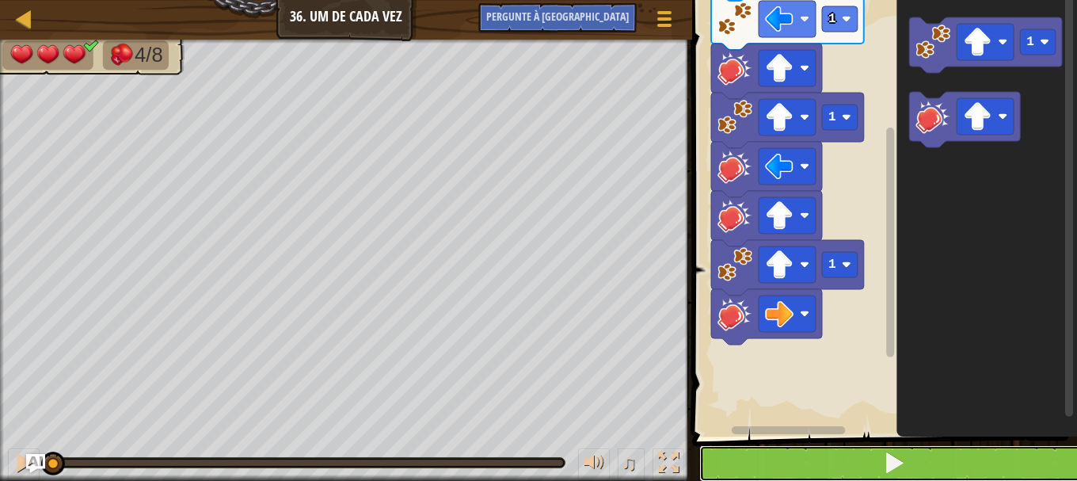
click at [843, 455] on button at bounding box center [894, 463] width 390 height 36
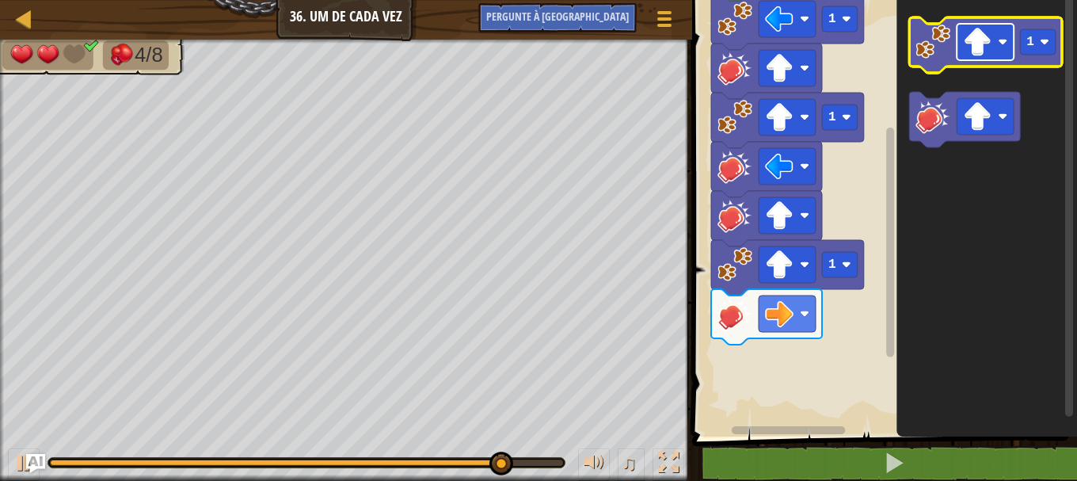
click at [990, 51] on image "Espaço de trabalho do Blockly" at bounding box center [977, 42] width 29 height 29
click at [949, 57] on image "Espaço de trabalho do Blockly" at bounding box center [932, 42] width 35 height 35
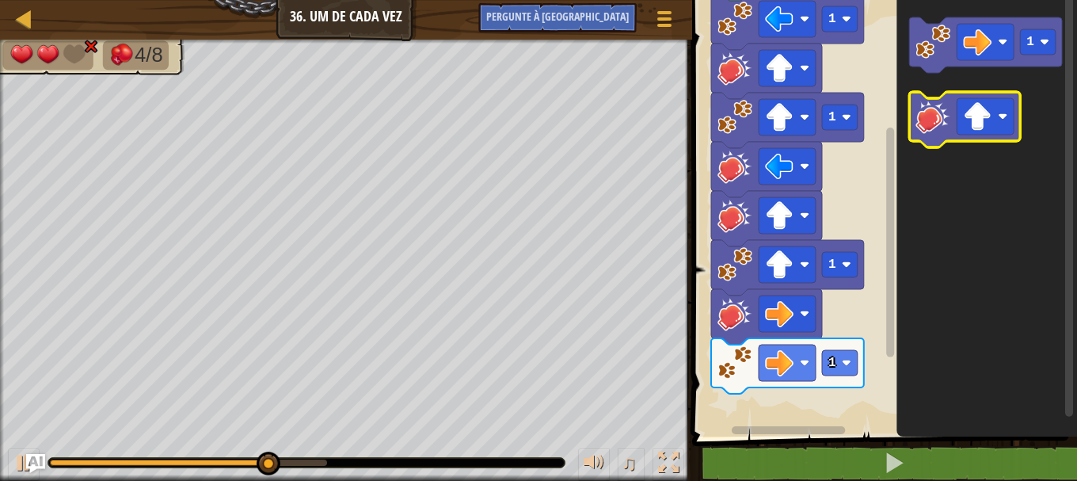
click at [941, 117] on image "Espaço de trabalho do Blockly" at bounding box center [932, 116] width 35 height 35
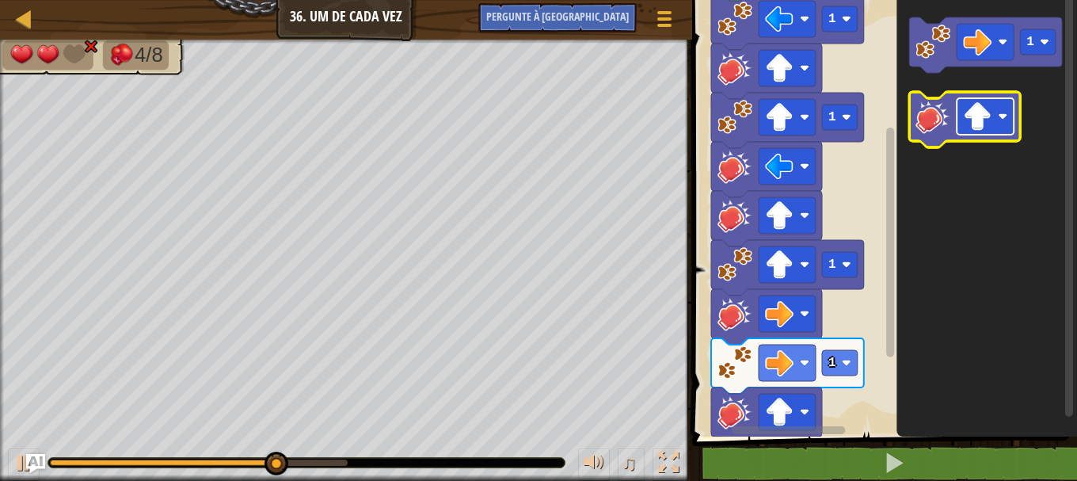
click at [1011, 124] on rect "Espaço de trabalho do Blockly" at bounding box center [985, 116] width 57 height 36
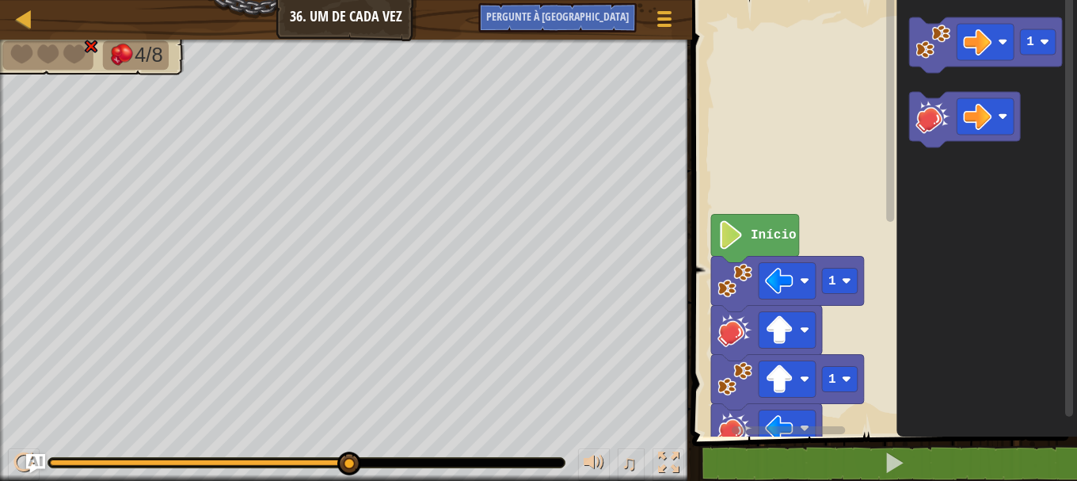
click at [756, 231] on text "Início" at bounding box center [774, 235] width 46 height 14
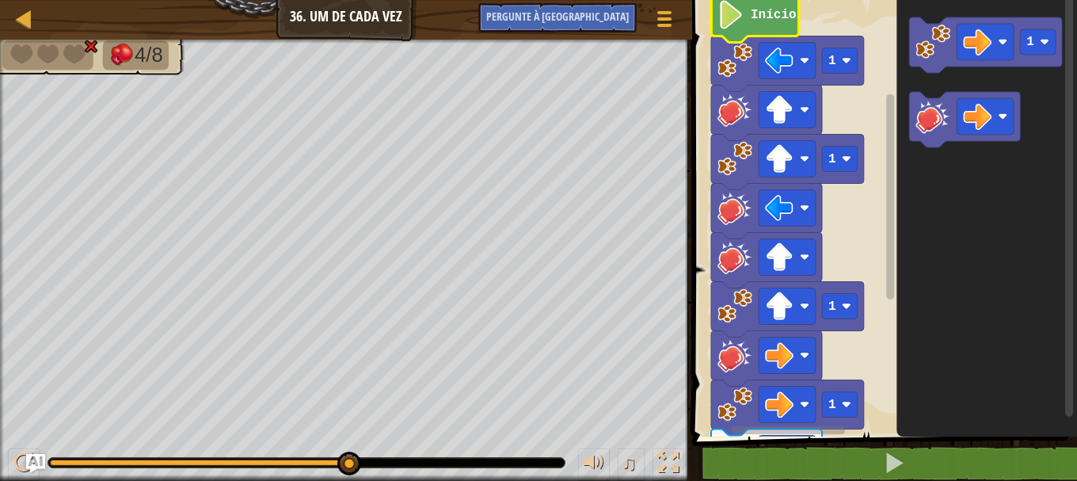
click at [933, 209] on icon "Espaço de trabalho do Blockly" at bounding box center [986, 214] width 181 height 444
click at [852, 223] on rect "Espaço de trabalho do Blockly" at bounding box center [882, 214] width 390 height 444
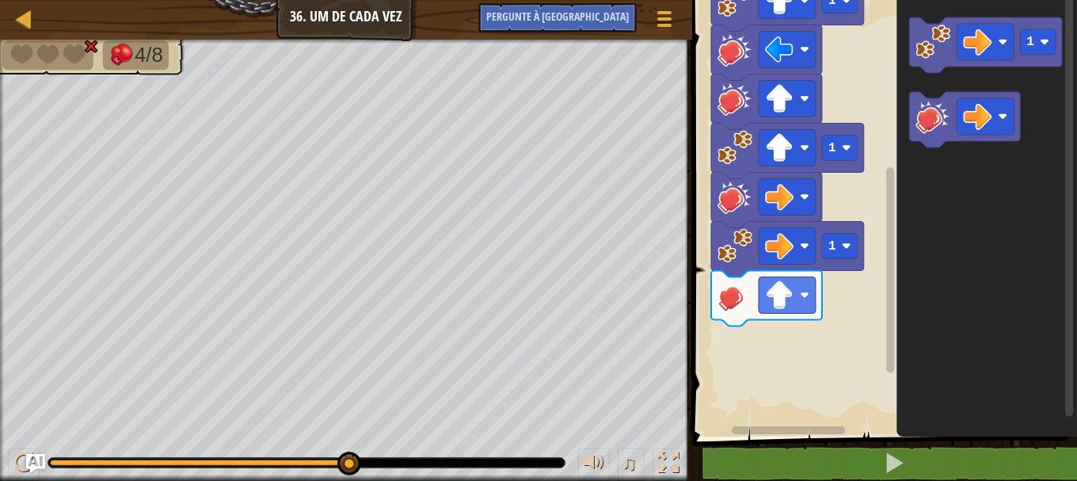
click at [930, 437] on span at bounding box center [886, 196] width 398 height 501
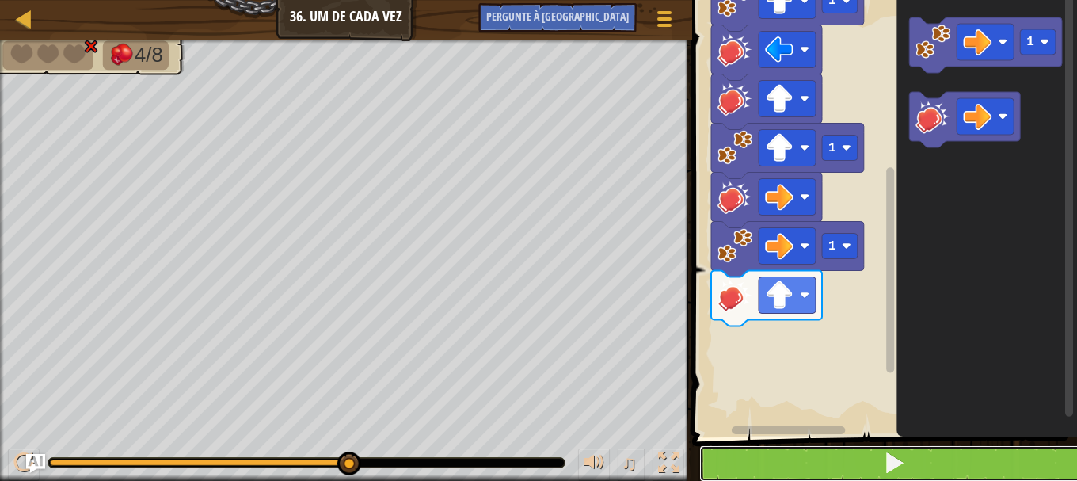
click at [917, 455] on button at bounding box center [894, 463] width 390 height 36
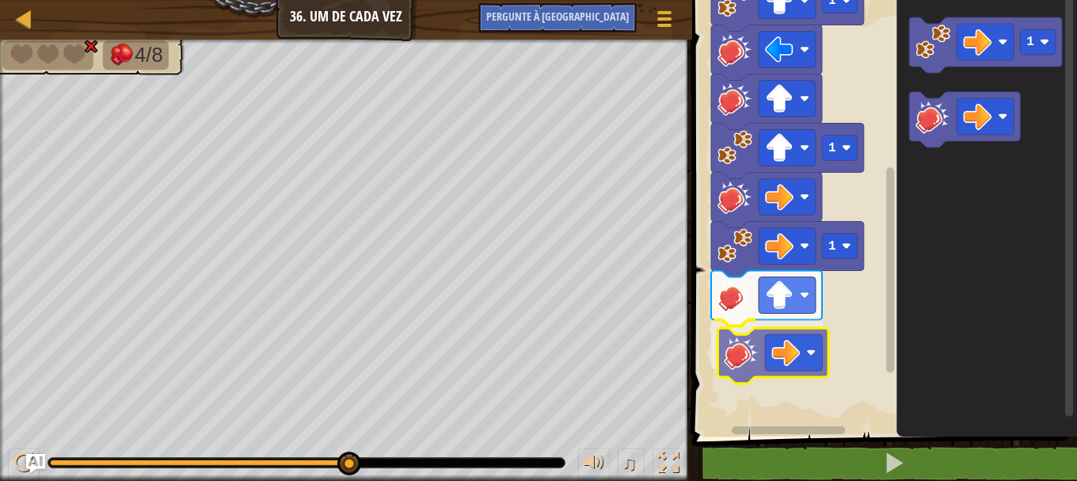
click at [744, 360] on div "1 1 1 1 Início 1" at bounding box center [882, 214] width 390 height 444
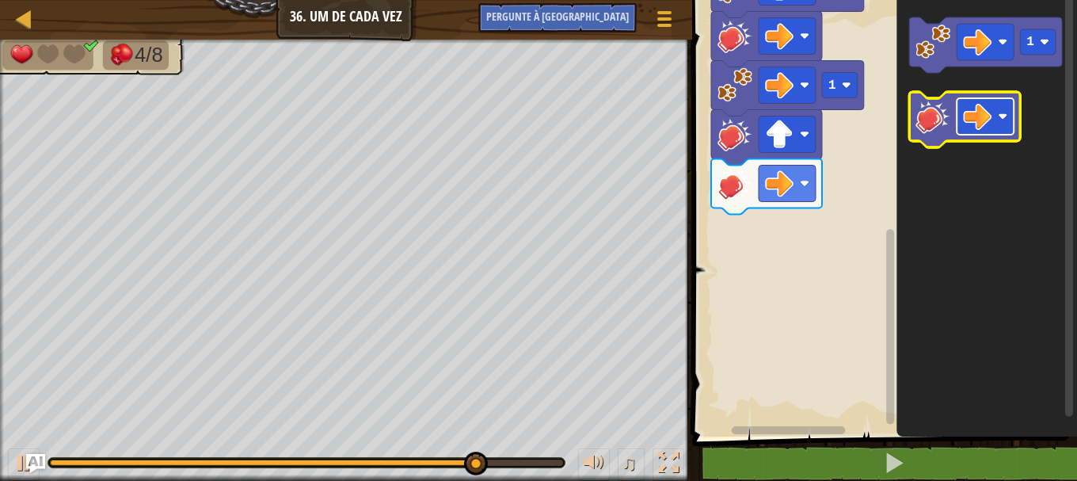
click at [1003, 125] on rect "Espaço de trabalho do Blockly" at bounding box center [985, 116] width 57 height 36
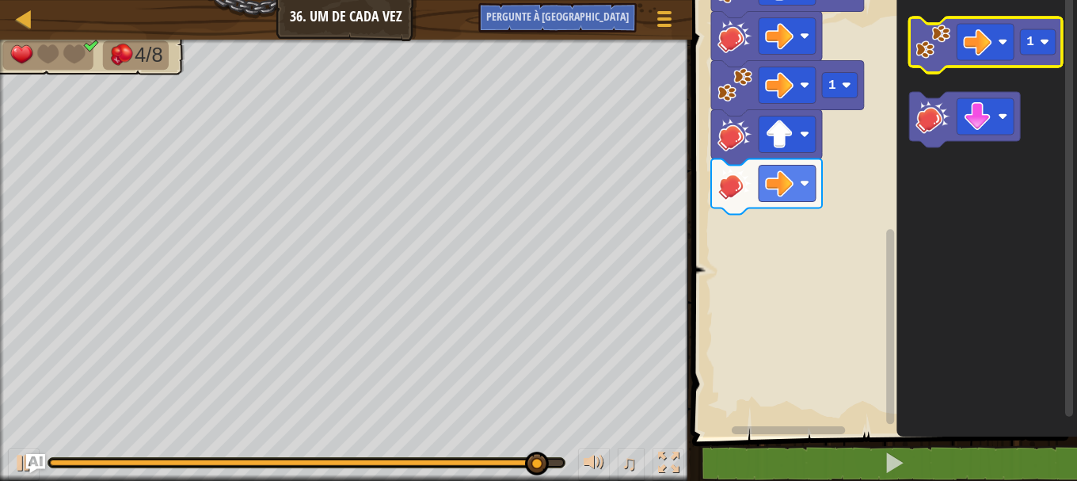
click at [934, 41] on image "Espaço de trabalho do Blockly" at bounding box center [932, 42] width 35 height 35
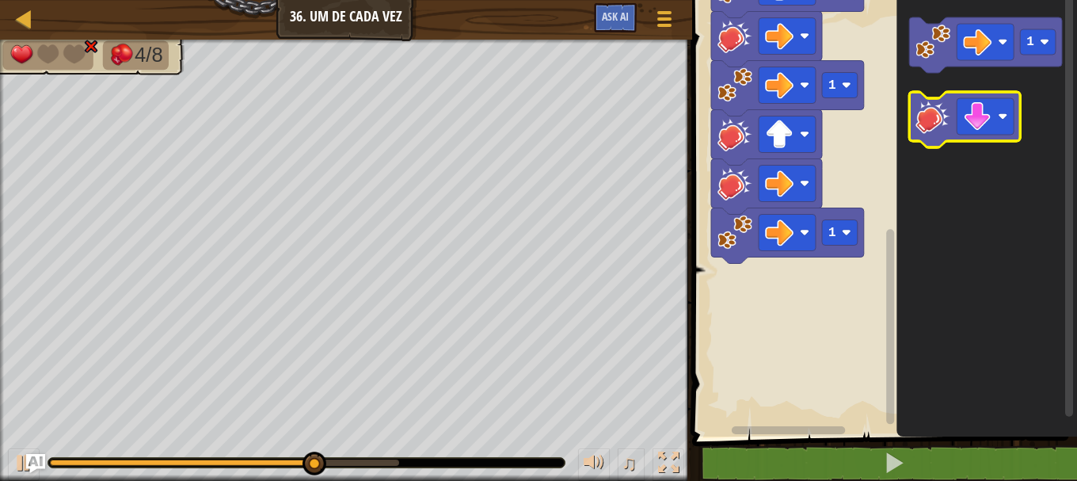
click at [938, 125] on image "Espaço de trabalho do Blockly" at bounding box center [932, 116] width 35 height 35
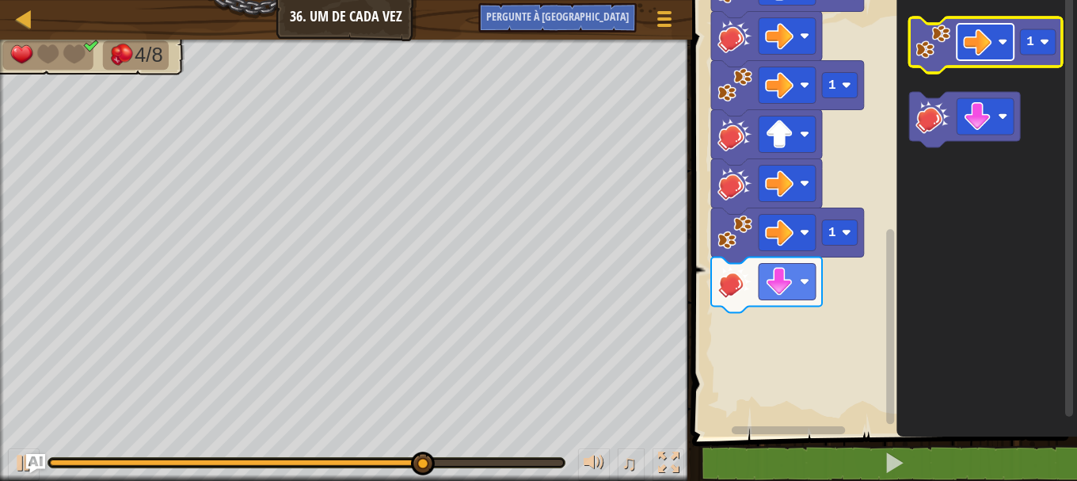
click at [996, 43] on rect "Espaço de trabalho do Blockly" at bounding box center [985, 42] width 57 height 36
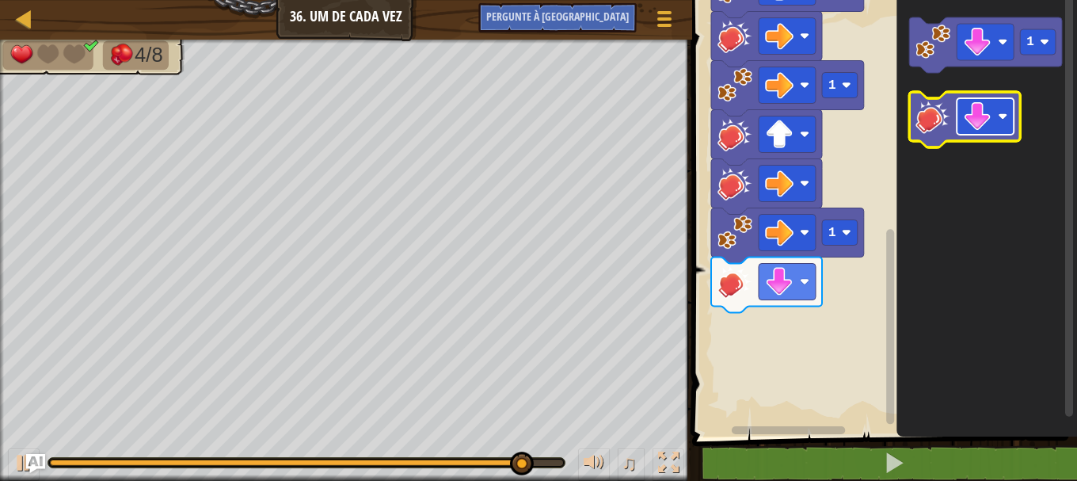
click at [1001, 122] on rect "Espaço de trabalho do Blockly" at bounding box center [985, 116] width 57 height 36
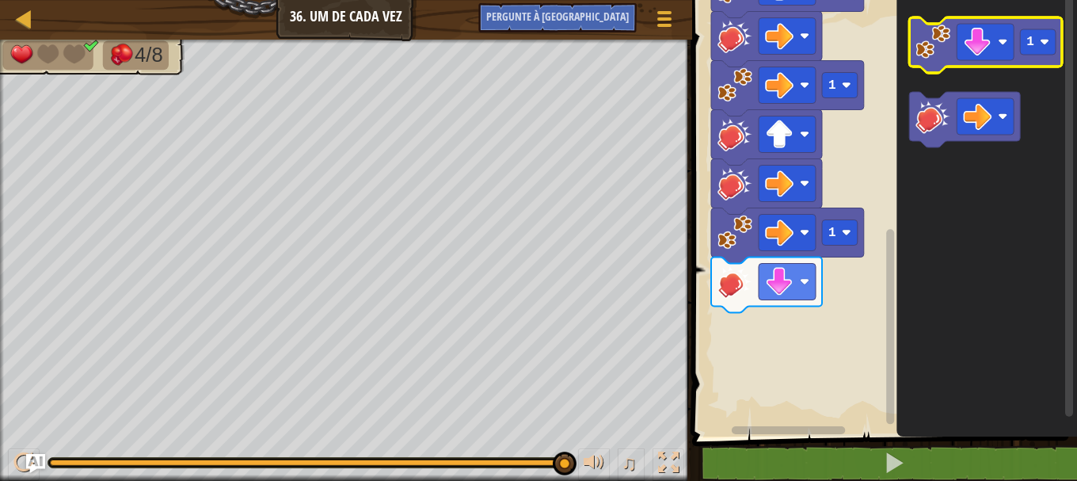
click at [936, 57] on image "Espaço de trabalho do Blockly" at bounding box center [932, 42] width 35 height 35
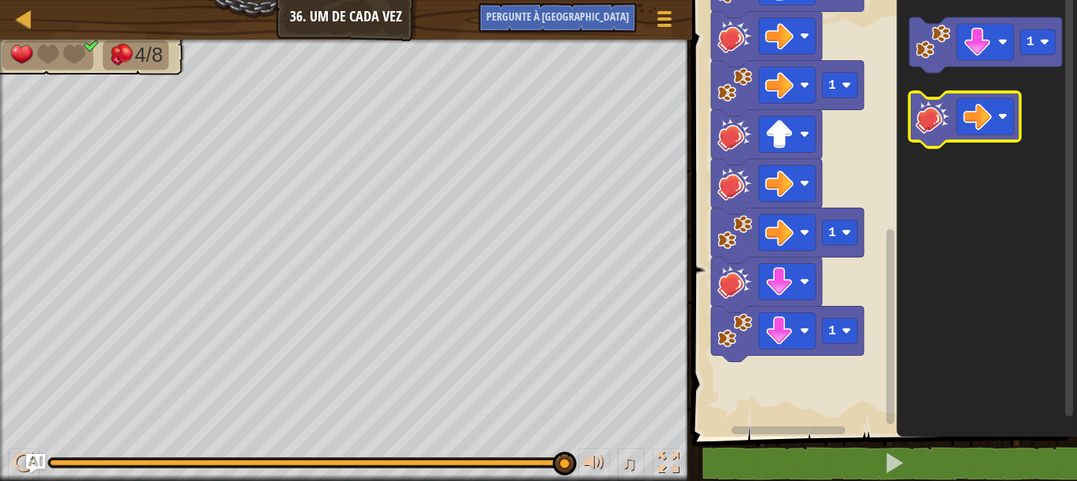
click at [952, 133] on icon "Espaço de trabalho do Blockly" at bounding box center [964, 119] width 111 height 55
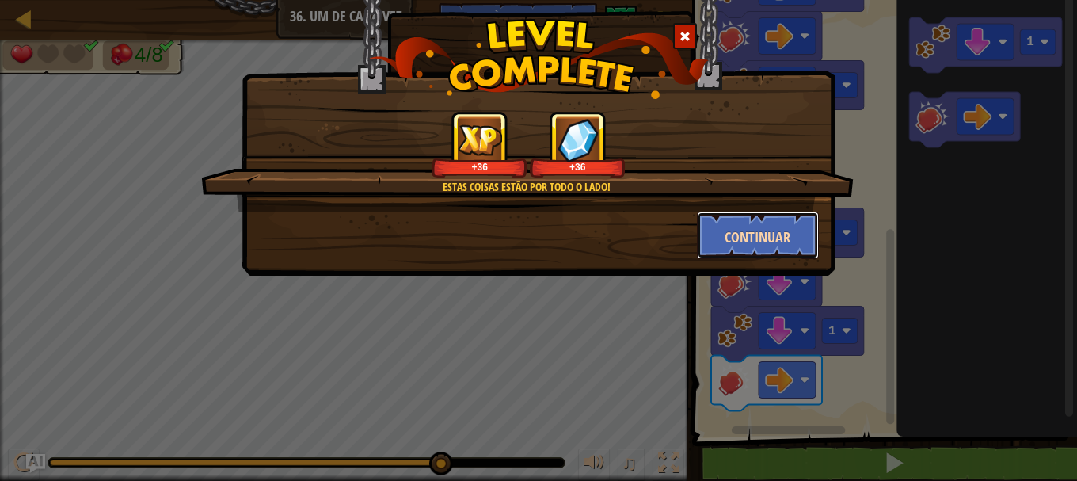
click at [782, 222] on button "Continuar" at bounding box center [758, 235] width 123 height 48
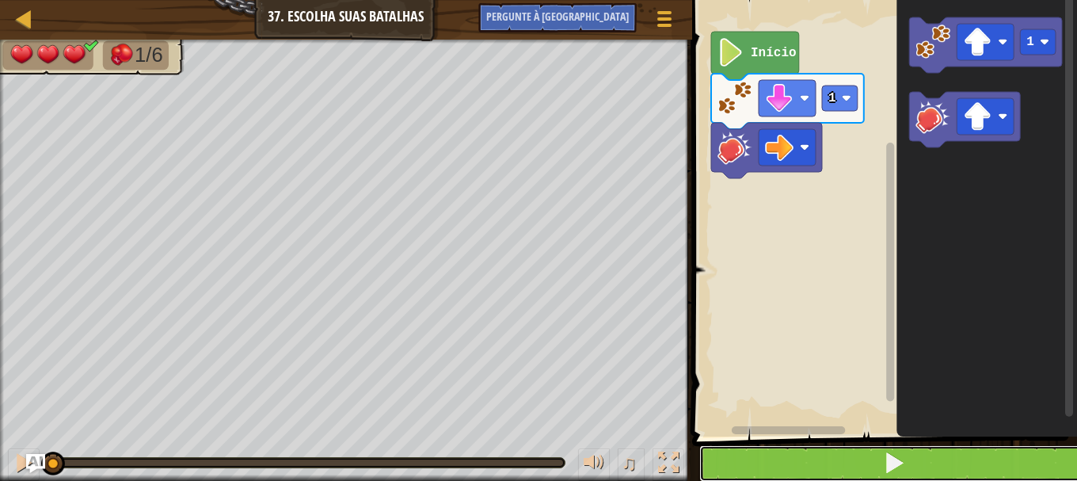
click at [795, 455] on button at bounding box center [894, 463] width 390 height 36
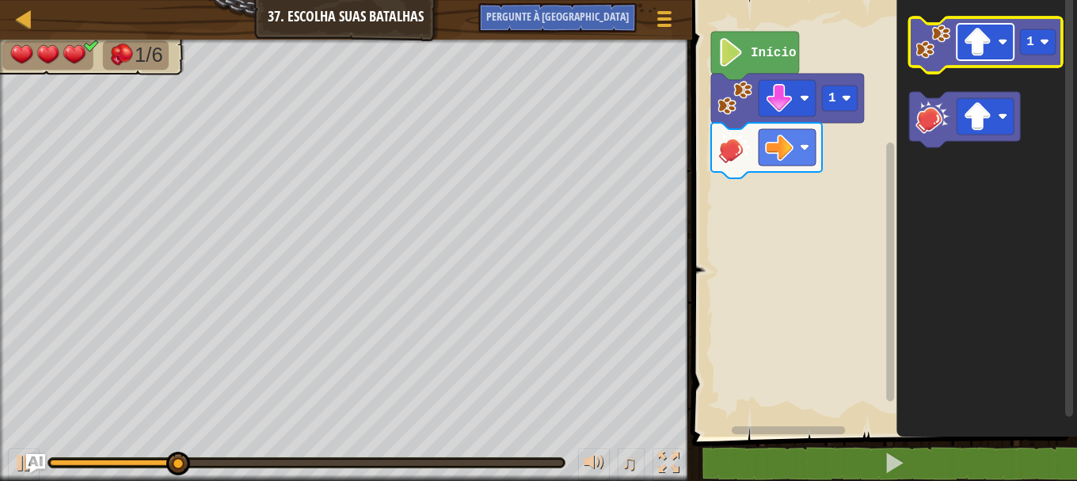
click at [977, 49] on image "Espaço de trabalho do Blockly" at bounding box center [977, 42] width 29 height 29
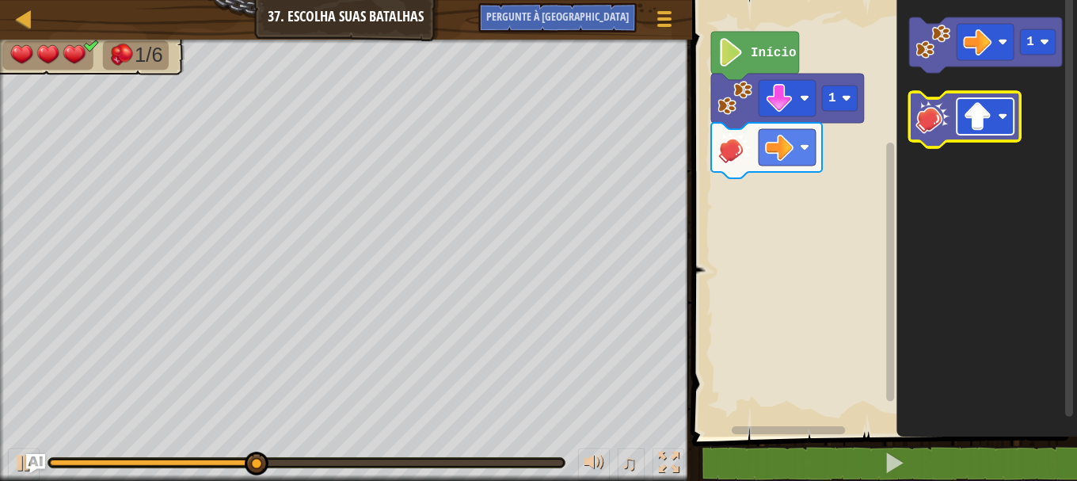
click at [999, 109] on rect "Espaço de trabalho do Blockly" at bounding box center [985, 116] width 57 height 36
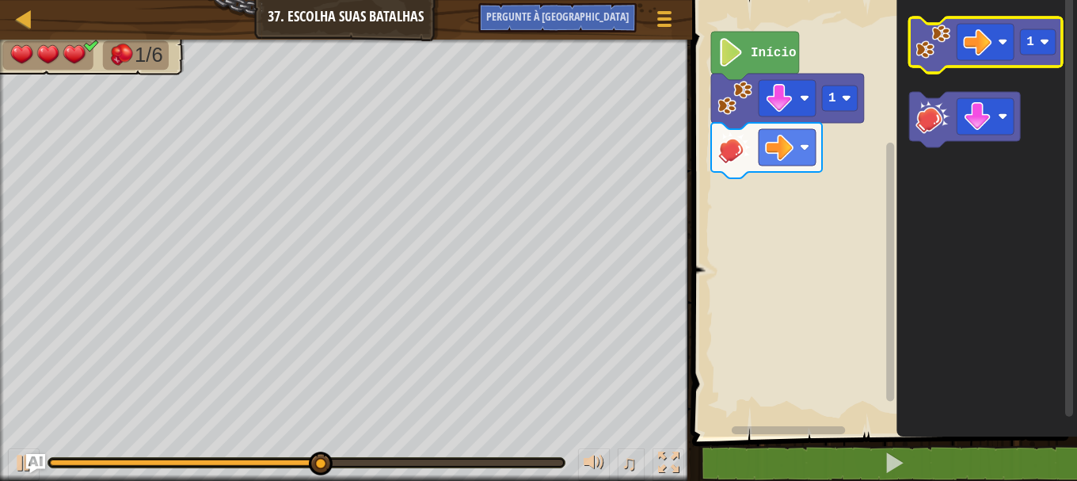
click at [949, 57] on image "Espaço de trabalho do Blockly" at bounding box center [932, 42] width 35 height 35
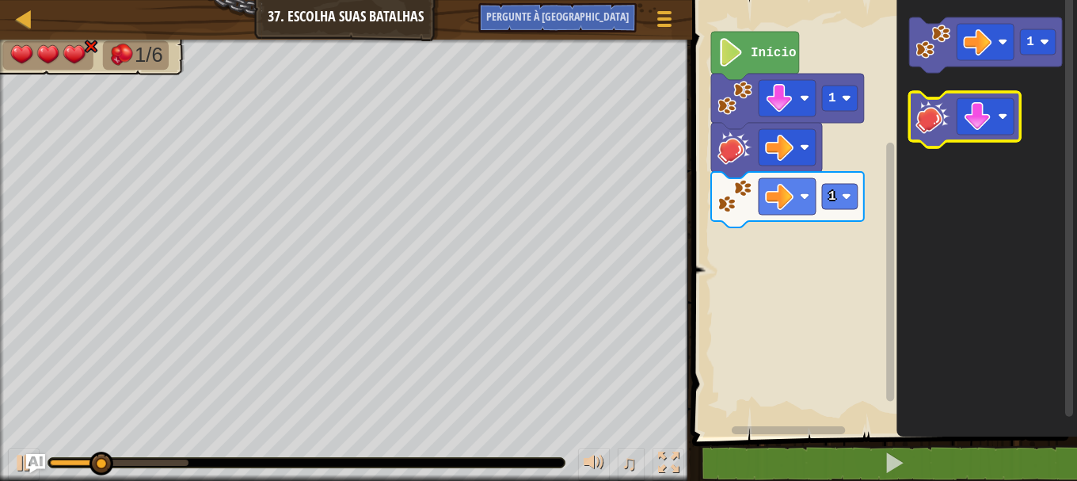
click at [947, 114] on image "Espaço de trabalho do Blockly" at bounding box center [932, 116] width 35 height 35
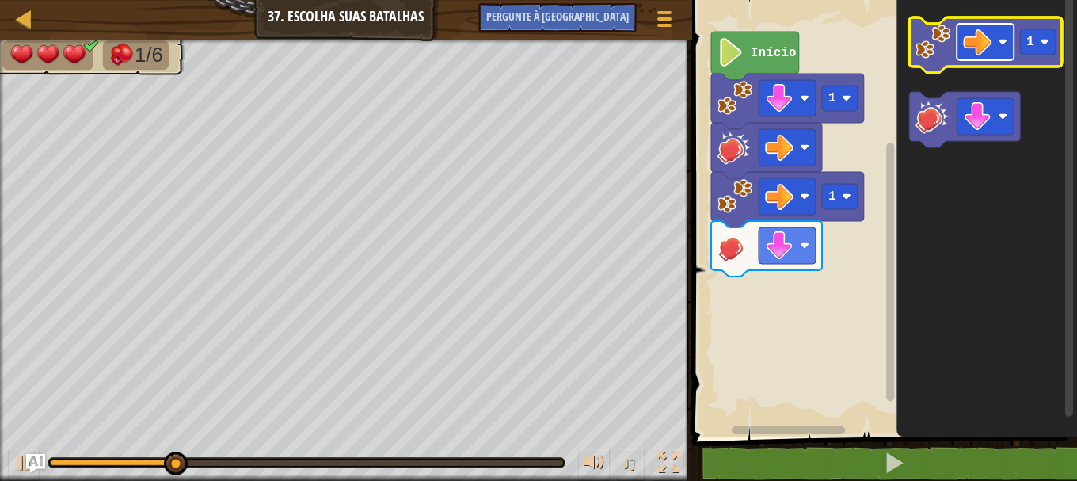
click at [988, 59] on rect "Espaço de trabalho do Blockly" at bounding box center [985, 42] width 57 height 36
click at [930, 44] on image "Espaço de trabalho do Blockly" at bounding box center [932, 42] width 35 height 35
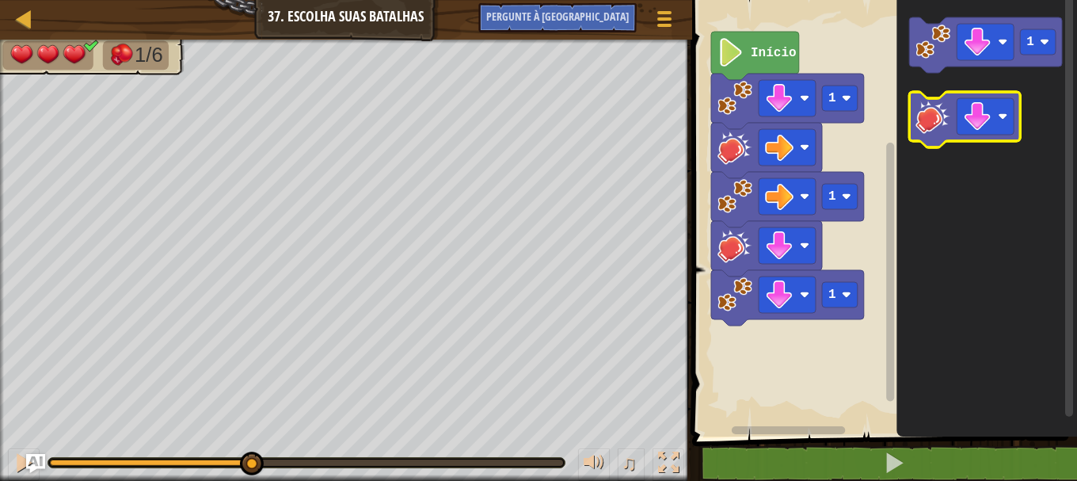
click at [946, 112] on image "Espaço de trabalho do Blockly" at bounding box center [932, 116] width 35 height 35
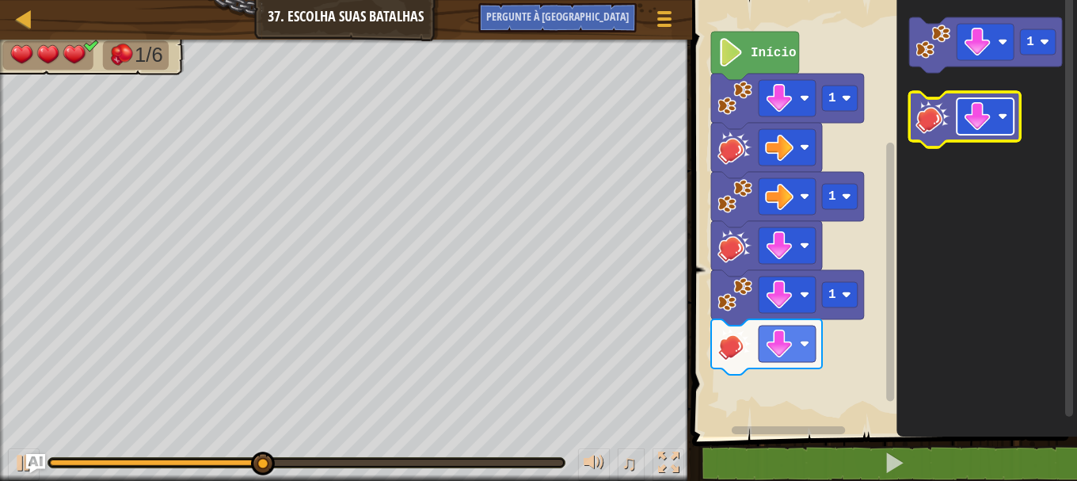
click at [1001, 122] on rect "Espaço de trabalho do Blockly" at bounding box center [985, 116] width 57 height 36
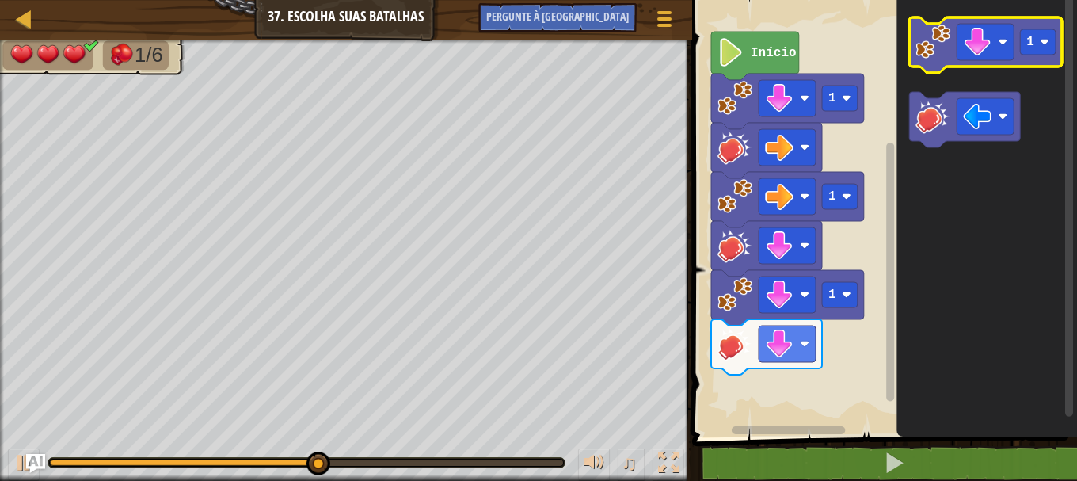
click at [939, 32] on image "Espaço de trabalho do Blockly" at bounding box center [932, 42] width 35 height 35
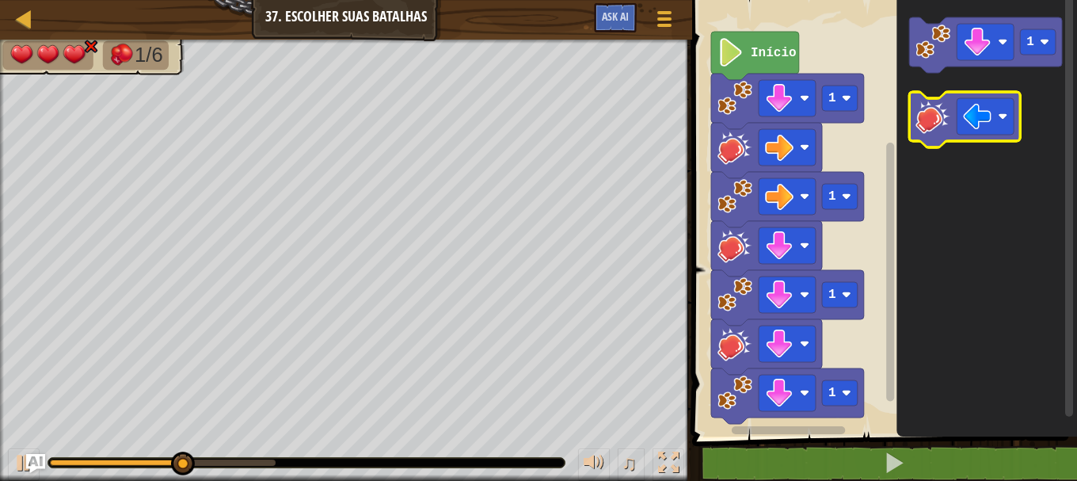
click at [922, 117] on image "Espaço de trabalho do Blockly" at bounding box center [932, 116] width 35 height 35
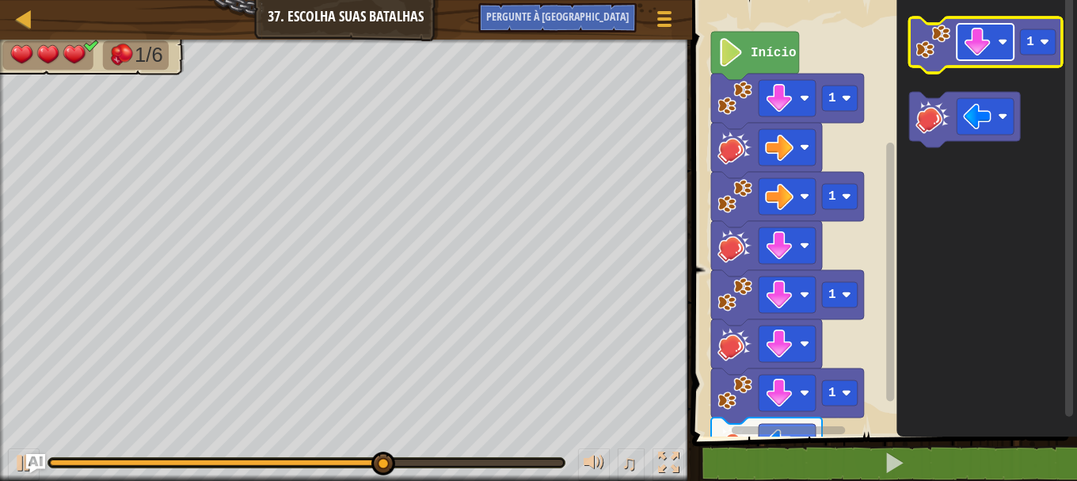
click at [984, 59] on rect "Espaço de trabalho do Blockly" at bounding box center [985, 42] width 57 height 36
click at [949, 49] on image "Espaço de trabalho do Blockly" at bounding box center [932, 42] width 35 height 35
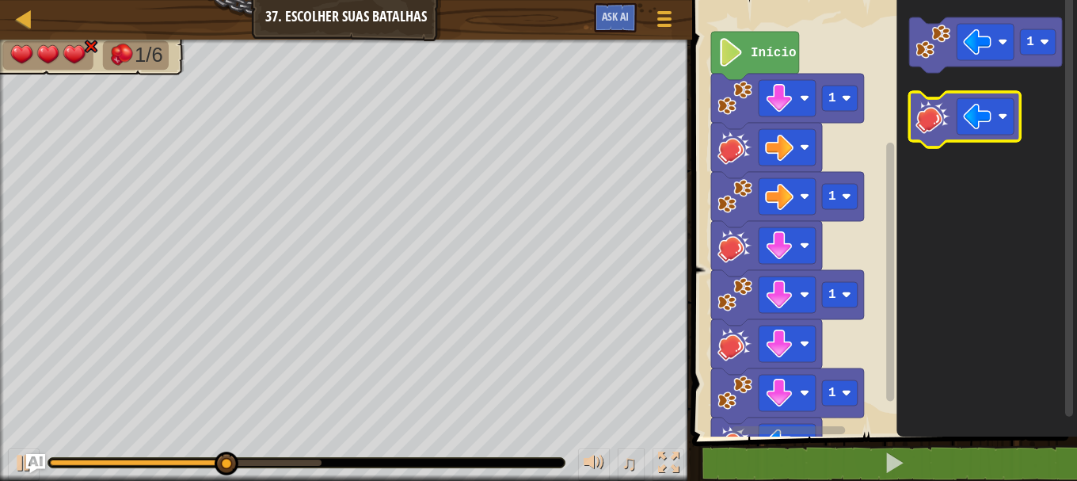
click at [950, 127] on image "Espaço de trabalho do Blockly" at bounding box center [932, 116] width 35 height 35
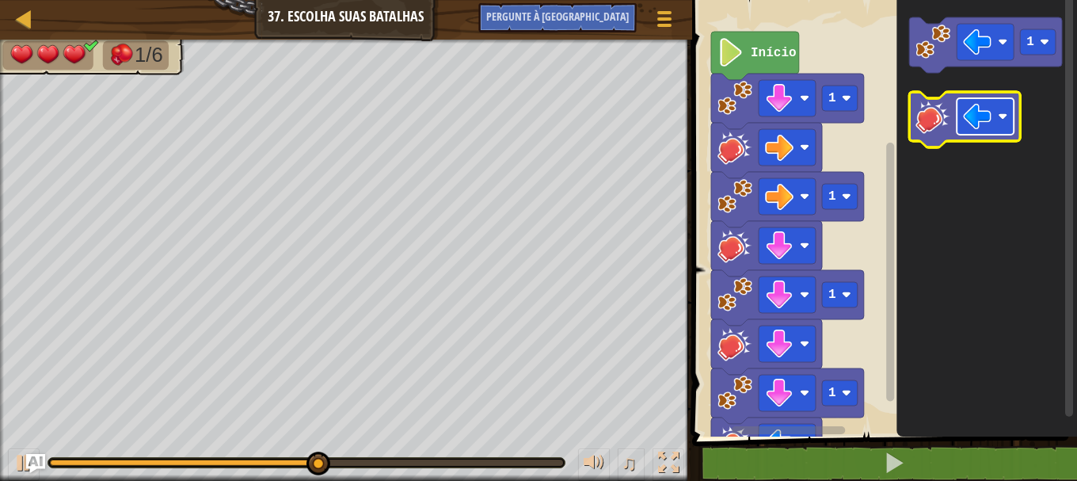
click at [1004, 108] on rect "Espaço de trabalho do Blockly" at bounding box center [985, 116] width 57 height 36
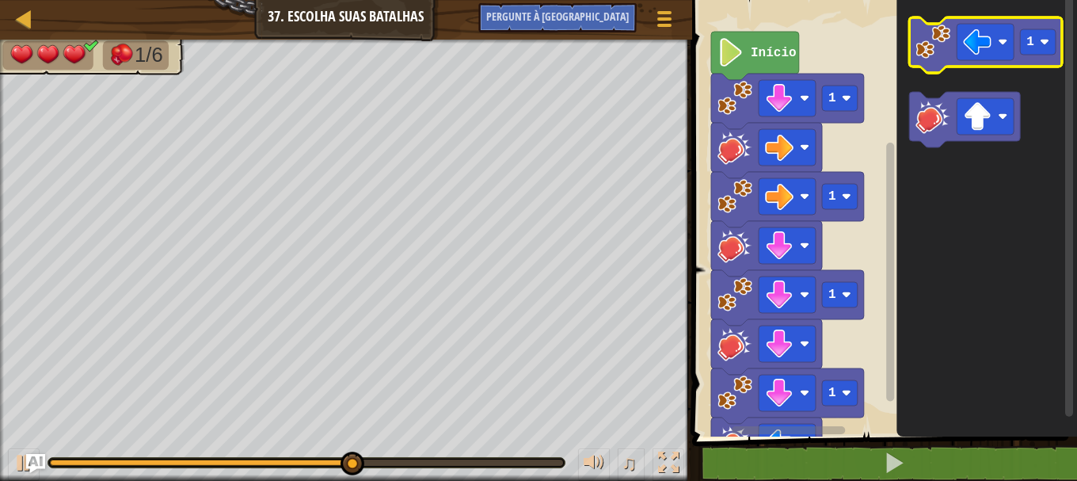
click at [922, 57] on image "Espaço de trabalho do Blockly" at bounding box center [932, 42] width 35 height 35
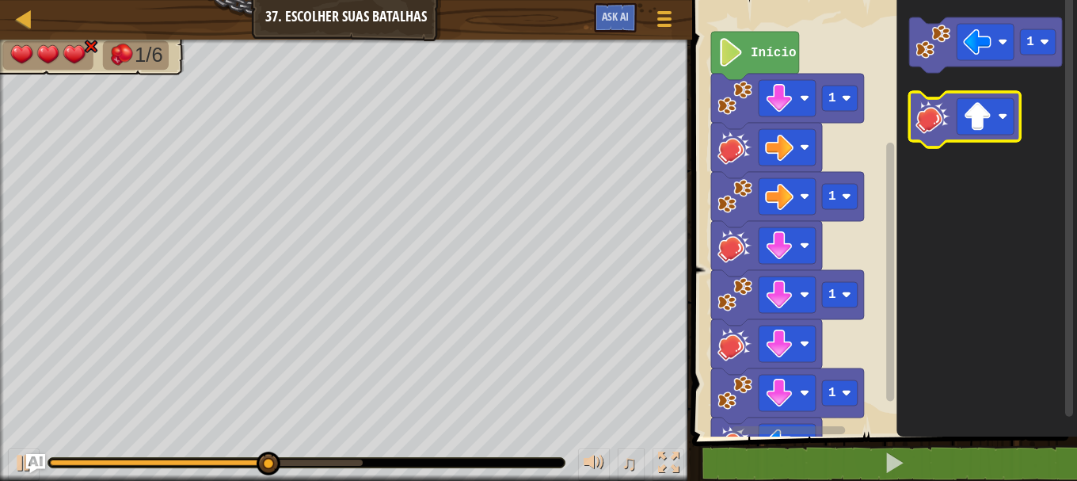
click at [944, 133] on image "Espaço de trabalho do Blockly" at bounding box center [932, 116] width 35 height 35
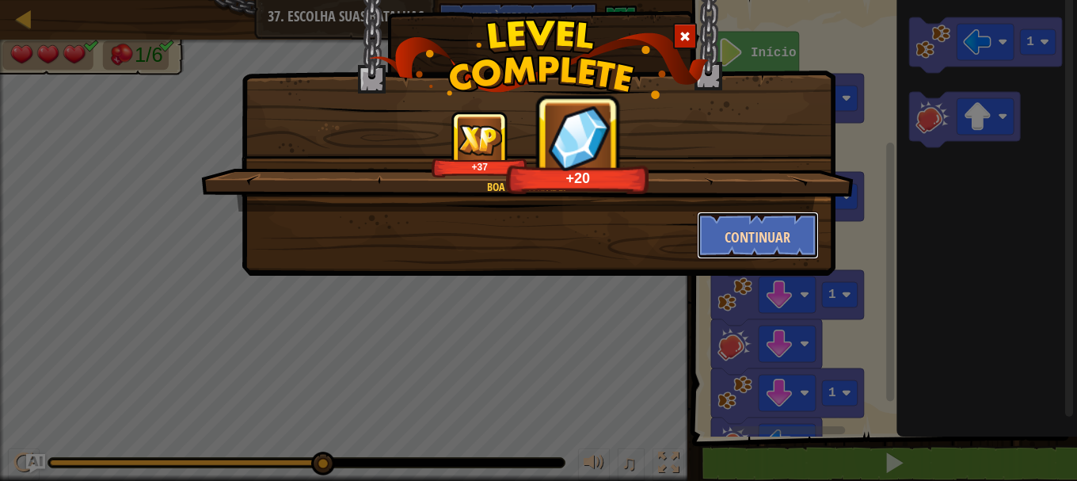
click at [778, 234] on font "Continuar" at bounding box center [758, 237] width 66 height 20
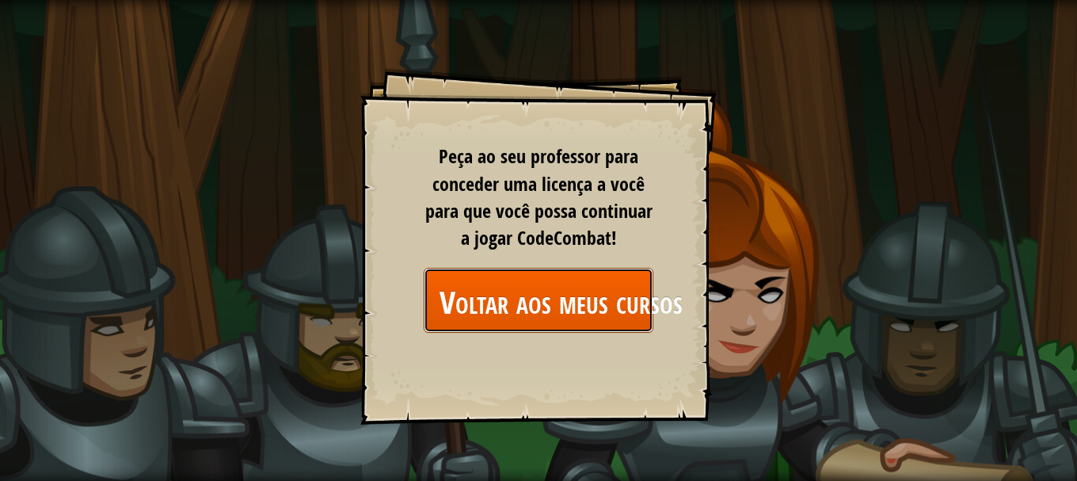
click at [632, 284] on font "Voltar aos meus cursos" at bounding box center [561, 301] width 243 height 43
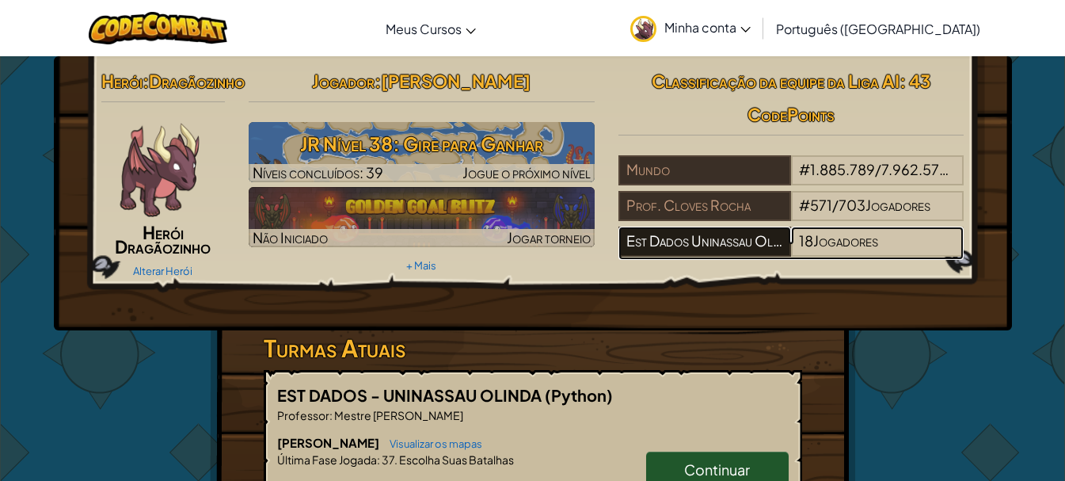
click at [778, 249] on font "Est Dados Uninassau Olinda" at bounding box center [711, 240] width 171 height 18
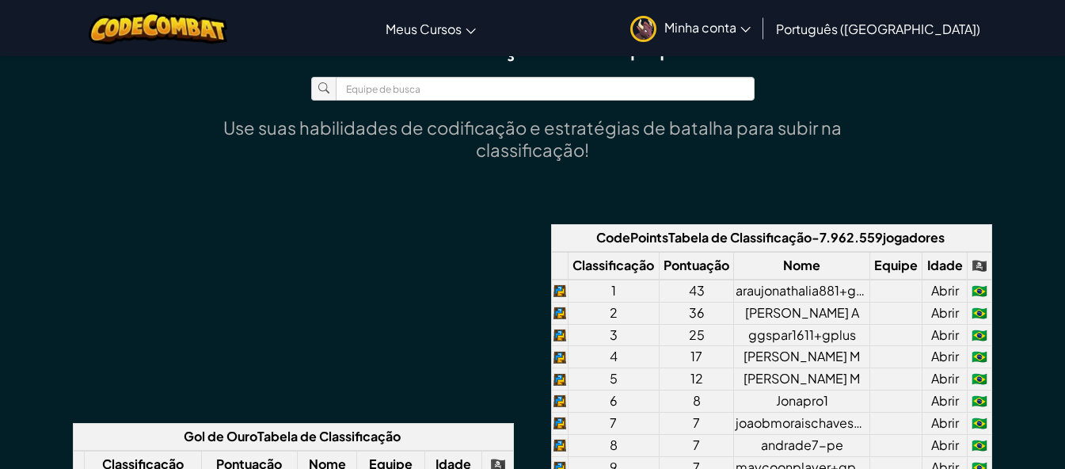
scroll to position [1425, 0]
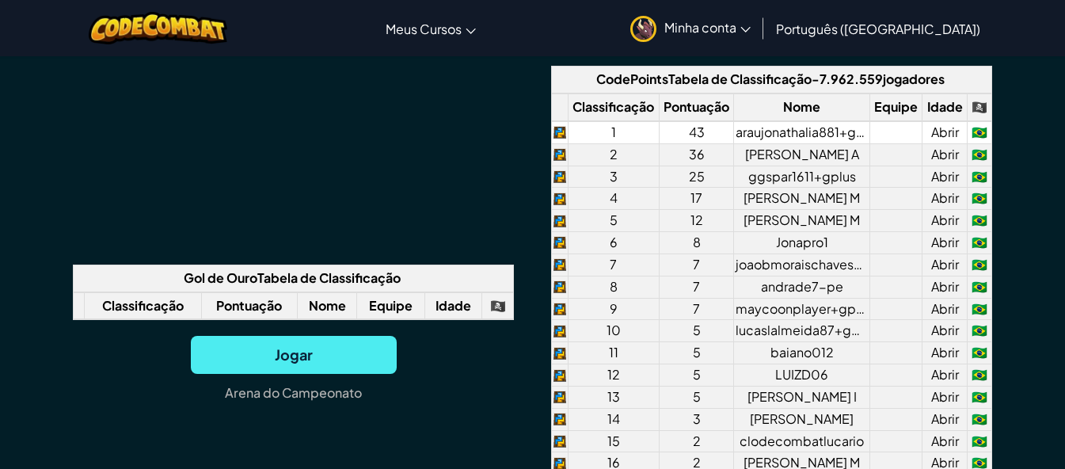
click at [778, 125] on font "araujonathalia881+gplus" at bounding box center [809, 132] width 146 height 17
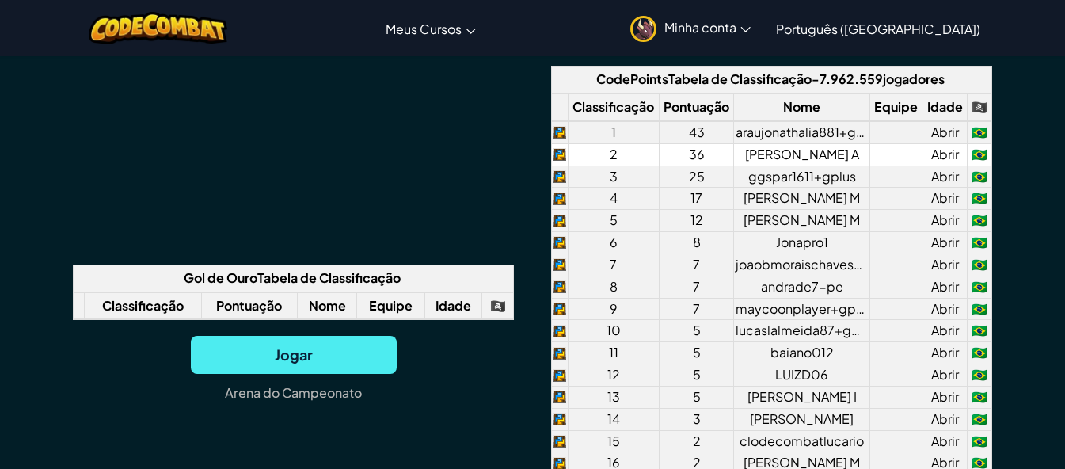
click at [950, 155] on font "Abrir" at bounding box center [945, 154] width 28 height 17
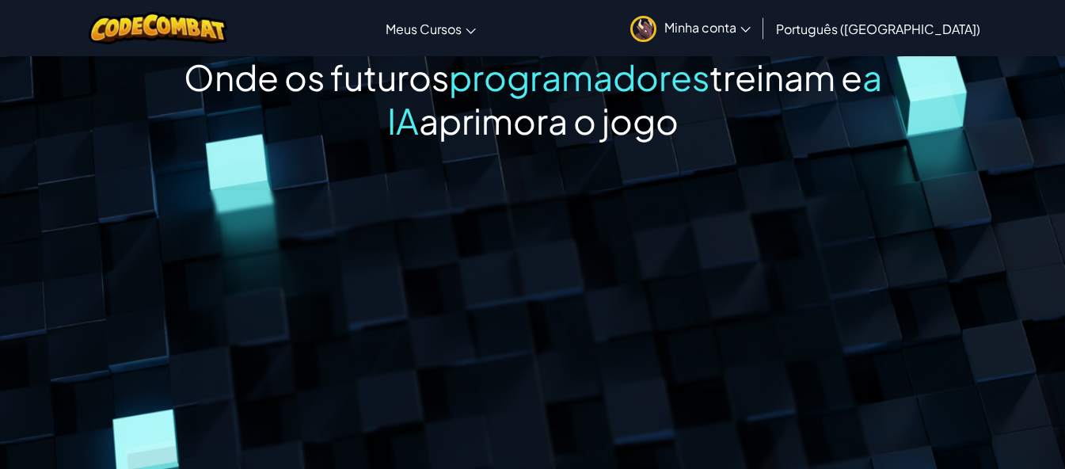
scroll to position [0, 0]
